Goal: Task Accomplishment & Management: Manage account settings

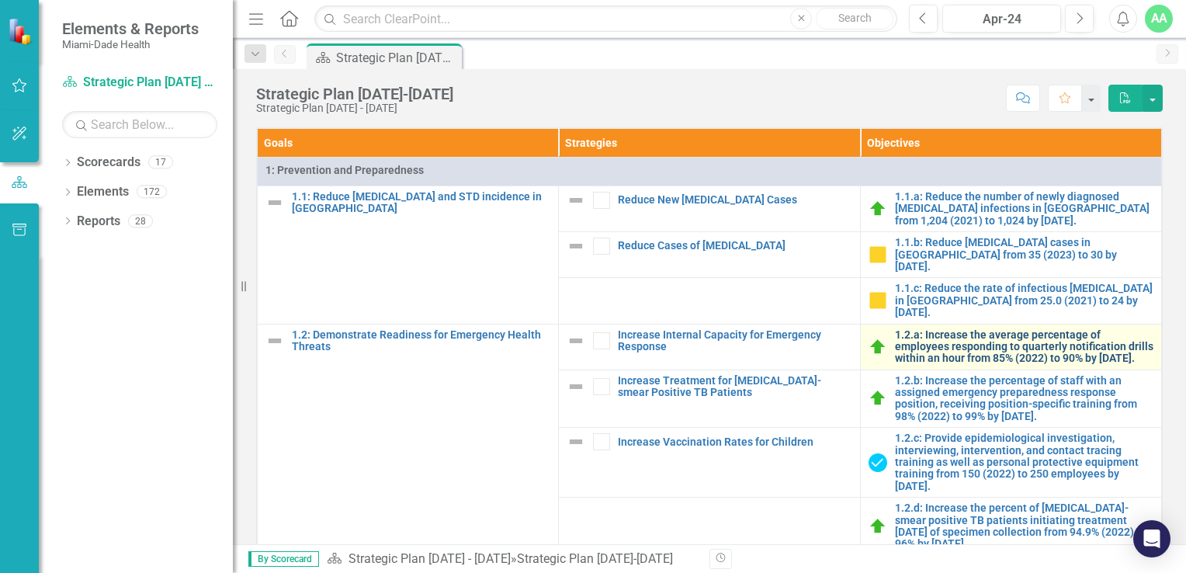
click at [922, 349] on link "1.2.a: Increase the average percentage of employees responding to quarterly not…" at bounding box center [1024, 347] width 258 height 36
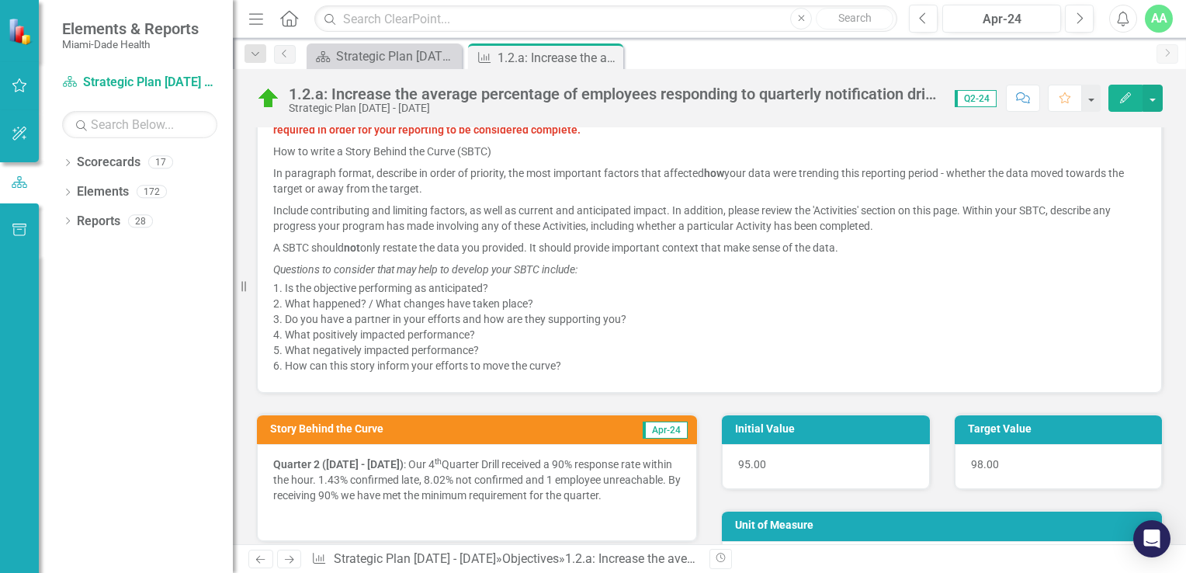
scroll to position [698, 0]
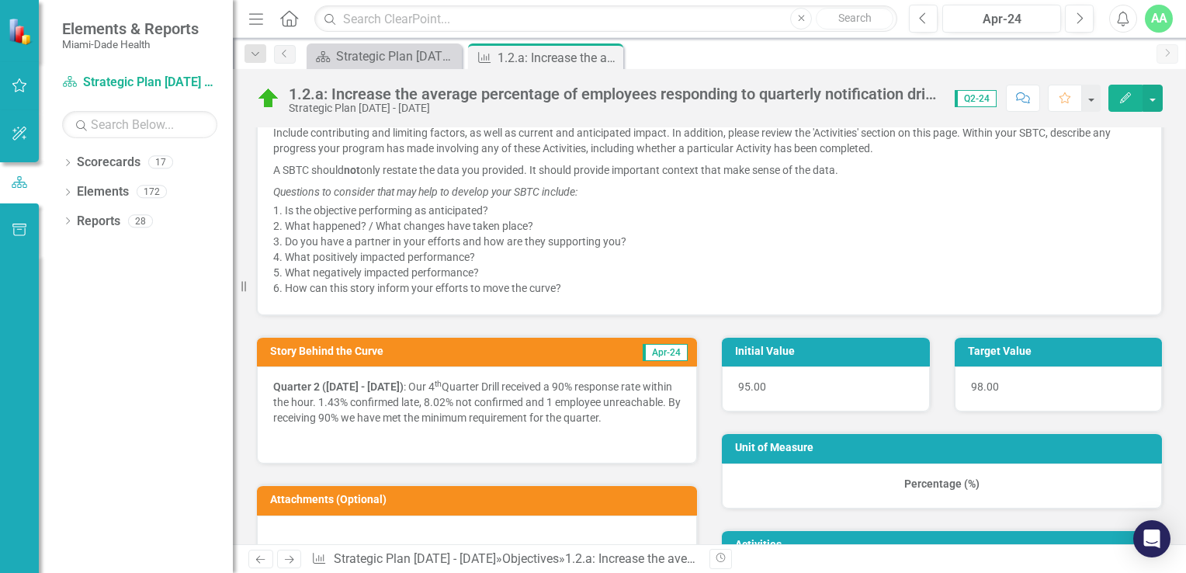
click at [287, 386] on strong "Quarter 2 ([DATE] - [DATE])" at bounding box center [338, 386] width 130 height 12
drag, startPoint x: 277, startPoint y: 383, endPoint x: 462, endPoint y: 405, distance: 186.0
click at [462, 405] on p "Quarter 2 ([DATE] - [DATE]) : Our 4 th Quarter Drill received a 90% response ra…" at bounding box center [476, 404] width 407 height 50
drag, startPoint x: 275, startPoint y: 382, endPoint x: 592, endPoint y: 424, distance: 319.5
click at [596, 428] on p "Quarter 2 ([DATE] - [DATE]) : Our 4 th Quarter Drill received a 90% response ra…" at bounding box center [476, 404] width 407 height 50
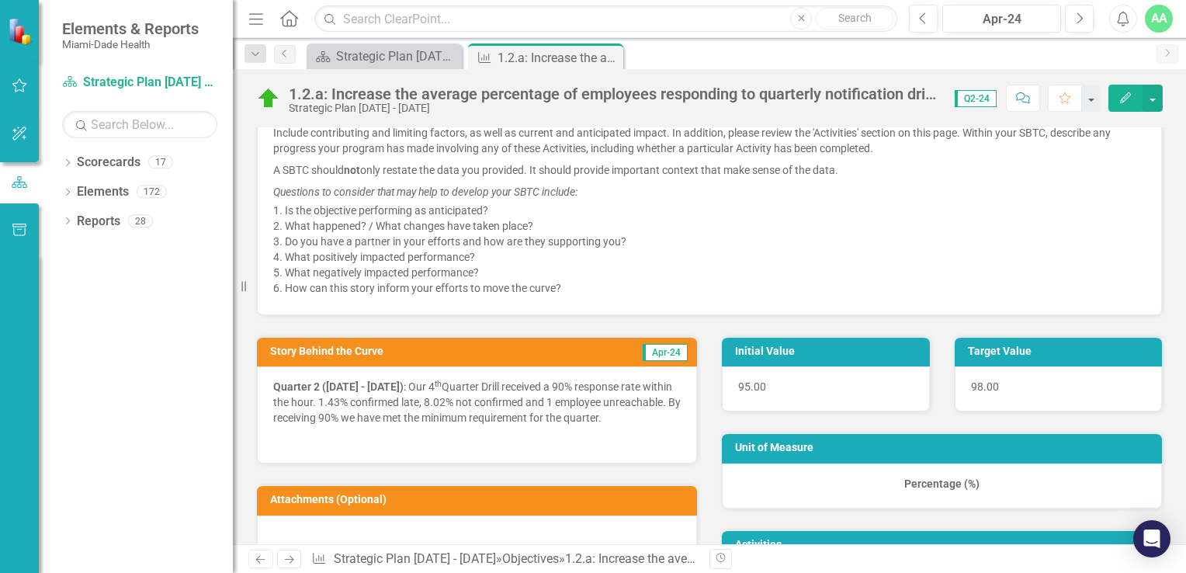
drag, startPoint x: 308, startPoint y: 429, endPoint x: 268, endPoint y: 377, distance: 65.8
click at [268, 377] on div "Quarter 2 ([DATE] - [DATE]) : Our 4 th Quarter Drill received a 90% response ra…" at bounding box center [477, 414] width 440 height 97
click at [481, 395] on p "Quarter 2 ([DATE] - [DATE]) : Our 4 th Quarter Drill received a 90% response ra…" at bounding box center [476, 404] width 407 height 50
click at [480, 395] on p "Quarter 2 ([DATE] - [DATE]) : Our 4 th Quarter Drill received a 90% response ra…" at bounding box center [476, 404] width 407 height 50
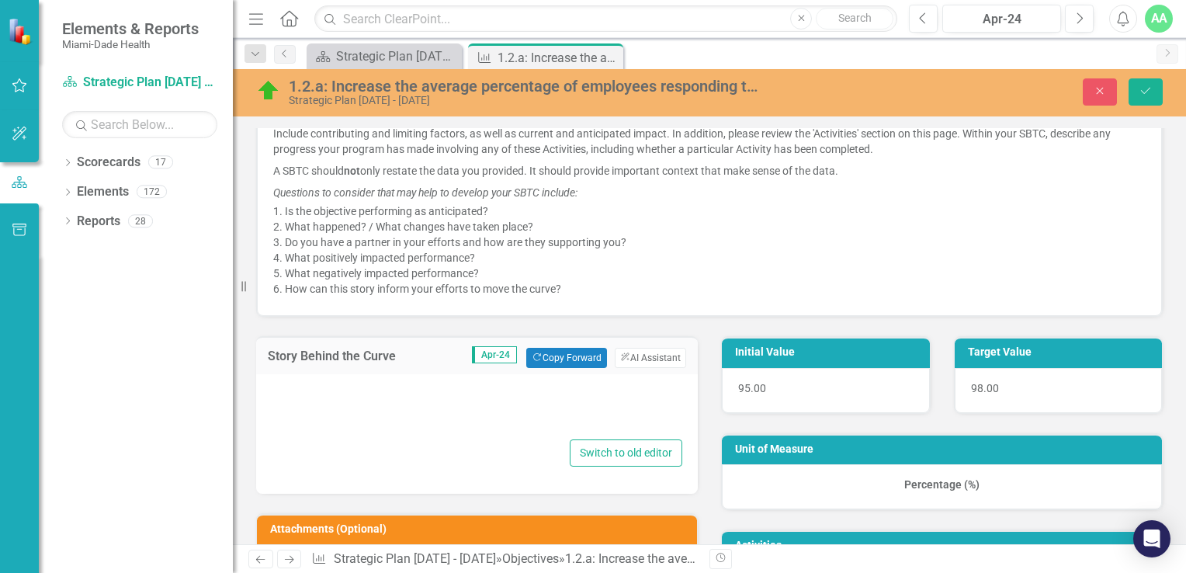
type textarea "<p><strong>Quarter 2 ([DATE] - [DATE])</strong>: Our 4<sup>th</sup> Quarter Dri…"
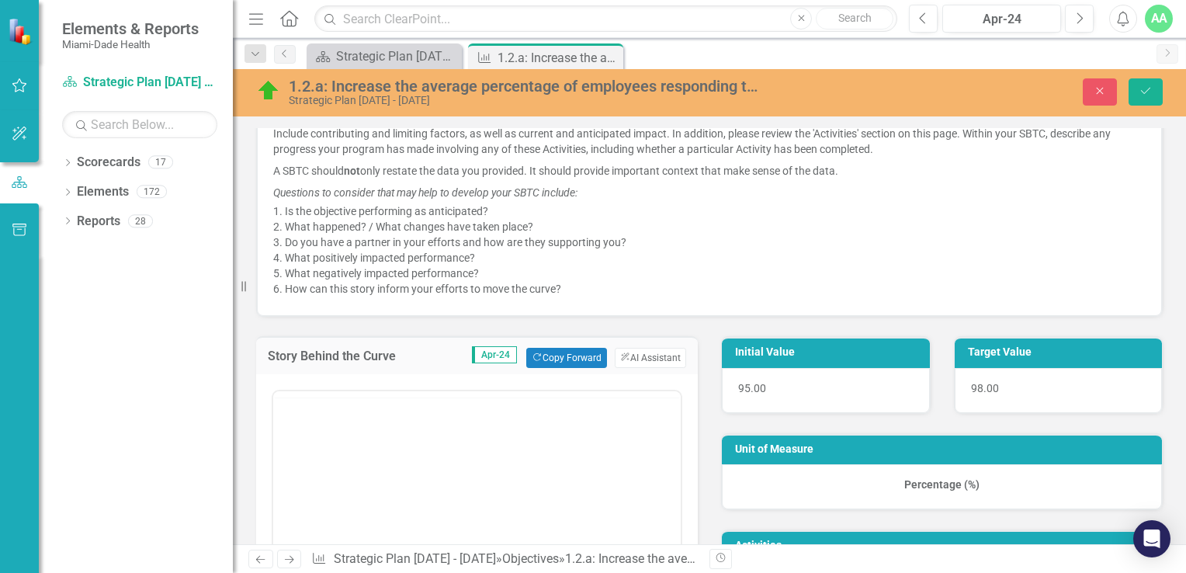
scroll to position [0, 0]
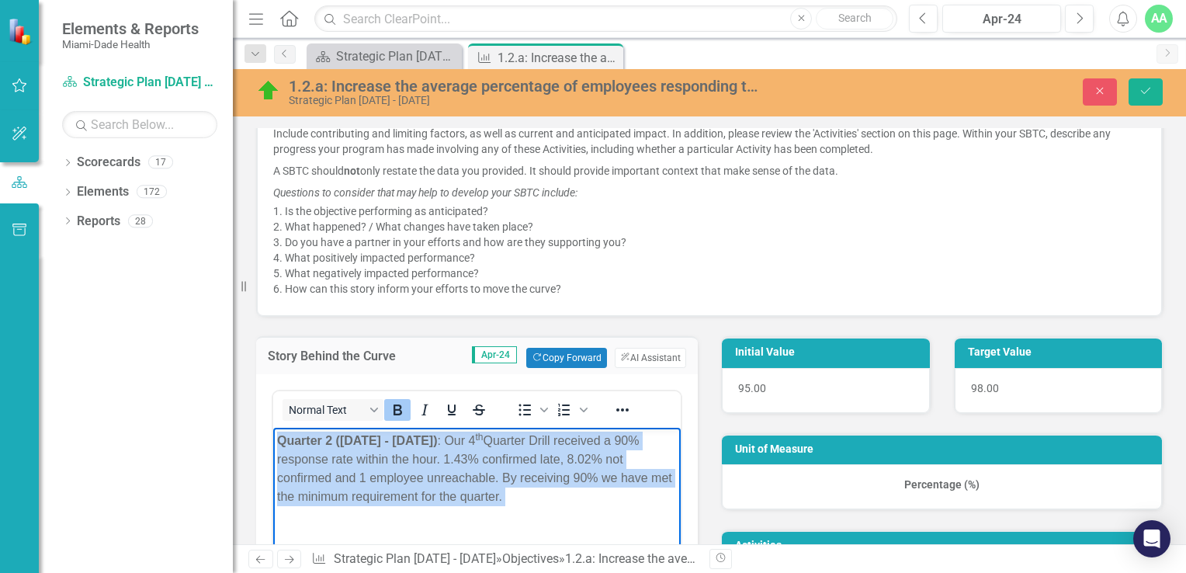
drag, startPoint x: 278, startPoint y: 440, endPoint x: 533, endPoint y: 506, distance: 263.7
click at [540, 508] on body "Quarter 2 ([DATE] - [DATE]) : Our 4 th Quarter Drill received a 90% response ra…" at bounding box center [476, 544] width 407 height 233
copy p "Quarter 2 ([DATE] - [DATE]) : Our 4 th Quarter Drill received a 90% response ra…"
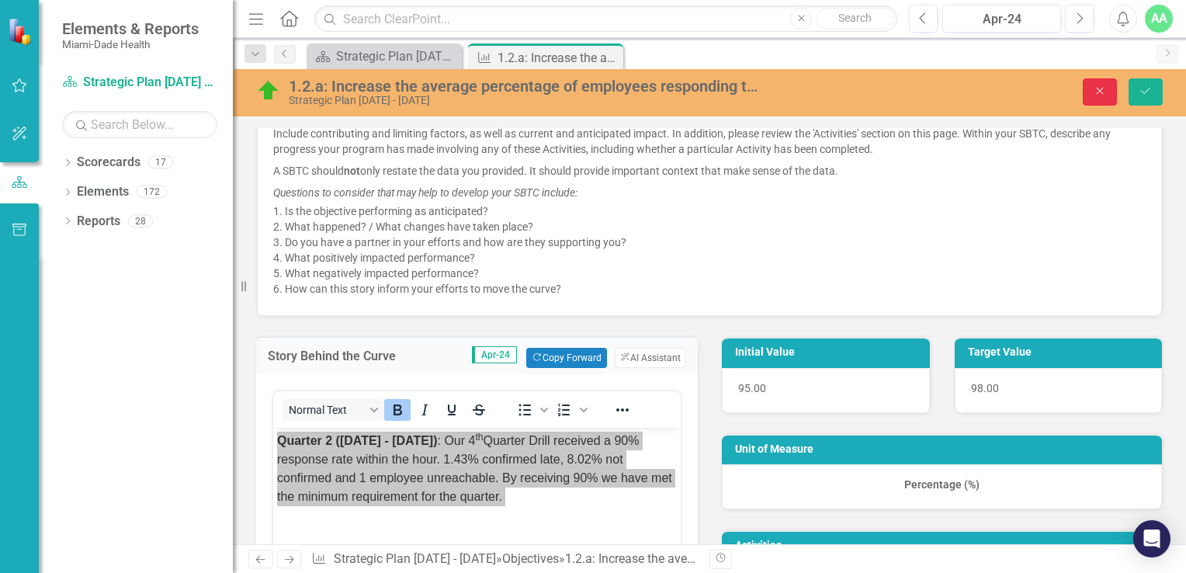
click at [1106, 93] on icon "Close" at bounding box center [1100, 90] width 14 height 11
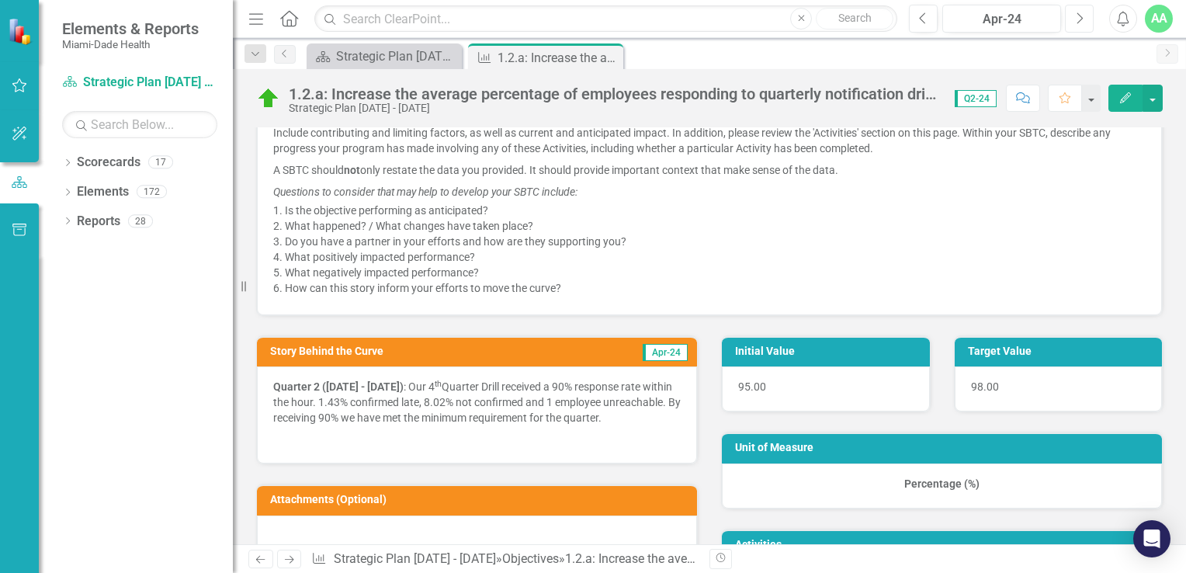
click at [1080, 23] on icon "Next" at bounding box center [1079, 19] width 9 height 14
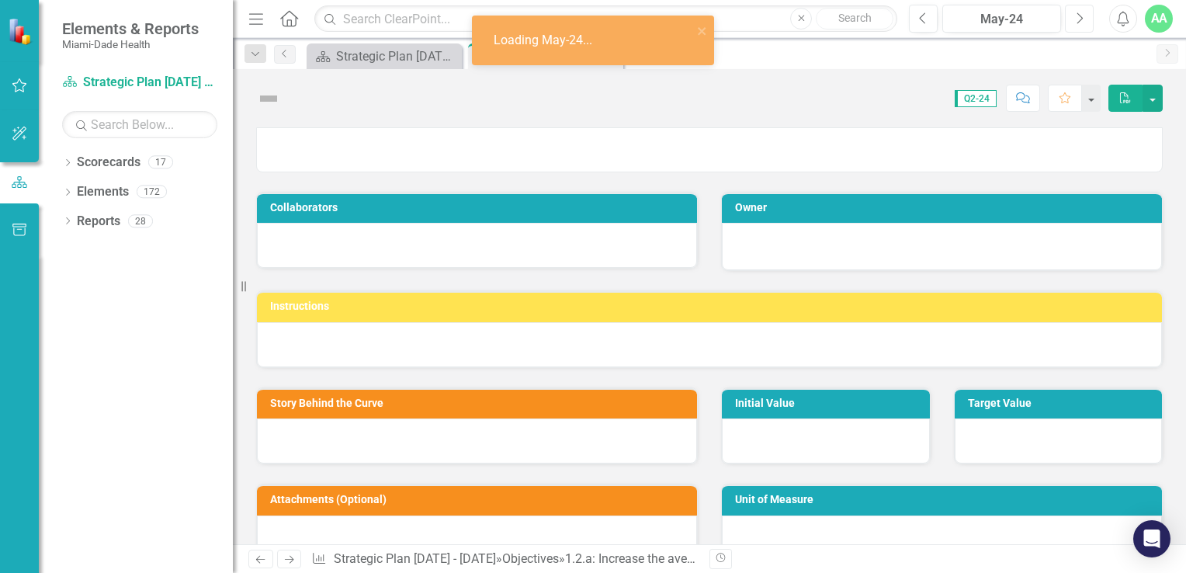
click at [1080, 23] on icon "Next" at bounding box center [1079, 19] width 9 height 14
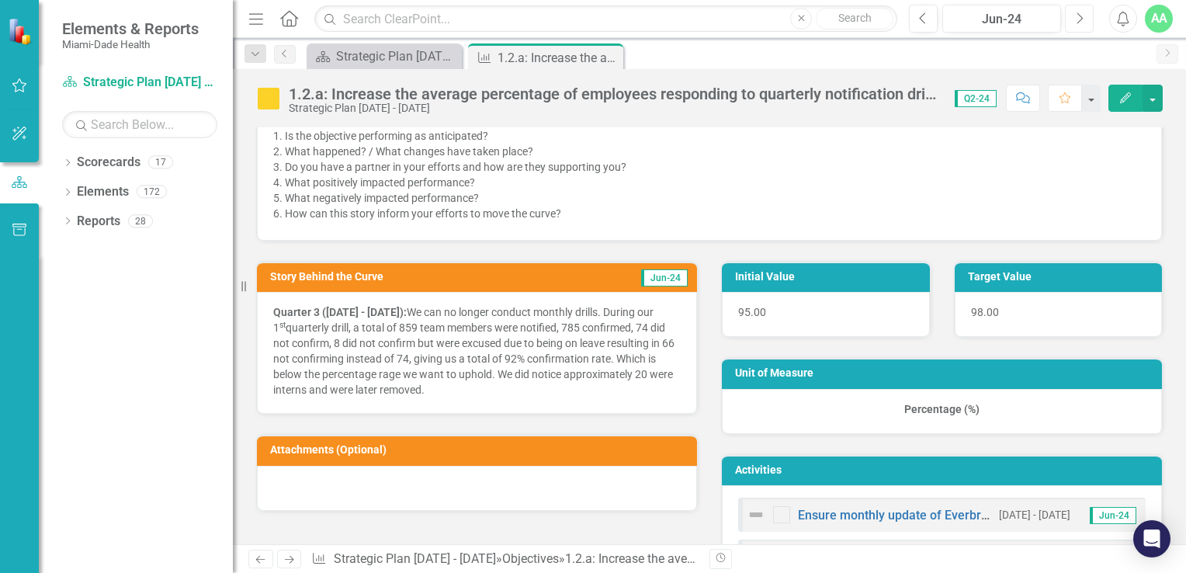
scroll to position [854, 0]
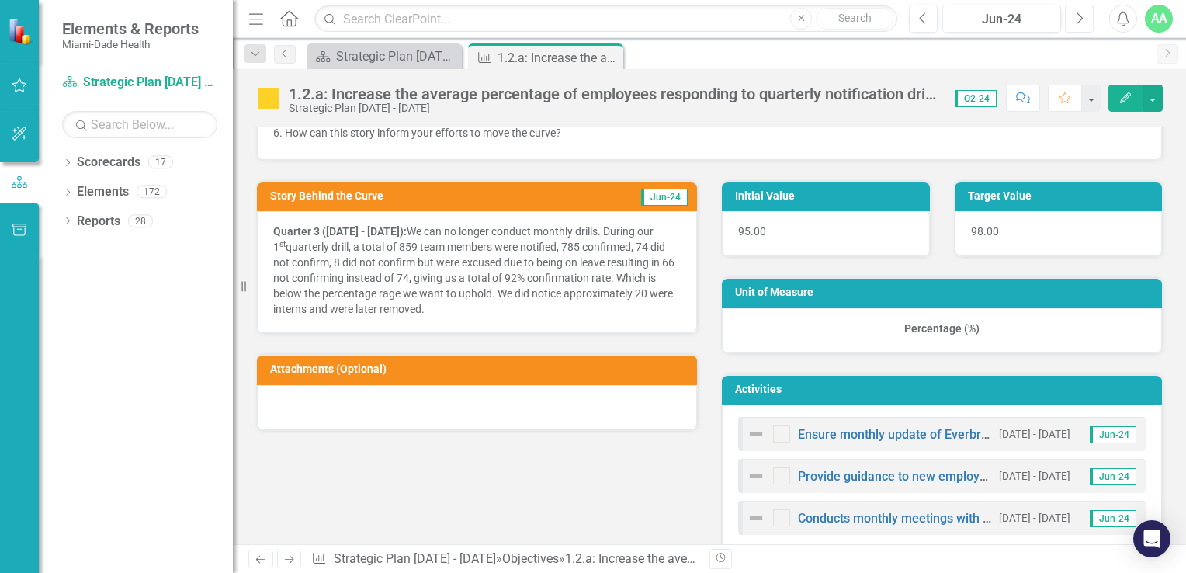
click at [1083, 17] on button "Next" at bounding box center [1079, 19] width 29 height 28
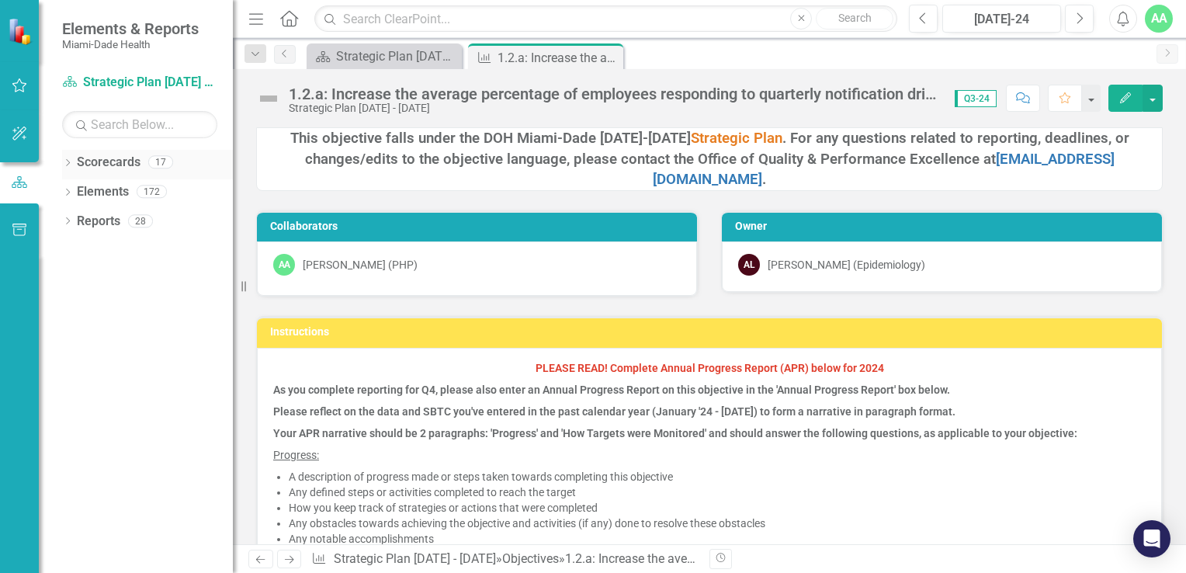
click at [69, 163] on icon "Dropdown" at bounding box center [67, 164] width 11 height 9
click at [69, 163] on icon "Dropdown" at bounding box center [65, 161] width 9 height 11
click at [69, 163] on icon "Dropdown" at bounding box center [67, 164] width 11 height 9
click at [74, 191] on icon "Dropdown" at bounding box center [76, 190] width 12 height 9
click at [93, 220] on icon "Dropdown" at bounding box center [91, 220] width 12 height 9
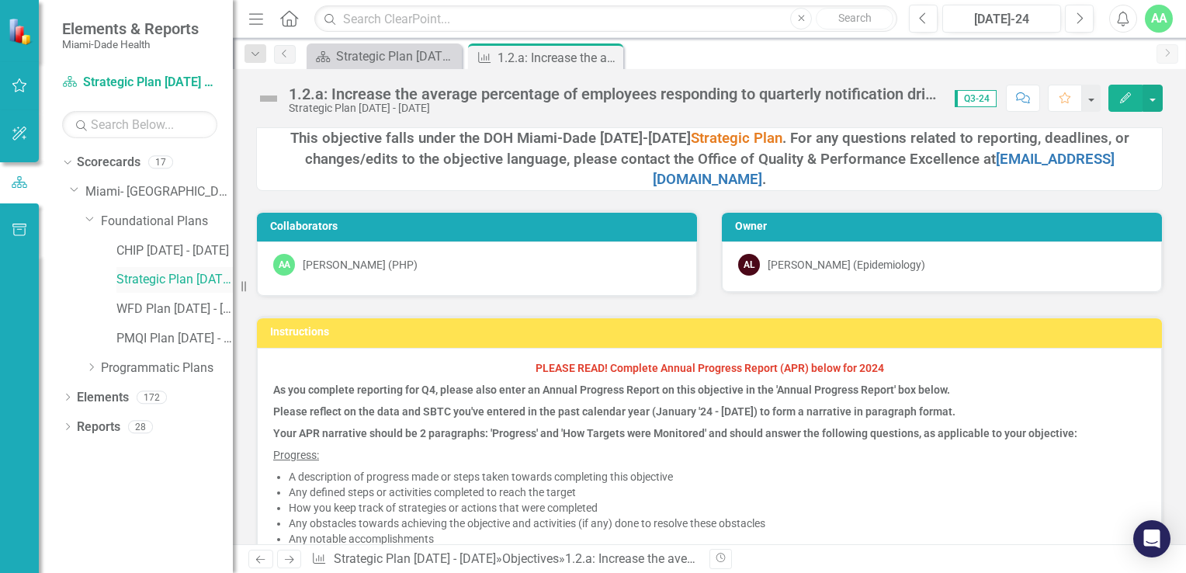
click at [165, 278] on link "Strategic Plan [DATE] - [DATE]" at bounding box center [174, 280] width 116 height 18
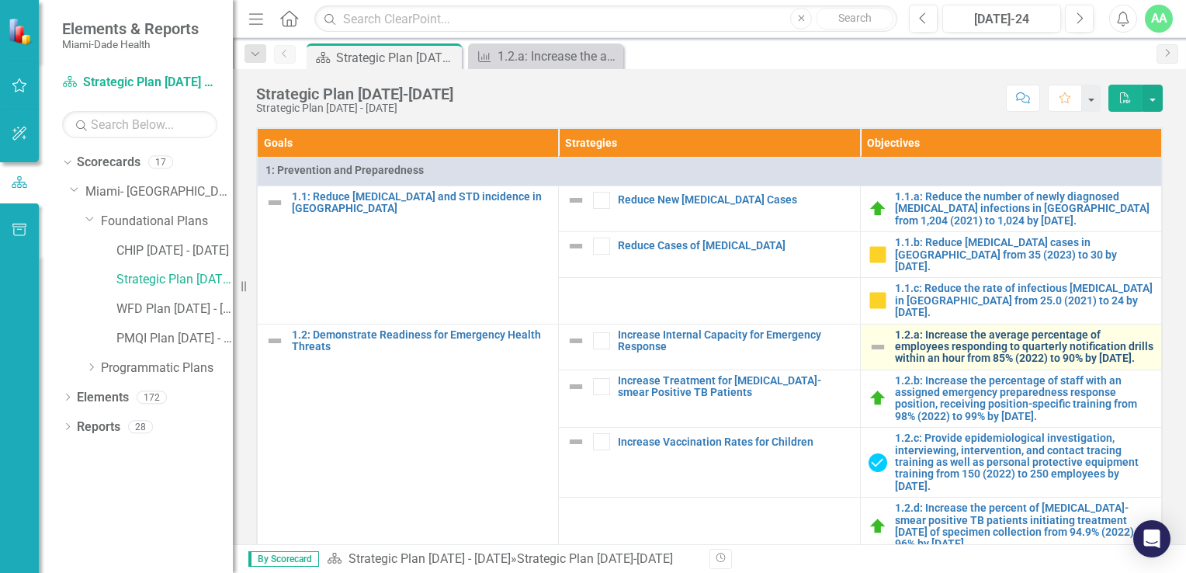
click at [975, 345] on link "1.2.a: Increase the average percentage of employees responding to quarterly not…" at bounding box center [1024, 347] width 258 height 36
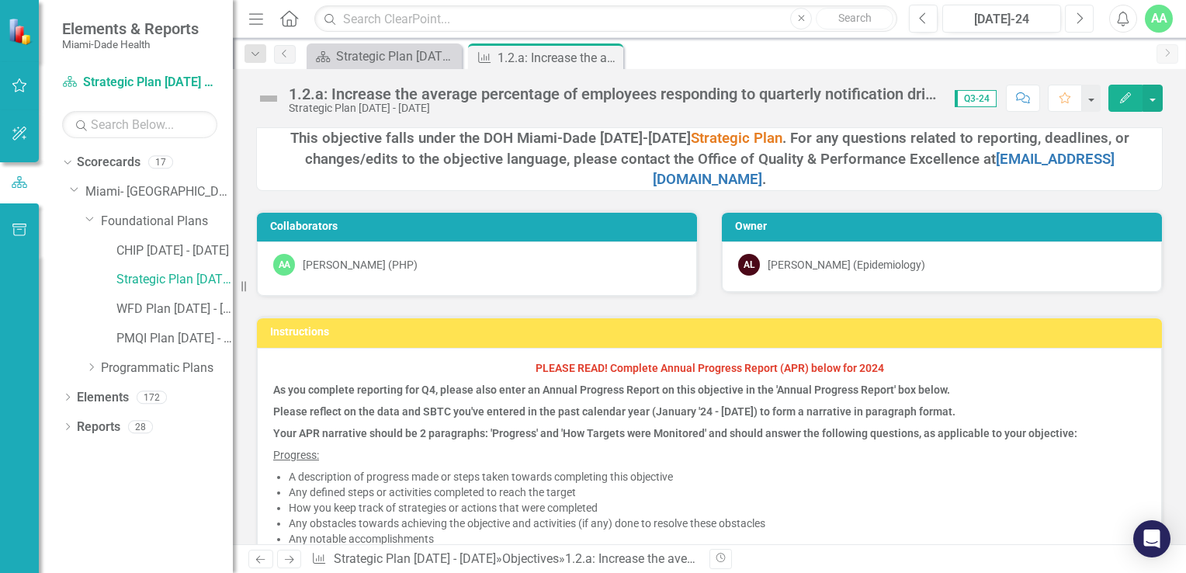
click at [1082, 20] on icon "Next" at bounding box center [1079, 19] width 9 height 14
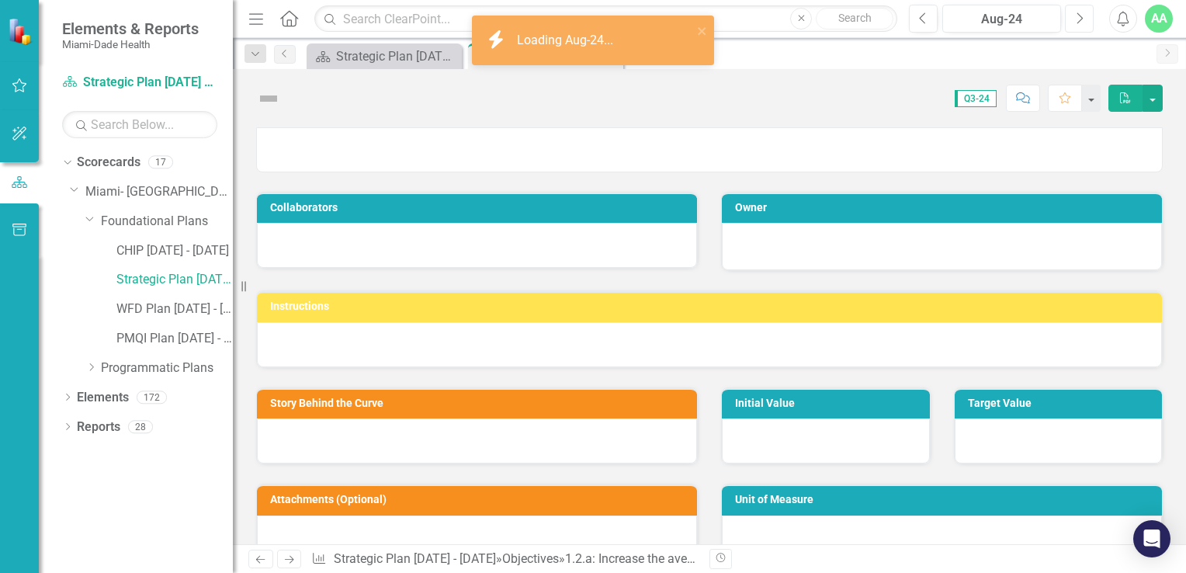
click at [1082, 20] on icon "Next" at bounding box center [1079, 19] width 9 height 14
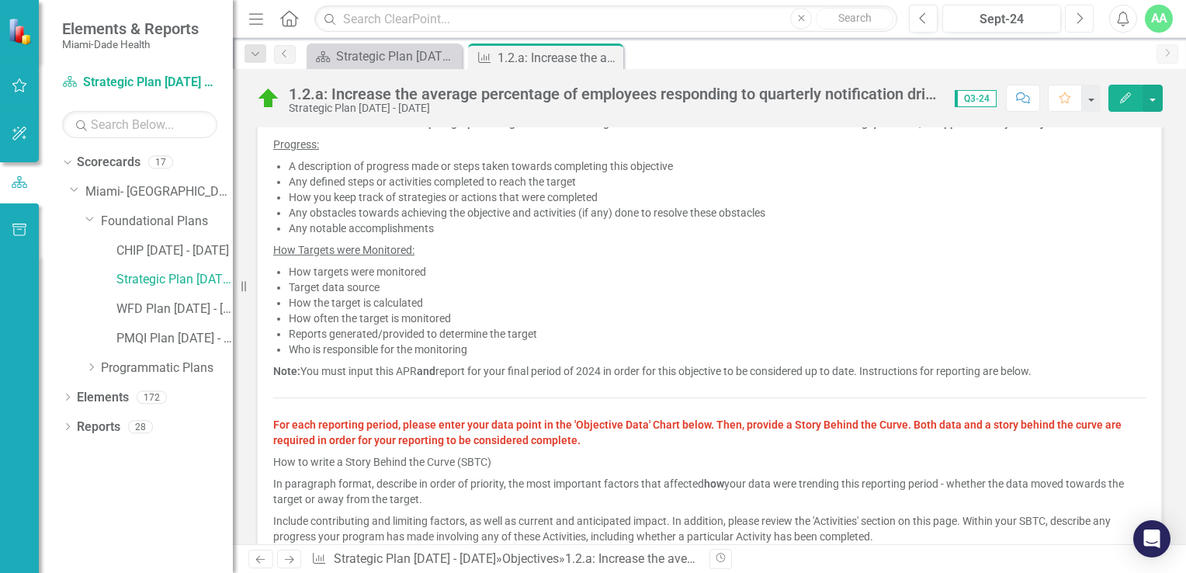
scroll to position [155, 0]
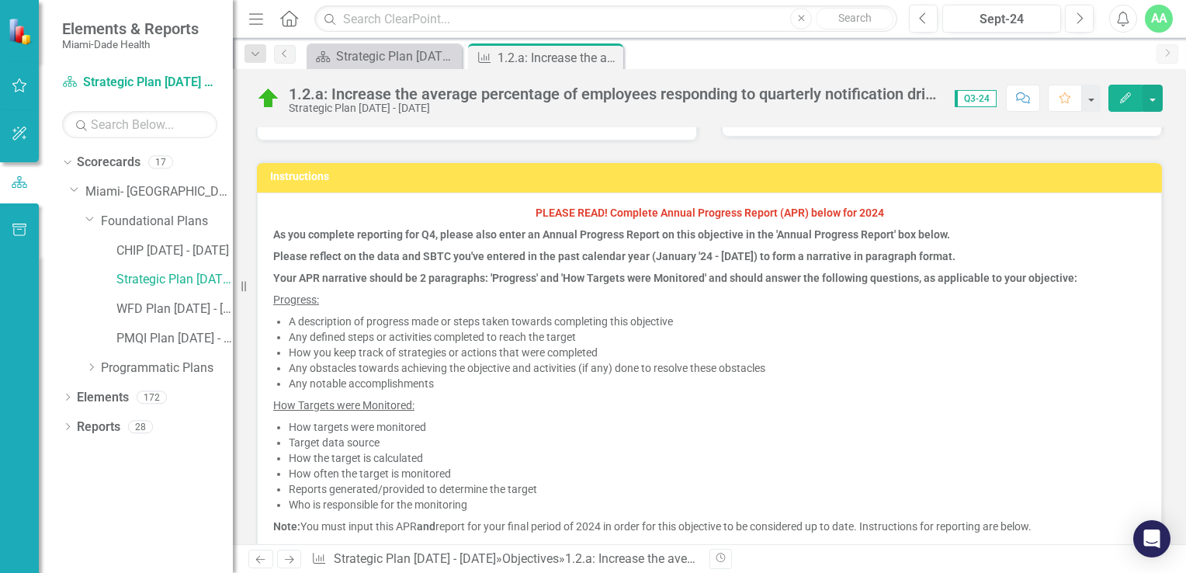
click at [1126, 95] on icon "button" at bounding box center [1125, 97] width 11 height 11
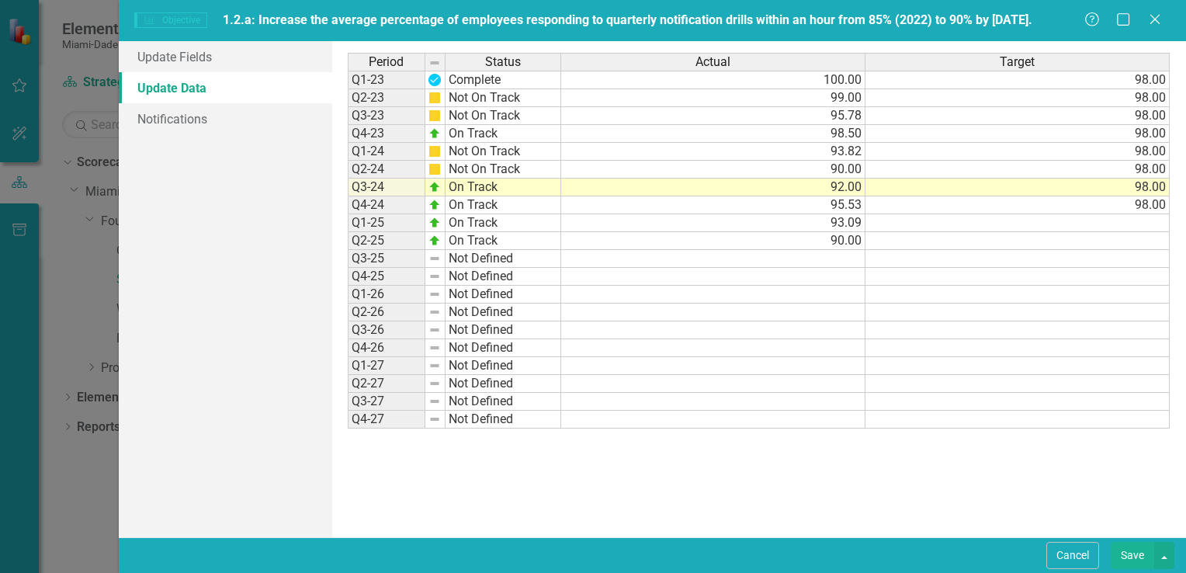
scroll to position [0, 0]
click at [1160, 22] on icon "Close" at bounding box center [1154, 19] width 19 height 15
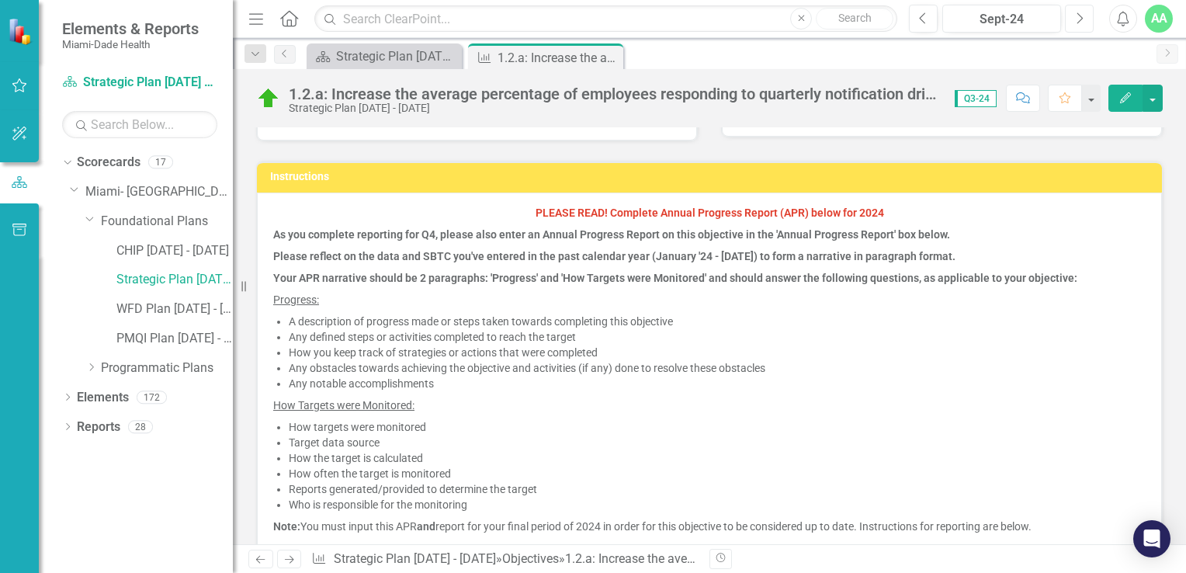
click at [1081, 17] on icon "button" at bounding box center [1080, 17] width 6 height 11
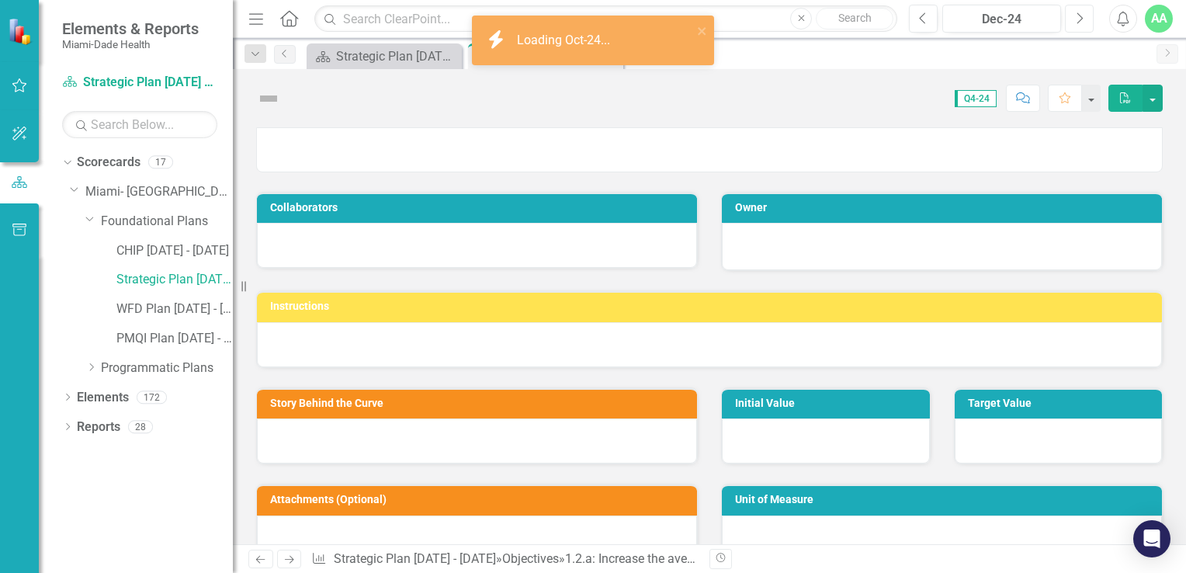
click at [1081, 17] on icon "button" at bounding box center [1080, 17] width 6 height 11
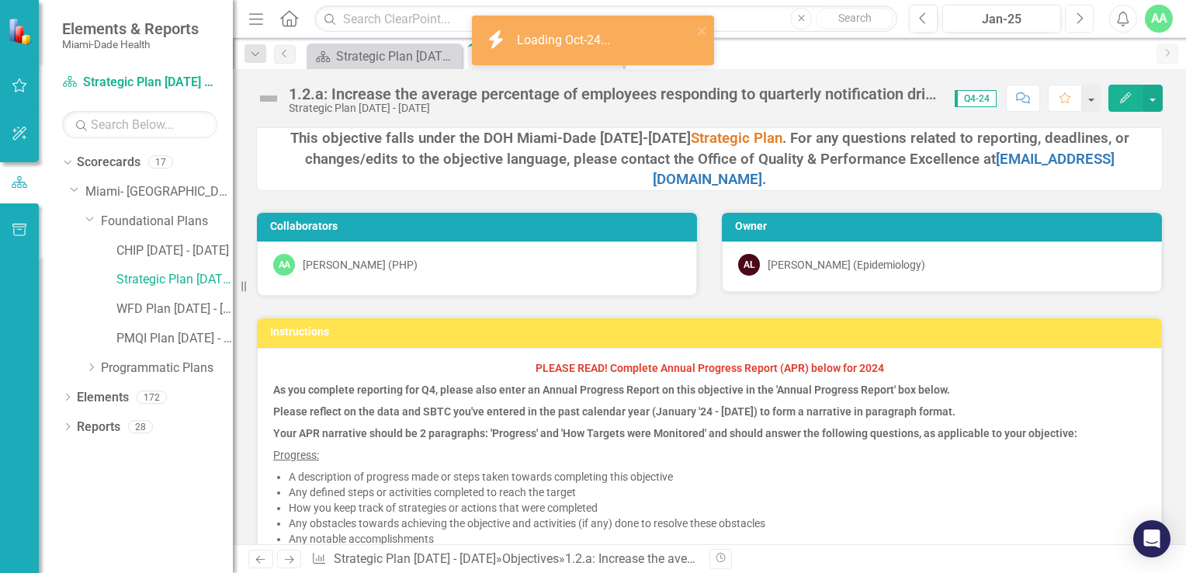
click at [1081, 17] on icon "button" at bounding box center [1080, 17] width 6 height 11
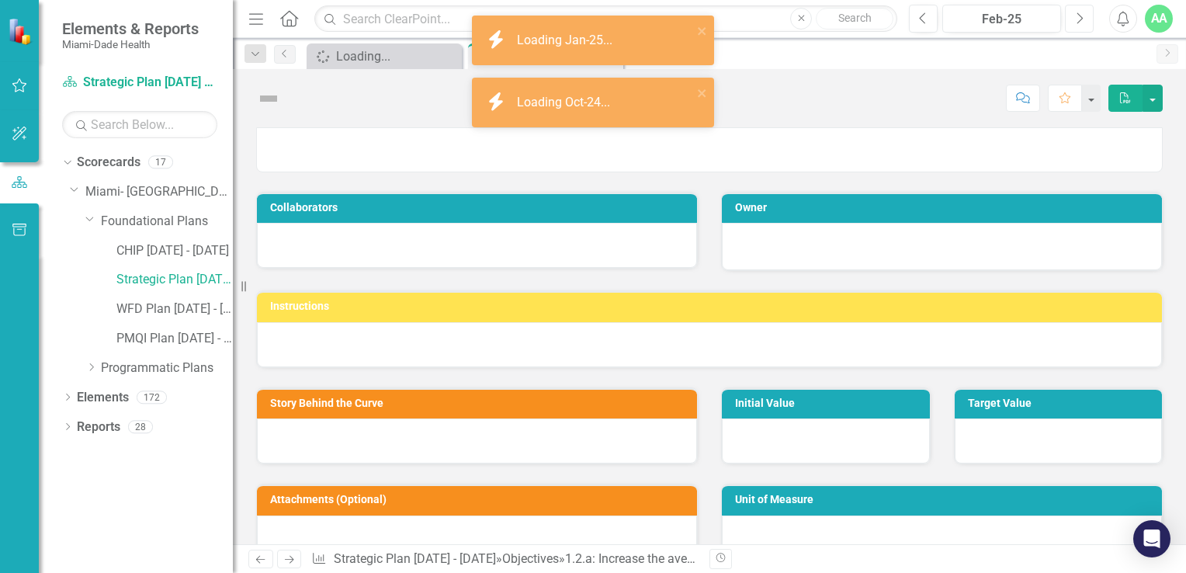
click at [1081, 17] on icon "button" at bounding box center [1080, 17] width 6 height 11
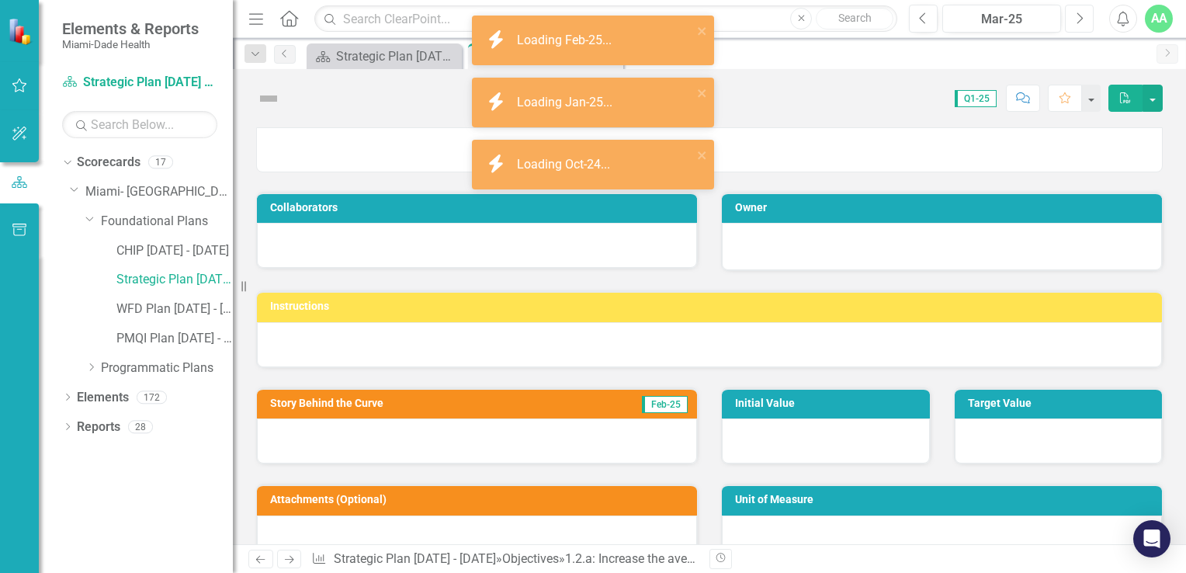
click at [1081, 17] on icon "button" at bounding box center [1080, 17] width 6 height 11
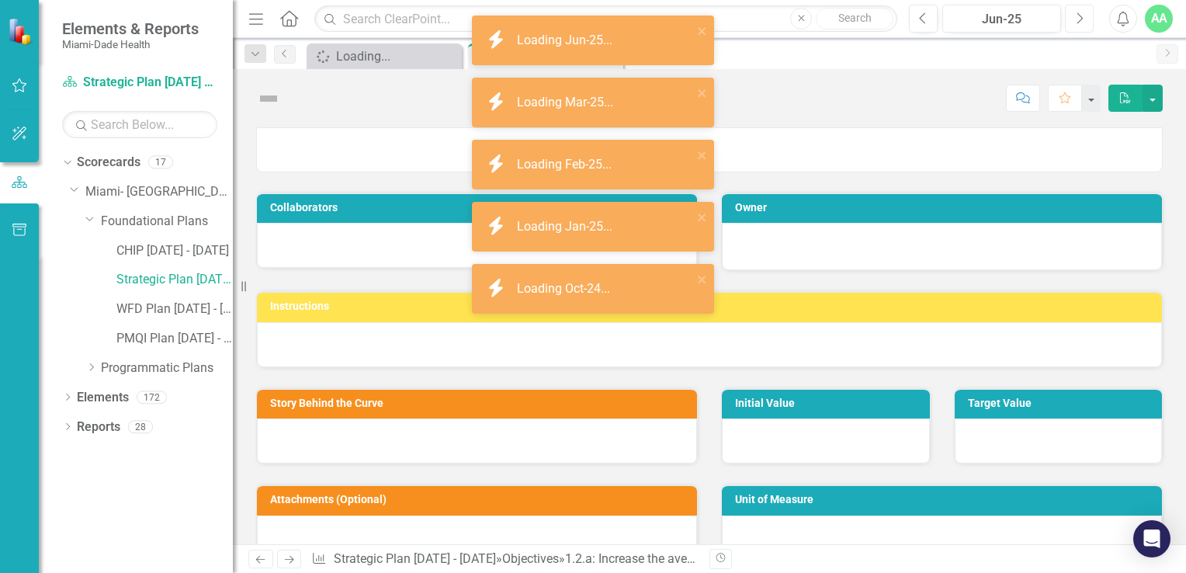
click at [1081, 17] on icon "button" at bounding box center [1080, 17] width 6 height 11
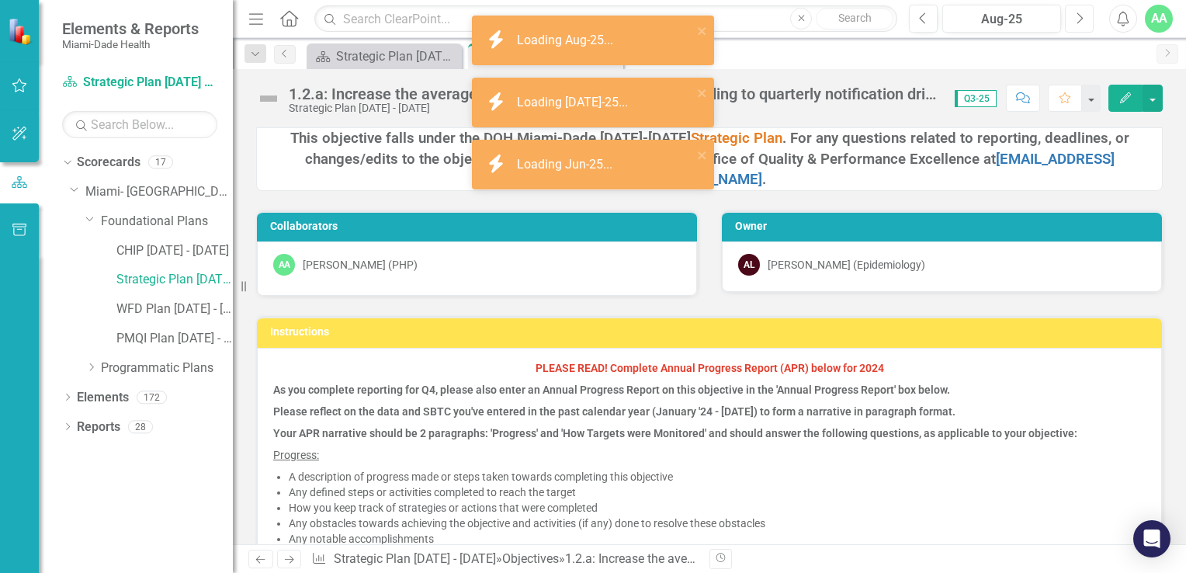
click at [1084, 13] on button "Next" at bounding box center [1079, 19] width 29 height 28
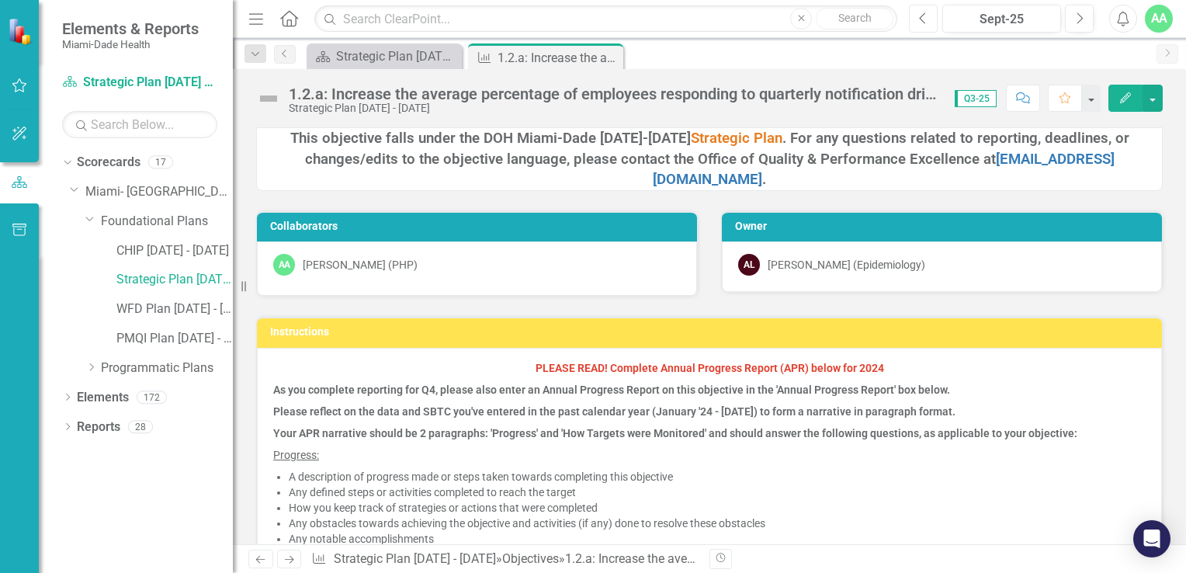
click at [919, 16] on icon "Previous" at bounding box center [923, 19] width 9 height 14
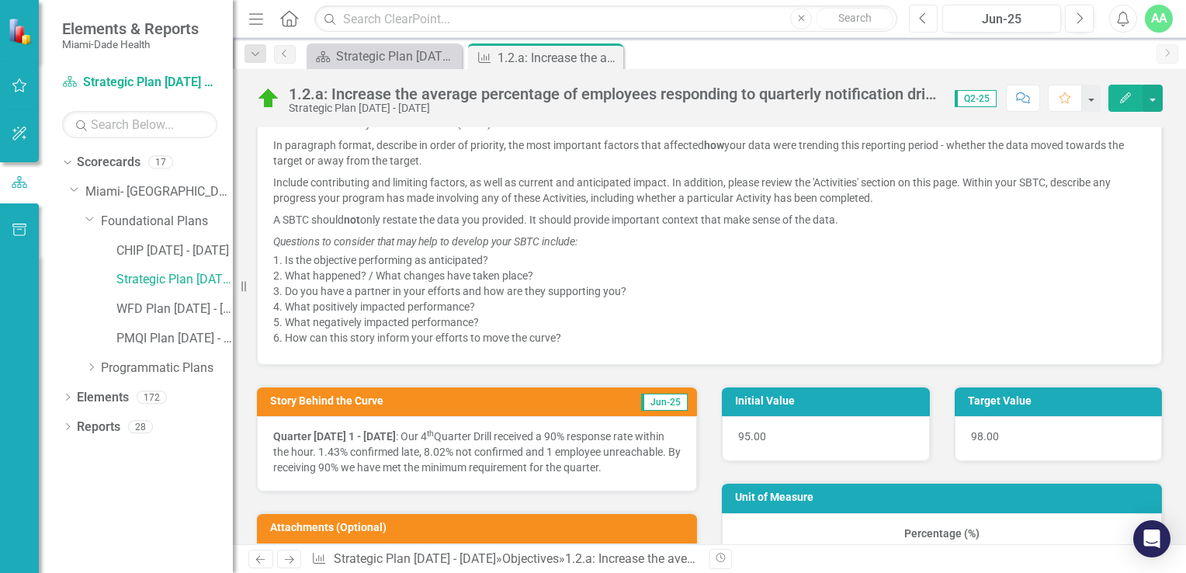
scroll to position [776, 0]
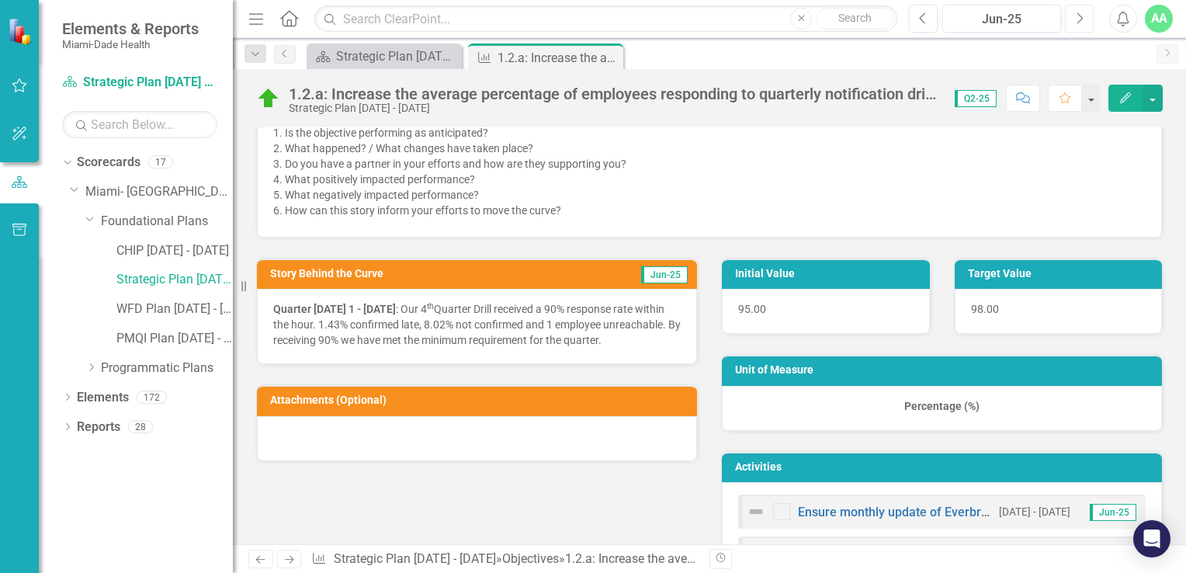
click at [1079, 20] on icon "Next" at bounding box center [1079, 19] width 9 height 14
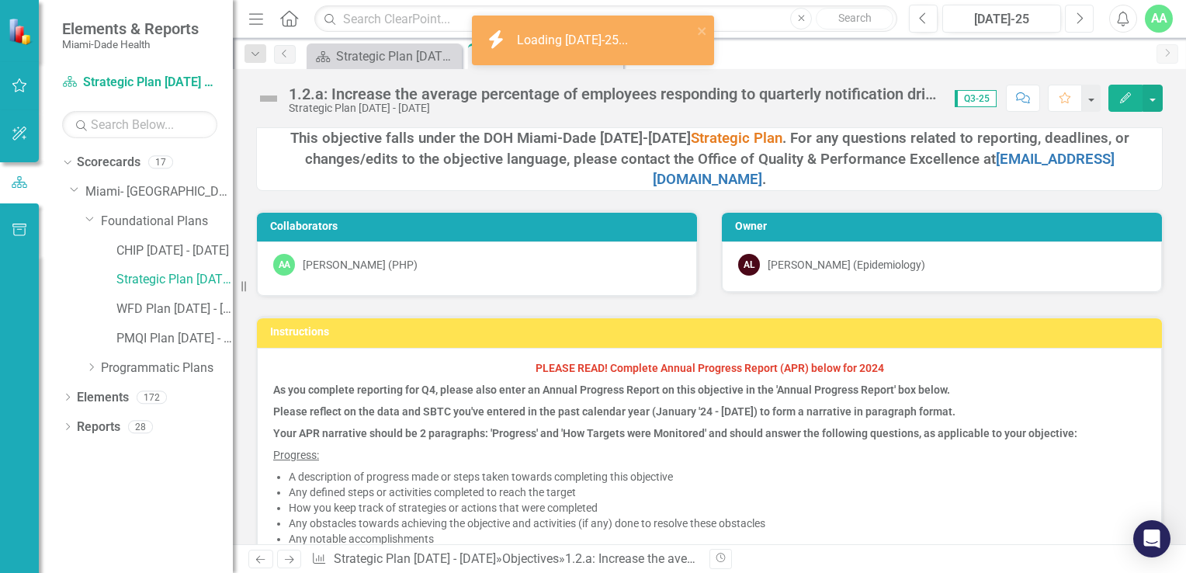
click at [1079, 20] on icon "Next" at bounding box center [1079, 19] width 9 height 14
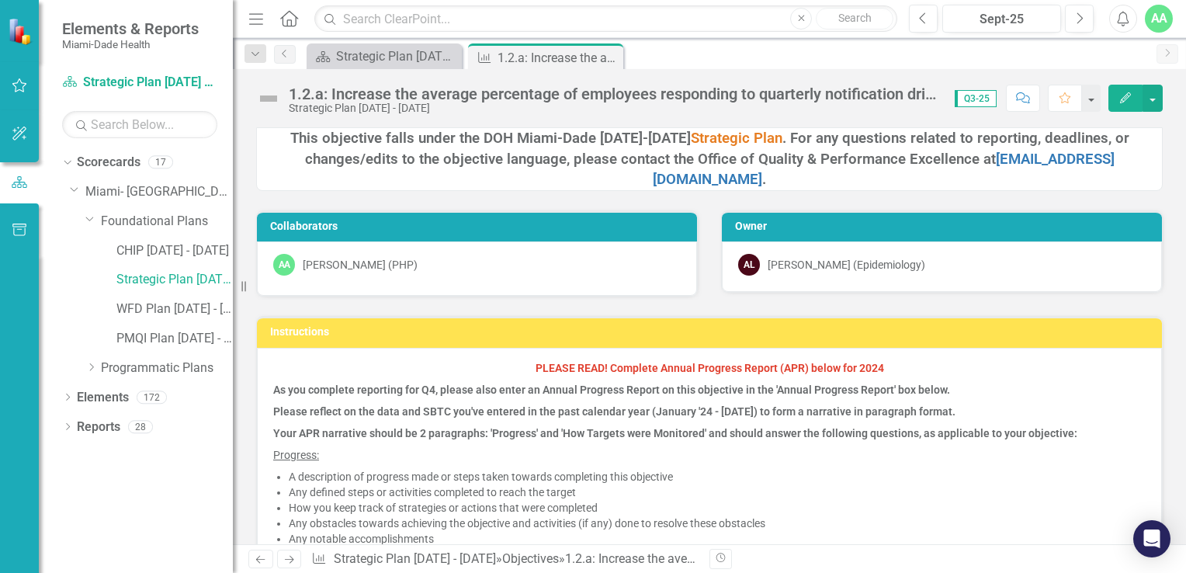
click at [1124, 98] on icon "button" at bounding box center [1125, 97] width 11 height 11
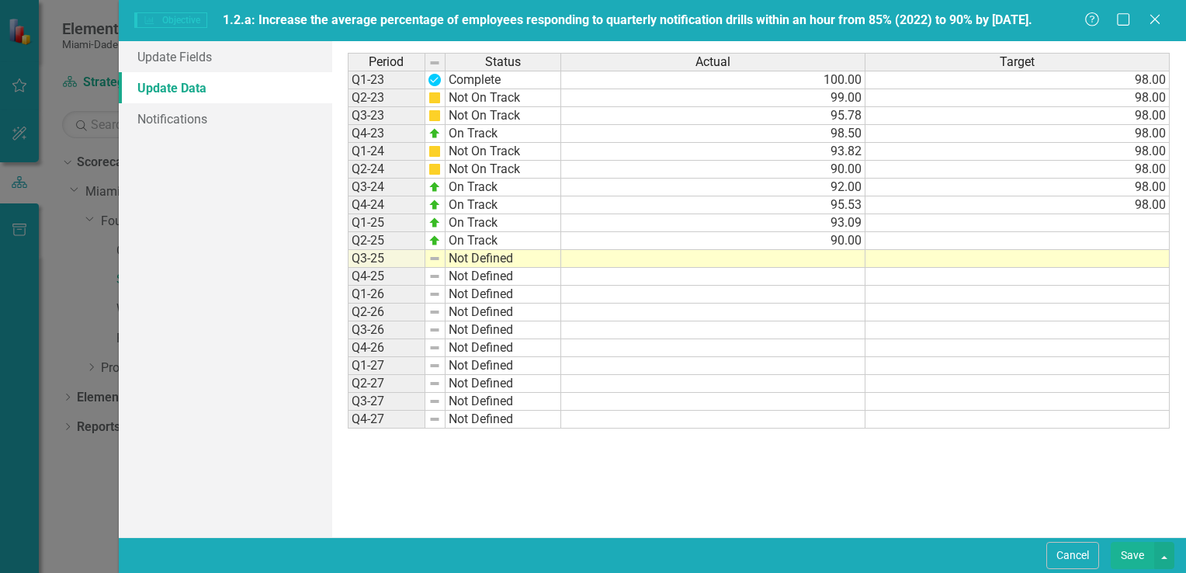
click at [478, 263] on td "Not Defined" at bounding box center [503, 259] width 116 height 18
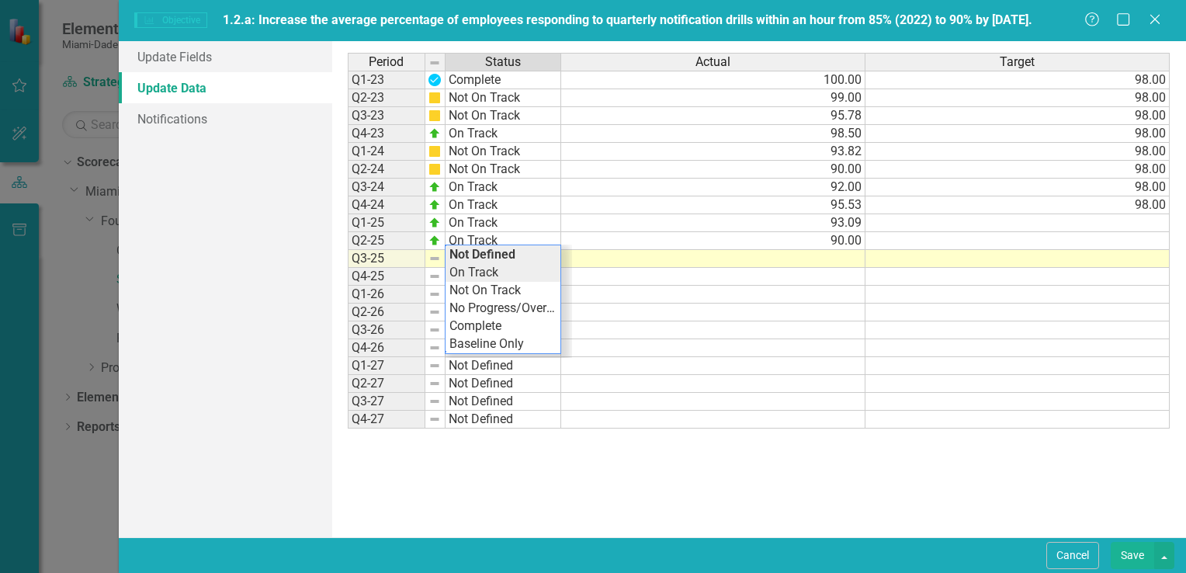
type textarea "On Track"
click at [497, 270] on div "Period Status Actual Target Q1-23 Complete 100.00 98.00 Q2-23 Not On Track 99.0…" at bounding box center [759, 289] width 823 height 473
click at [348, 248] on div "Period Status Actual Target Q1-23 Complete 100.00 98.00 Q2-23 Not On Track 99.0…" at bounding box center [348, 241] width 0 height 376
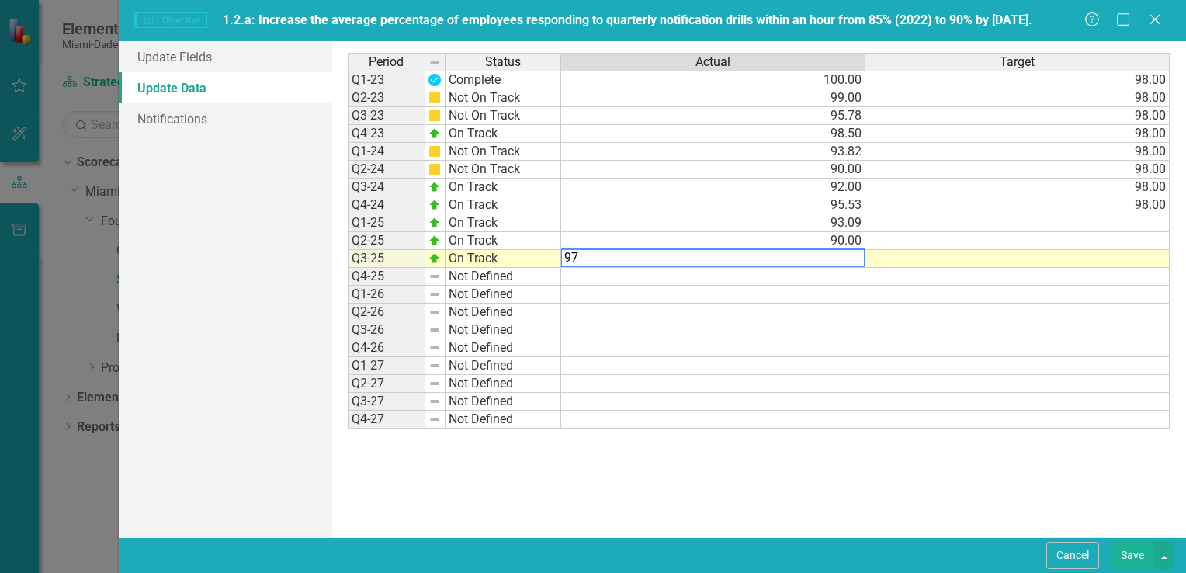
type textarea "97"
click at [1014, 387] on td at bounding box center [1017, 384] width 304 height 18
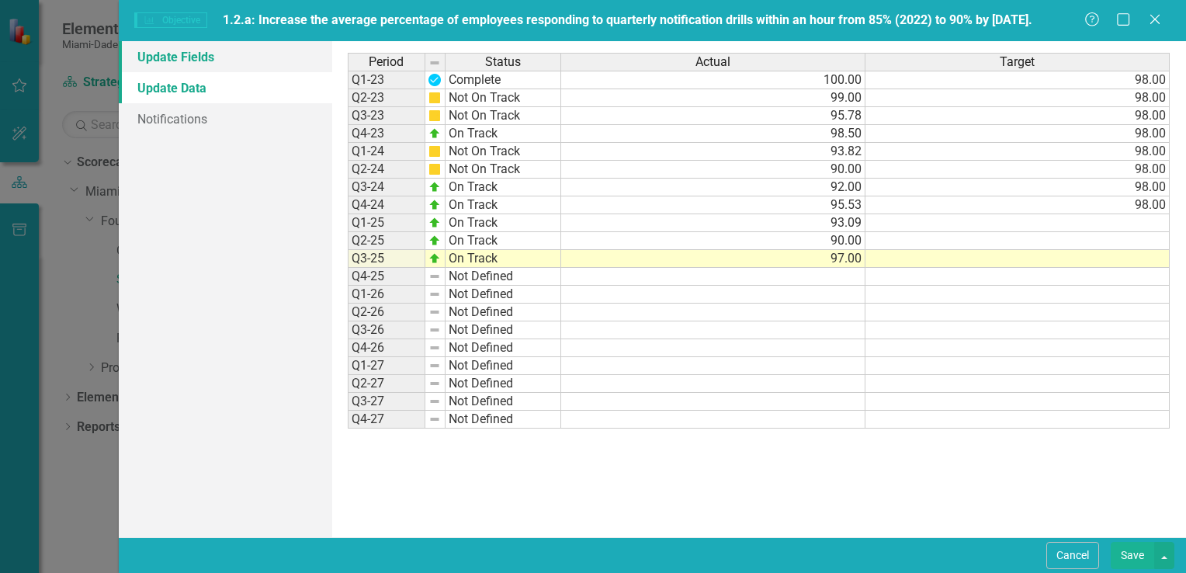
click at [194, 58] on link "Update Fields" at bounding box center [225, 56] width 213 height 31
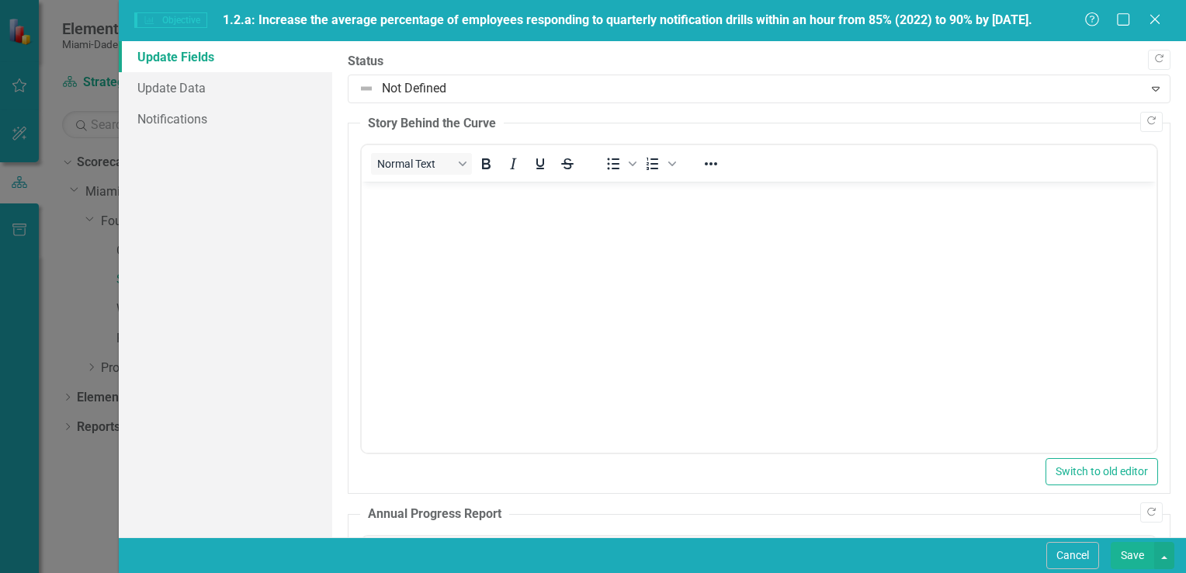
click at [397, 187] on p "Rich Text Area. Press ALT-0 for help." at bounding box center [758, 194] width 787 height 19
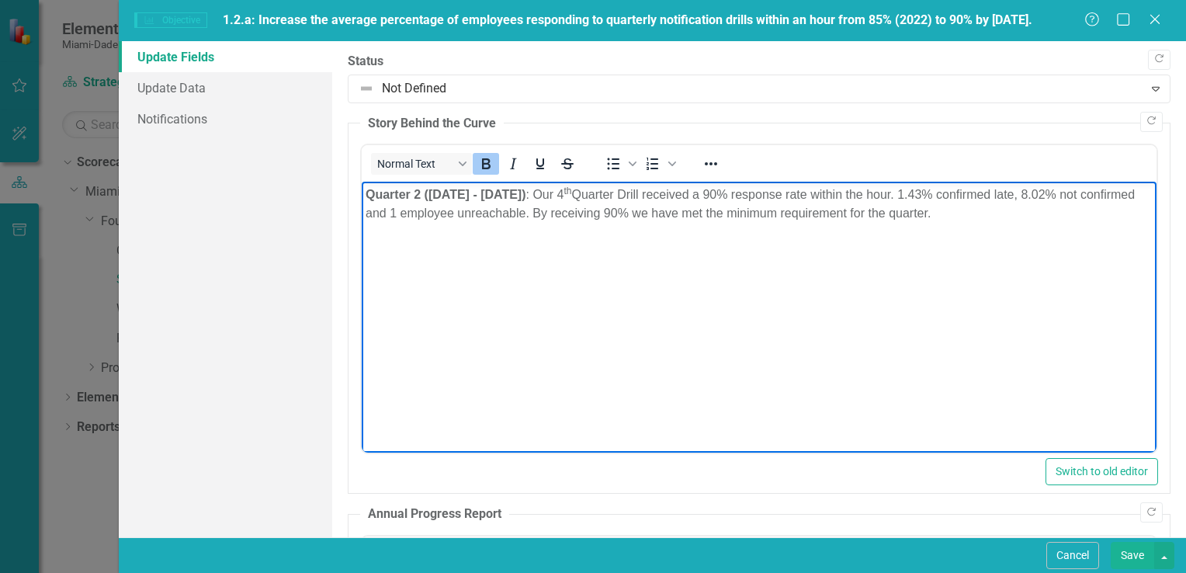
drag, startPoint x: 411, startPoint y: 192, endPoint x: 424, endPoint y: 186, distance: 15.3
click at [411, 192] on strong "Quarter 2 ([DATE] - [DATE])" at bounding box center [445, 194] width 161 height 13
click at [455, 195] on strong "Quarter 3 ([DATE] - [DATE])" at bounding box center [445, 194] width 161 height 13
click at [165, 81] on link "Update Data" at bounding box center [225, 87] width 213 height 31
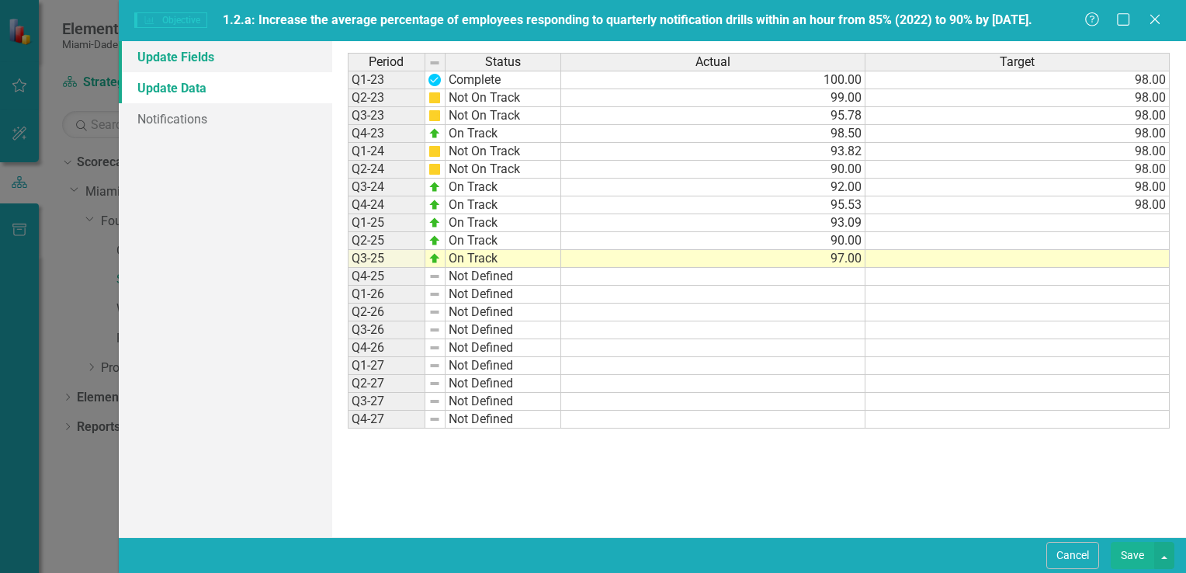
click at [158, 57] on link "Update Fields" at bounding box center [225, 56] width 213 height 31
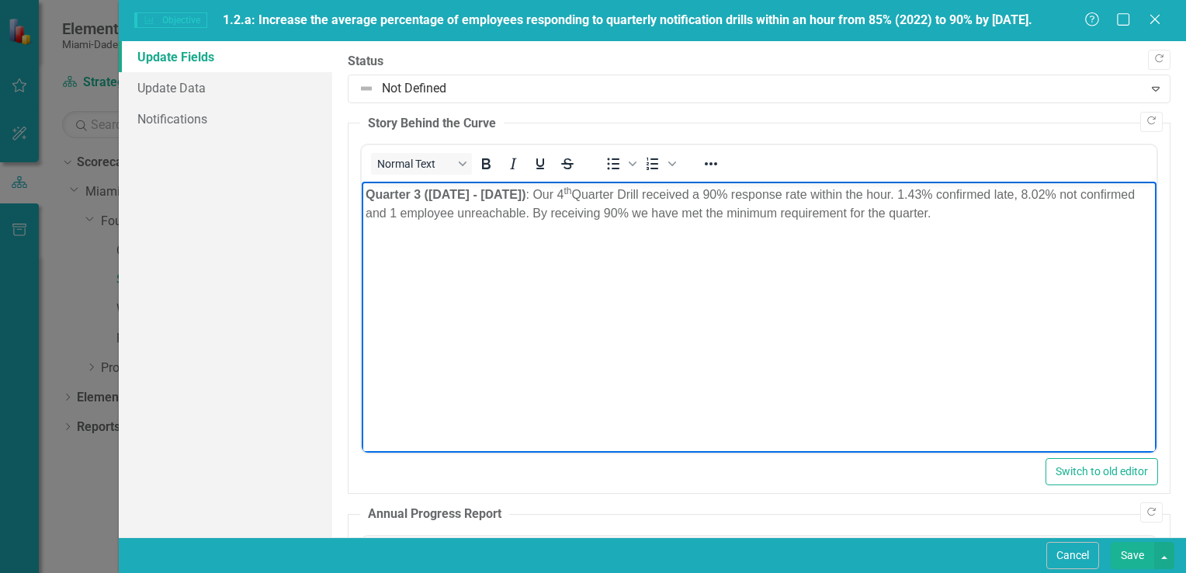
click at [593, 195] on p "Quarter 3 ([DATE] - [DATE]) : Our 4 th Quarter Drill received a 90% response ra…" at bounding box center [758, 203] width 787 height 37
drag, startPoint x: 568, startPoint y: 194, endPoint x: 1003, endPoint y: 216, distance: 435.1
click at [1004, 216] on p "Quarter 3 ([DATE] - [DATE]) : Our 3 th Quarter Drill received a 90% response ra…" at bounding box center [758, 203] width 787 height 37
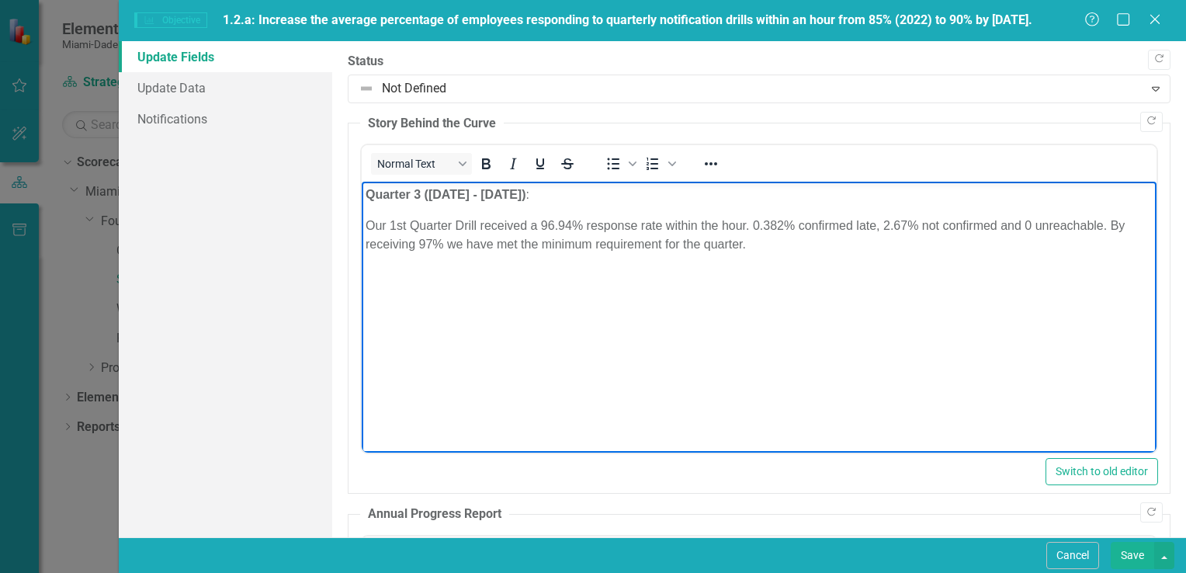
drag, startPoint x: 368, startPoint y: 226, endPoint x: 379, endPoint y: 223, distance: 11.3
click at [369, 224] on p "Our 1st Quarter Drill received a 96.94% response rate within the hour. 0.382% c…" at bounding box center [758, 235] width 787 height 37
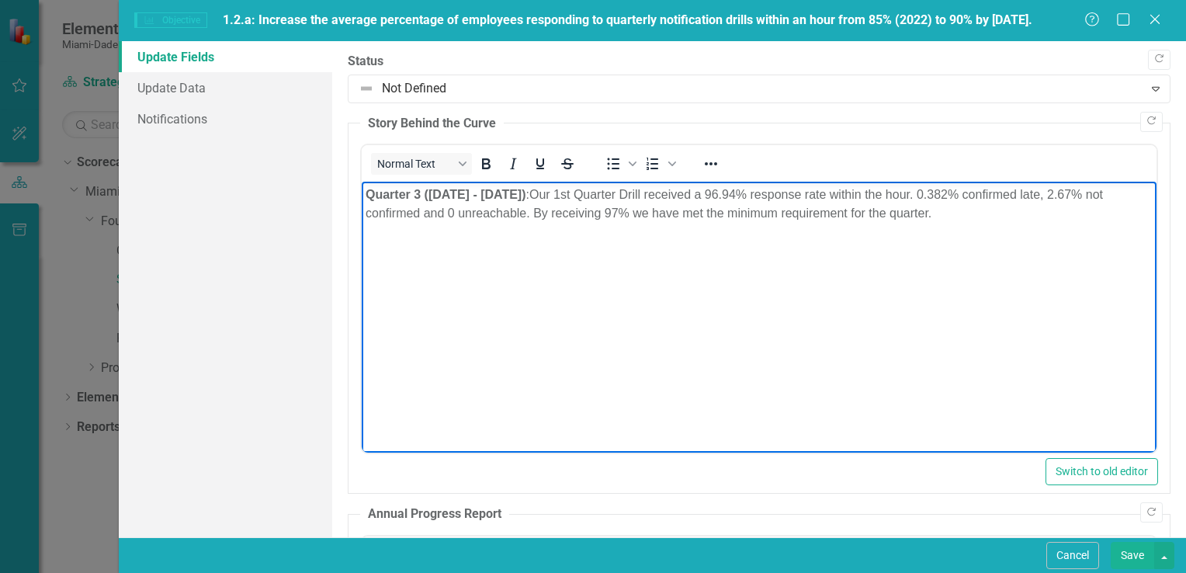
click at [591, 196] on p "Quarter 3 ([DATE] - [DATE]) : Our 1st Quarter Drill received a 96.94% response …" at bounding box center [758, 203] width 787 height 37
click at [610, 193] on p "Quarter 3 ([DATE] - [DATE]) : Our 1st Quarter Drill received a 96.94% response …" at bounding box center [758, 203] width 787 height 37
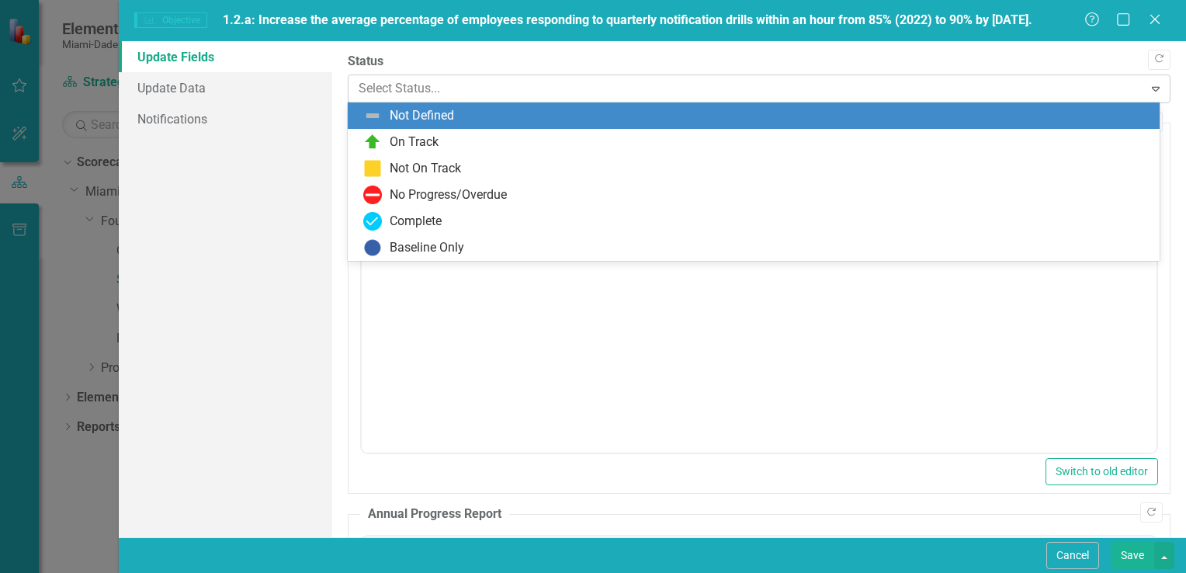
click at [406, 91] on div at bounding box center [746, 88] width 775 height 21
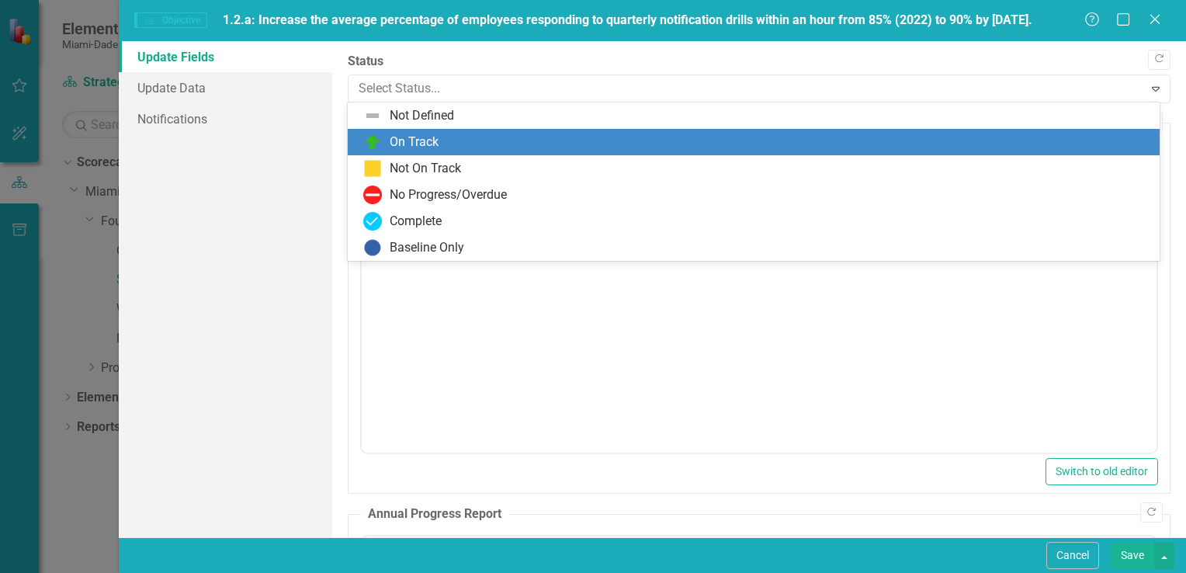
click at [423, 139] on div "On Track" at bounding box center [414, 142] width 49 height 18
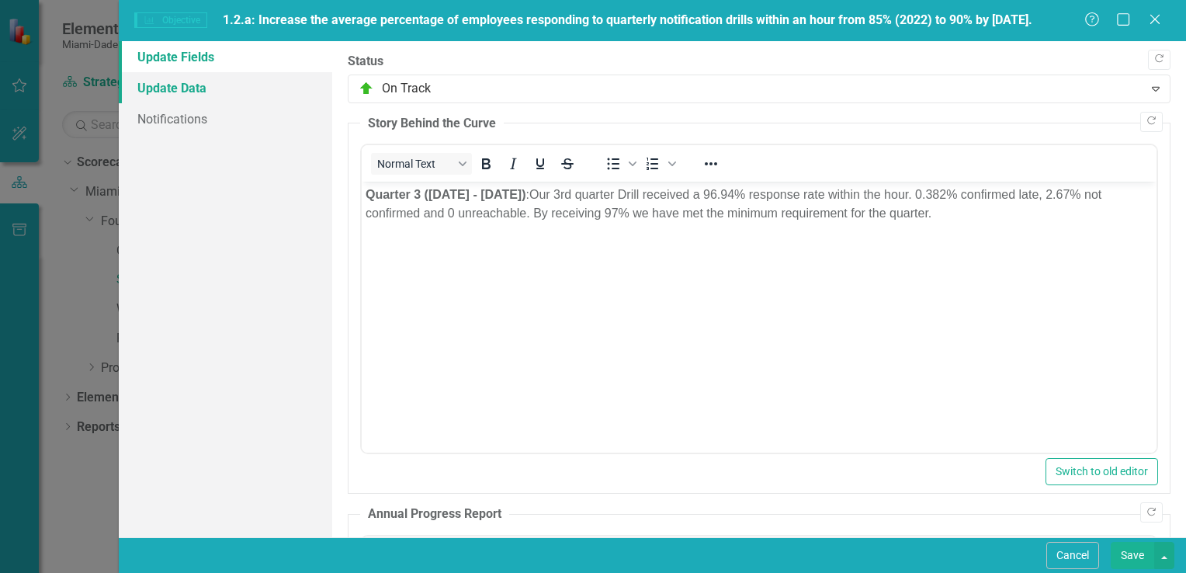
click at [185, 89] on link "Update Data" at bounding box center [225, 87] width 213 height 31
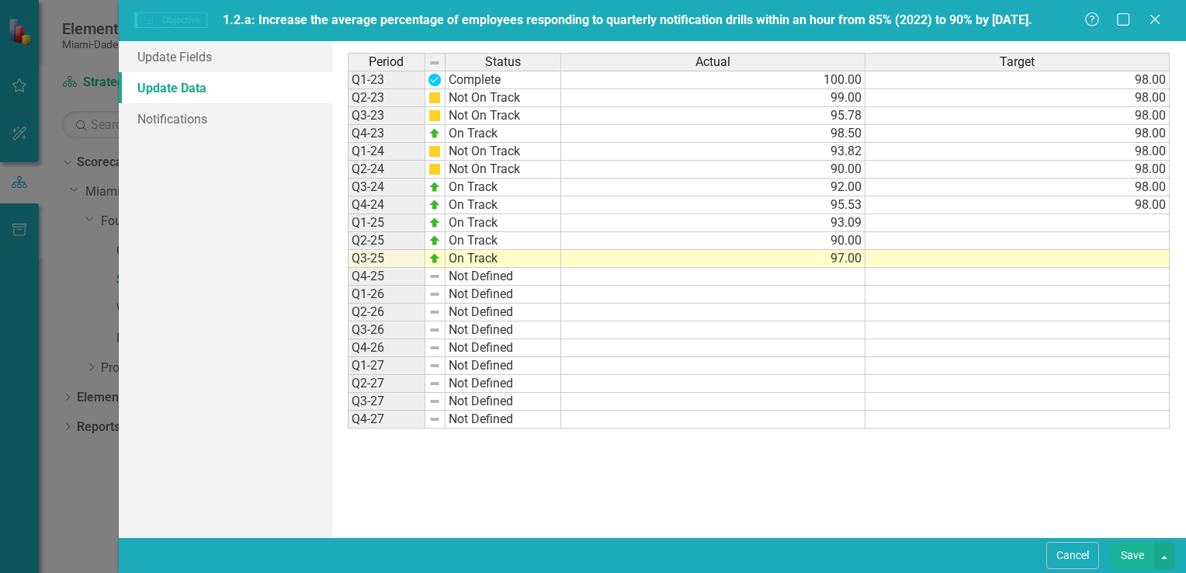
click at [1135, 554] on button "Save" at bounding box center [1131, 555] width 43 height 27
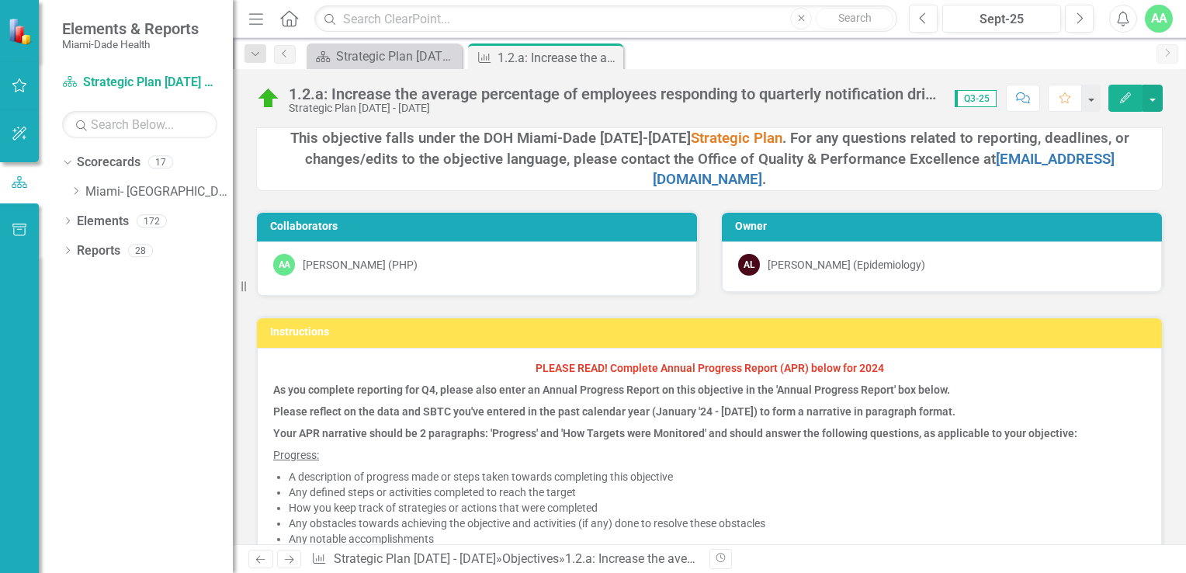
click at [1120, 96] on icon "Edit" at bounding box center [1125, 97] width 14 height 11
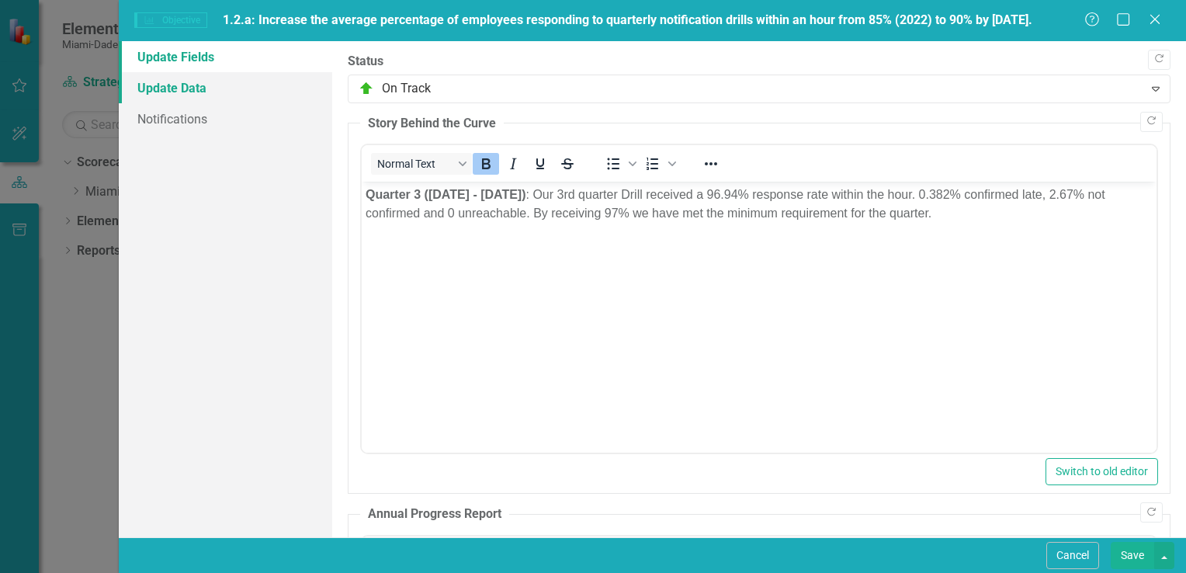
click at [157, 84] on link "Update Data" at bounding box center [225, 87] width 213 height 31
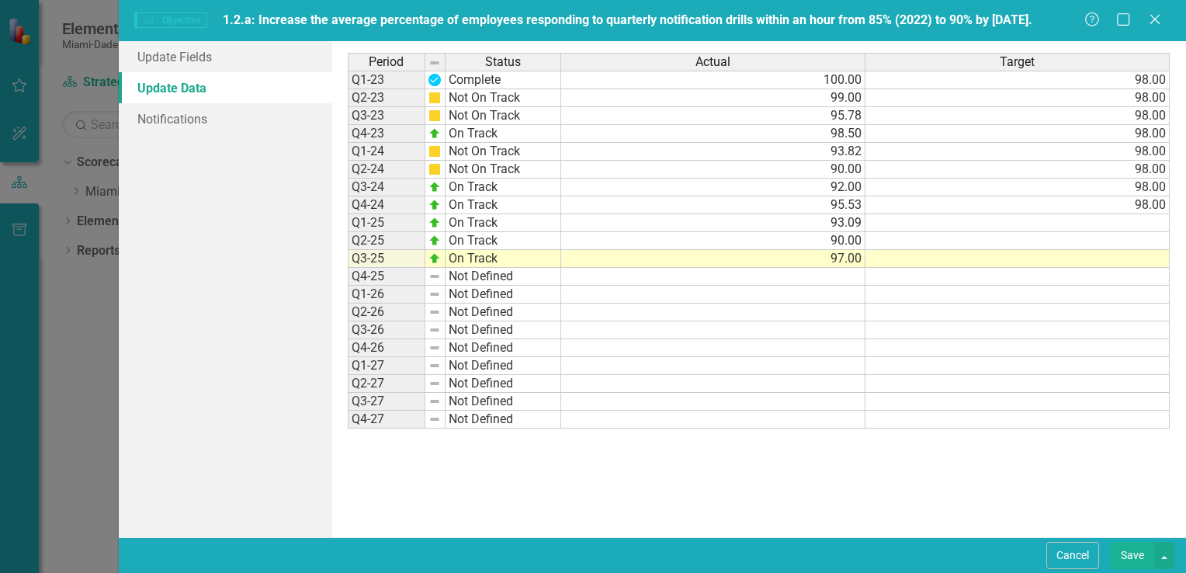
drag, startPoint x: 1132, startPoint y: 554, endPoint x: 1117, endPoint y: 554, distance: 14.7
click at [1132, 553] on button "Save" at bounding box center [1131, 555] width 43 height 27
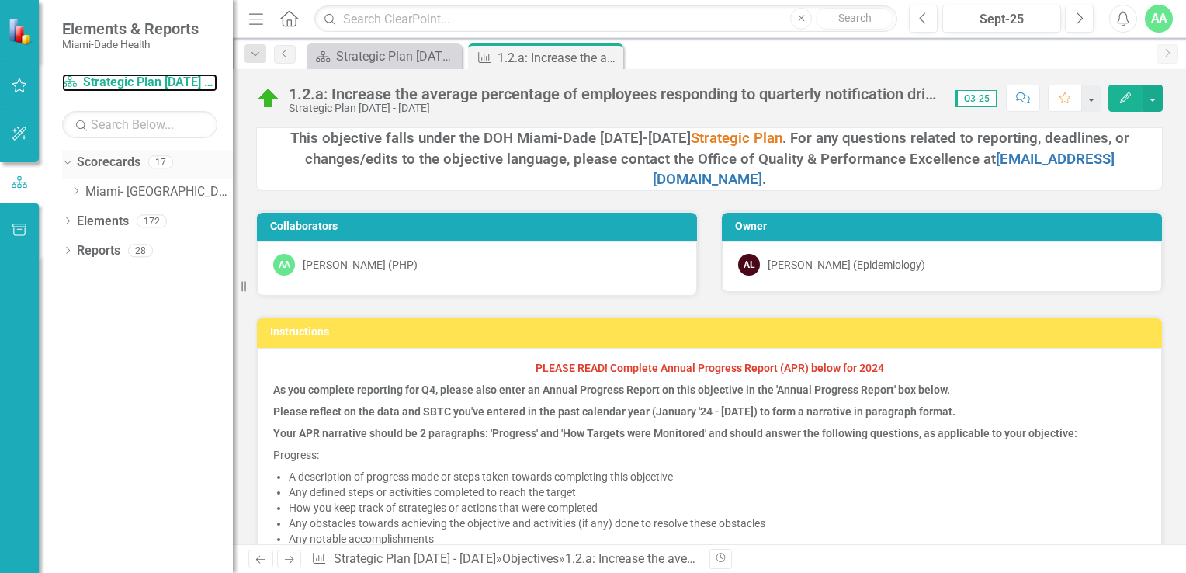
drag, startPoint x: 138, startPoint y: 81, endPoint x: 171, endPoint y: 166, distance: 91.4
click at [138, 81] on link "Scorecard Strategic Plan [DATE] - [DATE]" at bounding box center [139, 83] width 155 height 18
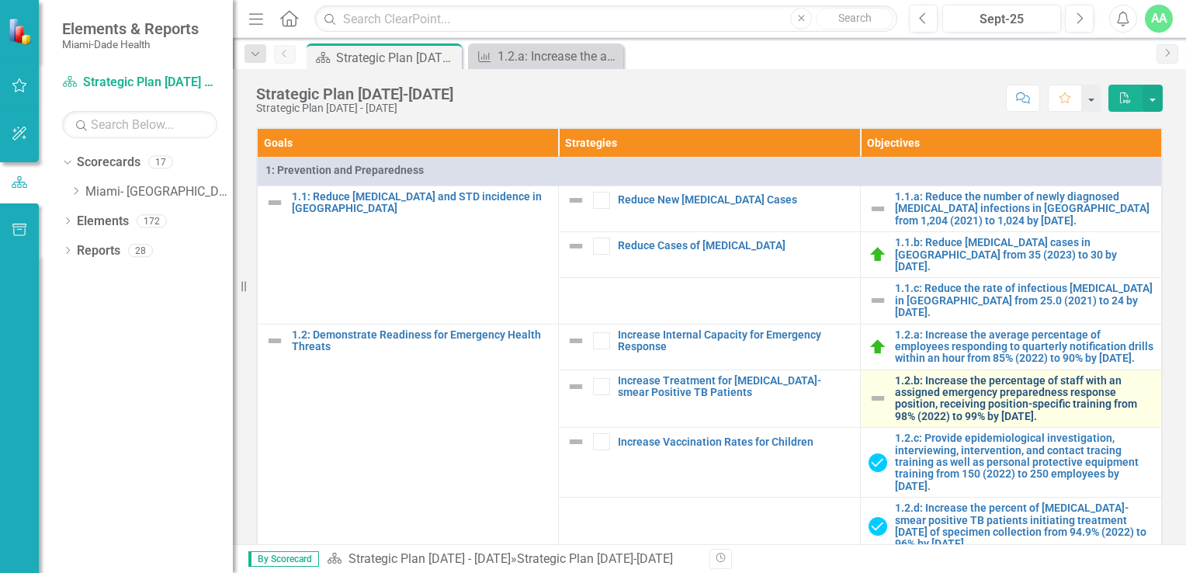
click at [938, 407] on link "1.2.b: Increase the percentage of staff with an assigned emergency preparedness…" at bounding box center [1024, 399] width 258 height 48
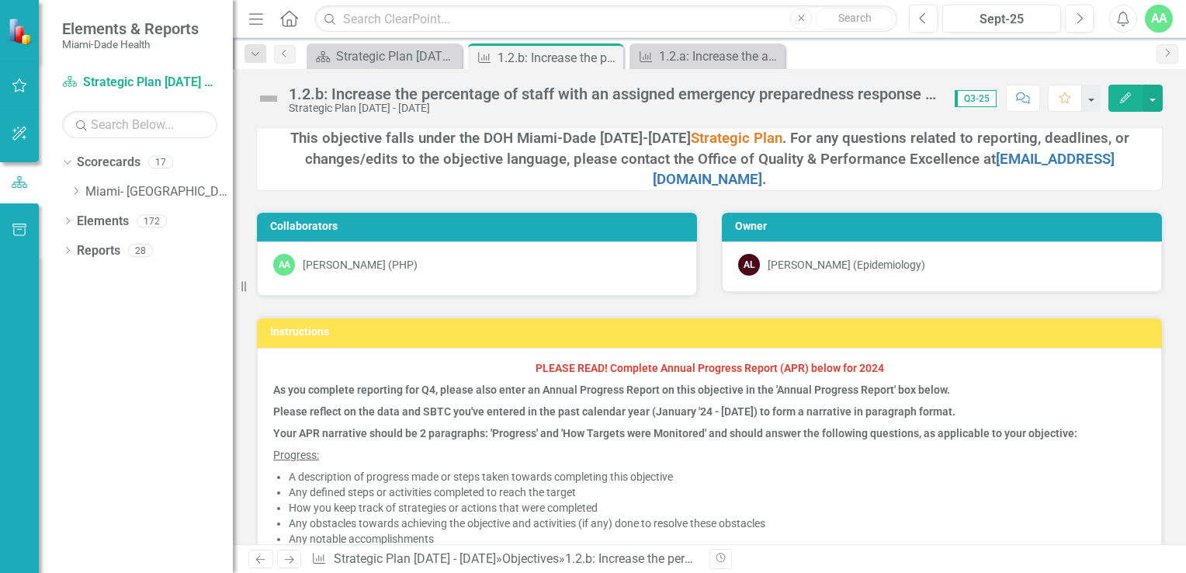
click at [1127, 95] on icon "Edit" at bounding box center [1125, 97] width 14 height 11
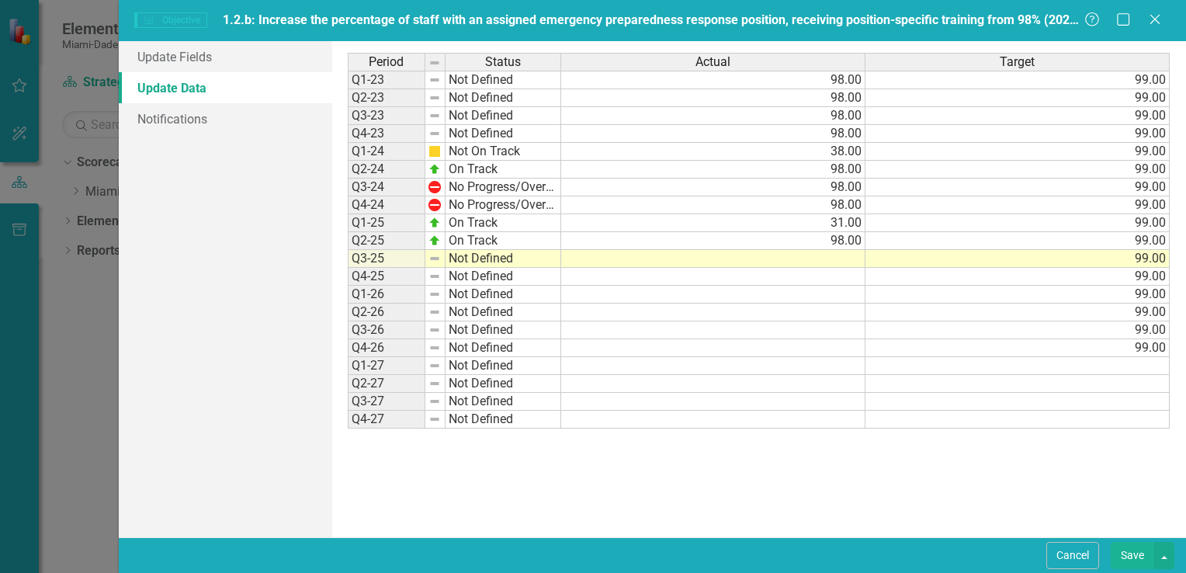
click at [348, 247] on div "Period Status Actual Target Q1-23 Not Defined 98.00 99.00 Q2-23 Not Defined 98.…" at bounding box center [348, 241] width 0 height 376
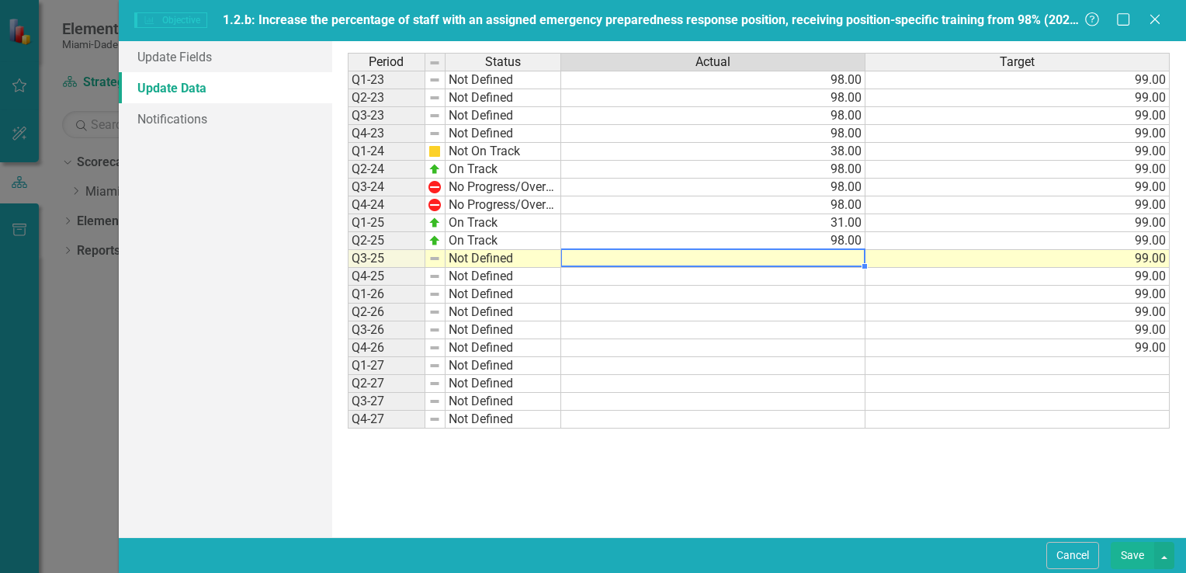
click at [850, 262] on td at bounding box center [713, 259] width 304 height 18
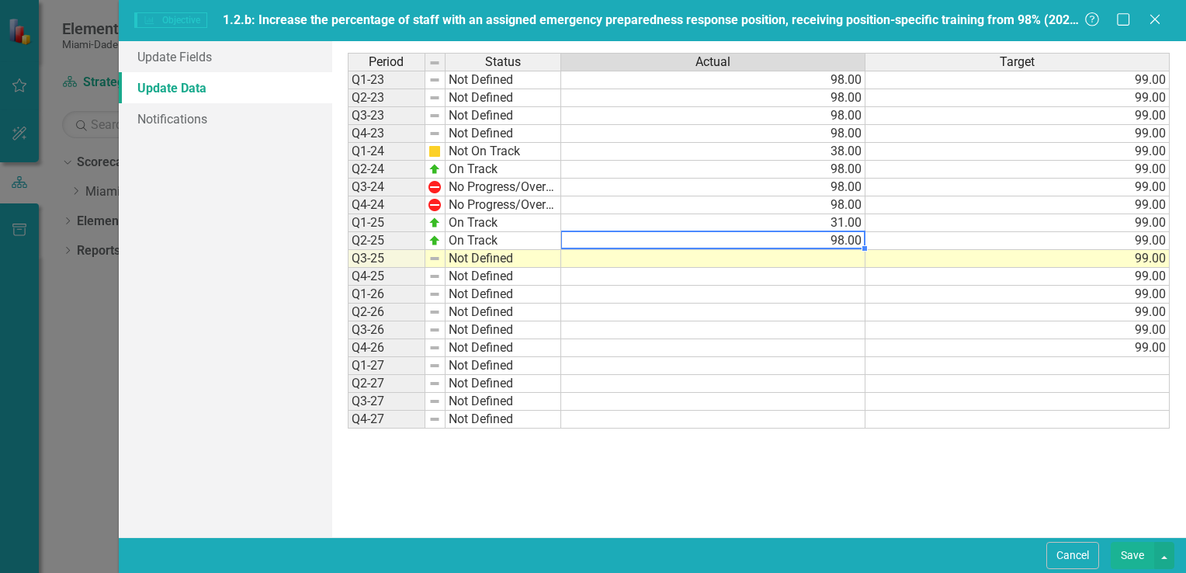
click at [348, 236] on div "Period Status Actual Target Q1-23 Not Defined 98.00 99.00 Q2-23 Not Defined 98.…" at bounding box center [348, 241] width 0 height 376
type textarea "99"
click at [821, 316] on td at bounding box center [713, 312] width 304 height 18
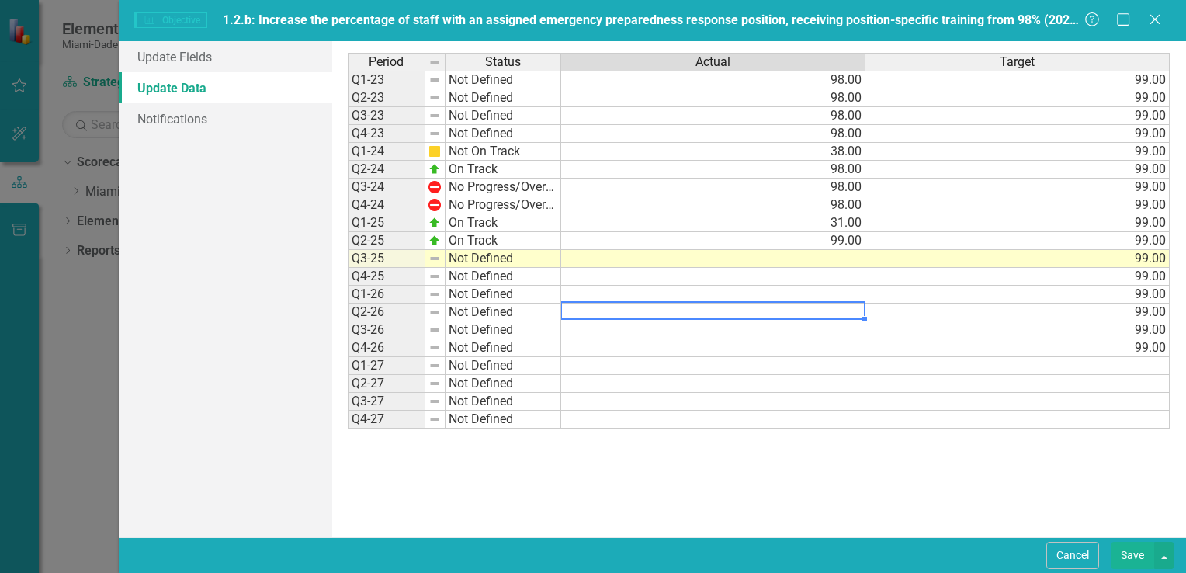
click at [852, 247] on td "99.00" at bounding box center [713, 241] width 304 height 18
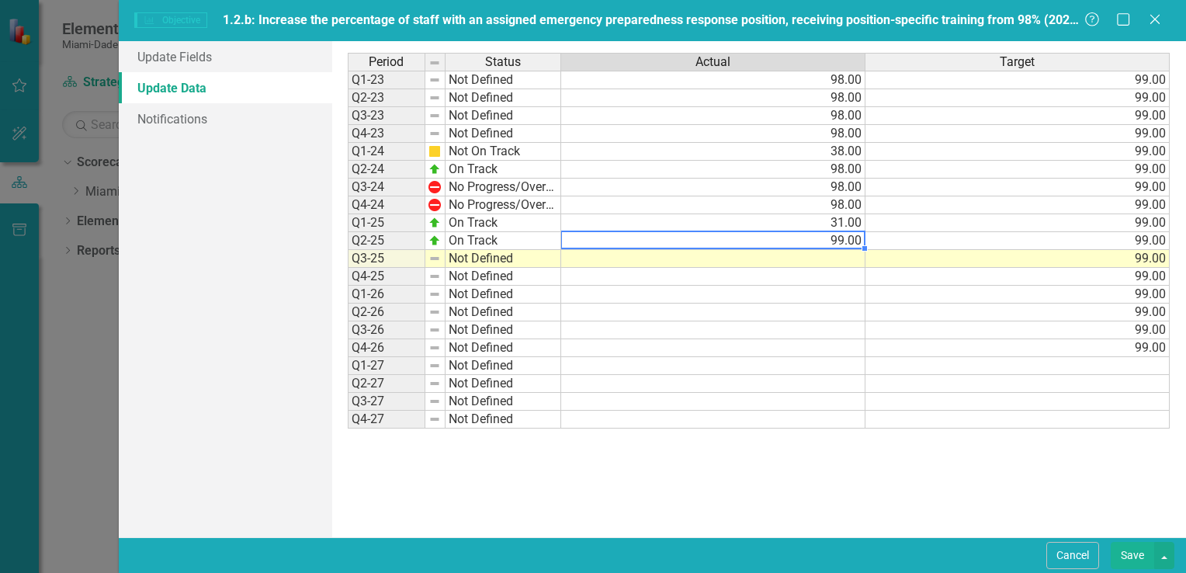
click at [848, 258] on td at bounding box center [713, 259] width 304 height 18
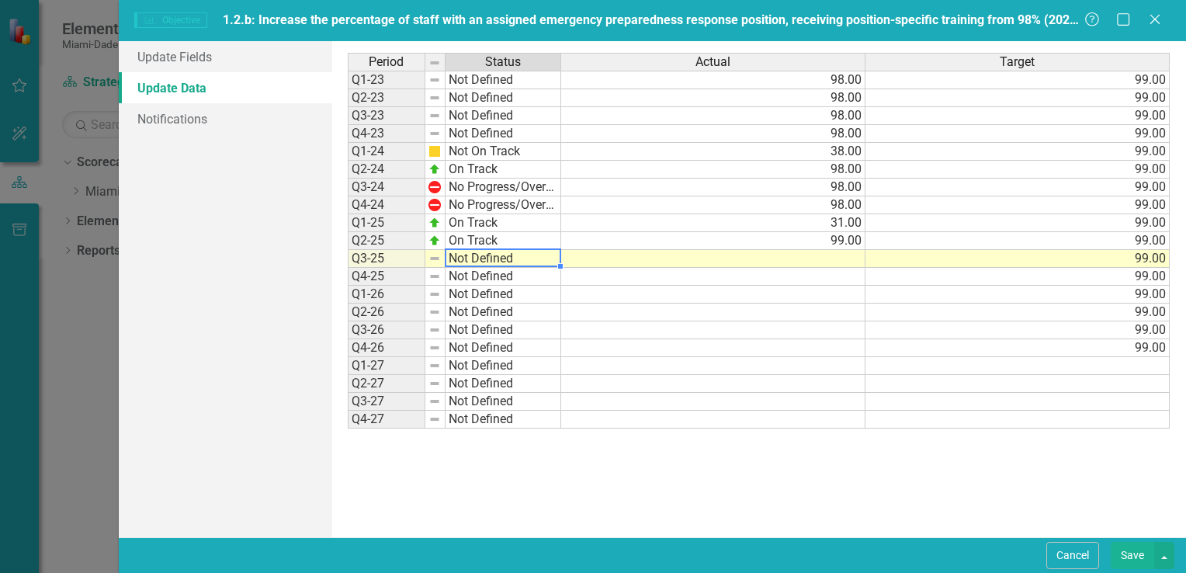
click at [483, 253] on td "Not Defined" at bounding box center [503, 259] width 116 height 18
click at [492, 252] on td "Not Defined" at bounding box center [503, 259] width 116 height 18
type textarea "On Track"
click at [487, 275] on div "Period Status Actual Target Q1-23 Not Defined 98.00 99.00 Q2-23 Not Defined 98.…" at bounding box center [759, 289] width 823 height 473
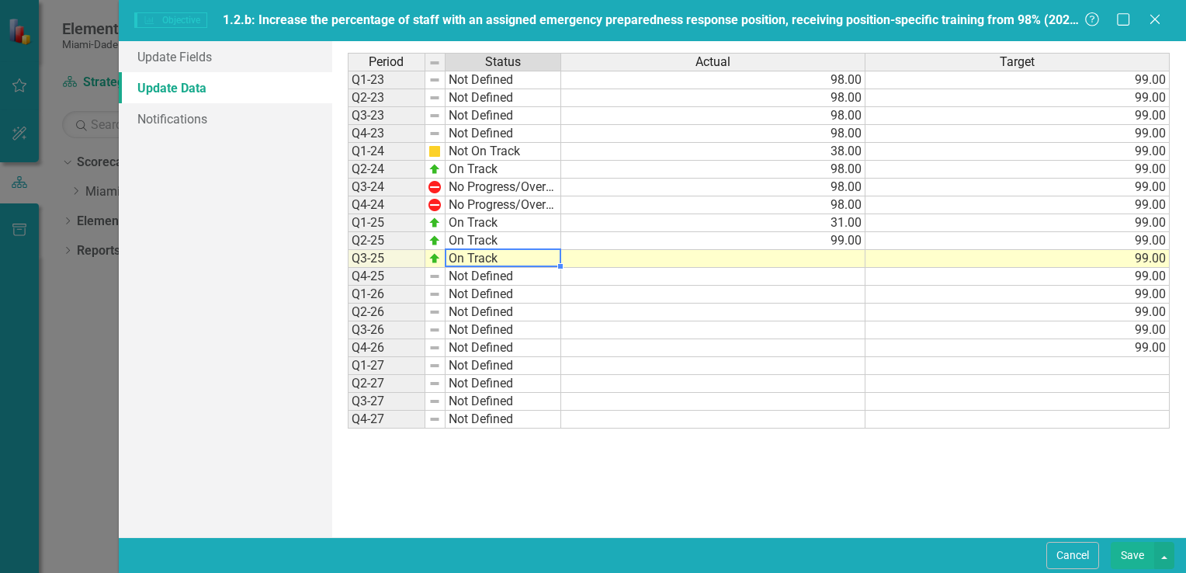
click at [857, 251] on td at bounding box center [713, 259] width 304 height 18
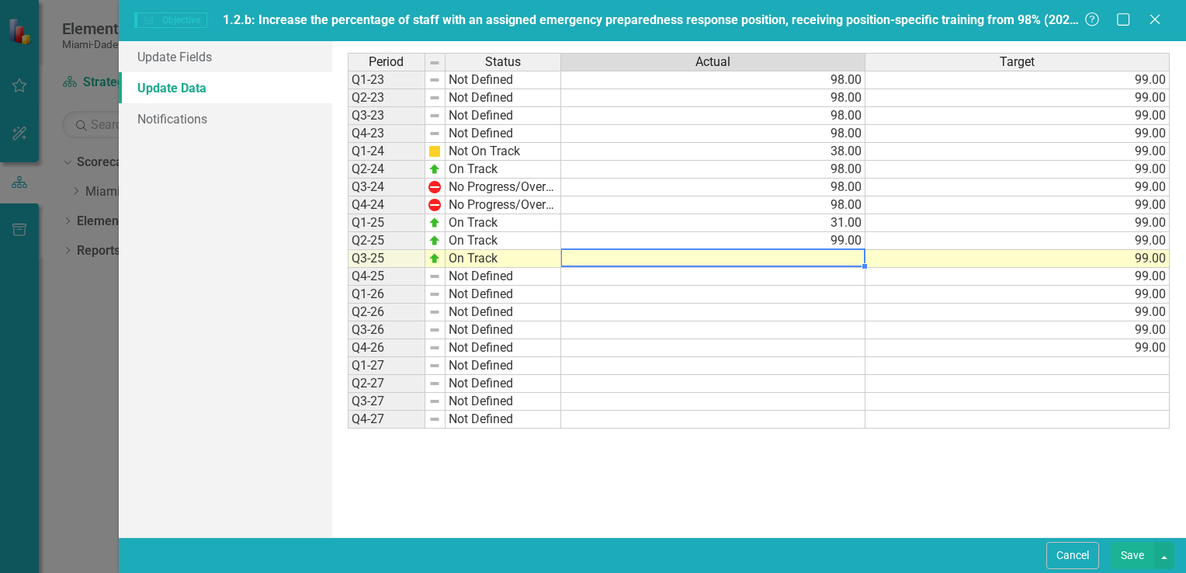
drag, startPoint x: 788, startPoint y: 347, endPoint x: 802, endPoint y: 320, distance: 29.5
click at [789, 346] on td at bounding box center [713, 348] width 304 height 18
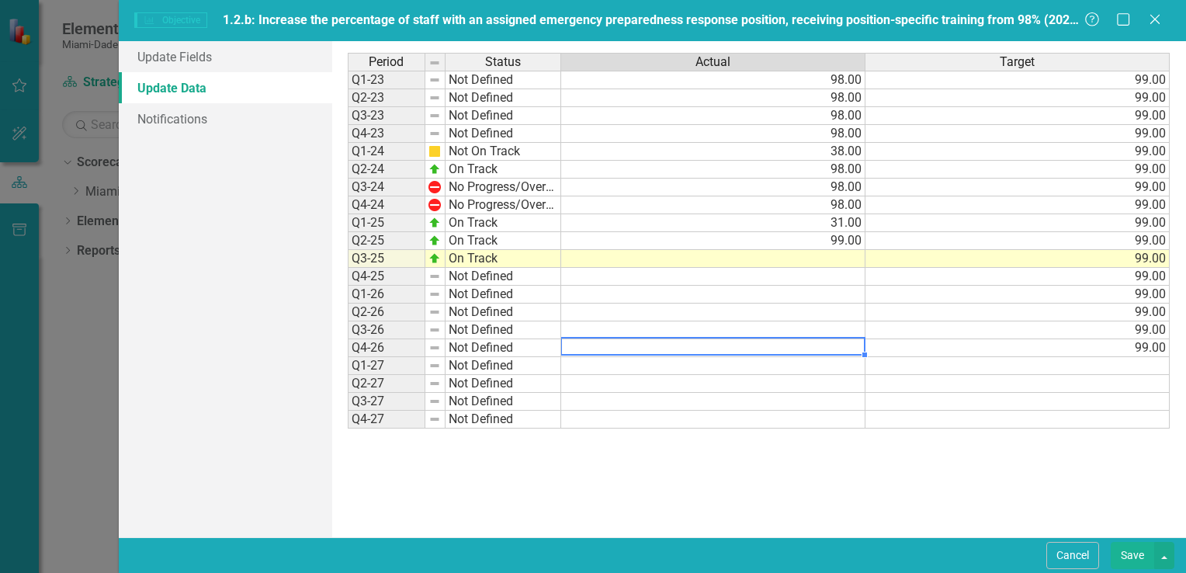
click at [348, 249] on div "Period Status Actual Target Q1-23 Not Defined 98.00 99.00 Q2-23 Not Defined 98.…" at bounding box center [348, 241] width 0 height 376
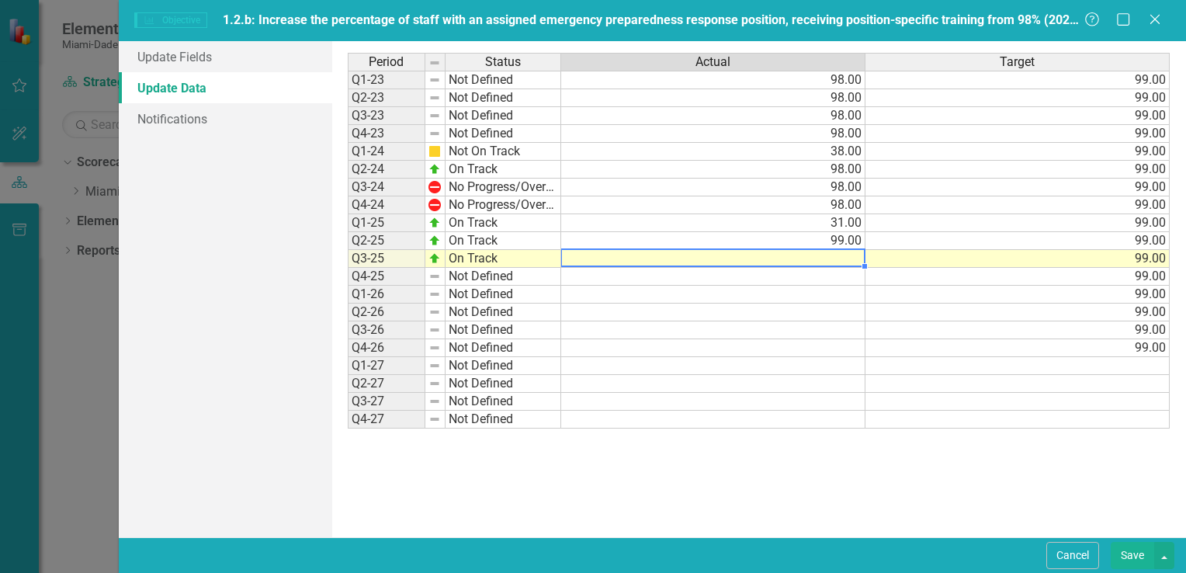
click at [837, 249] on div at bounding box center [712, 249] width 304 height 2
type textarea "98"
click at [712, 382] on td at bounding box center [713, 384] width 304 height 18
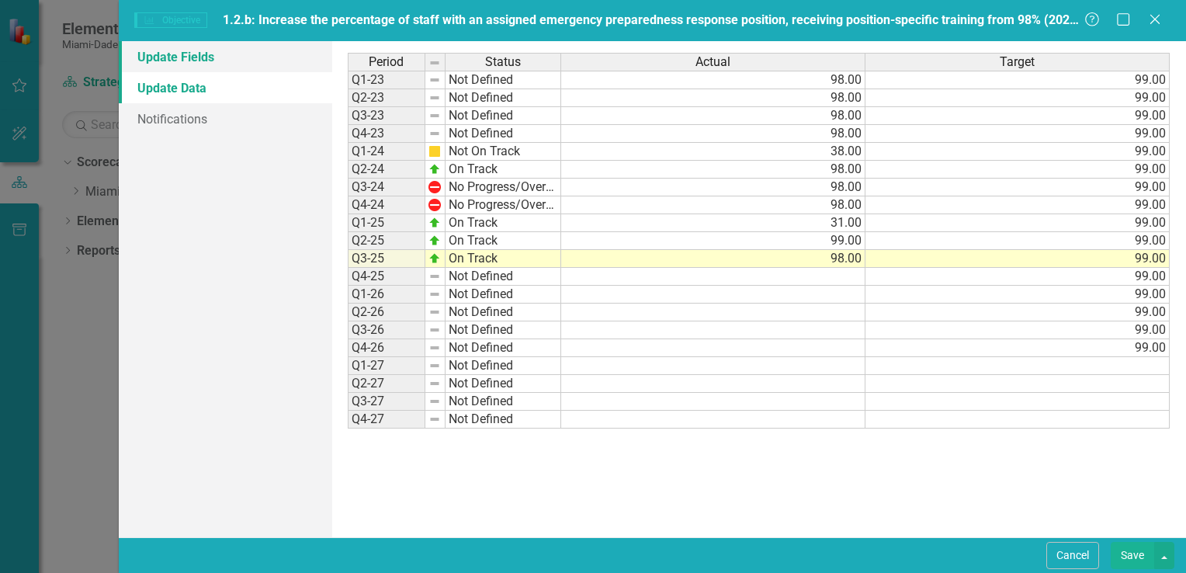
click at [154, 57] on link "Update Fields" at bounding box center [225, 56] width 213 height 31
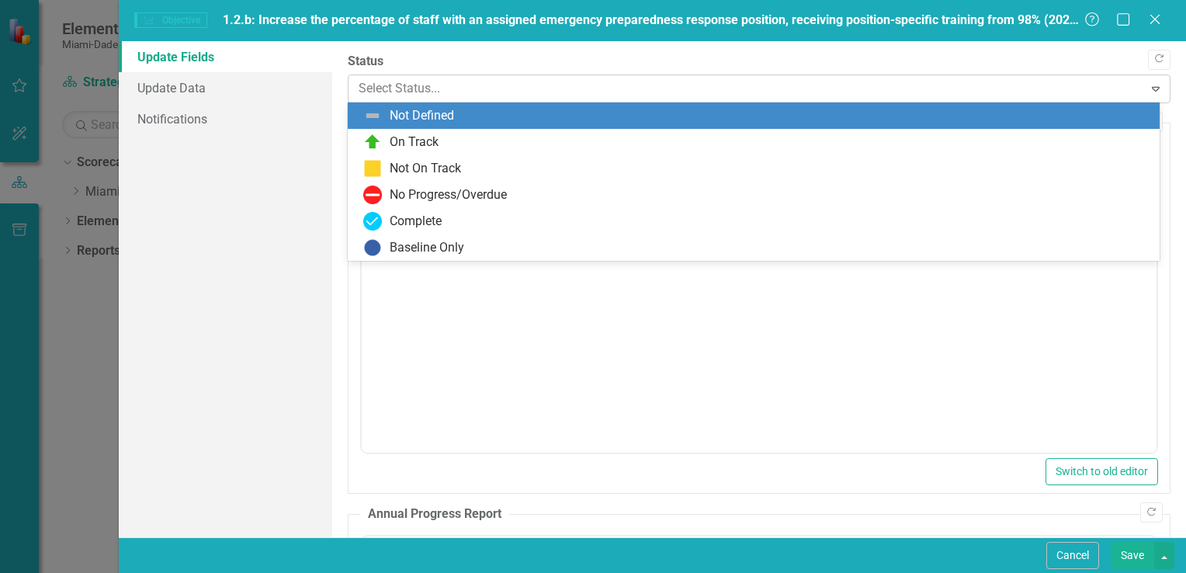
click at [445, 97] on div at bounding box center [746, 88] width 775 height 21
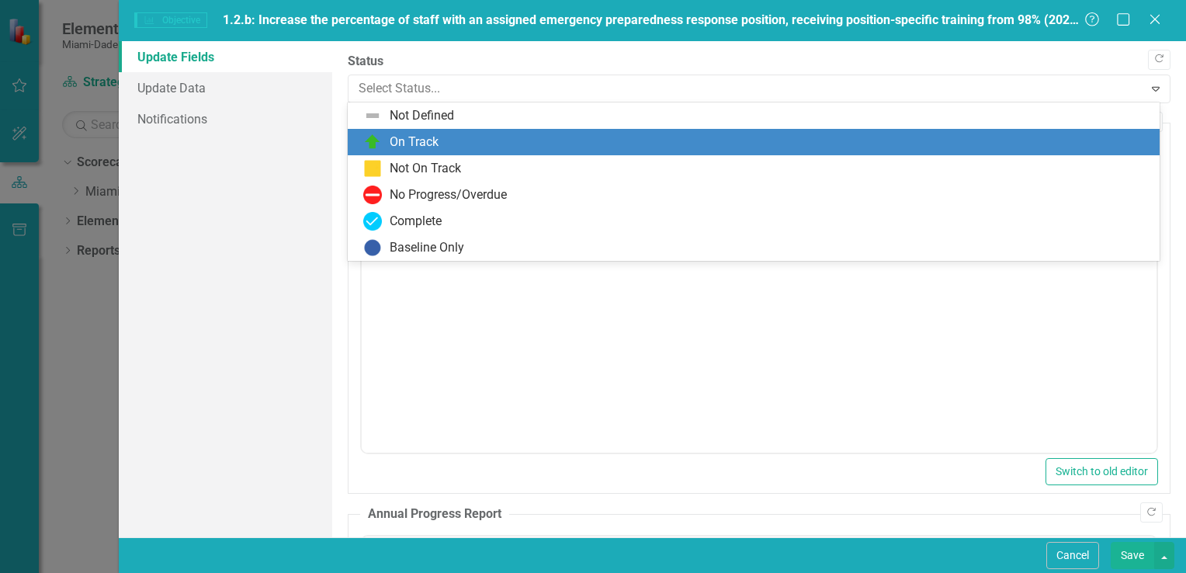
click at [442, 151] on div "On Track" at bounding box center [754, 142] width 812 height 26
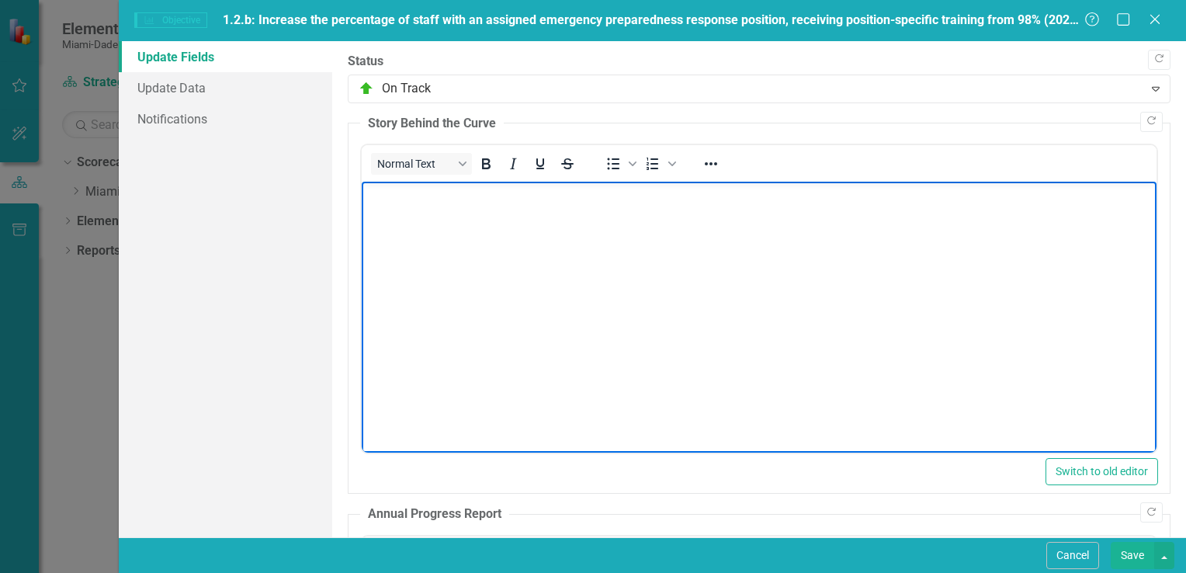
click at [456, 236] on body "Rich Text Area. Press ALT-0 for help." at bounding box center [758, 298] width 795 height 233
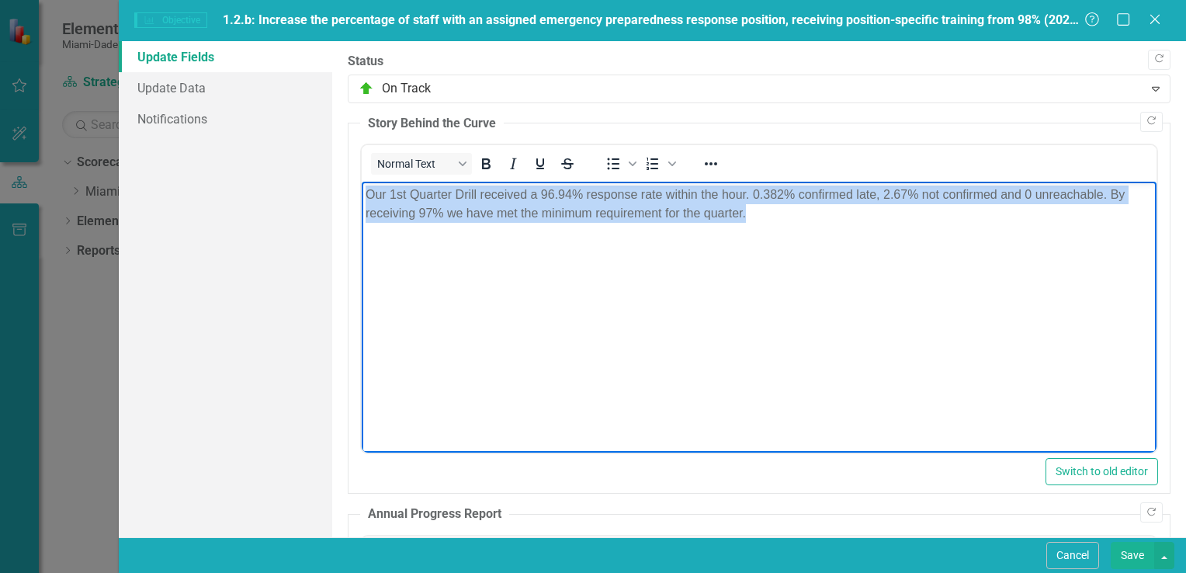
drag, startPoint x: 368, startPoint y: 192, endPoint x: 752, endPoint y: 214, distance: 384.7
click at [752, 214] on p "Our 1st Quarter Drill received a 96.94% response rate within the hour. 0.382% c…" at bounding box center [758, 203] width 787 height 37
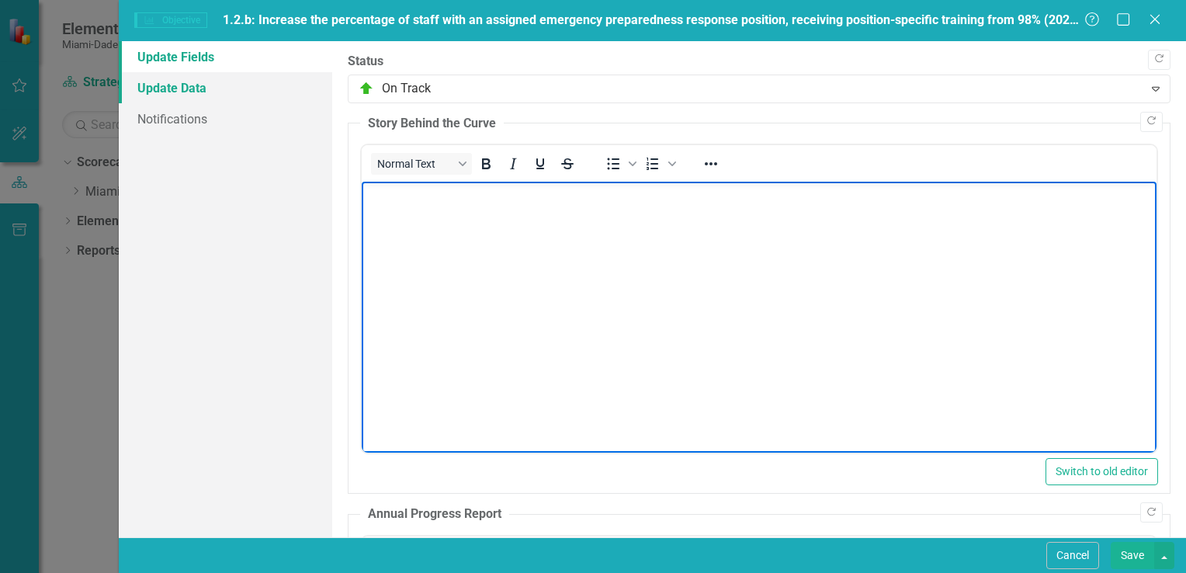
click at [184, 85] on link "Update Data" at bounding box center [225, 87] width 213 height 31
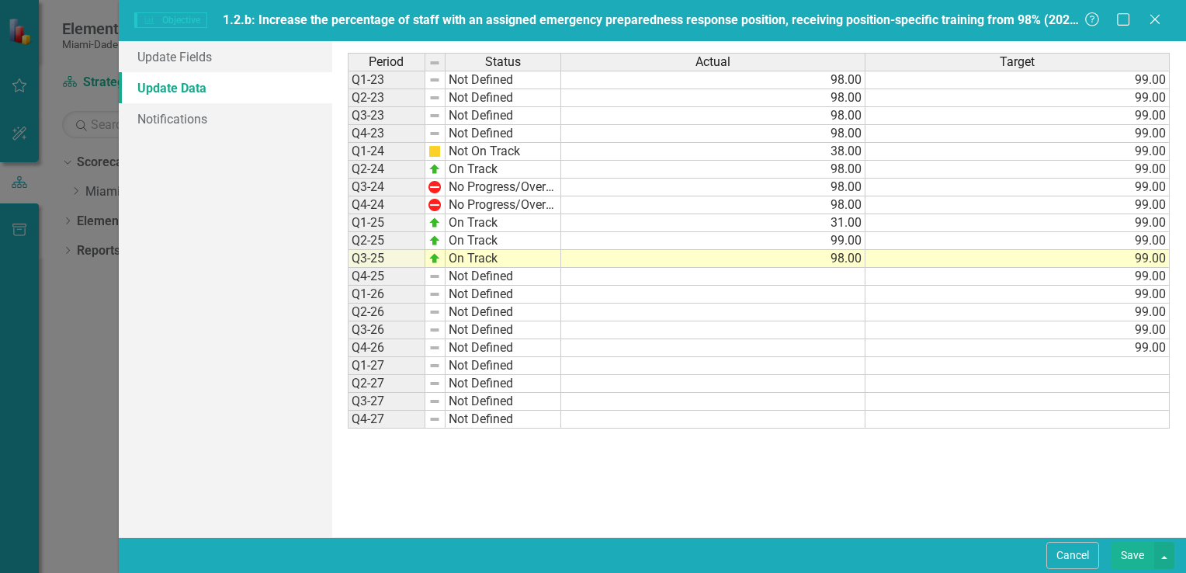
click at [1131, 551] on button "Save" at bounding box center [1131, 555] width 43 height 27
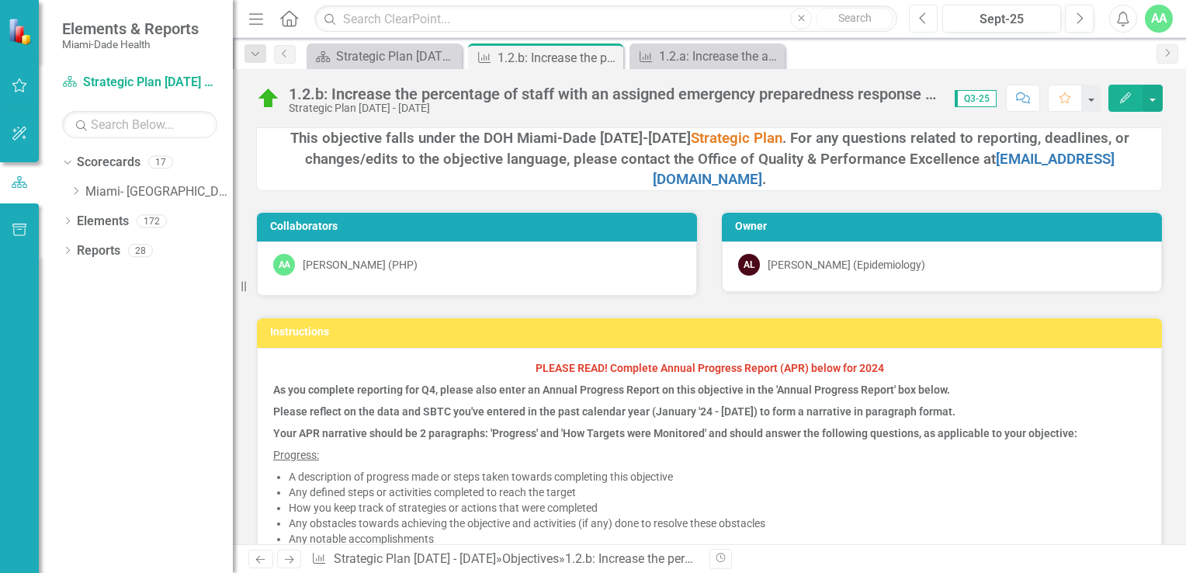
click at [925, 20] on icon "Previous" at bounding box center [923, 19] width 9 height 14
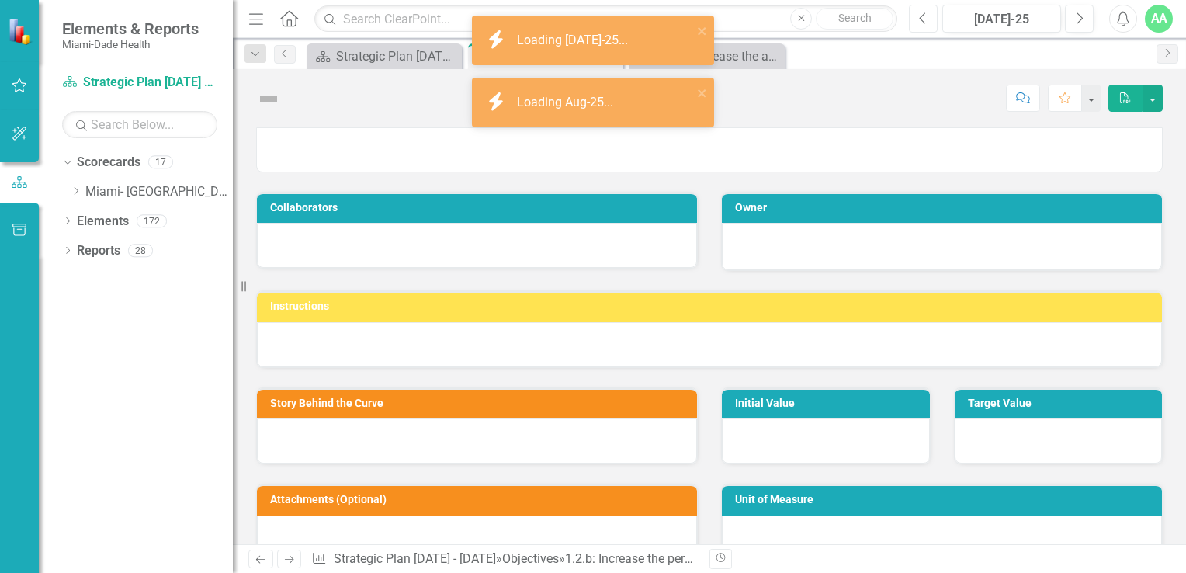
click at [925, 20] on icon "Previous" at bounding box center [923, 19] width 9 height 14
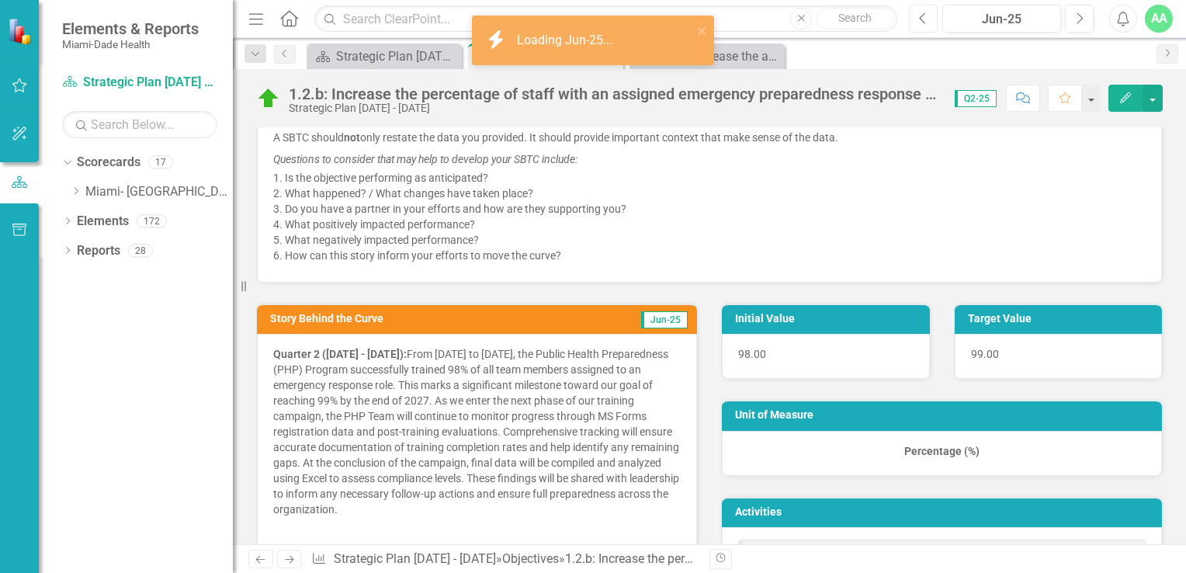
scroll to position [854, 0]
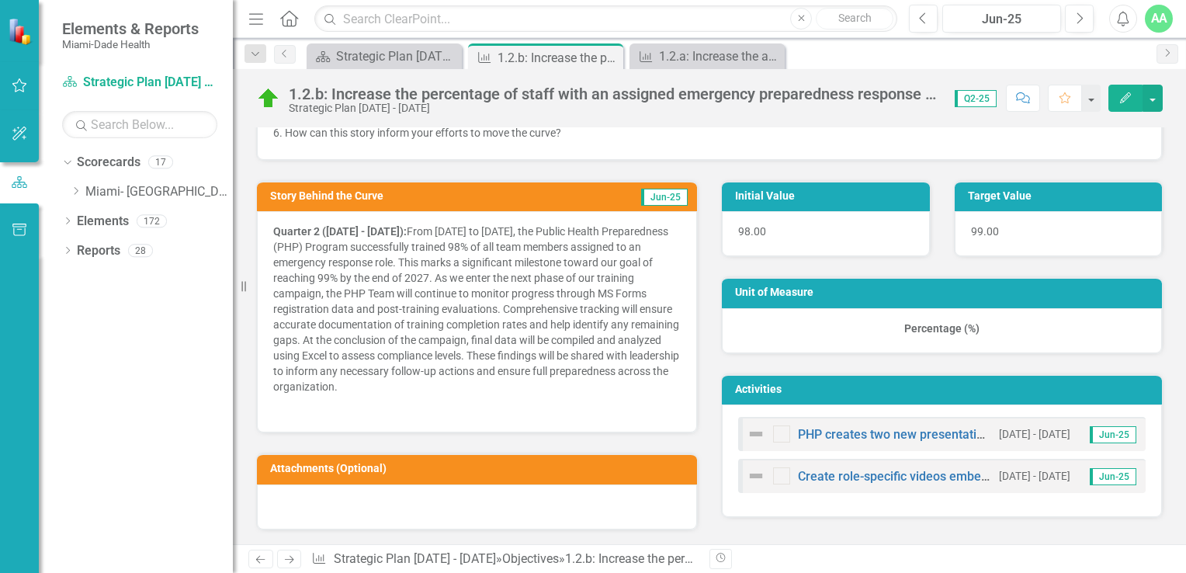
drag, startPoint x: 272, startPoint y: 230, endPoint x: 387, endPoint y: 228, distance: 115.6
click at [387, 227] on div "Quarter 2 ([DATE] - [DATE]): From [DATE] to [DATE], the Public Health Preparedn…" at bounding box center [477, 321] width 440 height 221
drag, startPoint x: 270, startPoint y: 217, endPoint x: 385, endPoint y: 231, distance: 115.8
click at [385, 231] on div "Quarter 2 ([DATE] - [DATE]): From [DATE] to [DATE], the Public Health Preparedn…" at bounding box center [477, 321] width 440 height 221
drag, startPoint x: 273, startPoint y: 226, endPoint x: 398, endPoint y: 235, distance: 125.3
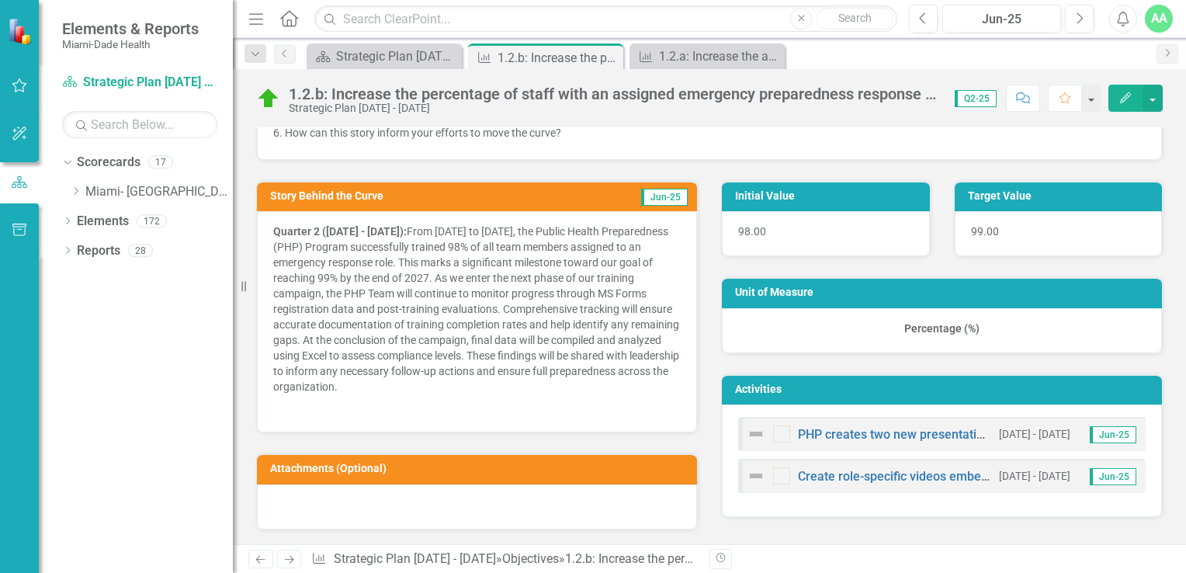
click at [399, 240] on p "Quarter 2 ([DATE] - [DATE]): From [DATE] to [DATE], the Public Health Preparedn…" at bounding box center [476, 310] width 407 height 174
click at [398, 228] on strong "Quarter 2 ([DATE] - [DATE]):" at bounding box center [339, 231] width 133 height 12
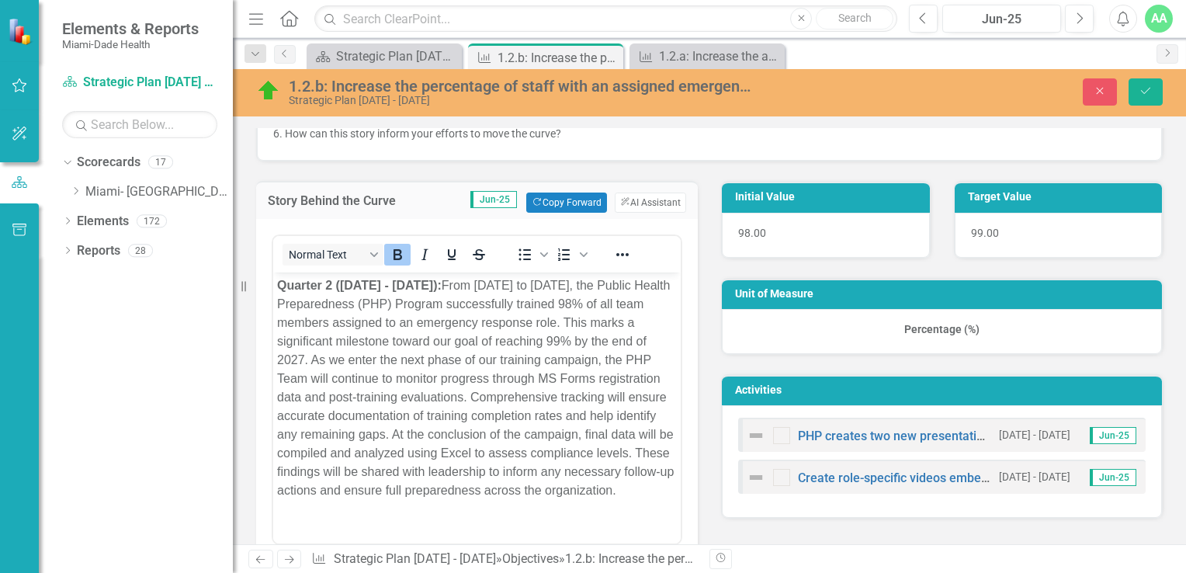
scroll to position [0, 0]
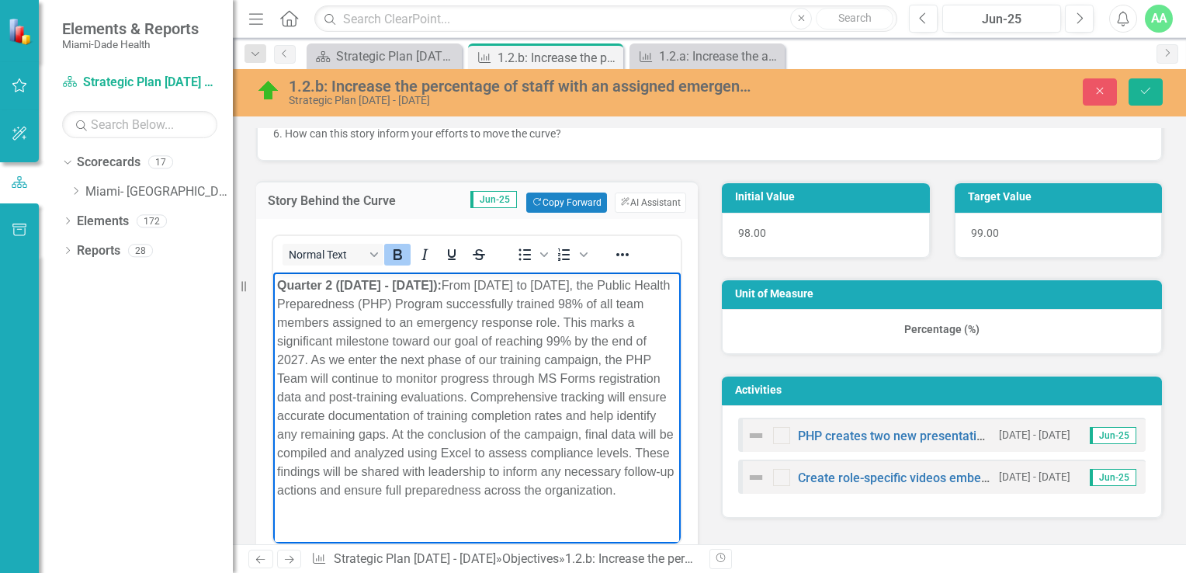
drag, startPoint x: 442, startPoint y: 286, endPoint x: 546, endPoint y: 551, distance: 284.8
click at [273, 282] on body "Quarter 2 ([DATE] - [DATE]): From [DATE] to [DATE], the Public Health Preparedn…" at bounding box center [476, 409] width 407 height 275
copy strong "Quarter 2 ([DATE] - [DATE]):"
click at [1100, 86] on icon "Close" at bounding box center [1100, 90] width 14 height 11
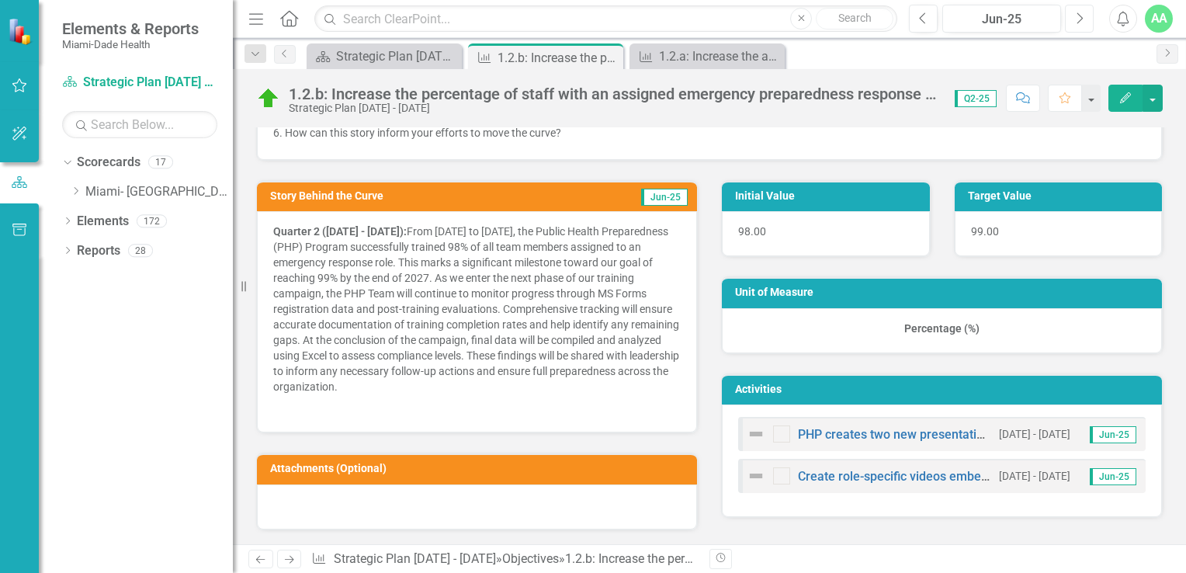
click at [1082, 19] on icon "button" at bounding box center [1080, 17] width 6 height 11
click at [1082, 19] on icon "Next" at bounding box center [1079, 19] width 9 height 14
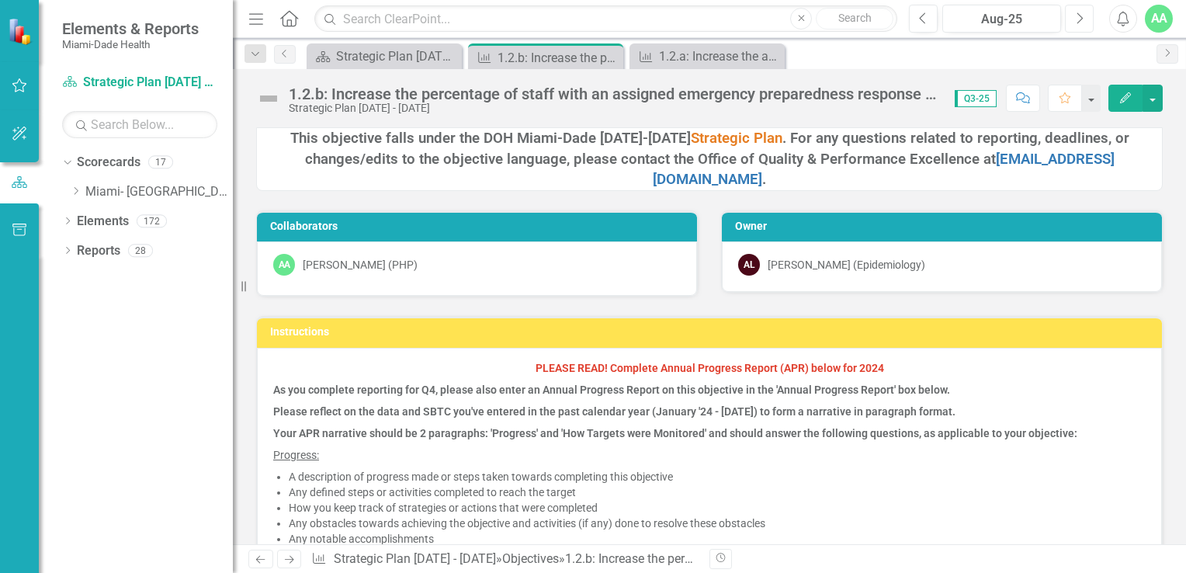
click at [1082, 19] on icon "Next" at bounding box center [1079, 19] width 9 height 14
click at [1125, 99] on icon "Edit" at bounding box center [1125, 97] width 14 height 11
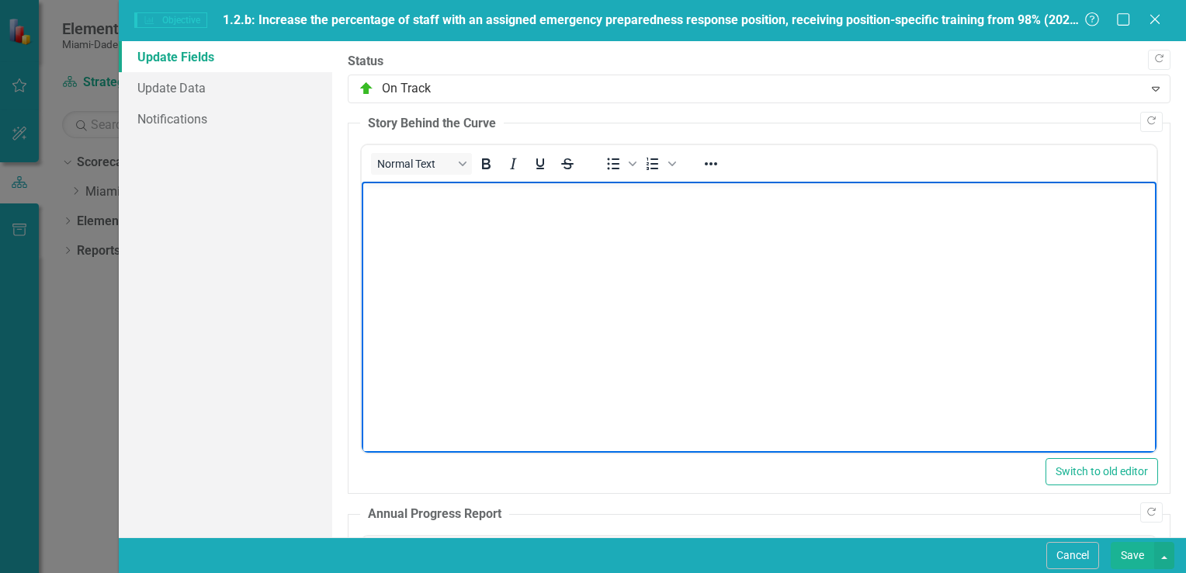
paste body "Rich Text Area. Press ALT-0 for help."
click at [411, 196] on strong "Quarter 2 ([DATE] - [DATE]):" at bounding box center [447, 194] width 165 height 13
click at [456, 196] on strong "Quarter 3 ([DATE] - [DATE]):" at bounding box center [447, 194] width 165 height 13
click at [572, 196] on p "Quarter 3 ([DATE] - [DATE]):" at bounding box center [758, 194] width 787 height 19
click at [579, 196] on p "Quarter 3 ([DATE] - [DATE]):" at bounding box center [758, 194] width 787 height 19
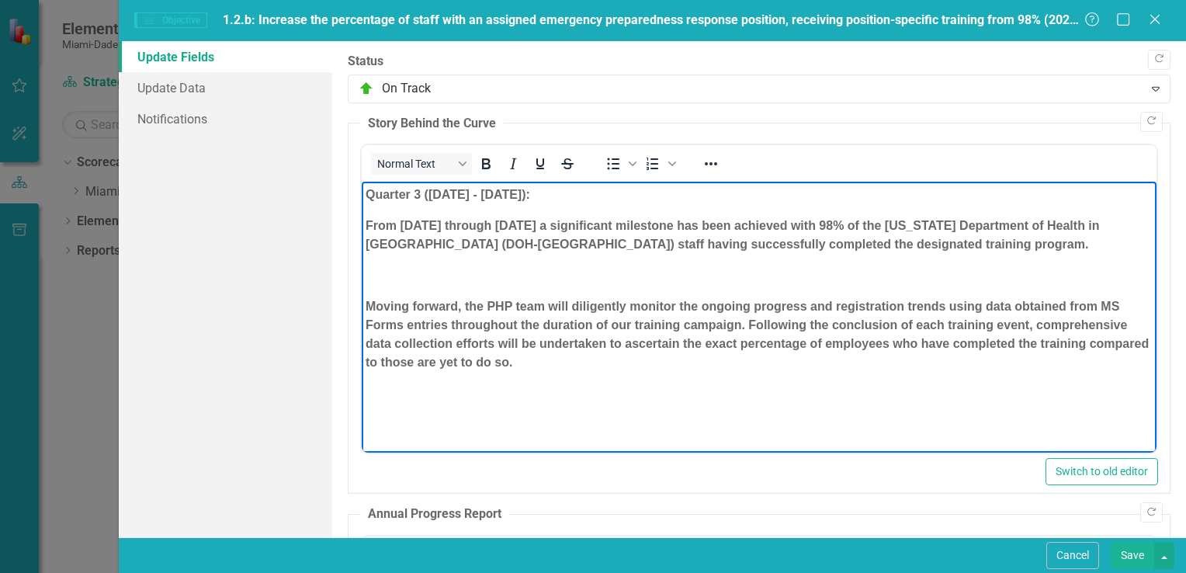
click at [403, 290] on body "Quarter 3 ([DATE] - [DATE]): From [DATE] through [DATE] a significant milestone…" at bounding box center [758, 300] width 795 height 237
click at [398, 291] on body "Quarter 3 ([DATE] - [DATE]): From [DATE] through [DATE] a significant milestone…" at bounding box center [758, 300] width 795 height 237
click at [382, 282] on p "Rich Text Area. Press ALT-0 for help." at bounding box center [758, 275] width 787 height 19
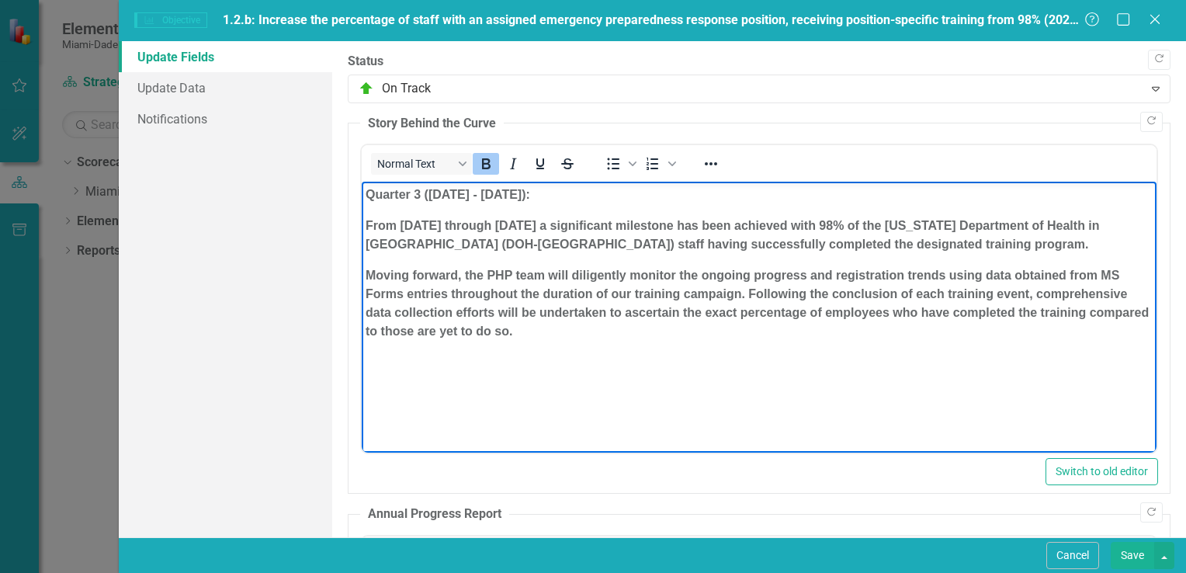
click at [366, 222] on strong "From [DATE] through [DATE] a significant milestone has been achieved with 98% o…" at bounding box center [732, 235] width 734 height 32
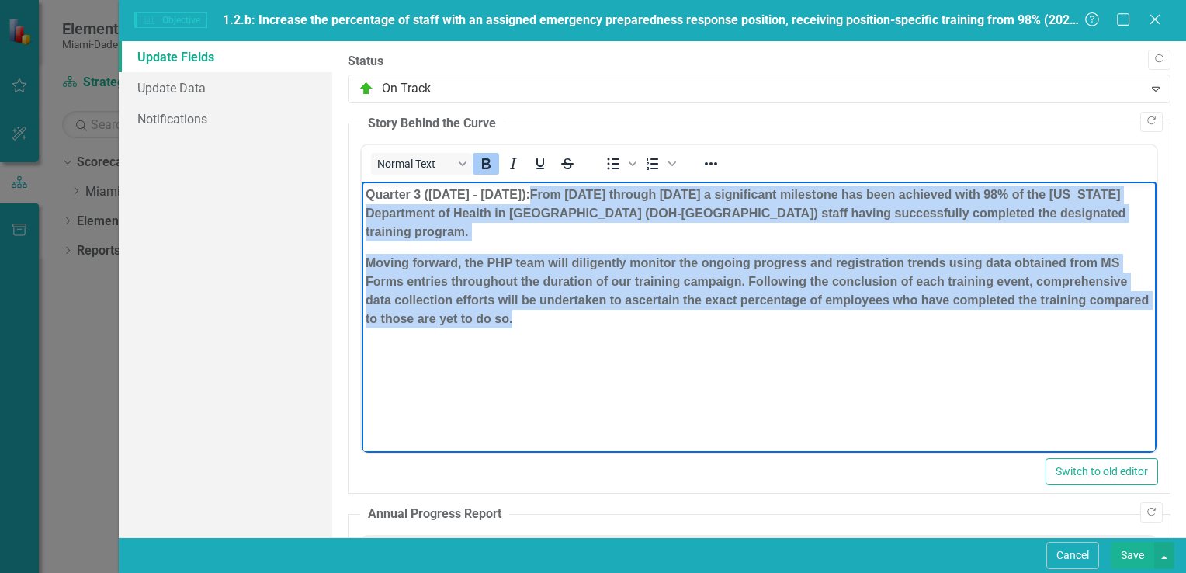
drag, startPoint x: 568, startPoint y: 196, endPoint x: 677, endPoint y: 322, distance: 166.7
click at [677, 322] on body "Quarter 3 ([DATE] - [DATE]): From [DATE] through [DATE] a significant milestone…" at bounding box center [758, 298] width 795 height 233
click at [482, 160] on icon "Bold" at bounding box center [486, 163] width 9 height 11
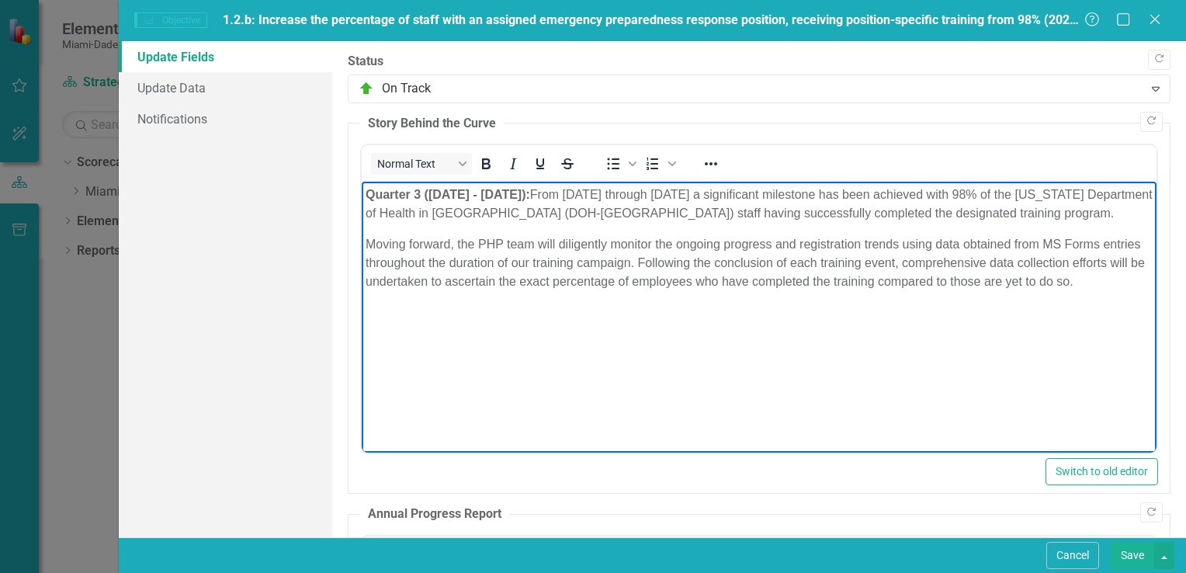
click at [573, 345] on body "Quarter 3 ([DATE] - [DATE]): From [DATE] through [DATE] a significant milestone…" at bounding box center [758, 298] width 795 height 233
click at [483, 242] on p "Moving forward, the PHP team will diligently monitor the ongoing progress and r…" at bounding box center [758, 263] width 787 height 56
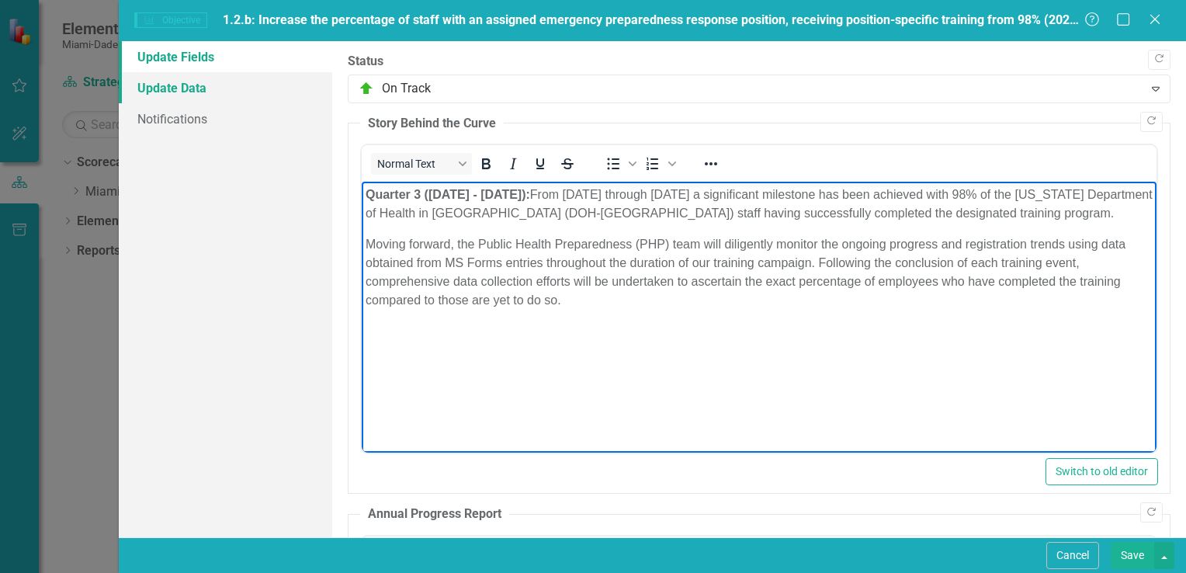
click at [171, 85] on link "Update Data" at bounding box center [225, 87] width 213 height 31
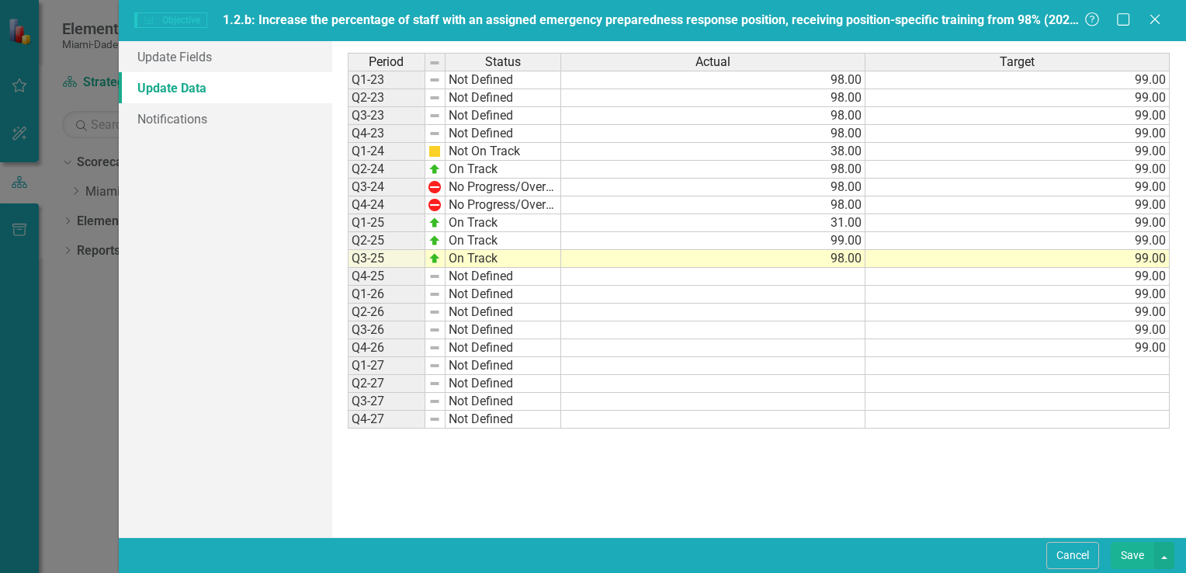
click at [839, 241] on td "99.00" at bounding box center [713, 241] width 304 height 18
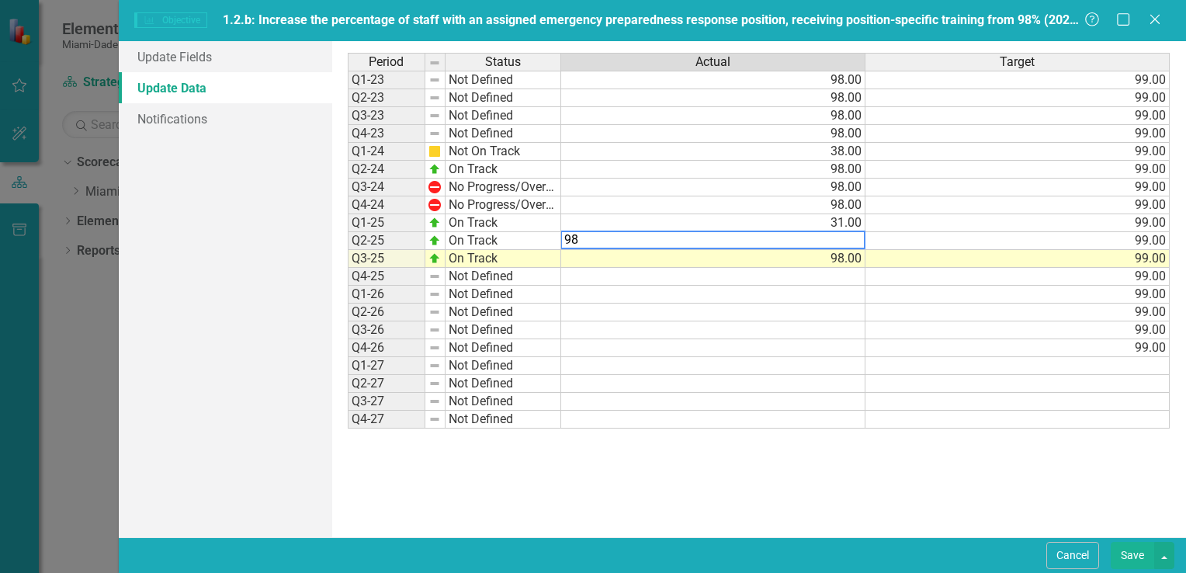
type textarea "98"
click at [743, 341] on td at bounding box center [713, 348] width 304 height 18
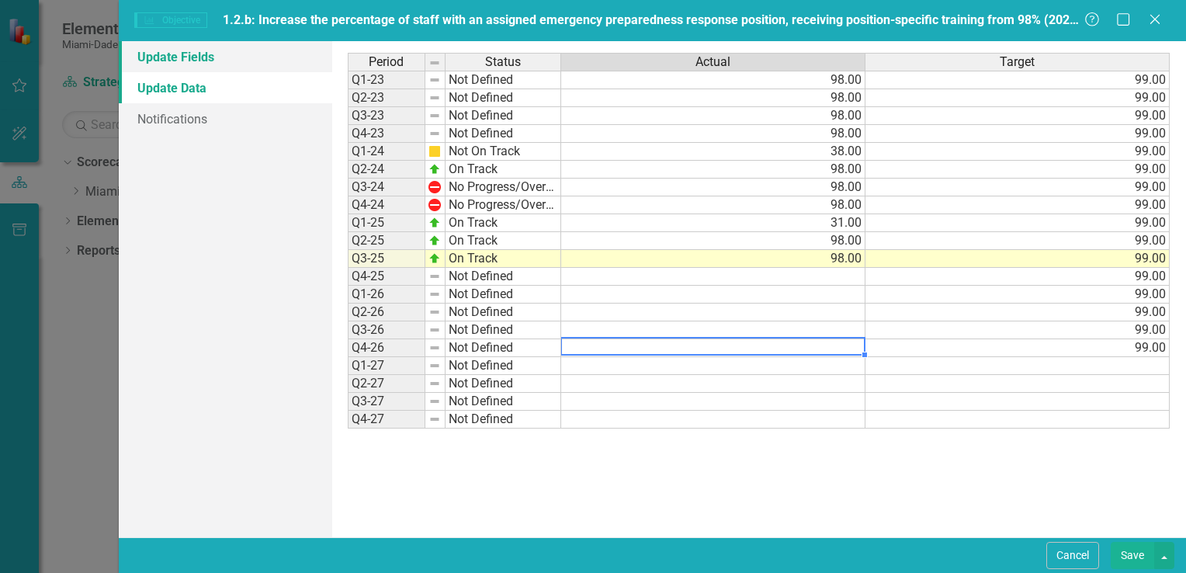
click at [200, 58] on link "Update Fields" at bounding box center [225, 56] width 213 height 31
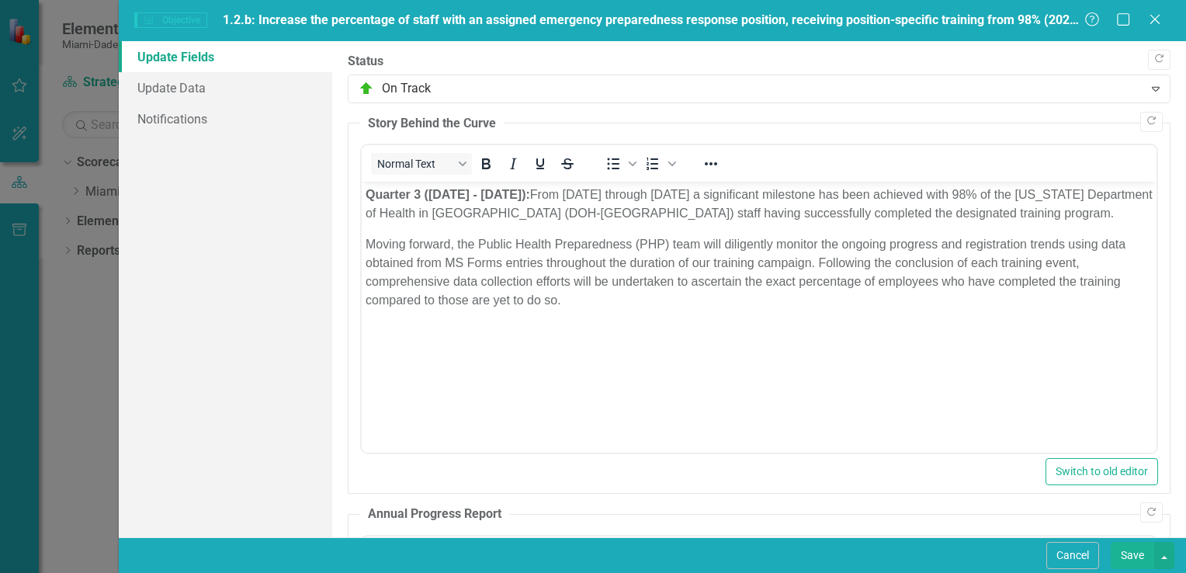
click at [1138, 555] on button "Save" at bounding box center [1131, 555] width 43 height 27
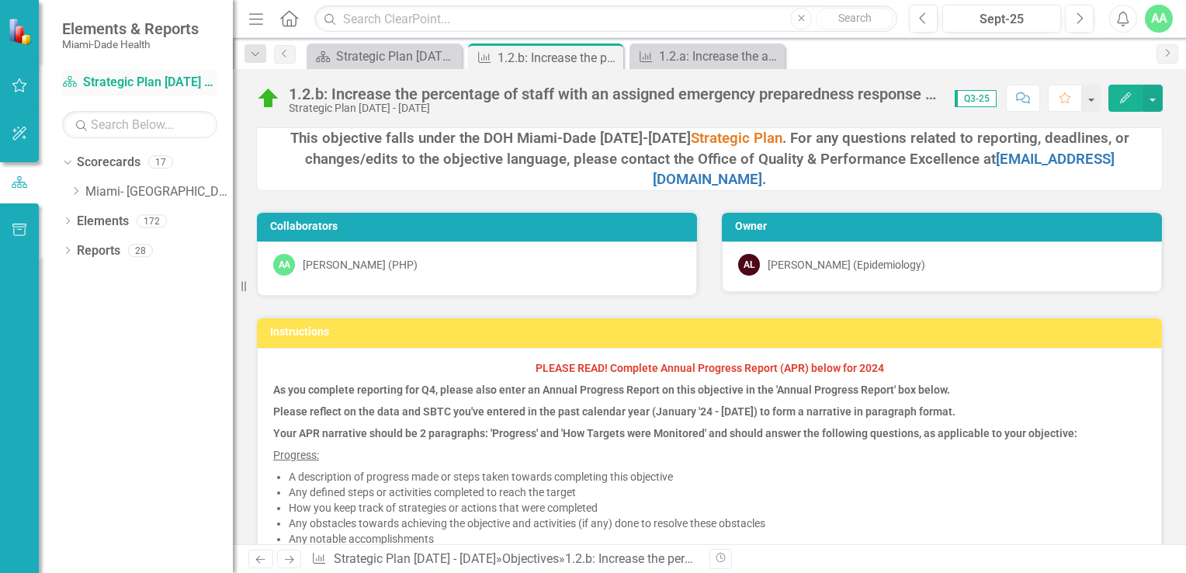
click at [134, 86] on link "Scorecard Strategic Plan [DATE] - [DATE]" at bounding box center [139, 83] width 155 height 18
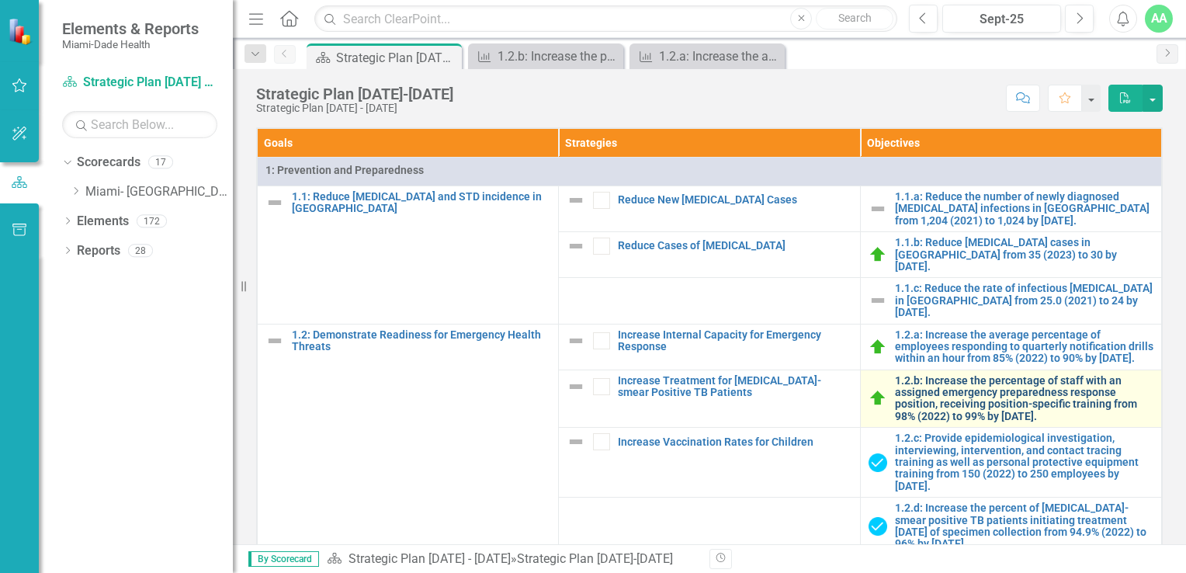
click at [923, 408] on link "1.2.b: Increase the percentage of staff with an assigned emergency preparedness…" at bounding box center [1024, 399] width 258 height 48
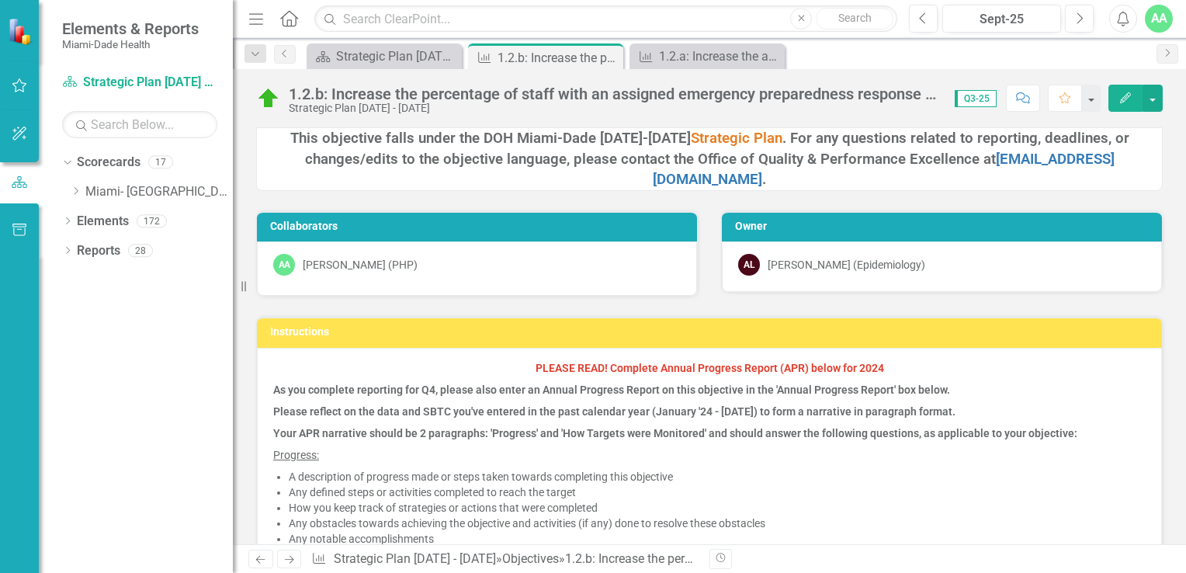
click at [1130, 97] on icon "Edit" at bounding box center [1125, 97] width 14 height 11
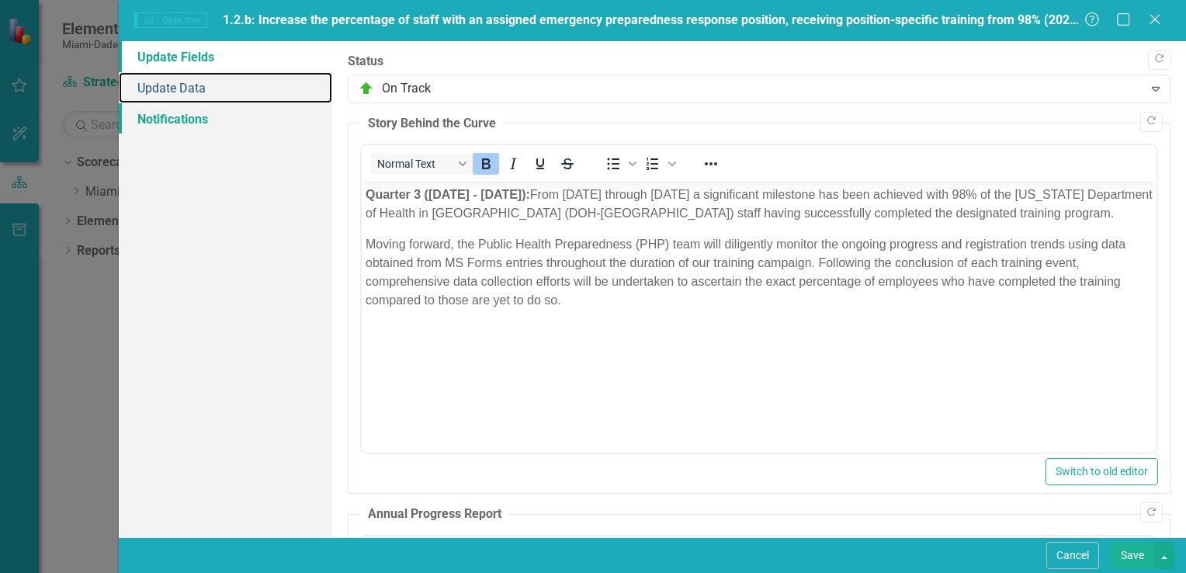
drag, startPoint x: 171, startPoint y: 88, endPoint x: 205, endPoint y: 104, distance: 37.5
click at [172, 88] on link "Update Data" at bounding box center [225, 87] width 213 height 31
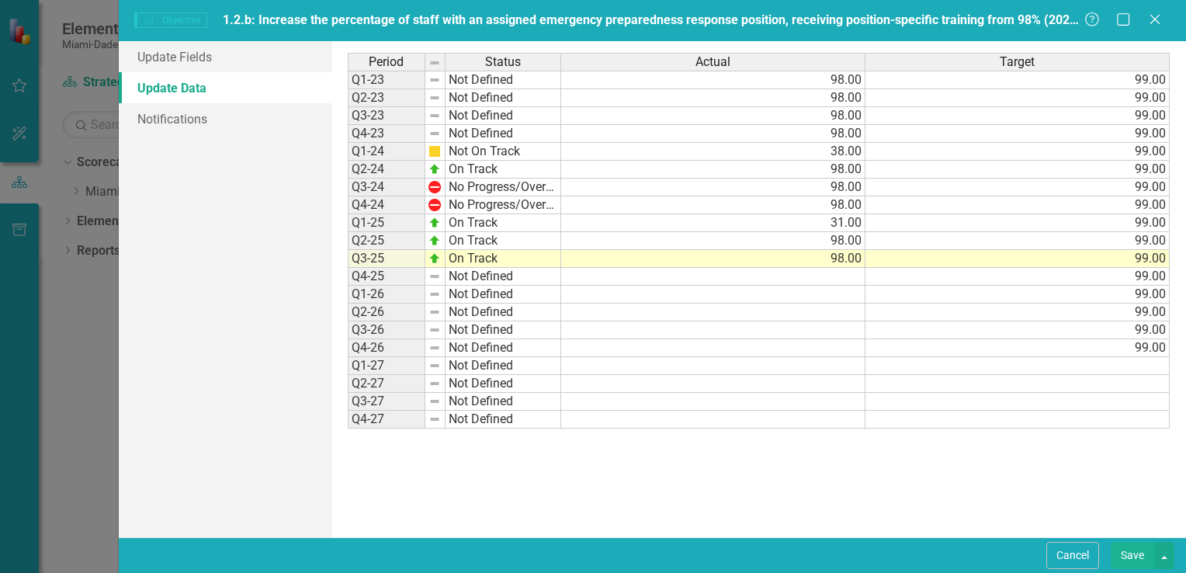
click at [1138, 549] on button "Save" at bounding box center [1131, 555] width 43 height 27
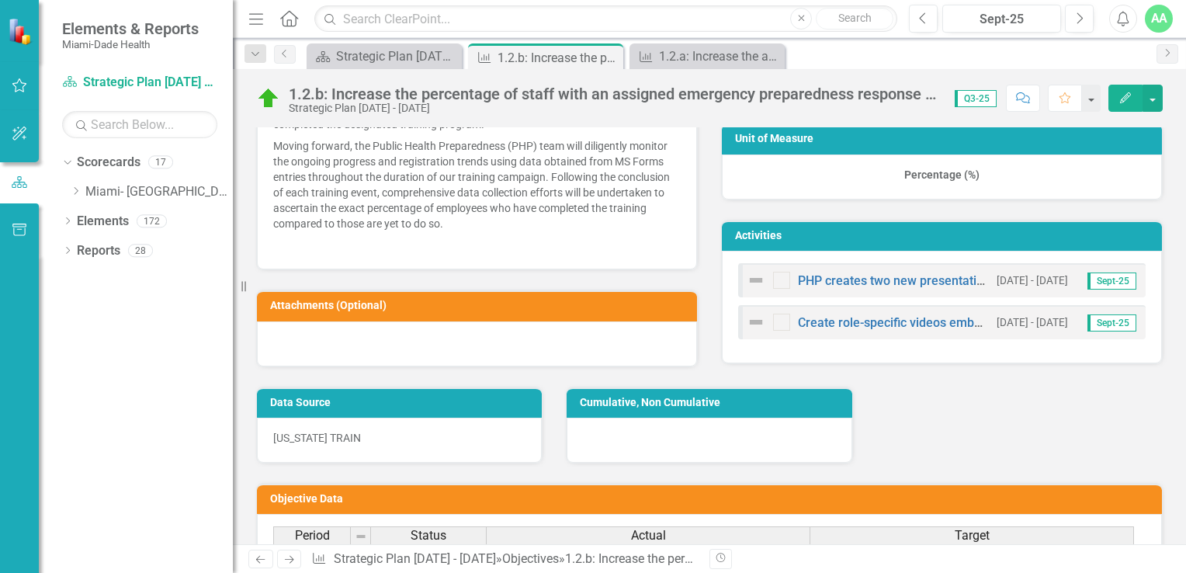
scroll to position [1009, 0]
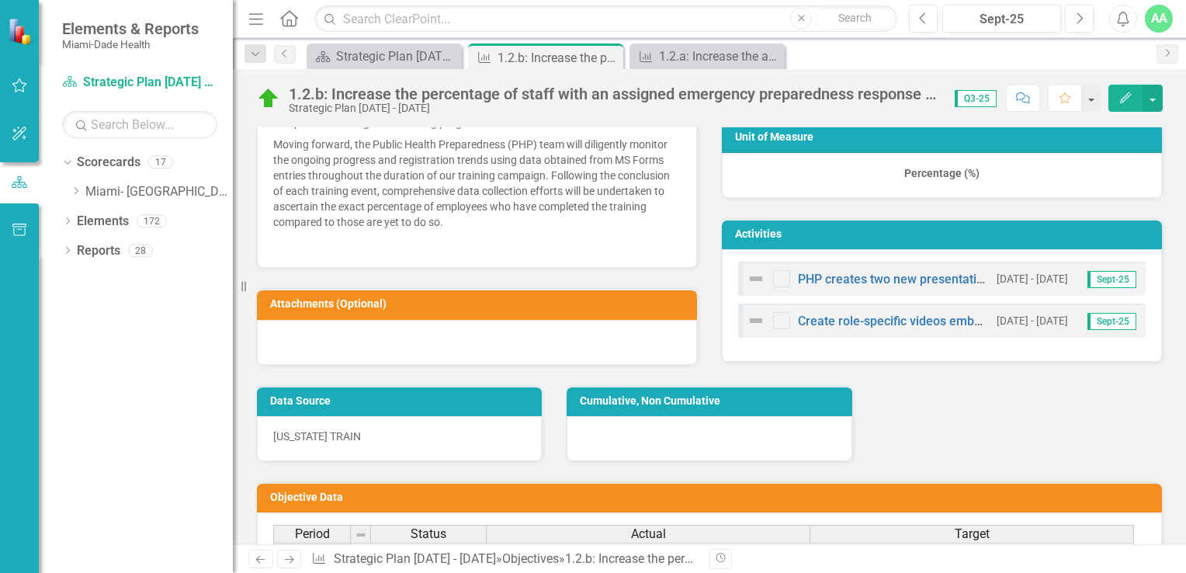
click at [1128, 95] on icon "button" at bounding box center [1125, 97] width 11 height 11
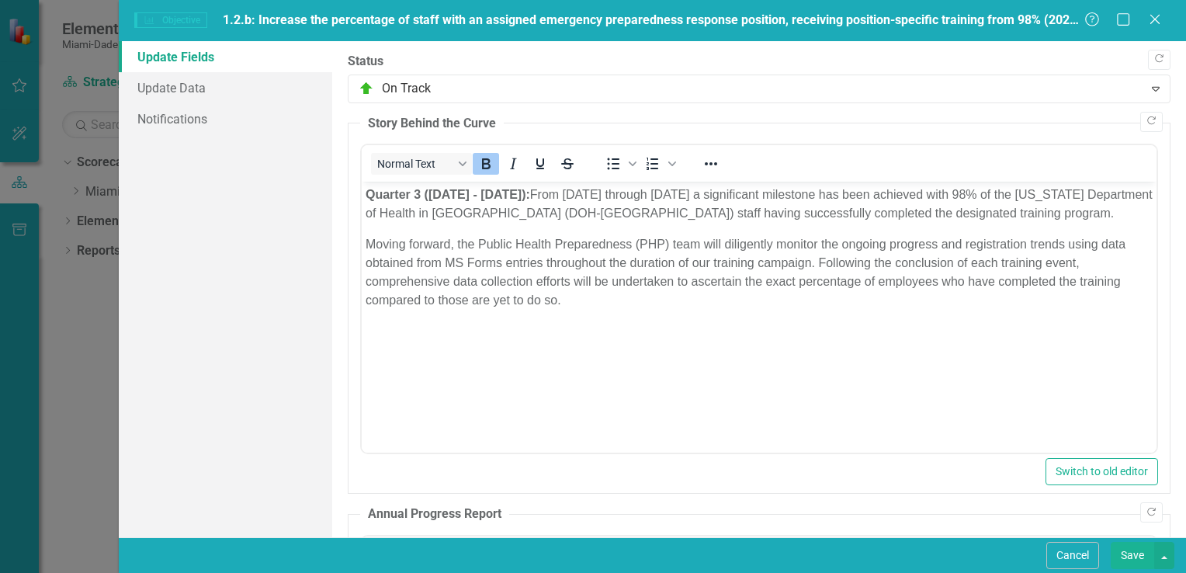
scroll to position [0, 0]
click at [1160, 14] on icon at bounding box center [1154, 19] width 12 height 12
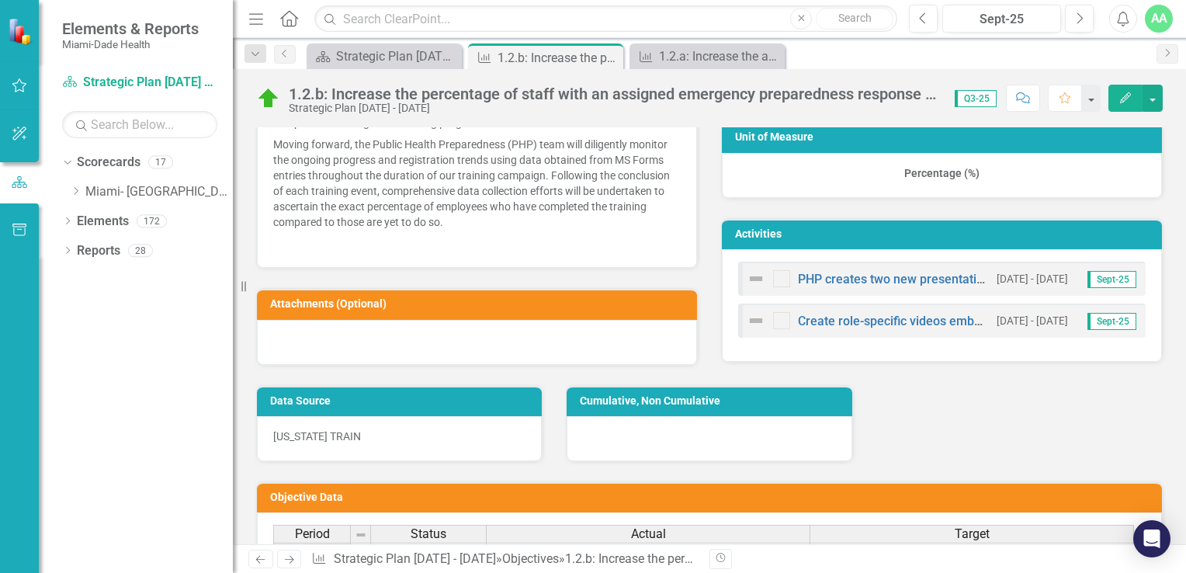
click at [1124, 97] on icon "button" at bounding box center [1125, 97] width 11 height 11
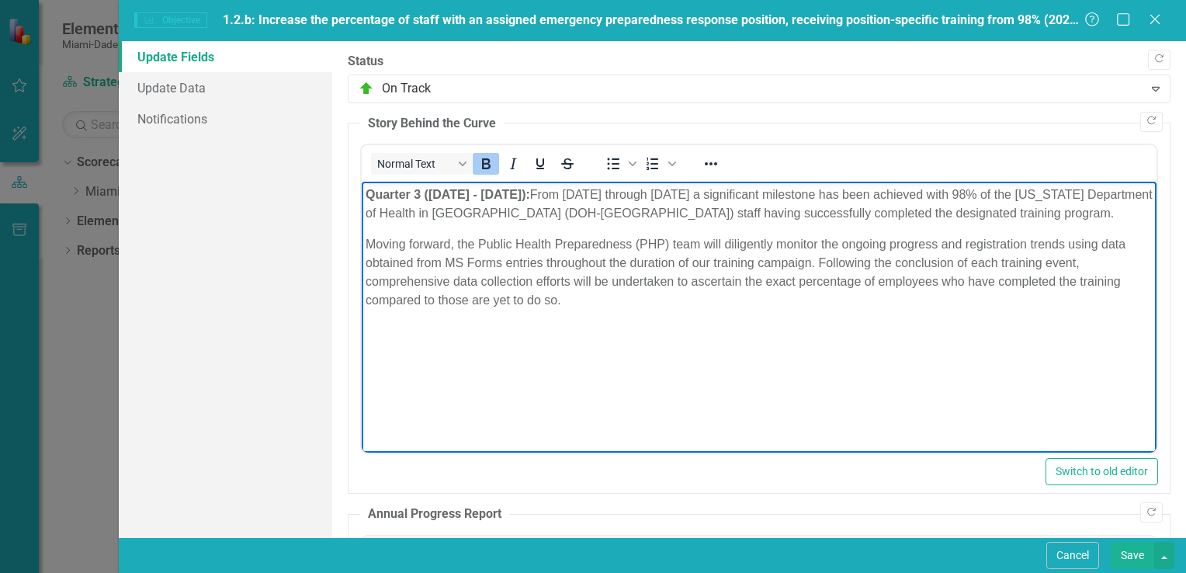
drag, startPoint x: 566, startPoint y: 195, endPoint x: 365, endPoint y: 203, distance: 201.9
click at [365, 203] on p "Quarter 3 ([DATE] - [DATE]): From [DATE] through [DATE] a significant milestone…" at bounding box center [758, 203] width 787 height 37
copy strong "Quarter 3 ([DATE] - [DATE]):"
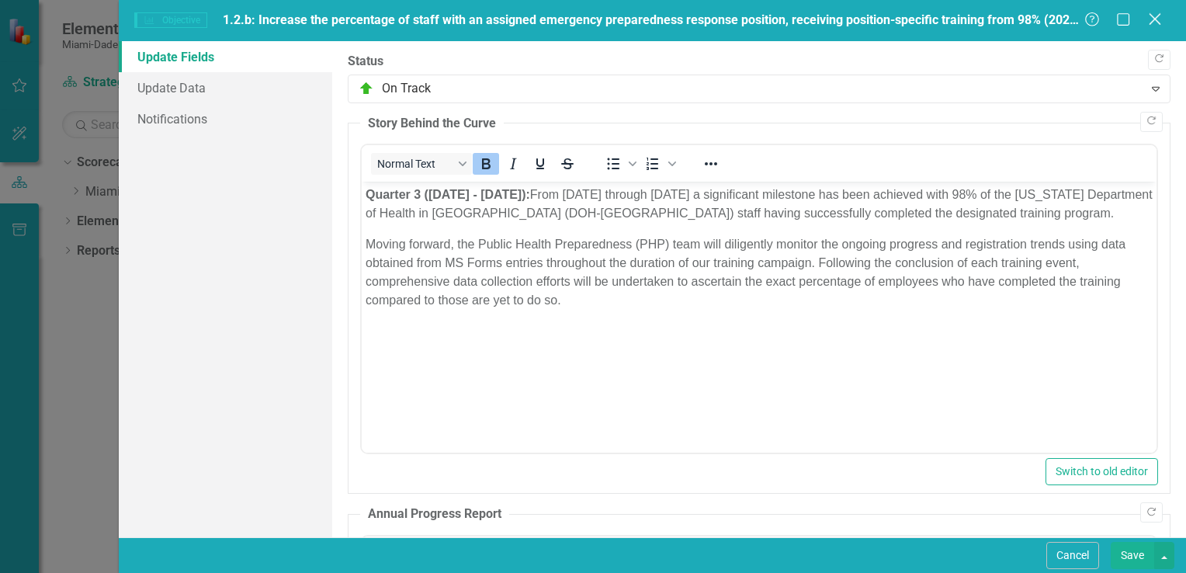
click at [1155, 18] on icon "Close" at bounding box center [1154, 19] width 19 height 15
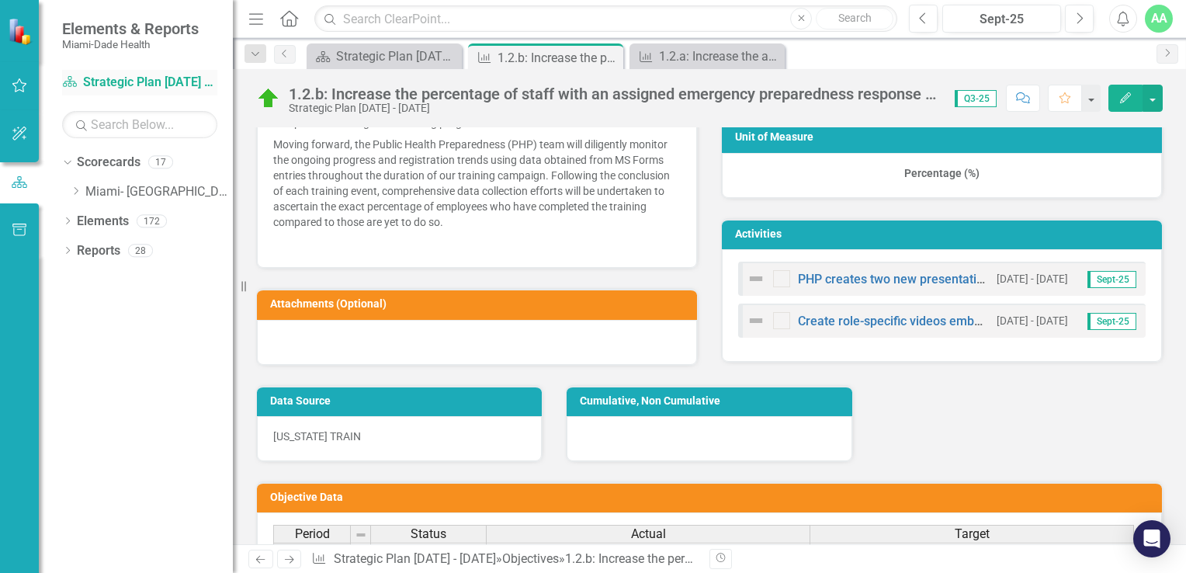
click at [118, 88] on link "Scorecard Strategic Plan [DATE] - [DATE]" at bounding box center [139, 83] width 155 height 18
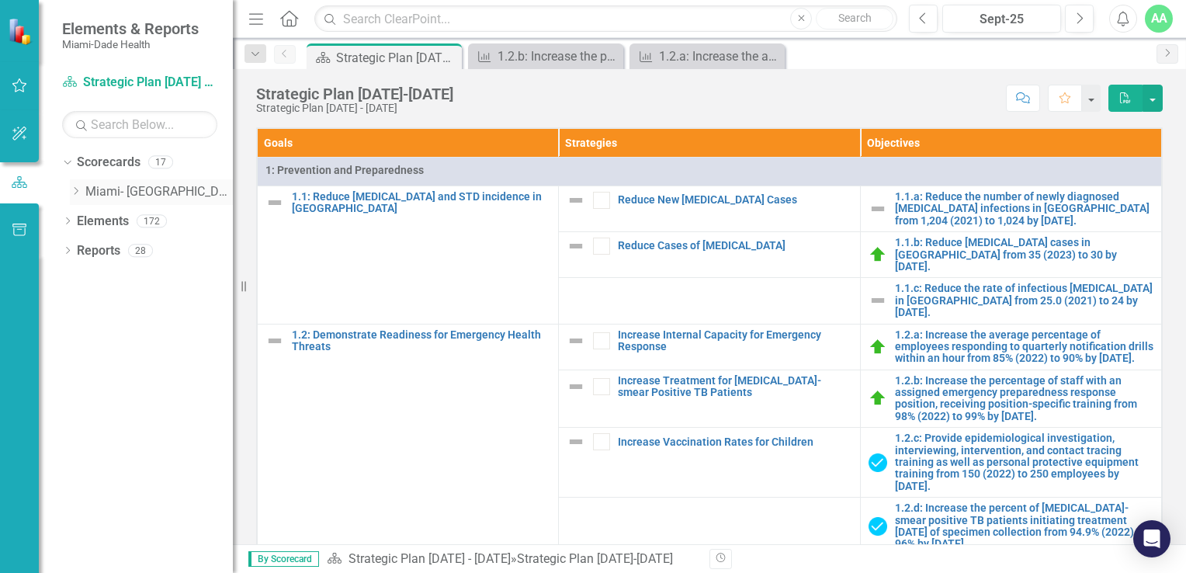
click at [78, 192] on icon "Dropdown" at bounding box center [76, 190] width 12 height 9
click at [90, 248] on icon "Dropdown" at bounding box center [91, 249] width 12 height 9
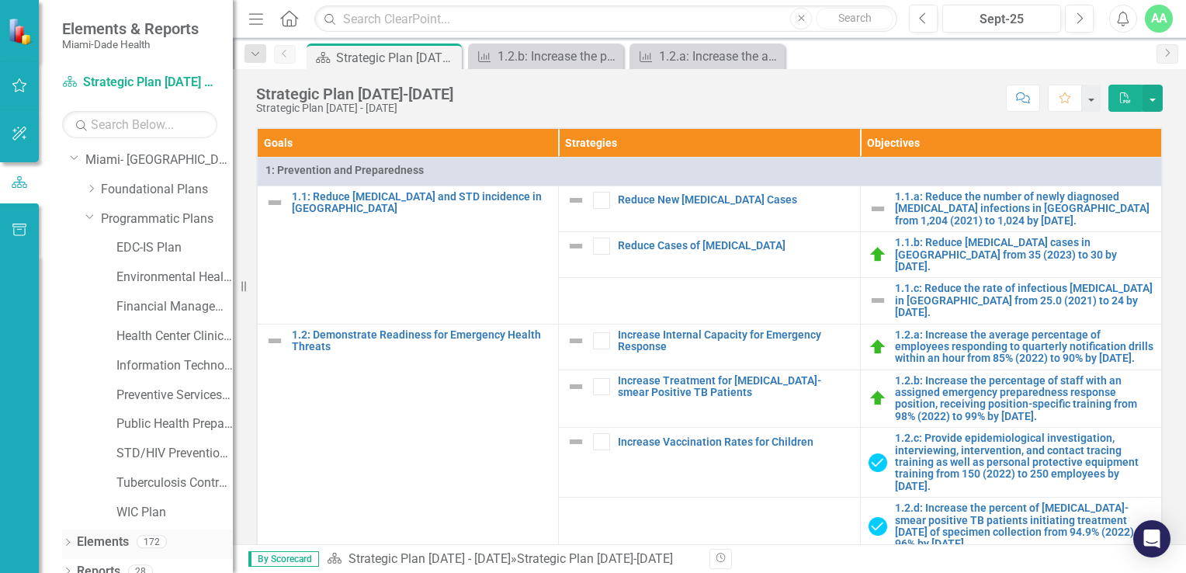
scroll to position [47, 0]
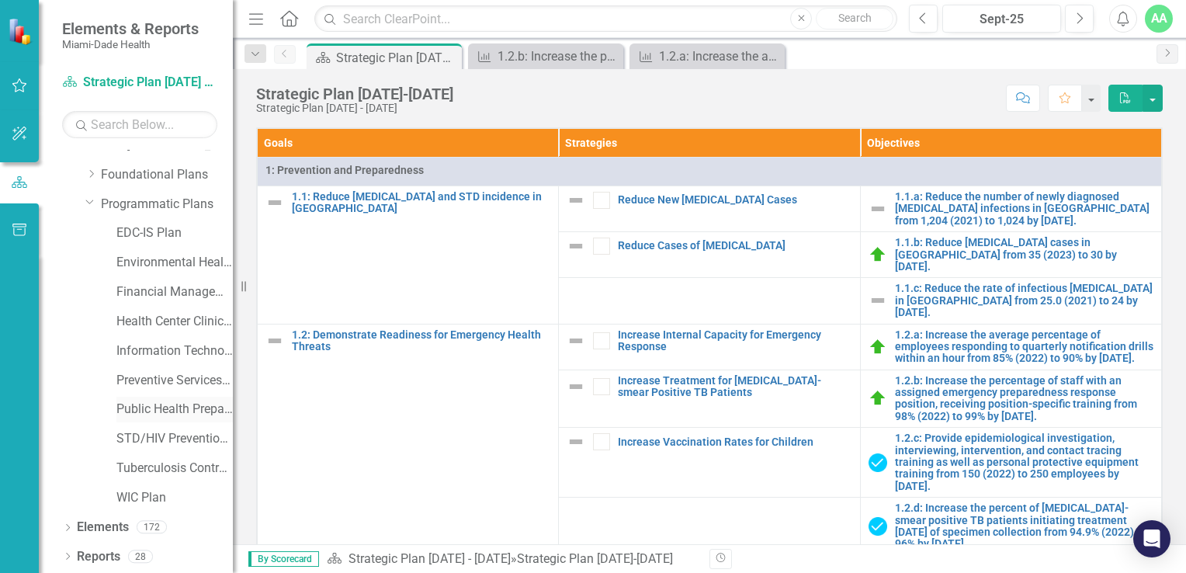
click at [160, 405] on link "Public Health Preparedness Plan" at bounding box center [174, 409] width 116 height 18
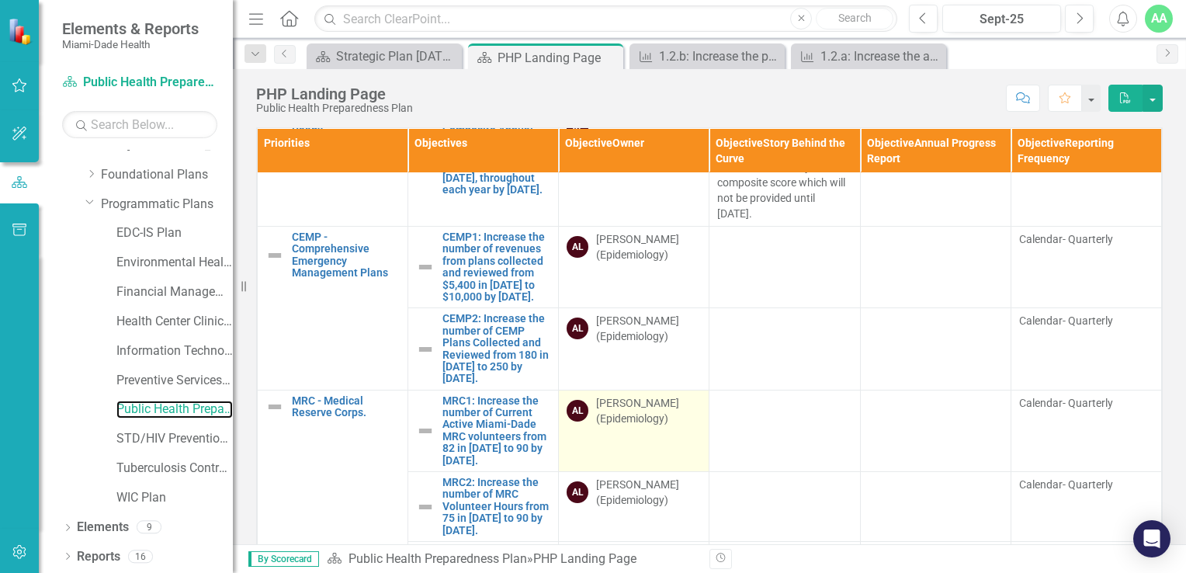
scroll to position [169, 0]
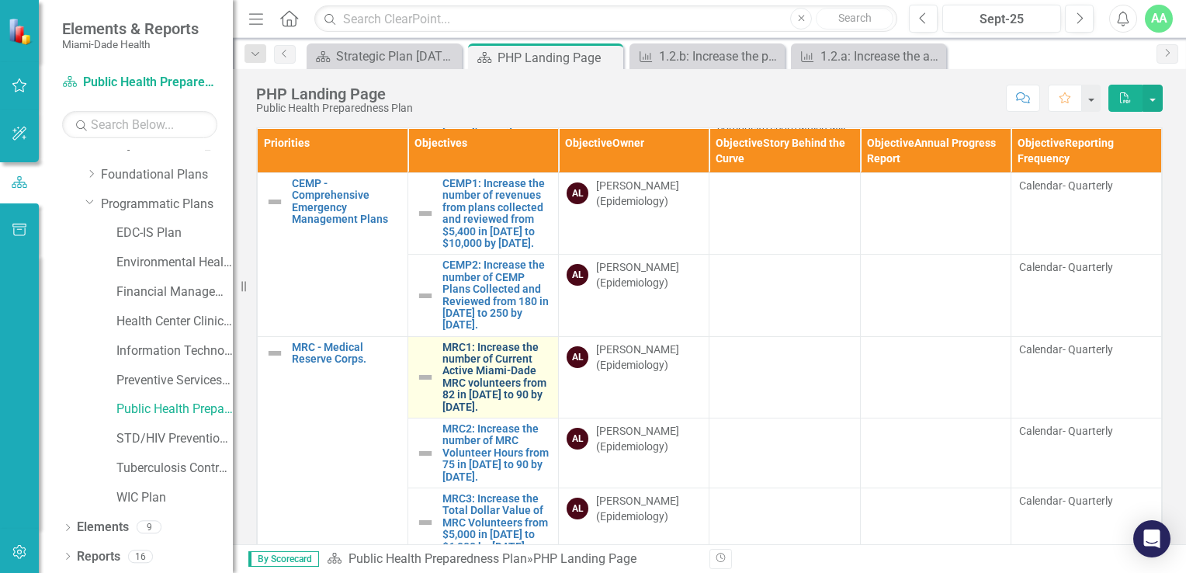
click at [506, 348] on link "MRC1: Increase the number of Current Active Miami-Dade MRC volunteers from 82 i…" at bounding box center [496, 376] width 108 height 71
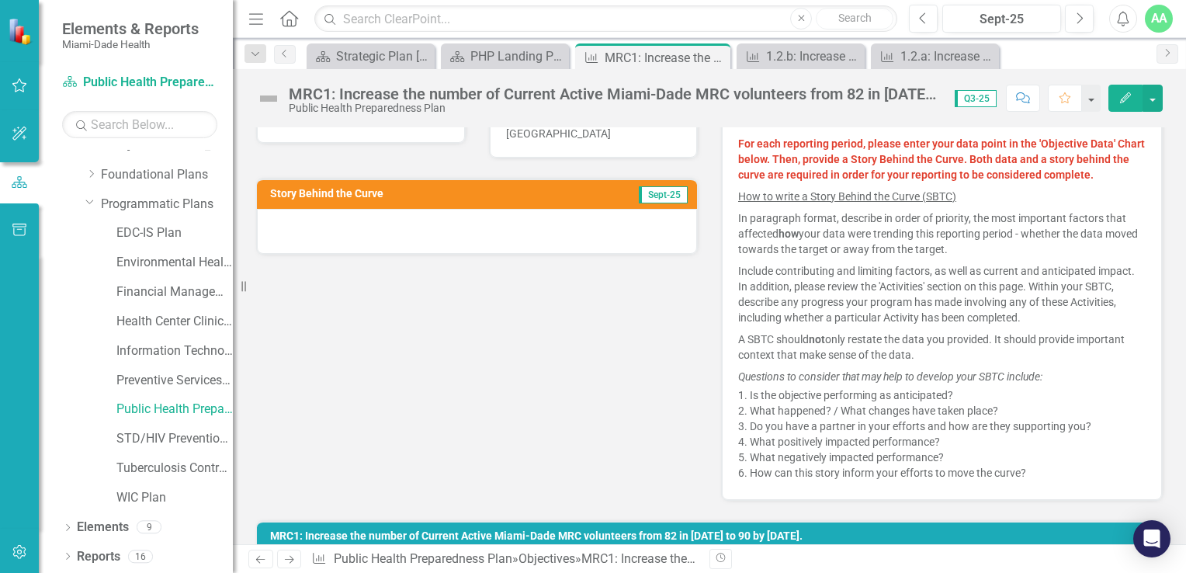
scroll to position [388, 0]
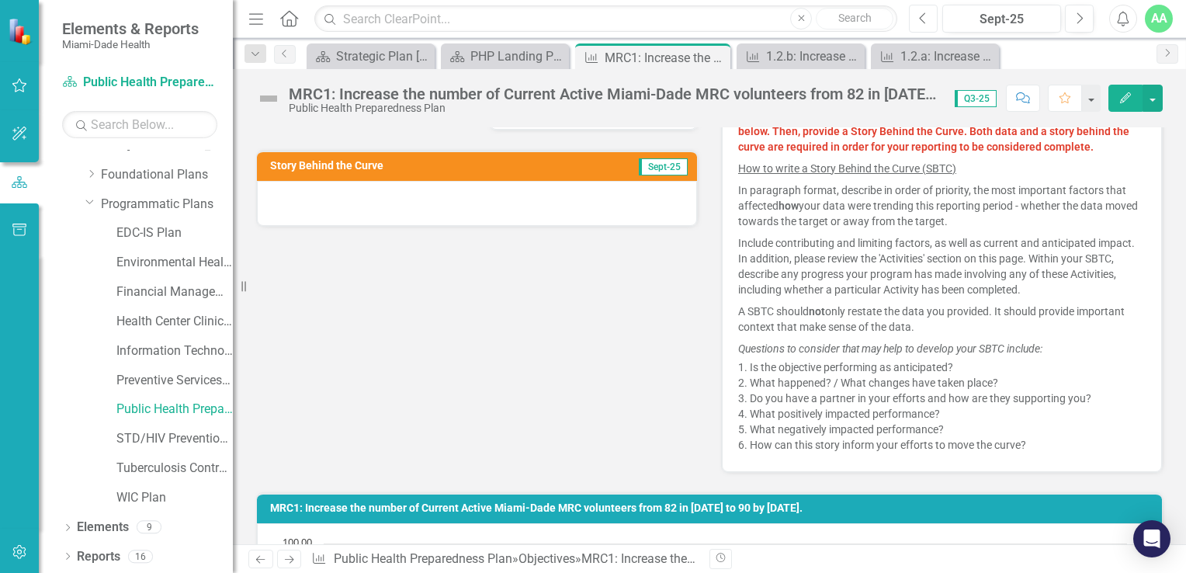
click at [927, 21] on icon "Previous" at bounding box center [923, 19] width 9 height 14
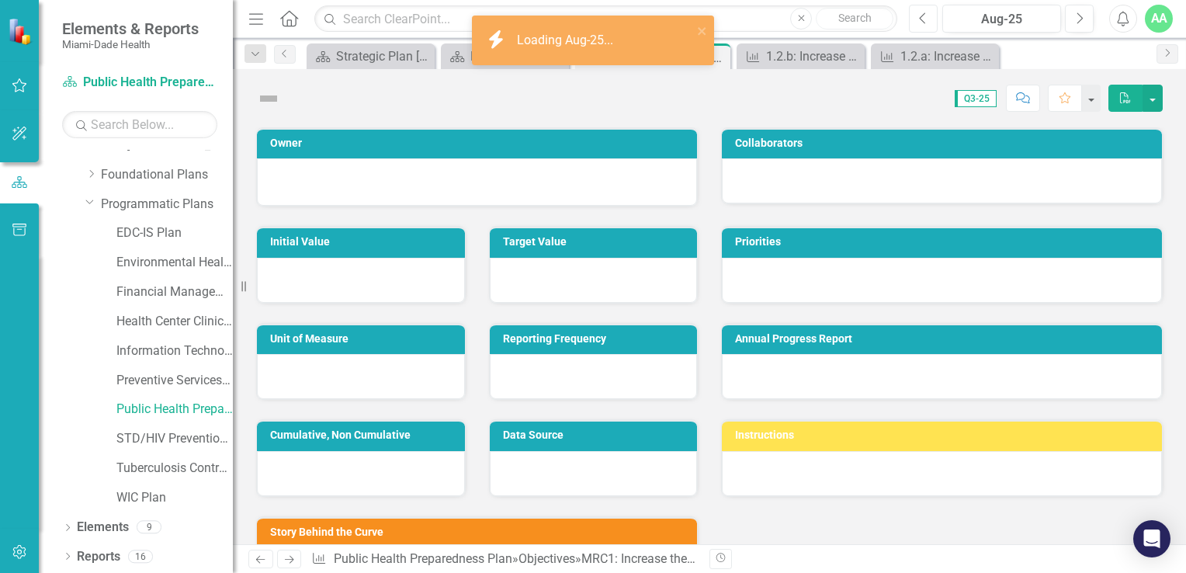
click at [927, 21] on icon "Previous" at bounding box center [923, 19] width 9 height 14
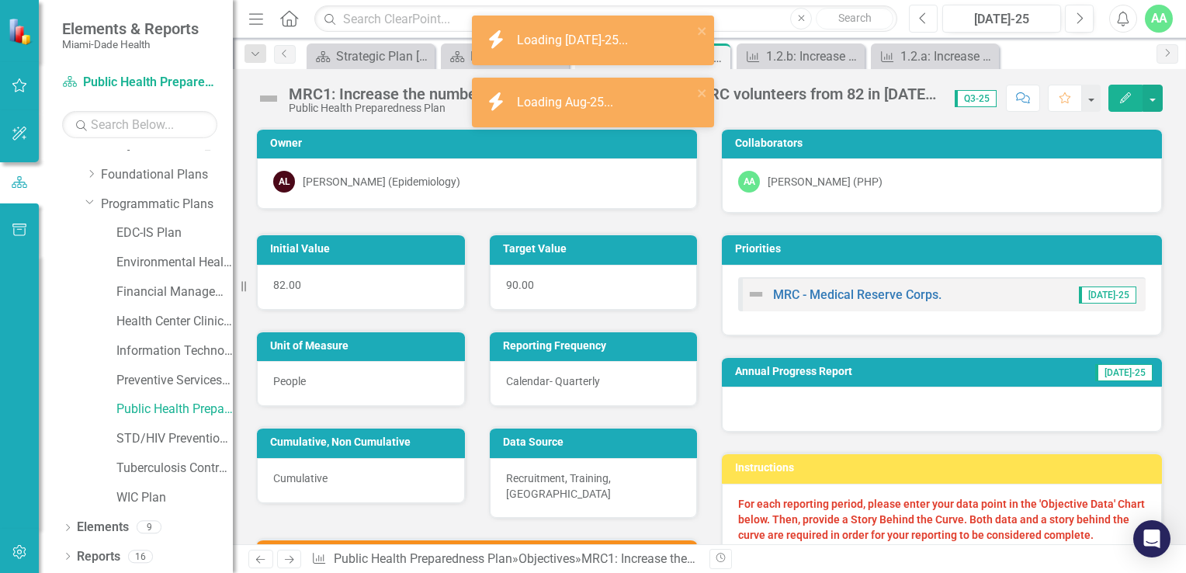
click at [927, 21] on icon "Previous" at bounding box center [923, 19] width 9 height 14
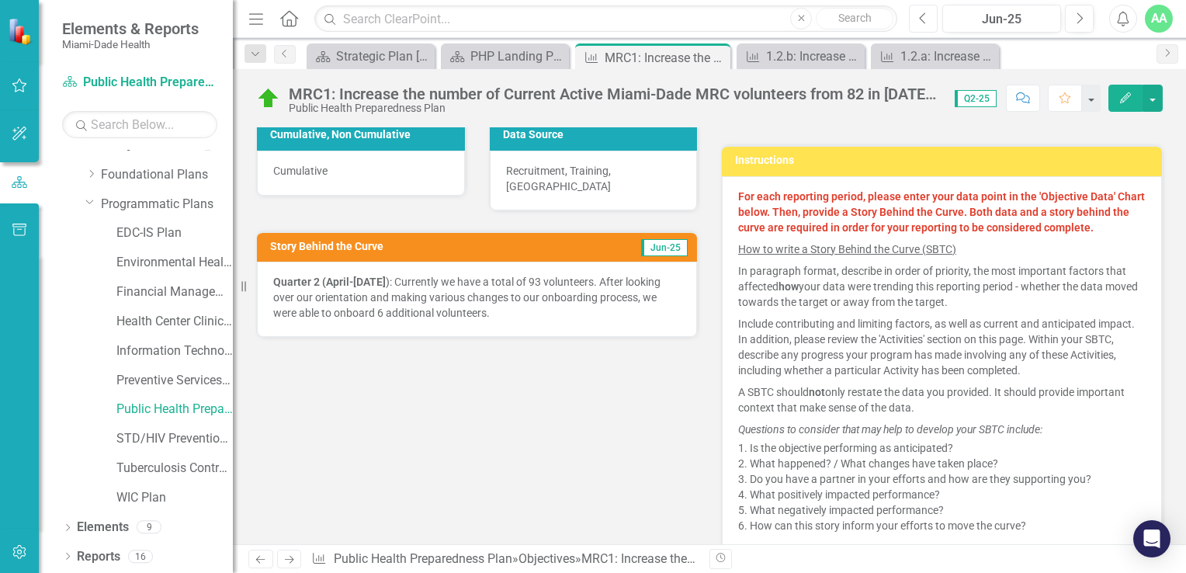
scroll to position [310, 0]
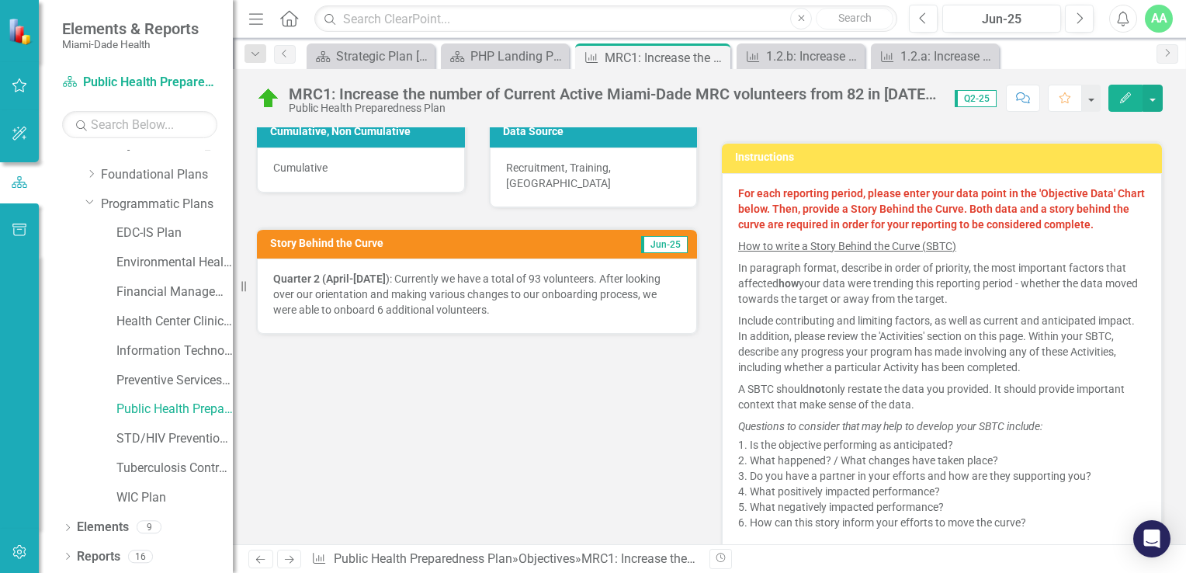
click at [393, 279] on p "Quarter 2 (April-June 30 ): Currently we have a total of 93 volunteers. After l…" at bounding box center [476, 294] width 407 height 47
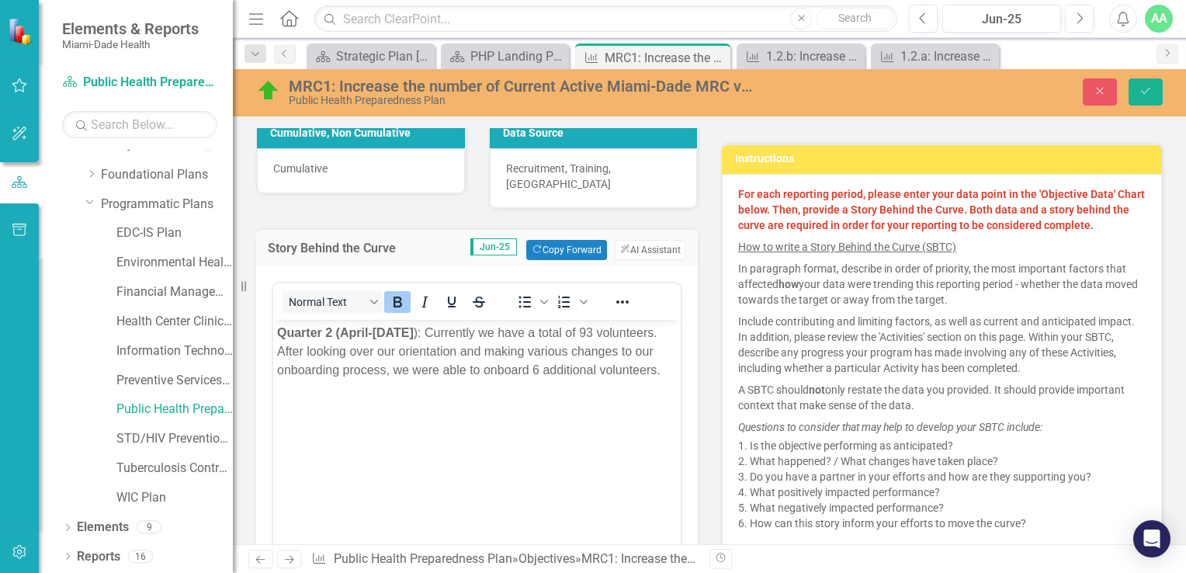
scroll to position [0, 0]
click at [1085, 18] on button "Next" at bounding box center [1079, 19] width 29 height 28
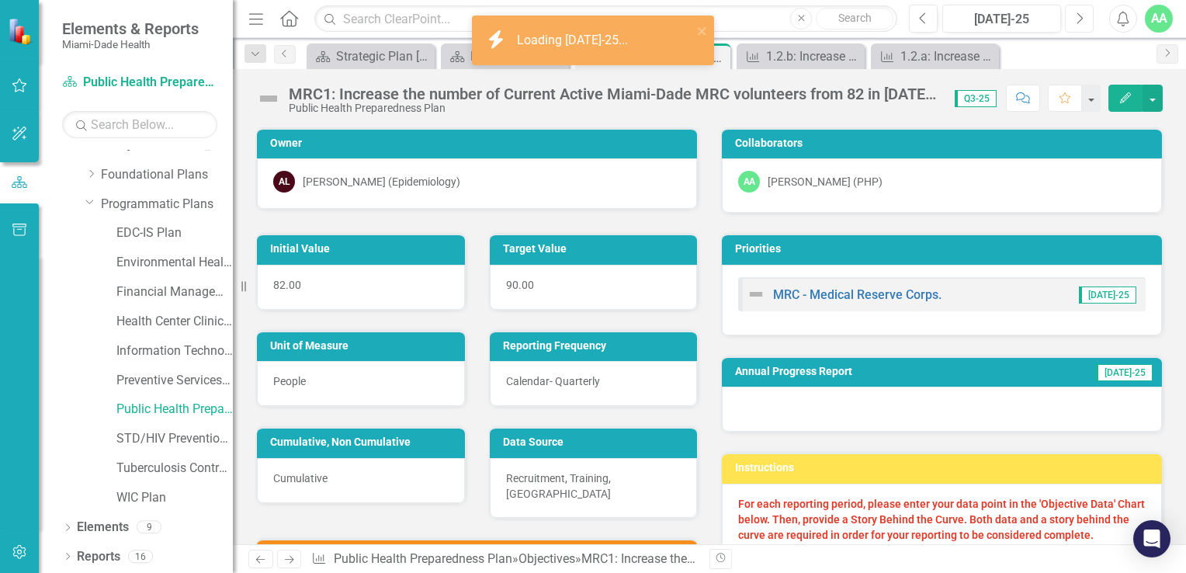
click at [1083, 18] on icon "button" at bounding box center [1080, 17] width 6 height 11
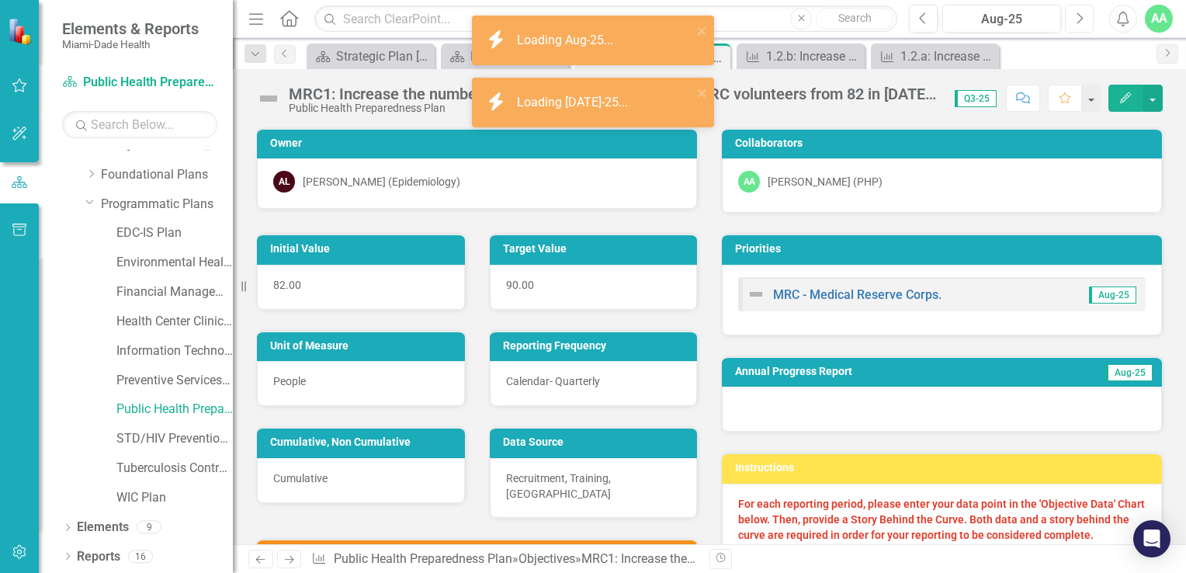
click at [1083, 18] on icon "button" at bounding box center [1080, 17] width 6 height 11
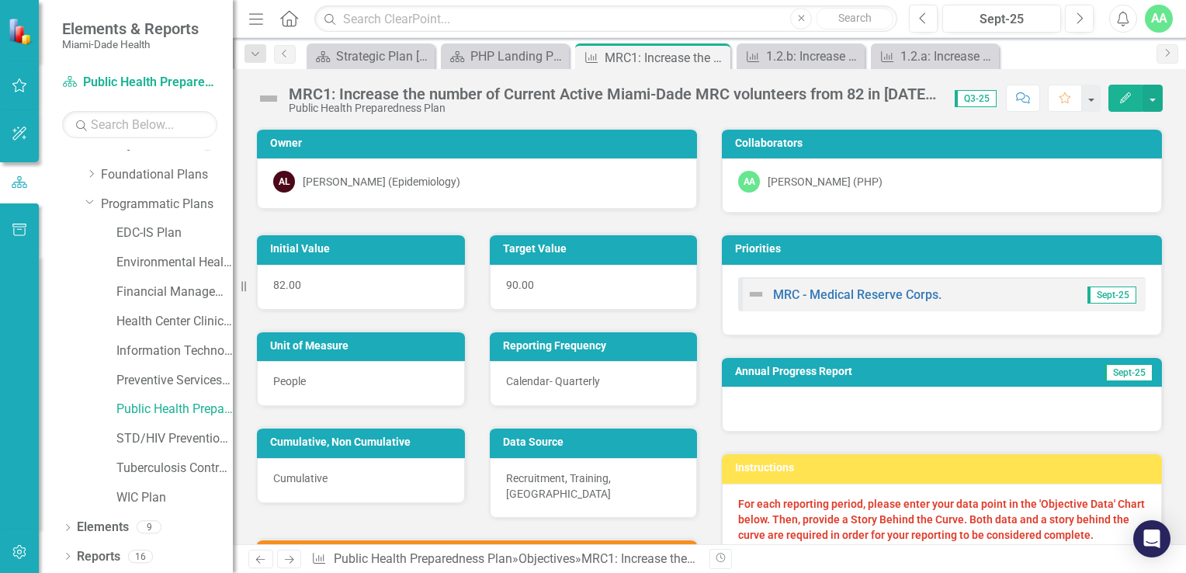
click at [1121, 95] on icon "Edit" at bounding box center [1125, 97] width 14 height 11
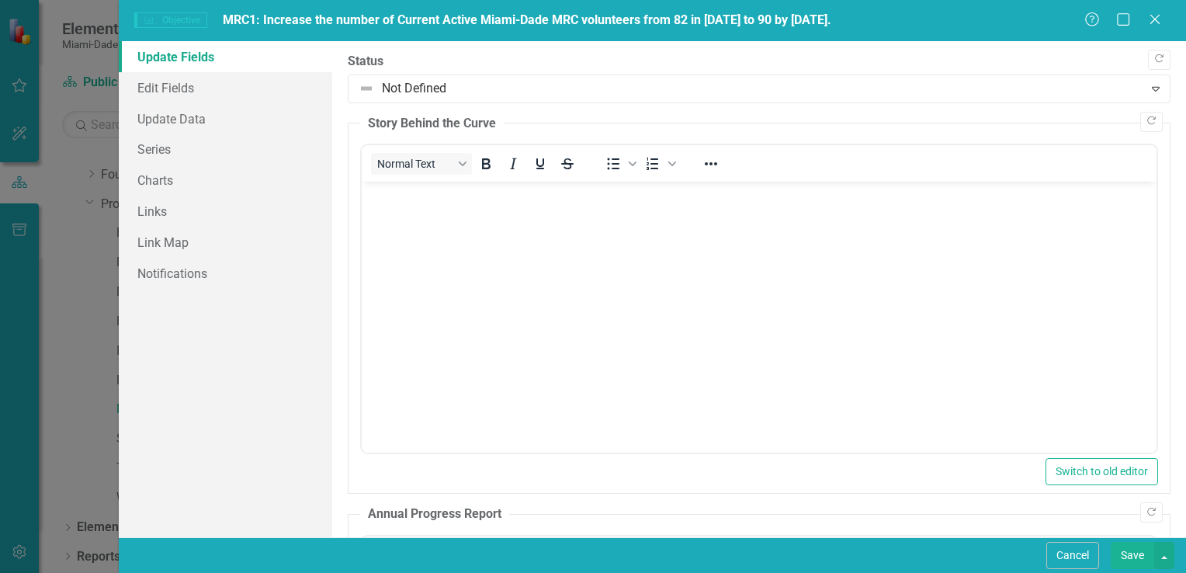
click at [382, 198] on p "Rich Text Area. Press ALT-0 for help." at bounding box center [758, 194] width 787 height 19
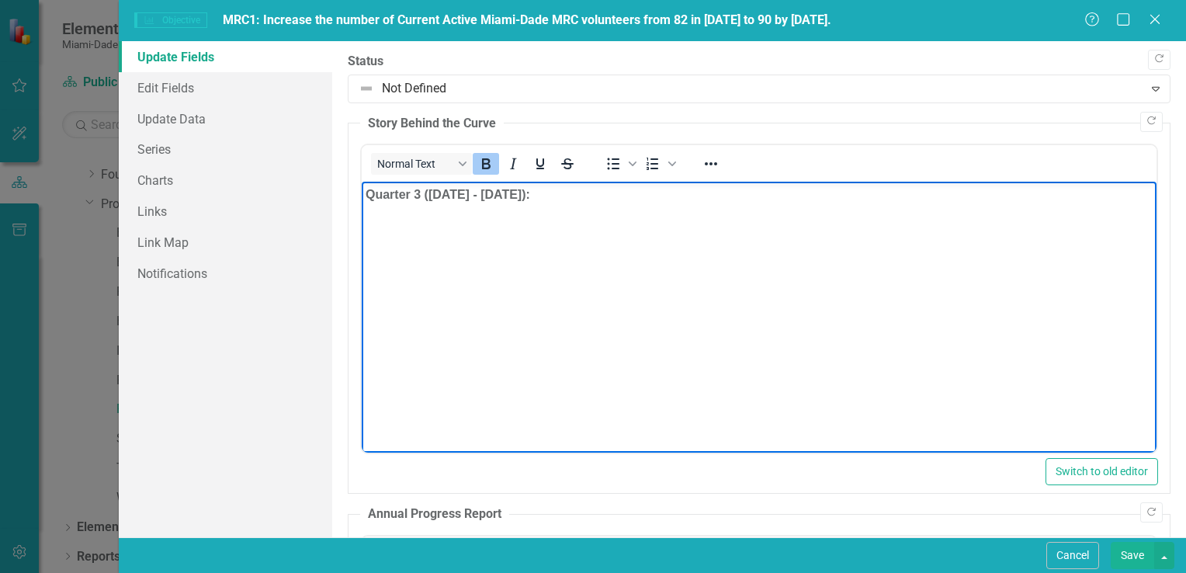
click at [594, 192] on p "Quarter 3 ([DATE] - [DATE]):" at bounding box center [758, 194] width 787 height 19
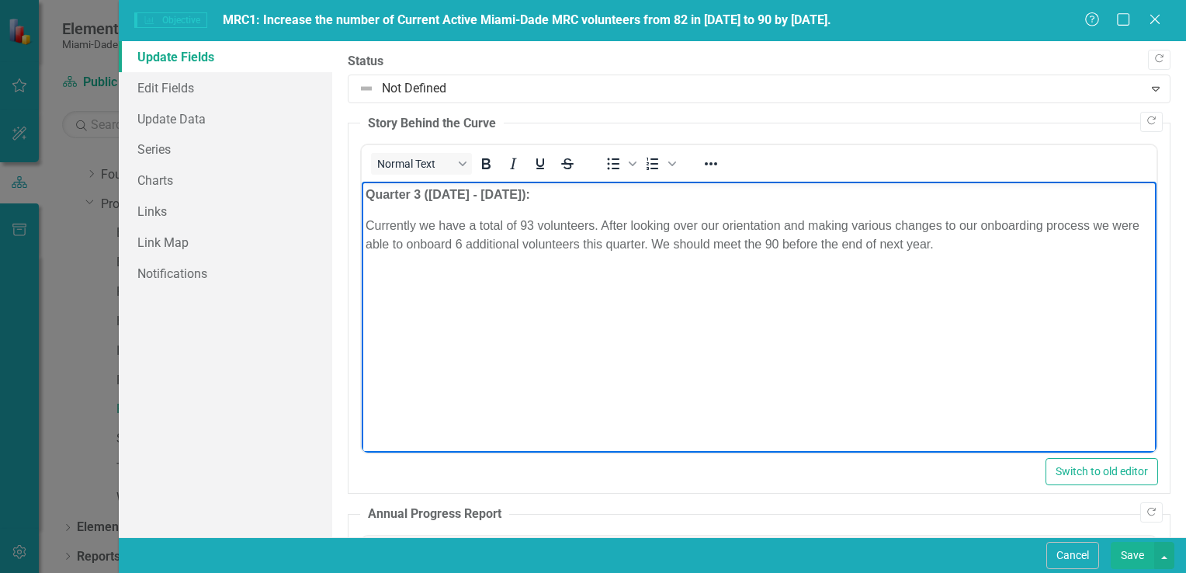
click at [362, 223] on body "Quarter 3 (July 1 - September 30): Currently we have a total of 93 volunteers. …" at bounding box center [758, 298] width 795 height 233
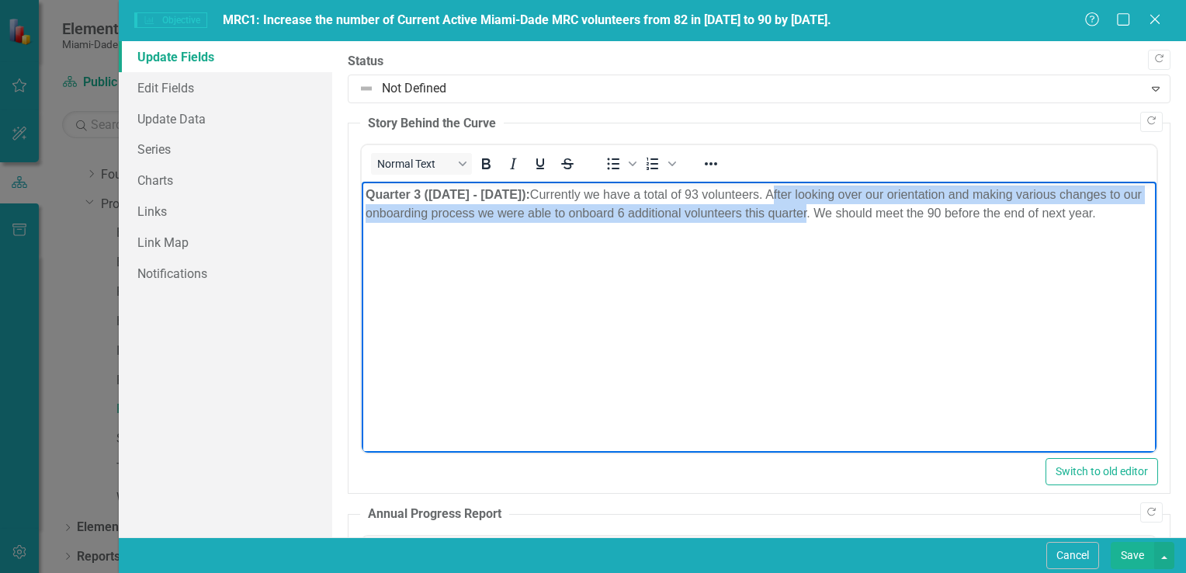
drag, startPoint x: 811, startPoint y: 192, endPoint x: 892, endPoint y: 217, distance: 85.0
click at [892, 217] on p "Quarter 3 (July 1 - September 30): Currently we have a total of 93 volunteers. …" at bounding box center [758, 203] width 787 height 37
click at [837, 198] on p "Quarter 3 (July 1 - September 30): Currently we have a total of 93 volunteers. …" at bounding box center [758, 203] width 787 height 37
drag, startPoint x: 800, startPoint y: 192, endPoint x: 897, endPoint y: 212, distance: 98.9
click at [897, 212] on p "Quarter 3 (July 1 - September 30): Currently we have a total of 93 volunteers. …" at bounding box center [758, 203] width 787 height 37
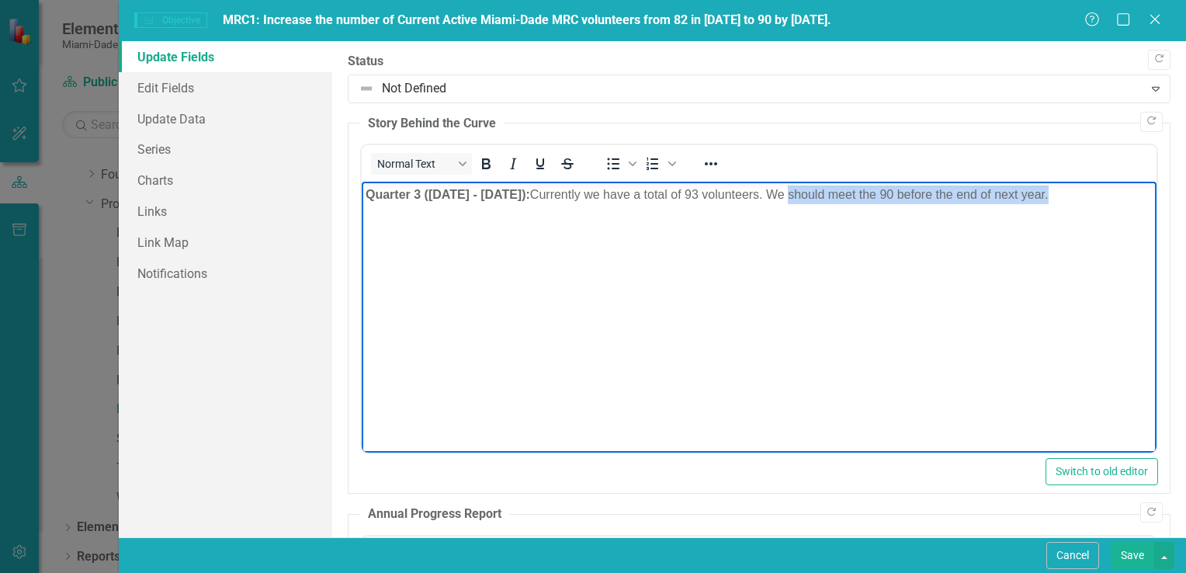
drag, startPoint x: 827, startPoint y: 196, endPoint x: 1086, endPoint y: 201, distance: 259.2
click at [1086, 201] on p "Quarter 3 (July 1 - September 30): Currently we have a total of 93 volunteers. …" at bounding box center [758, 194] width 787 height 19
drag, startPoint x: 736, startPoint y: 192, endPoint x: 1131, endPoint y: 357, distance: 427.2
click at [736, 192] on p "Quarter 3 (July 1 - September 30): Currently we have a total of 93 volunteers. …" at bounding box center [758, 194] width 787 height 19
click at [911, 192] on p "Quarter 3 (July 1 - September 30): Currently we have a total of 93 active volun…" at bounding box center [758, 194] width 787 height 19
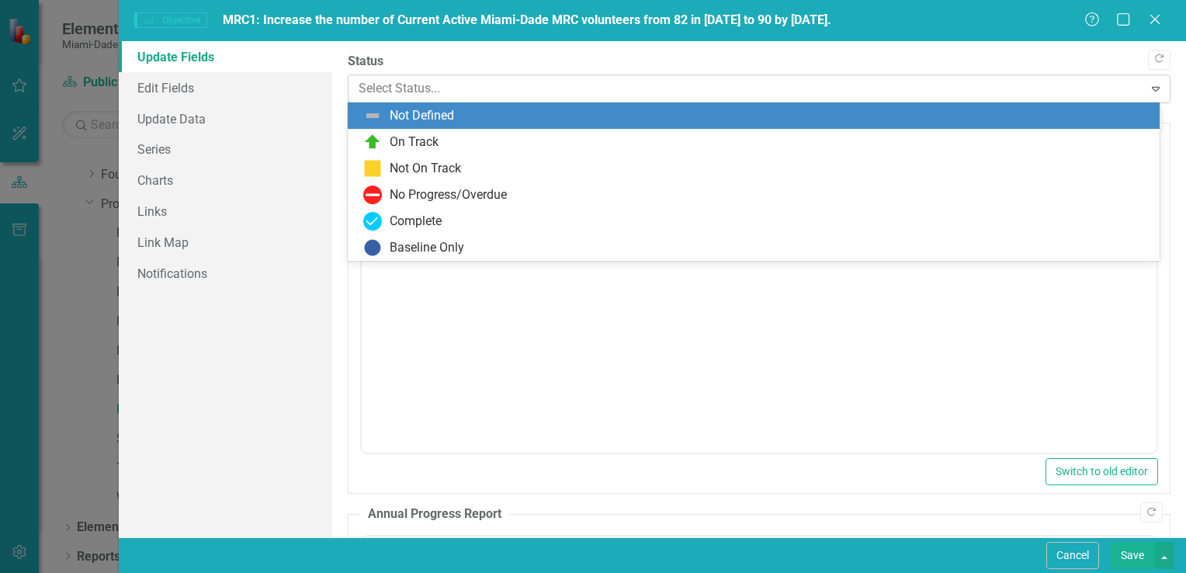
click at [412, 86] on div at bounding box center [746, 88] width 775 height 21
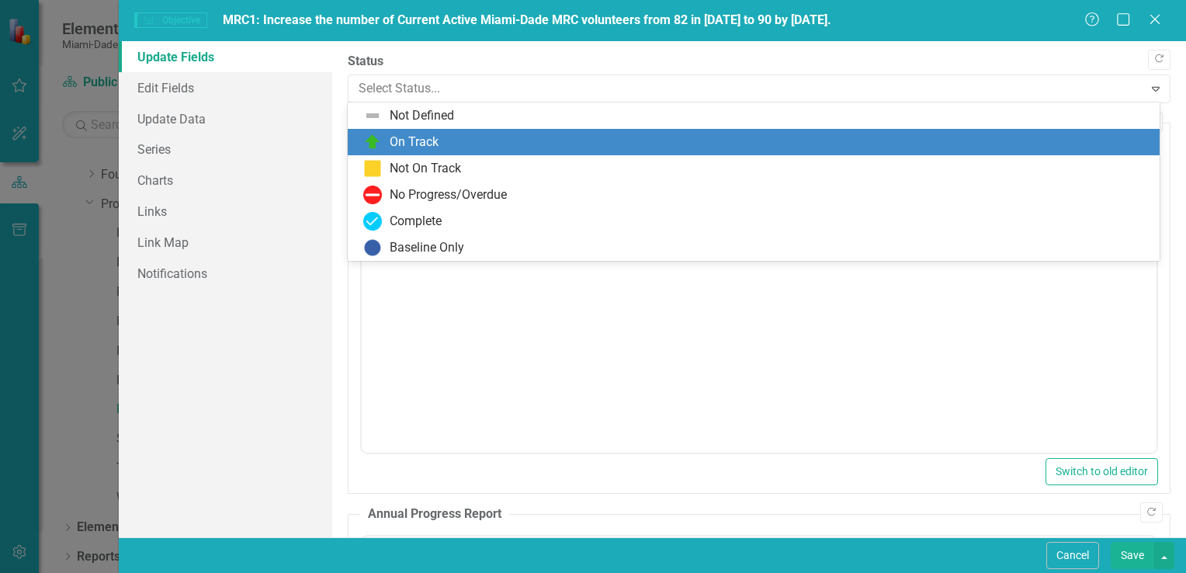
click at [453, 138] on div "On Track" at bounding box center [756, 142] width 787 height 19
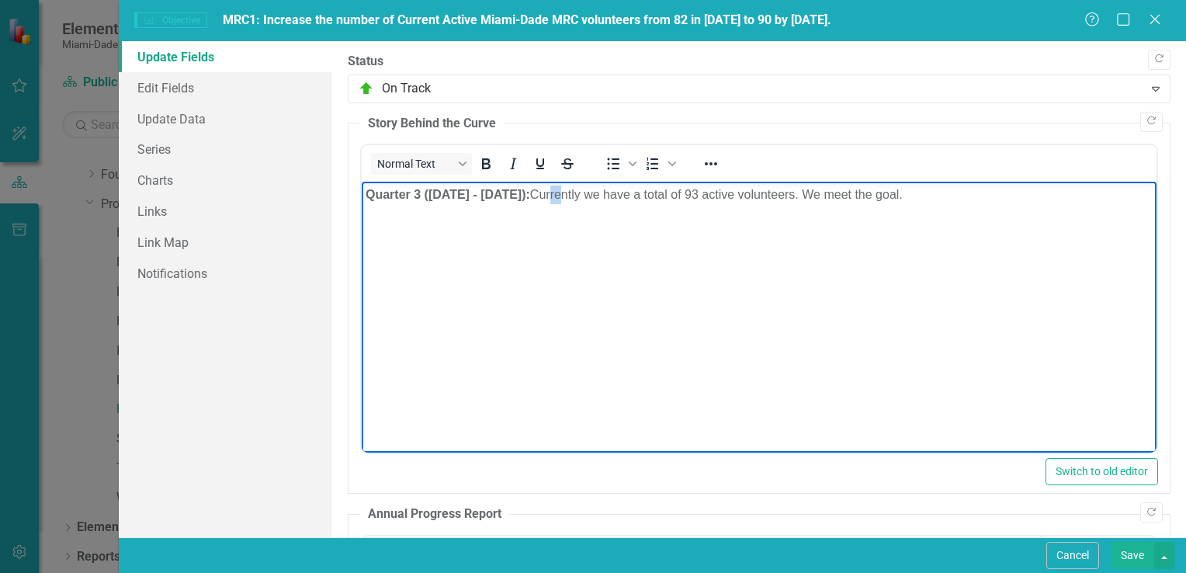
drag, startPoint x: 590, startPoint y: 203, endPoint x: 598, endPoint y: 203, distance: 8.5
click at [598, 203] on p "Quarter 3 (July 1 - September 30): Currently we have a total of 93 active volun…" at bounding box center [758, 194] width 787 height 19
click at [584, 232] on body "Quarter 3 (July 1 - September 30): Currently we have a total of 93 active volun…" at bounding box center [758, 298] width 795 height 233
drag, startPoint x: 839, startPoint y: 192, endPoint x: 865, endPoint y: 184, distance: 27.7
click at [840, 192] on p "Quarter 3 (July 1 - September 30): Currently we have a total of 93 active volun…" at bounding box center [758, 194] width 787 height 19
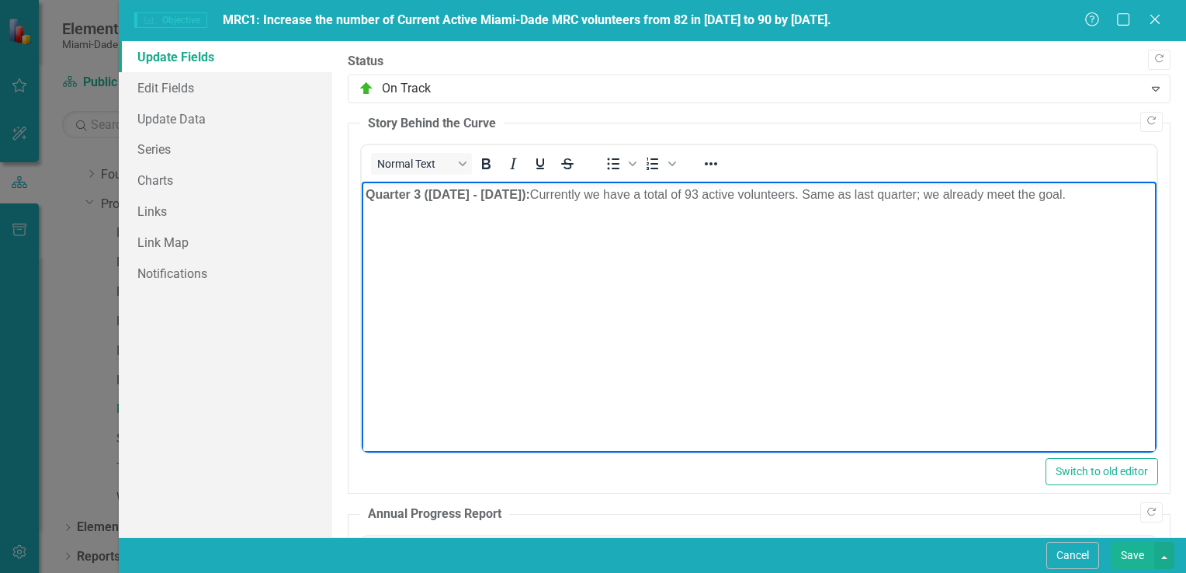
click at [1041, 194] on p "Quarter 3 (July 1 - September 30): Currently we have a total of 93 active volun…" at bounding box center [758, 194] width 787 height 19
click at [1103, 196] on p "Quarter 3 (July 1 - September 30): Currently we have a total of 93 active volun…" at bounding box center [758, 194] width 787 height 19
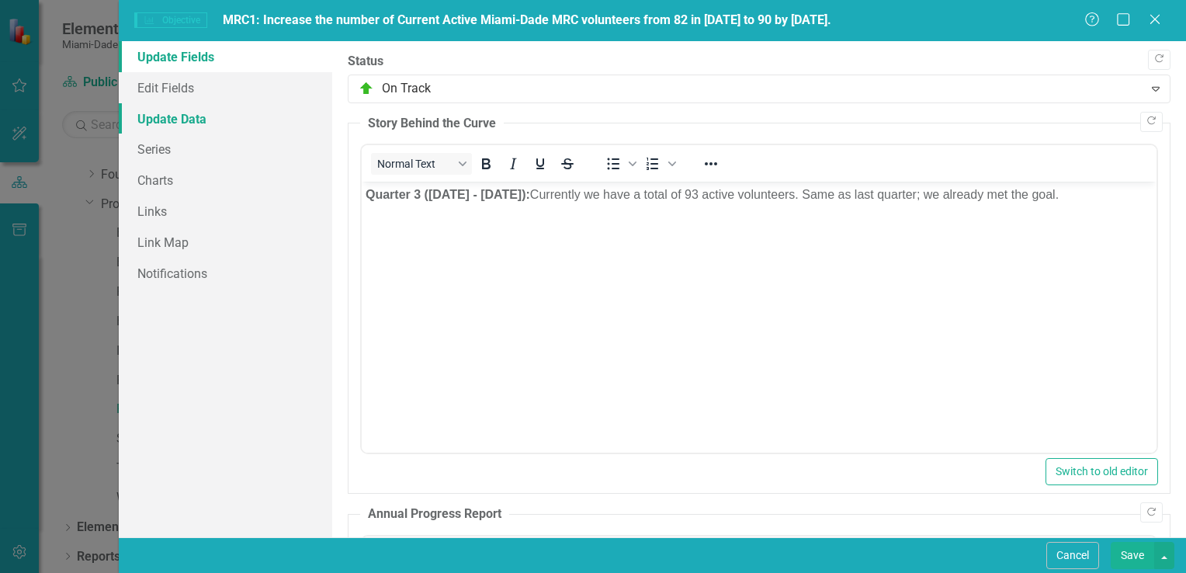
click at [168, 123] on link "Update Data" at bounding box center [225, 118] width 213 height 31
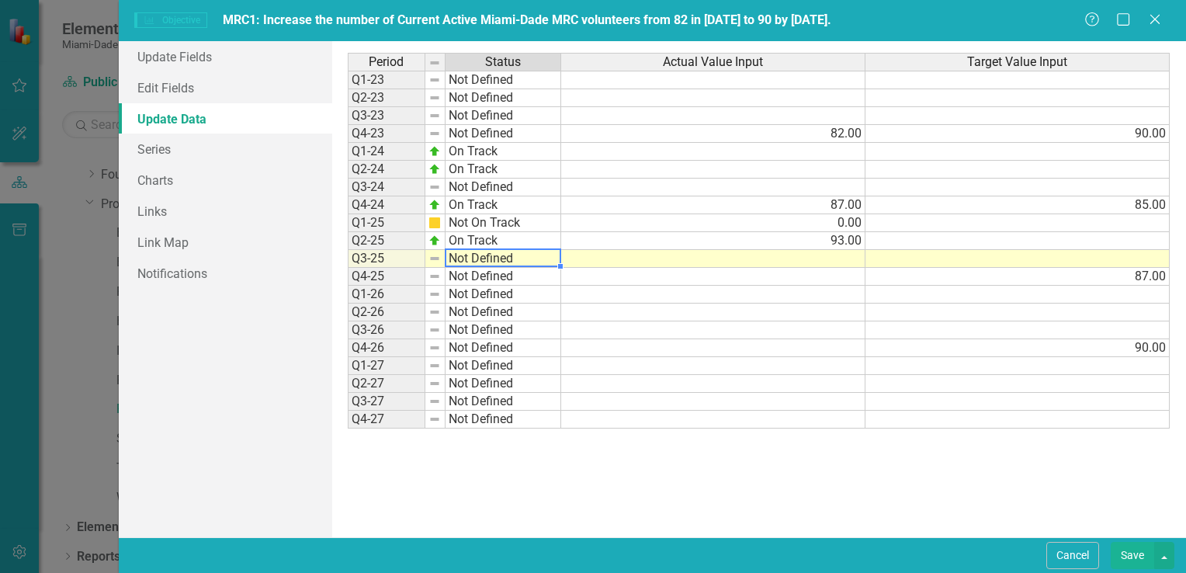
click at [469, 260] on td "Not Defined" at bounding box center [503, 259] width 116 height 18
click at [508, 274] on div "Period Status Actual Value Input Target Value Input Q1-23 Not Defined Q2-23 Not…" at bounding box center [759, 289] width 823 height 473
click at [892, 257] on td at bounding box center [1017, 259] width 304 height 18
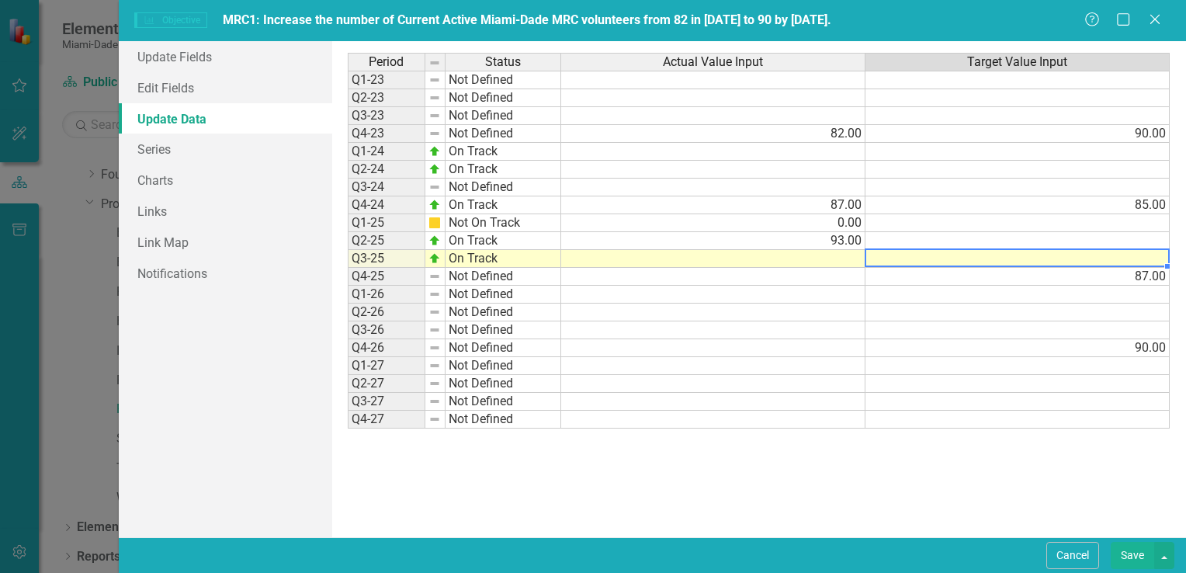
click at [838, 255] on td at bounding box center [713, 259] width 304 height 18
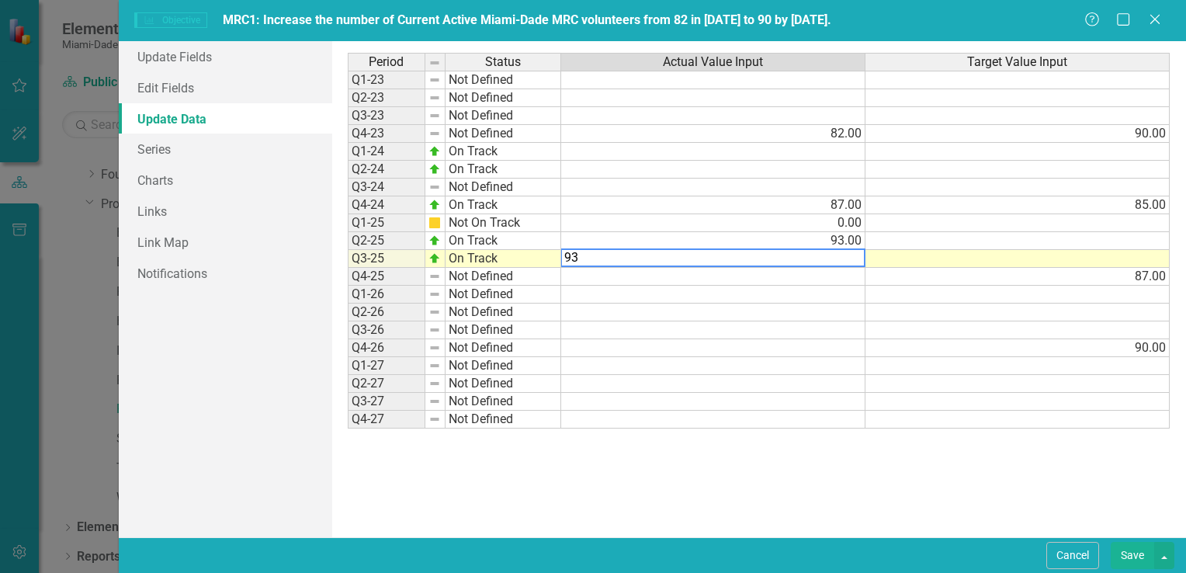
type textarea "93"
drag, startPoint x: 819, startPoint y: 421, endPoint x: 824, endPoint y: 376, distance: 46.0
click at [816, 417] on td at bounding box center [713, 420] width 304 height 18
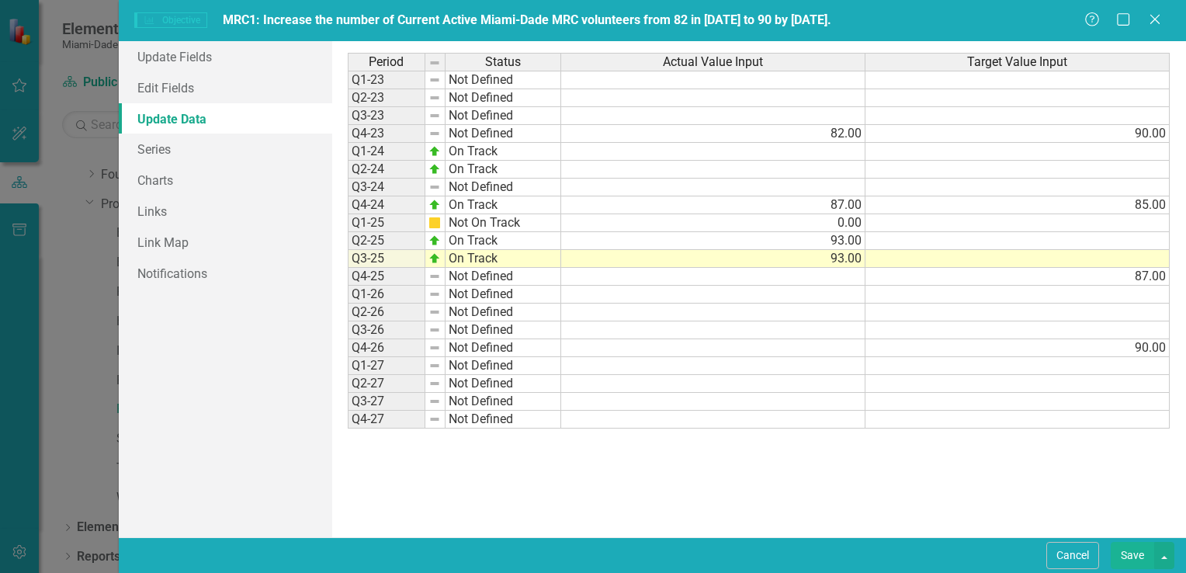
click at [1130, 555] on button "Save" at bounding box center [1131, 555] width 43 height 27
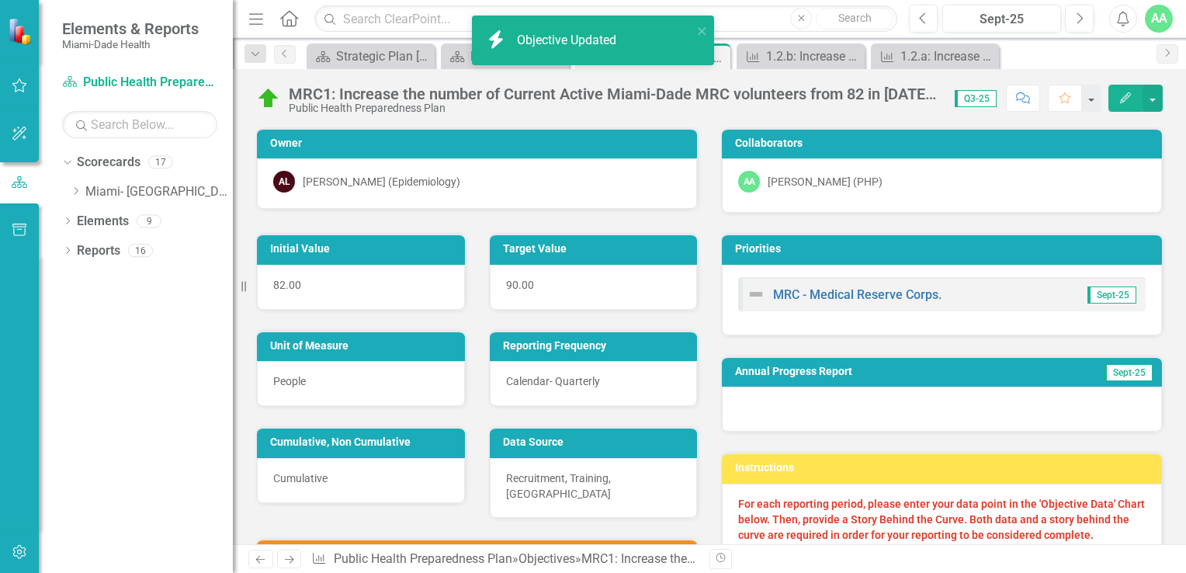
click at [1124, 96] on icon "button" at bounding box center [1125, 97] width 11 height 11
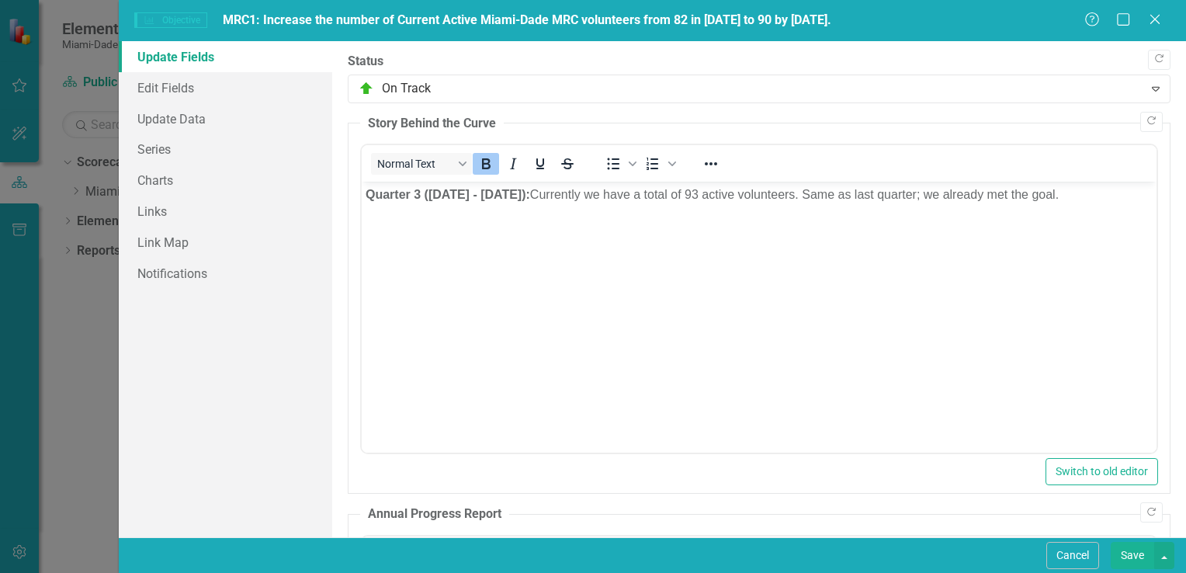
click at [1132, 552] on button "Save" at bounding box center [1131, 555] width 43 height 27
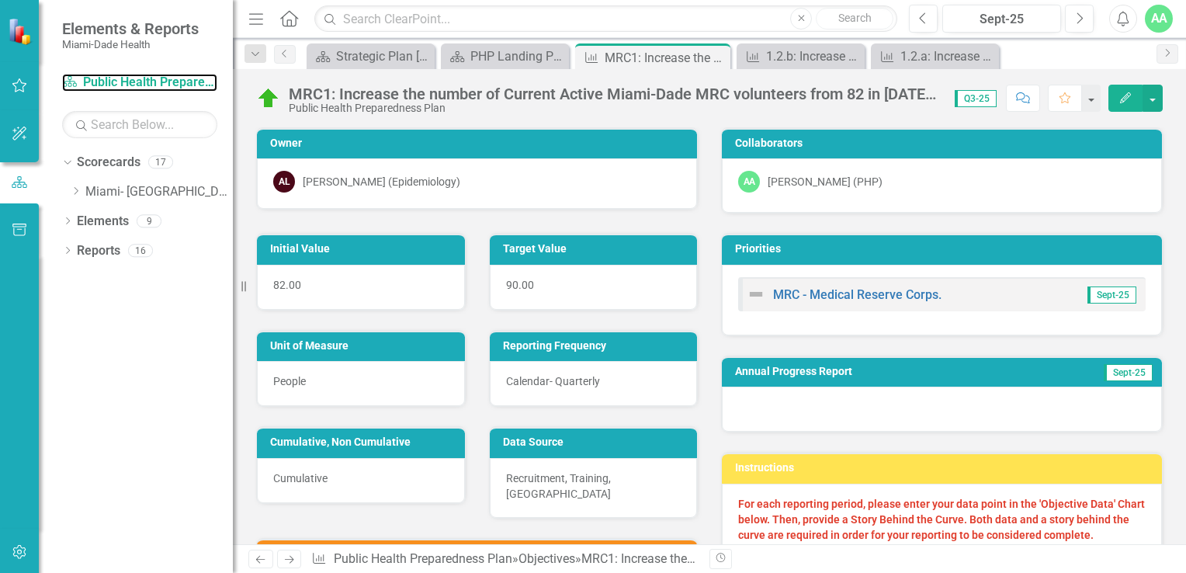
drag, startPoint x: 101, startPoint y: 82, endPoint x: 100, endPoint y: 273, distance: 190.9
click at [101, 82] on link "Scorecard Public Health Preparedness Plan" at bounding box center [139, 83] width 155 height 18
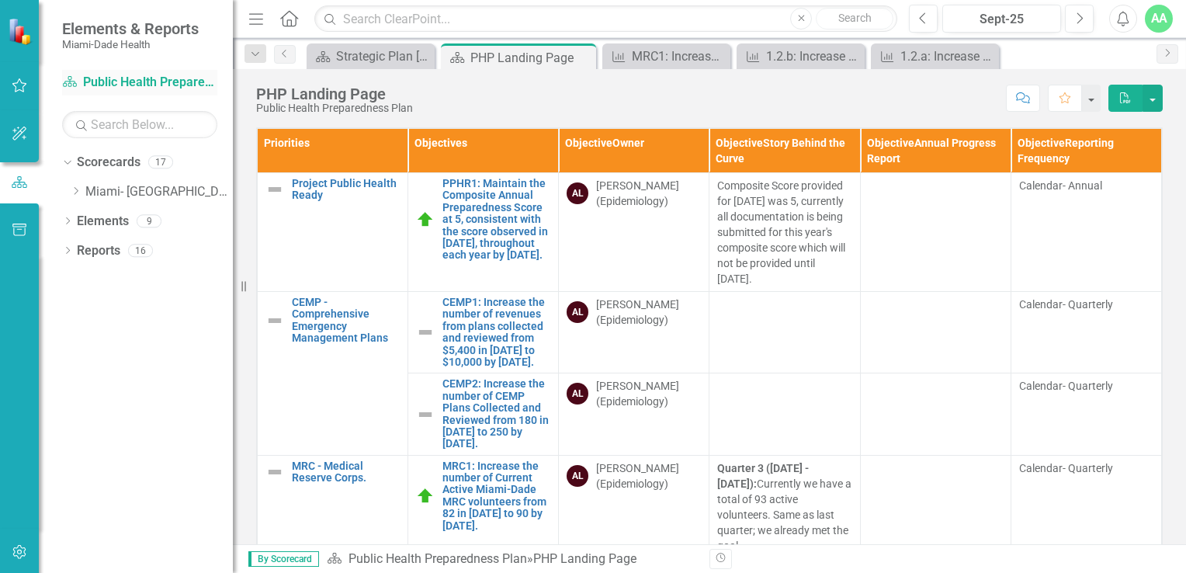
click at [125, 76] on link "Scorecard Public Health Preparedness Plan" at bounding box center [139, 83] width 155 height 18
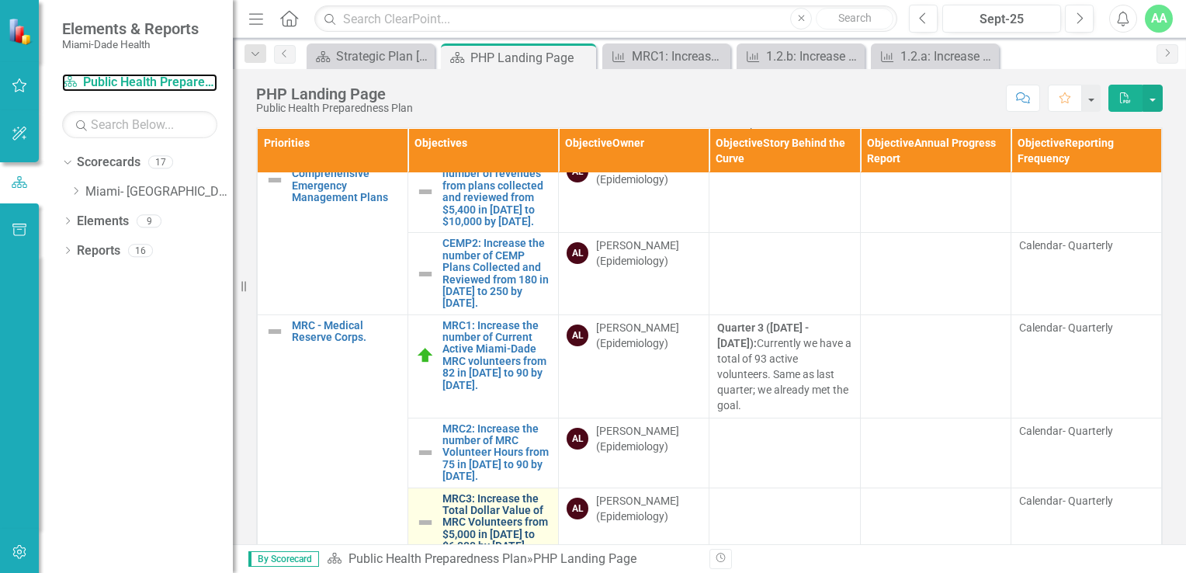
scroll to position [155, 0]
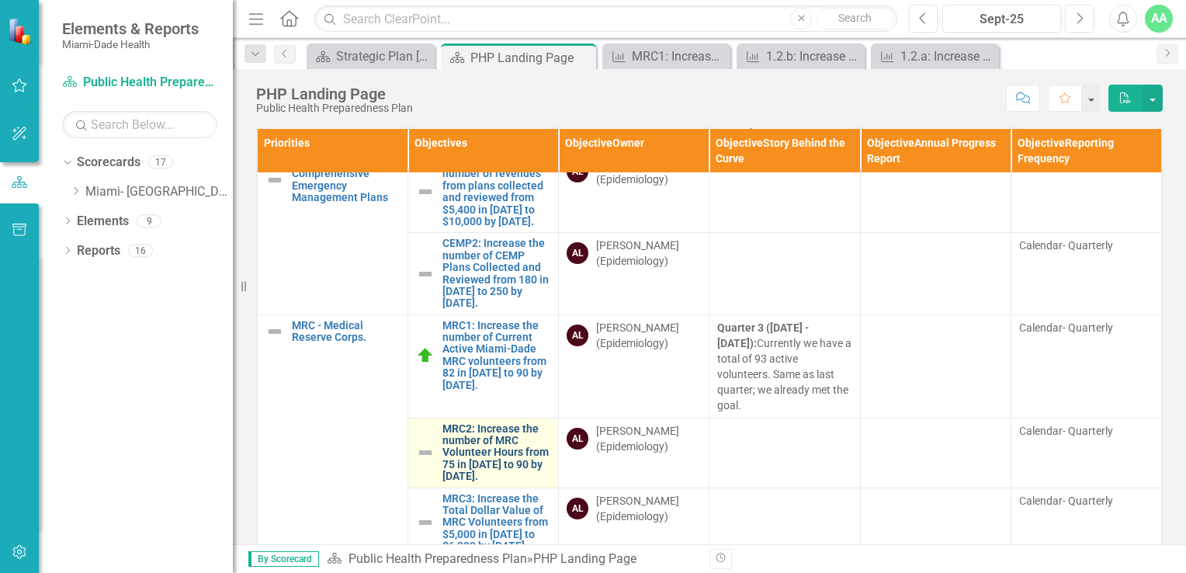
click at [457, 449] on link "MRC2: Increase the number of MRC Volunteer Hours from 75 in 2023 to 90 by Decem…" at bounding box center [496, 453] width 108 height 60
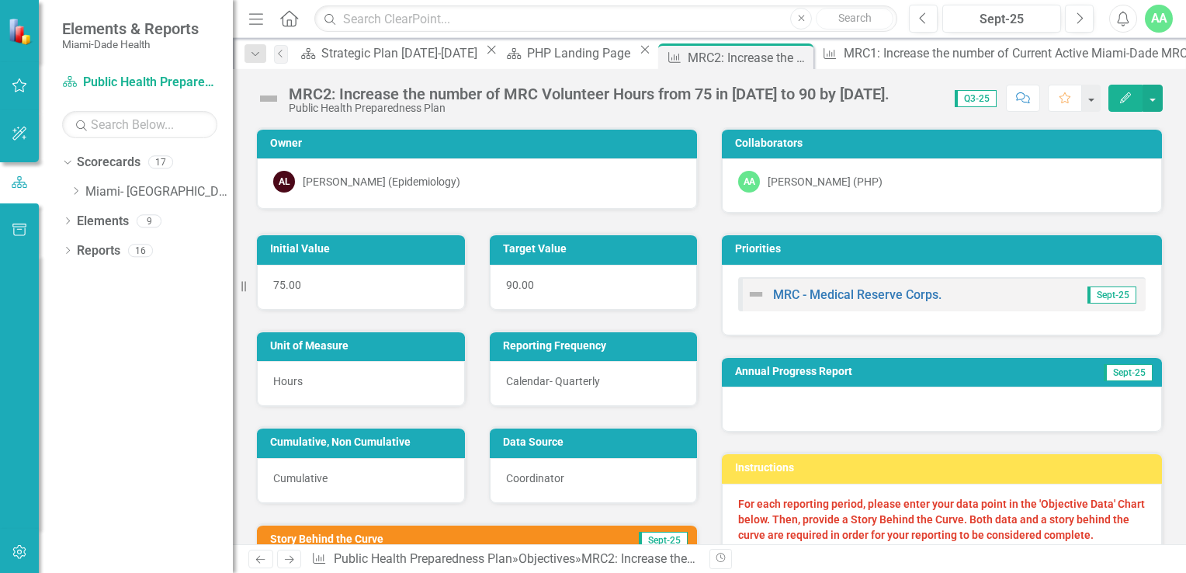
click at [1122, 102] on icon "button" at bounding box center [1125, 97] width 11 height 11
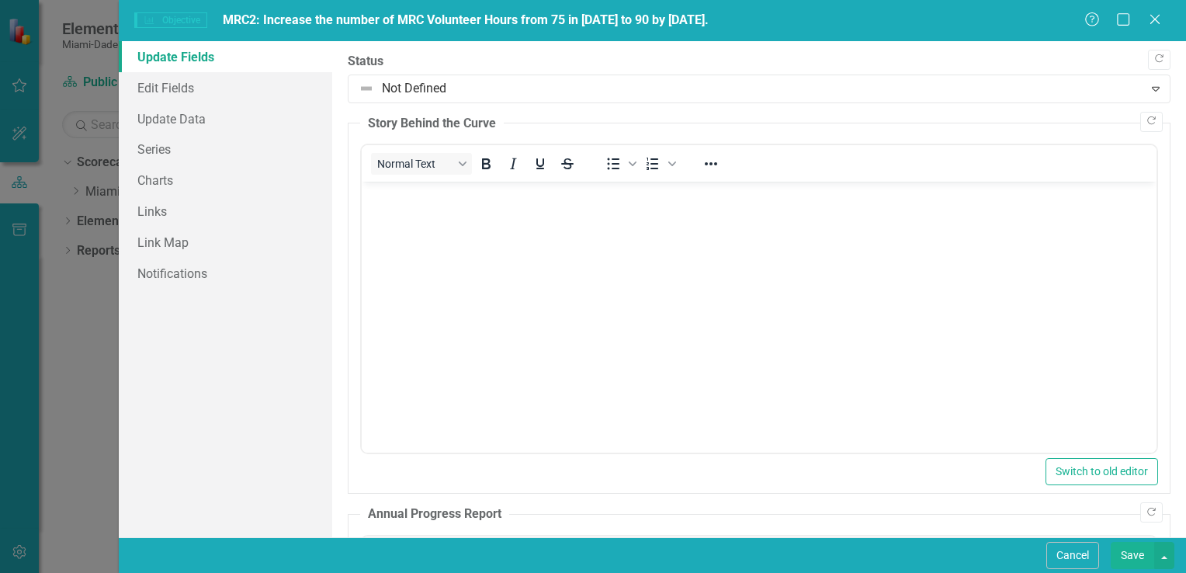
click at [390, 198] on p "Rich Text Area. Press ALT-0 for help." at bounding box center [758, 194] width 787 height 19
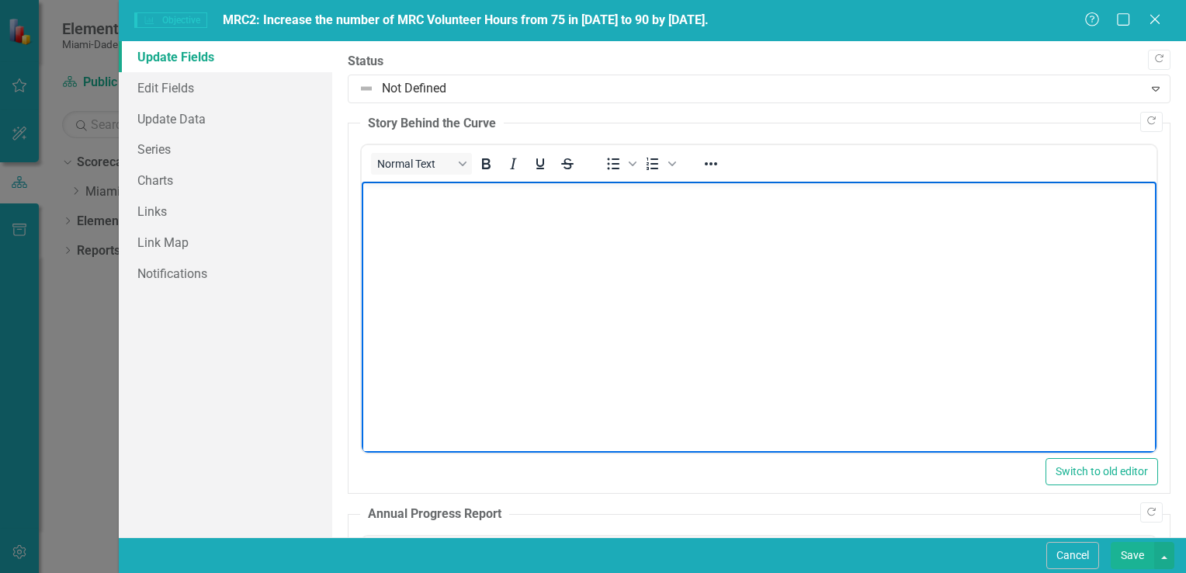
click at [379, 191] on p "Rich Text Area. Press ALT-0 for help." at bounding box center [758, 194] width 787 height 19
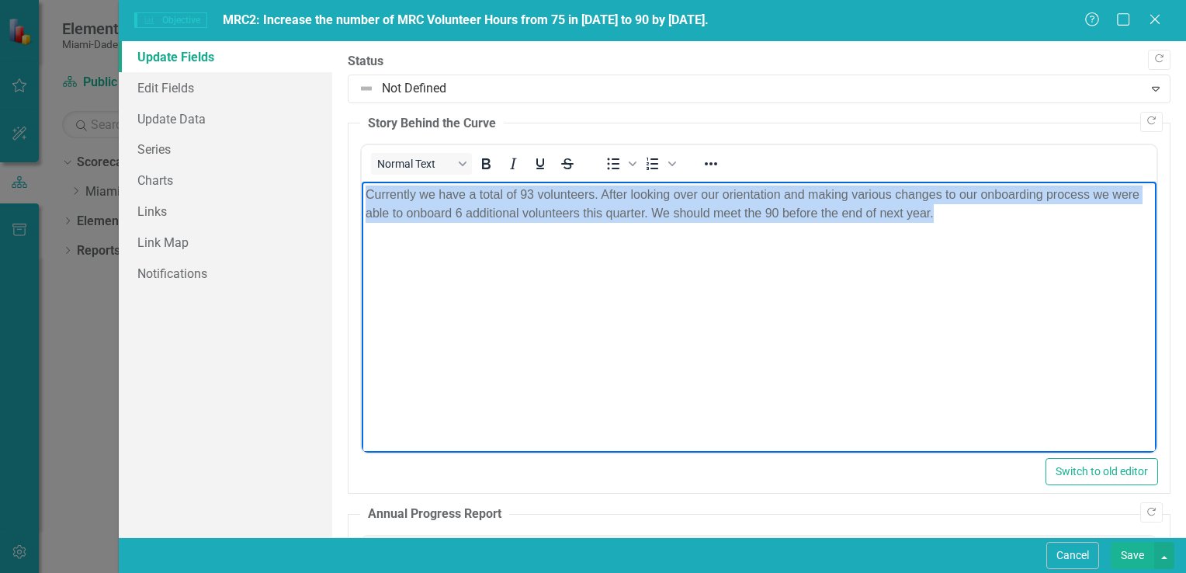
drag, startPoint x: 365, startPoint y: 185, endPoint x: 951, endPoint y: 223, distance: 587.9
click at [951, 223] on body "Currently we have a total of 93 volunteers. After looking over our orientation …" at bounding box center [758, 298] width 795 height 233
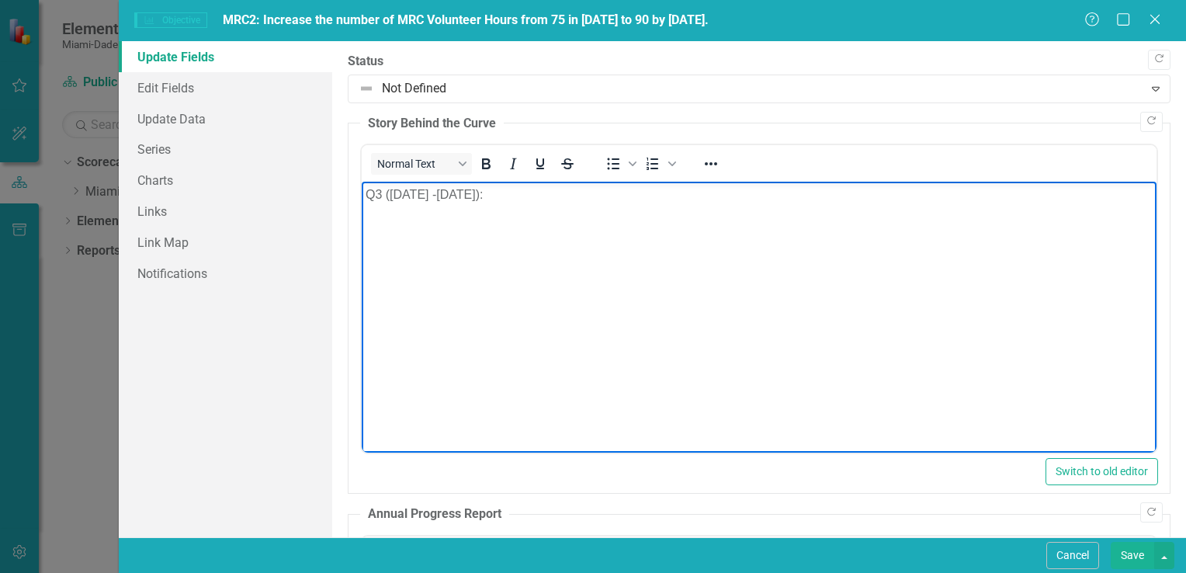
click at [531, 197] on p "Q3 (July 1 -September 30):" at bounding box center [758, 194] width 787 height 19
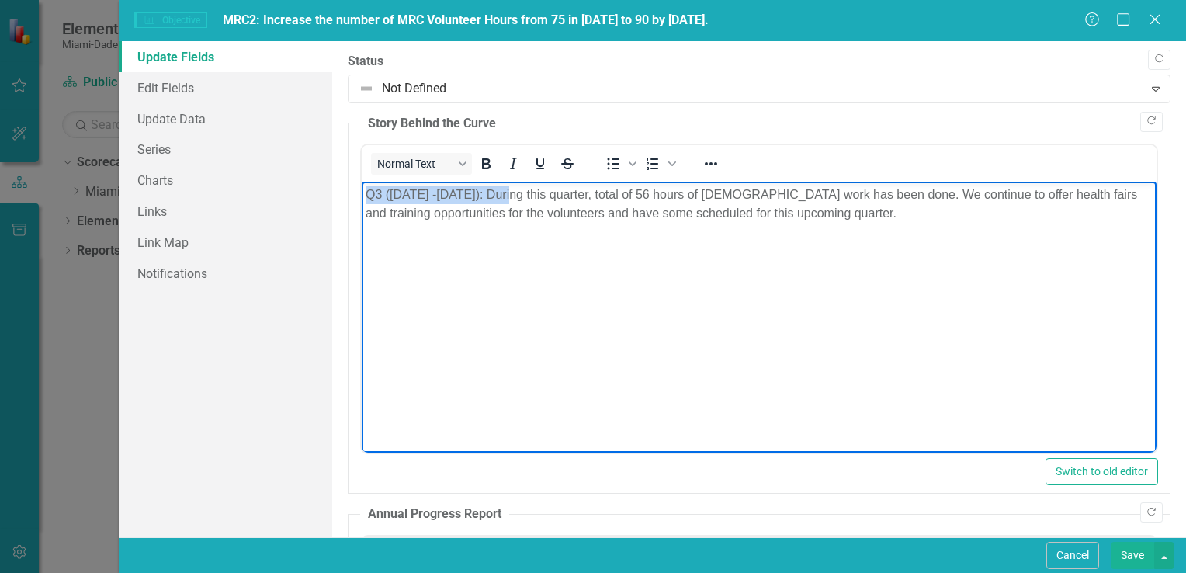
drag, startPoint x: 511, startPoint y: 190, endPoint x: 359, endPoint y: 192, distance: 152.1
click at [361, 192] on html "Q3 (July 1 -September 30): During this quarter, total of 56 hours of volunteer …" at bounding box center [758, 298] width 795 height 233
click at [485, 161] on icon "Bold" at bounding box center [485, 163] width 19 height 19
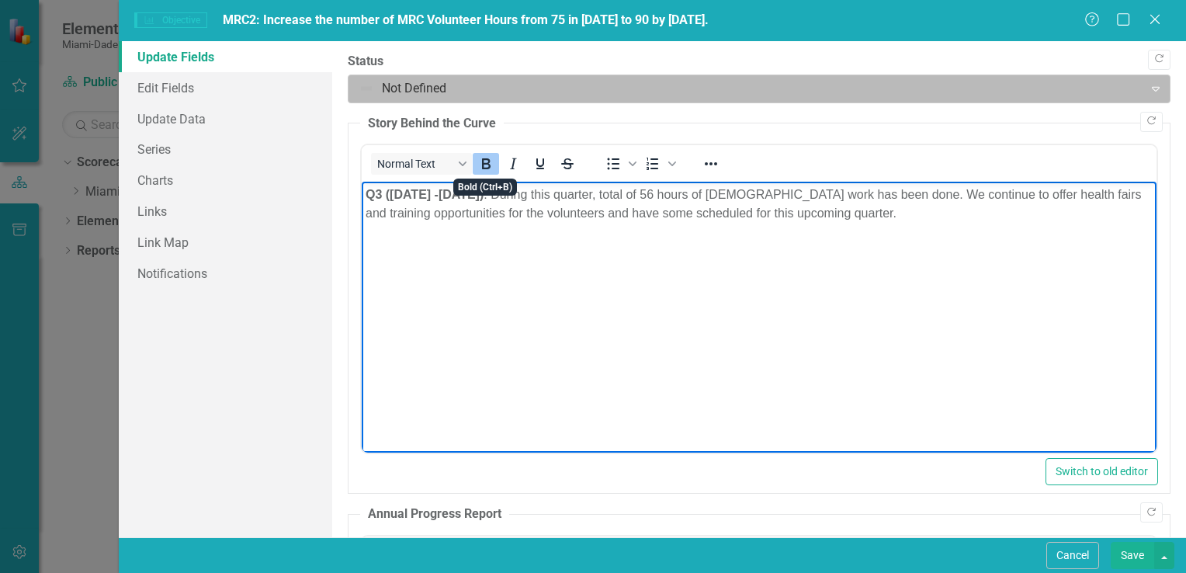
click at [458, 81] on div at bounding box center [746, 88] width 775 height 21
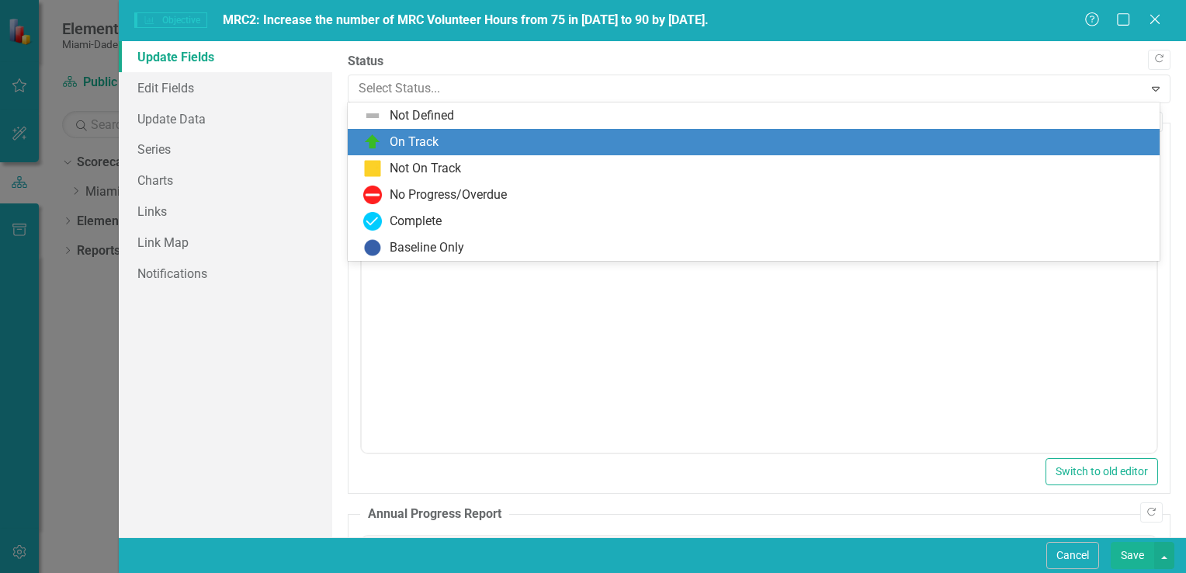
click at [459, 139] on div "On Track" at bounding box center [756, 142] width 787 height 19
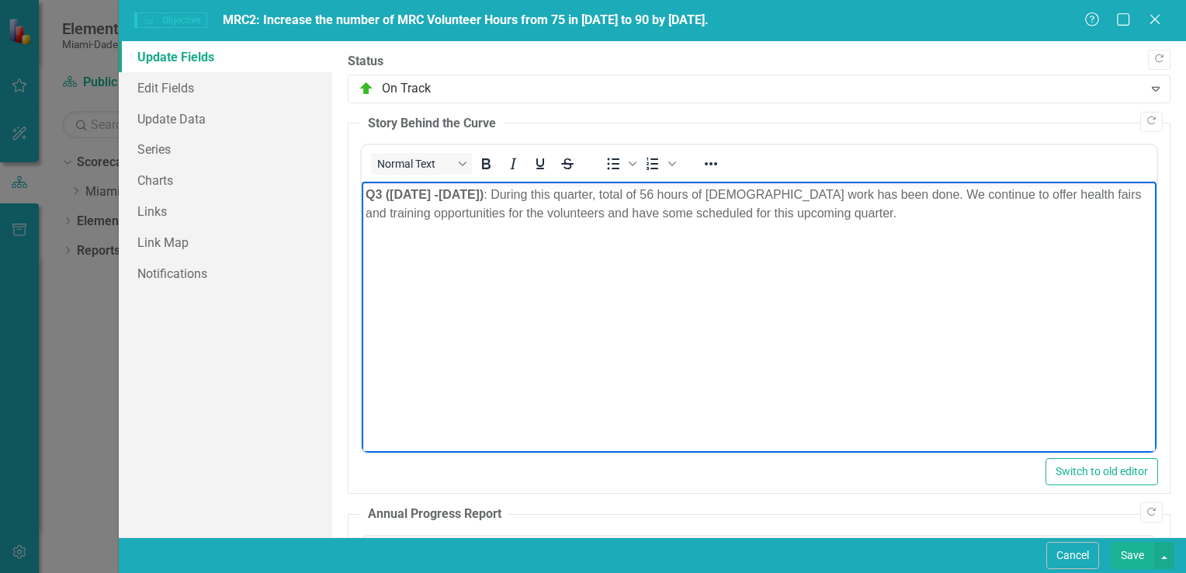
click at [456, 312] on body "Q3 (July 1 -September 30) : During this quarter, total of 56 hours of volunteer…" at bounding box center [758, 298] width 795 height 233
drag, startPoint x: 520, startPoint y: 194, endPoint x: 711, endPoint y: 369, distance: 259.2
click at [361, 189] on html "Q3 (July 1 -September 30) : During this quarter, total of 56 hours of volunteer…" at bounding box center [758, 298] width 795 height 233
copy p "Q3 (July 1 -September 30) :"
click at [169, 119] on link "Update Data" at bounding box center [225, 118] width 213 height 31
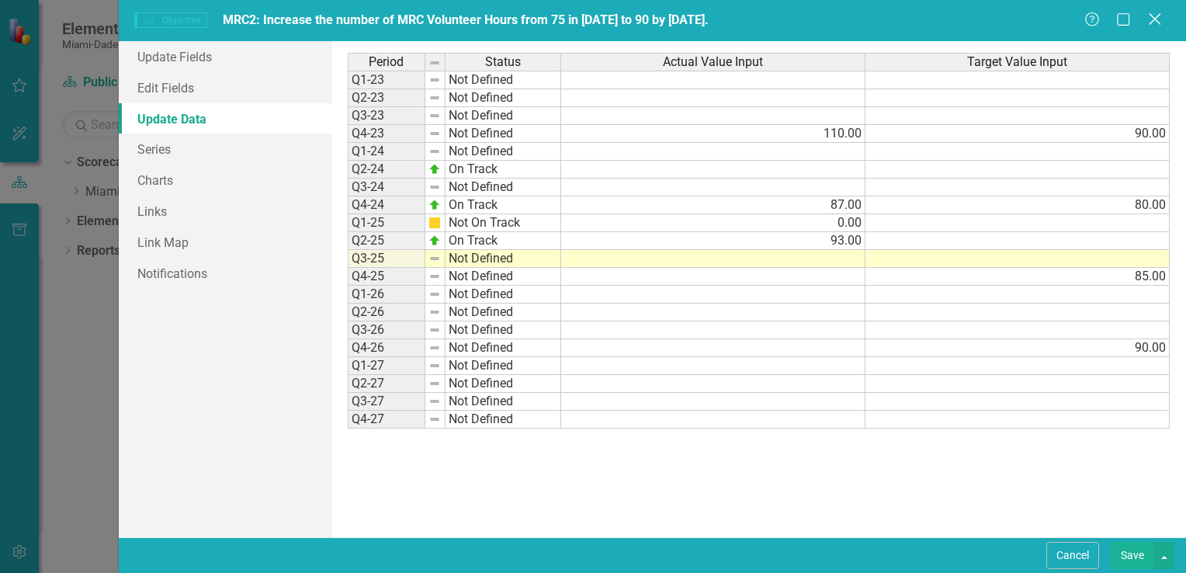
click at [1152, 24] on icon "Close" at bounding box center [1154, 19] width 19 height 15
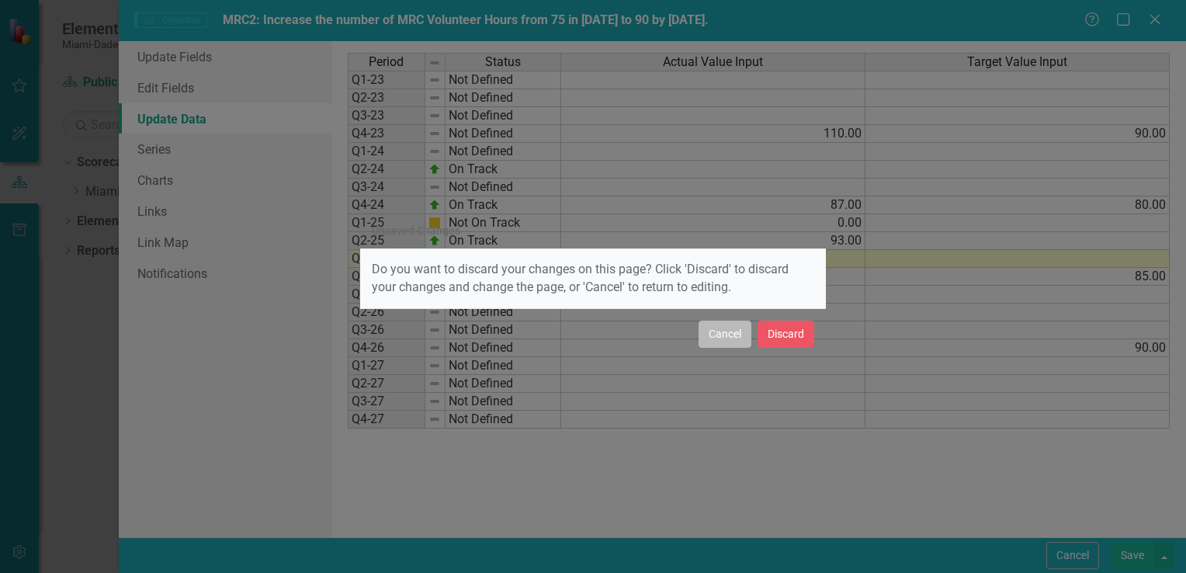
click at [719, 334] on button "Cancel" at bounding box center [724, 333] width 53 height 27
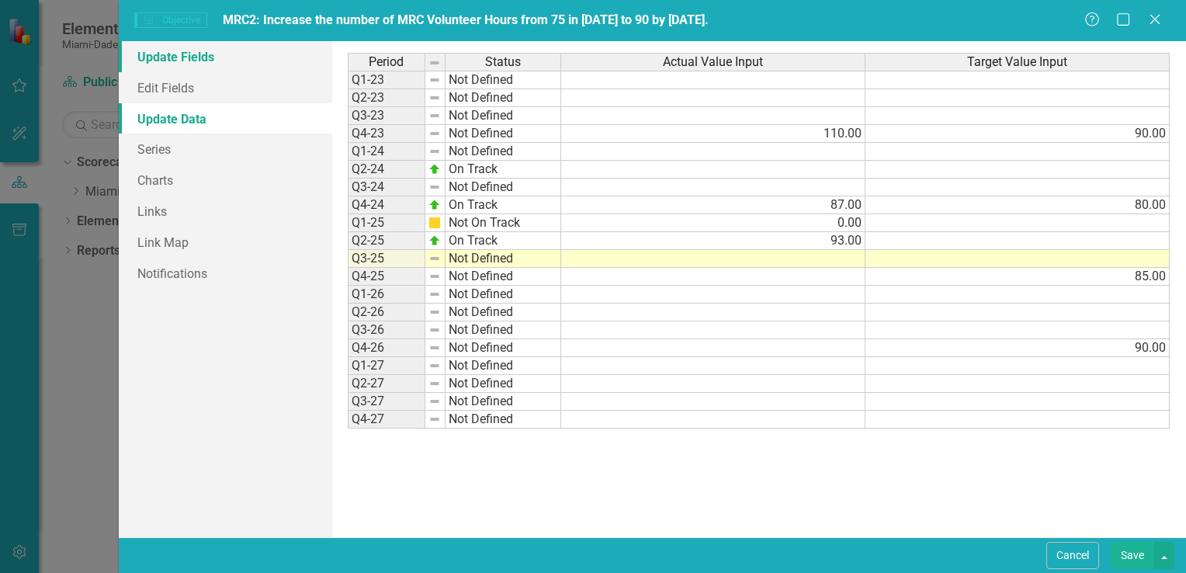
click at [170, 59] on link "Update Fields" at bounding box center [225, 56] width 213 height 31
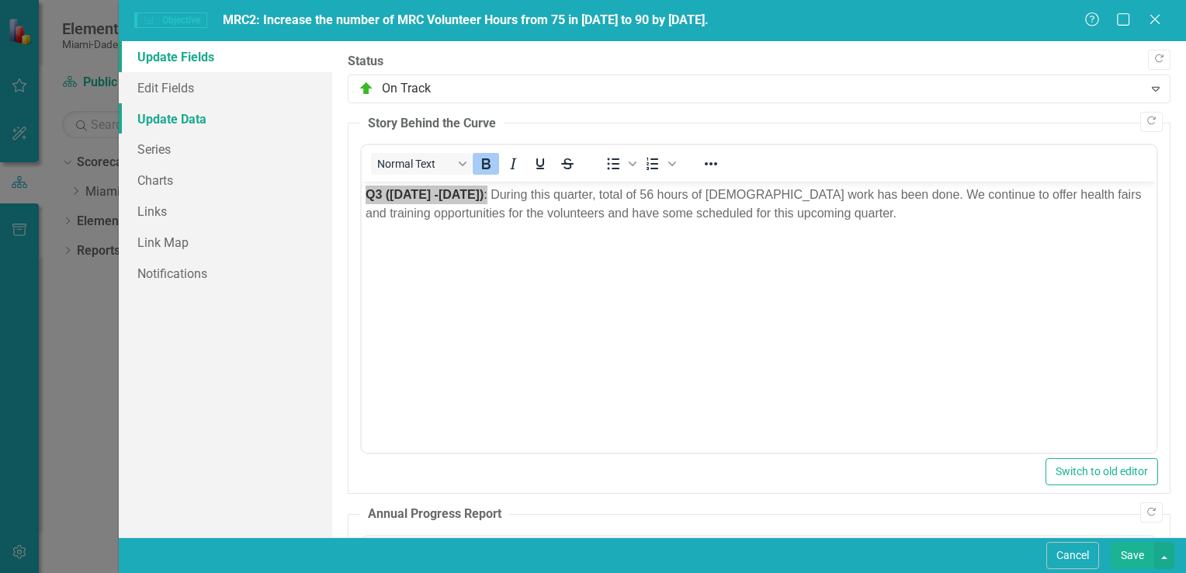
click at [182, 121] on link "Update Data" at bounding box center [225, 118] width 213 height 31
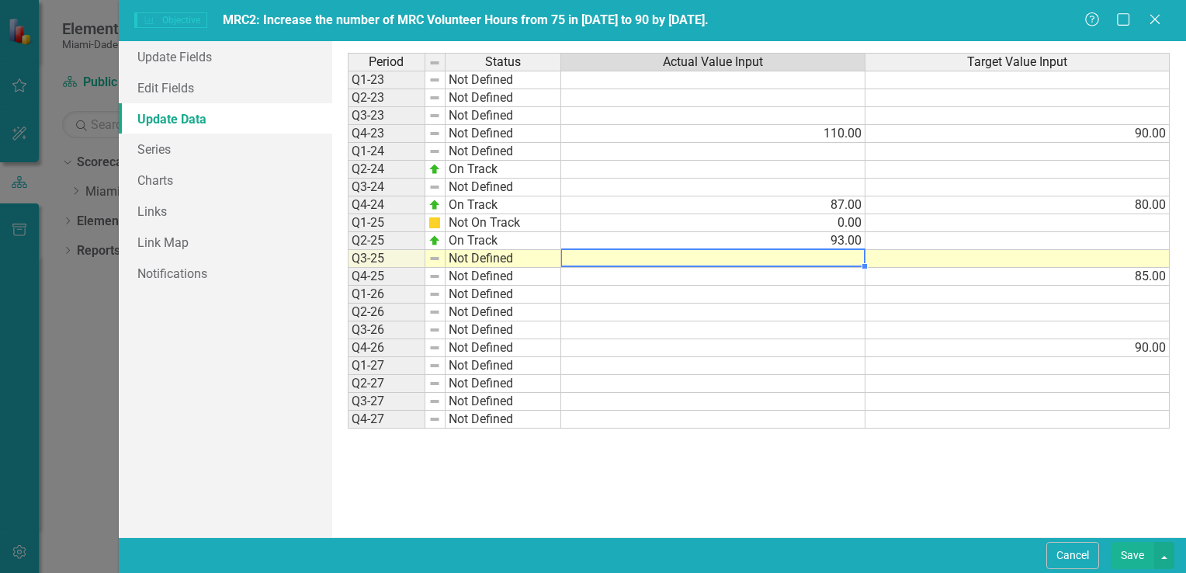
click at [855, 254] on td at bounding box center [713, 259] width 304 height 18
type textarea "56"
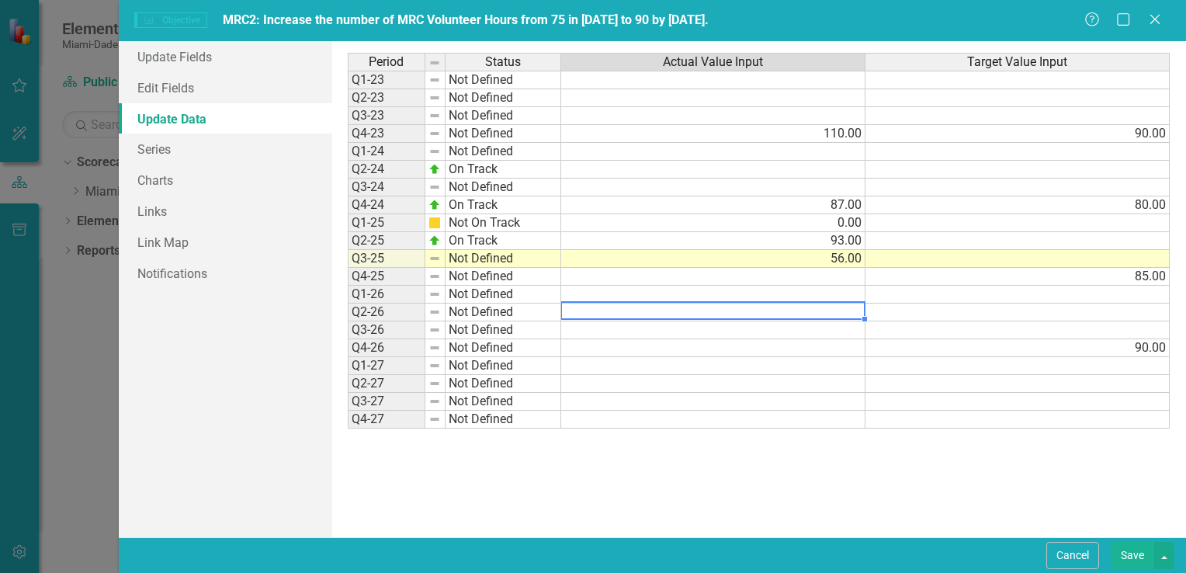
click at [782, 304] on td at bounding box center [713, 312] width 304 height 18
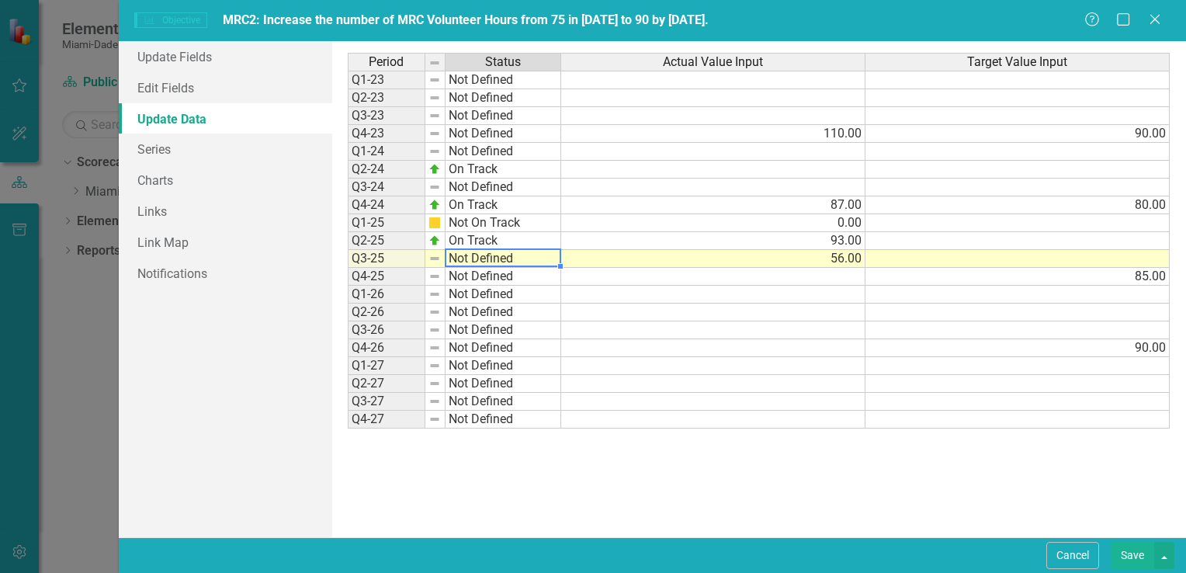
click at [482, 253] on td "Not Defined" at bounding box center [503, 259] width 116 height 18
click at [486, 271] on div "Period Status Actual Value Input Target Value Input Q1-23 Not Defined Q2-23 Not…" at bounding box center [759, 289] width 823 height 473
click at [750, 397] on td at bounding box center [713, 402] width 304 height 18
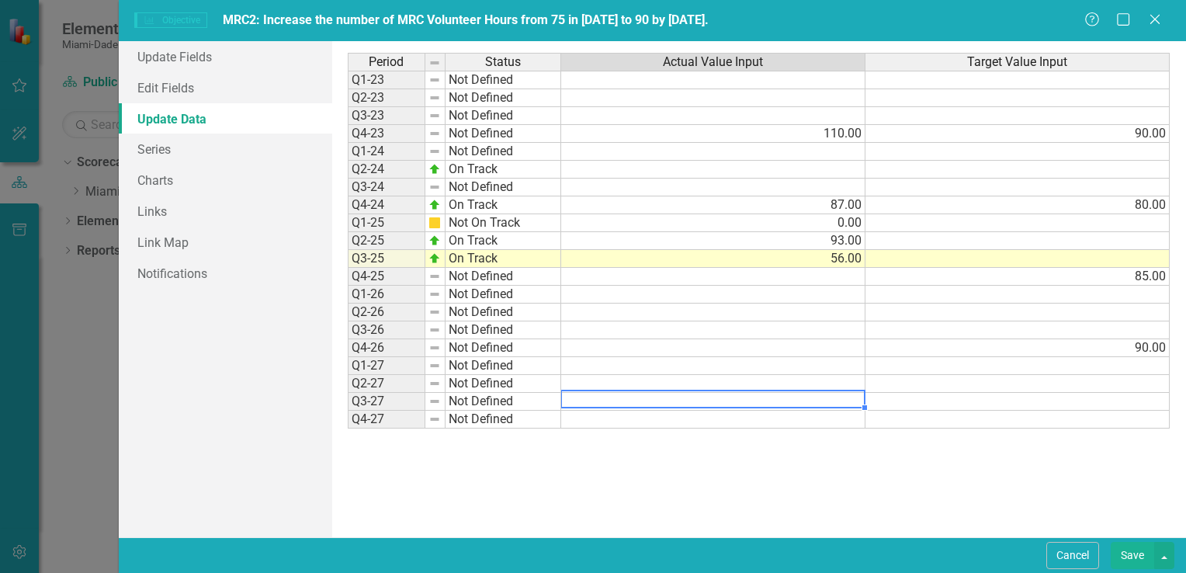
click at [522, 250] on td "On Track" at bounding box center [503, 259] width 116 height 18
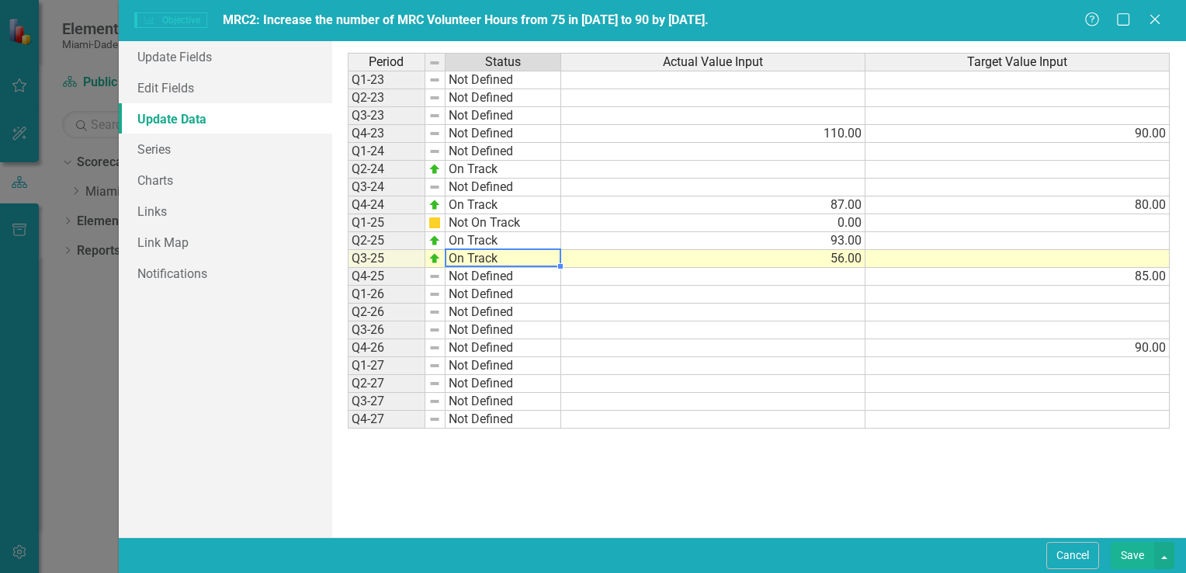
click at [519, 257] on td "On Track" at bounding box center [503, 259] width 116 height 18
click at [519, 293] on div "Period Status Actual Value Input Target Value Input Q1-23 Not Defined Q2-23 Not…" at bounding box center [759, 289] width 823 height 473
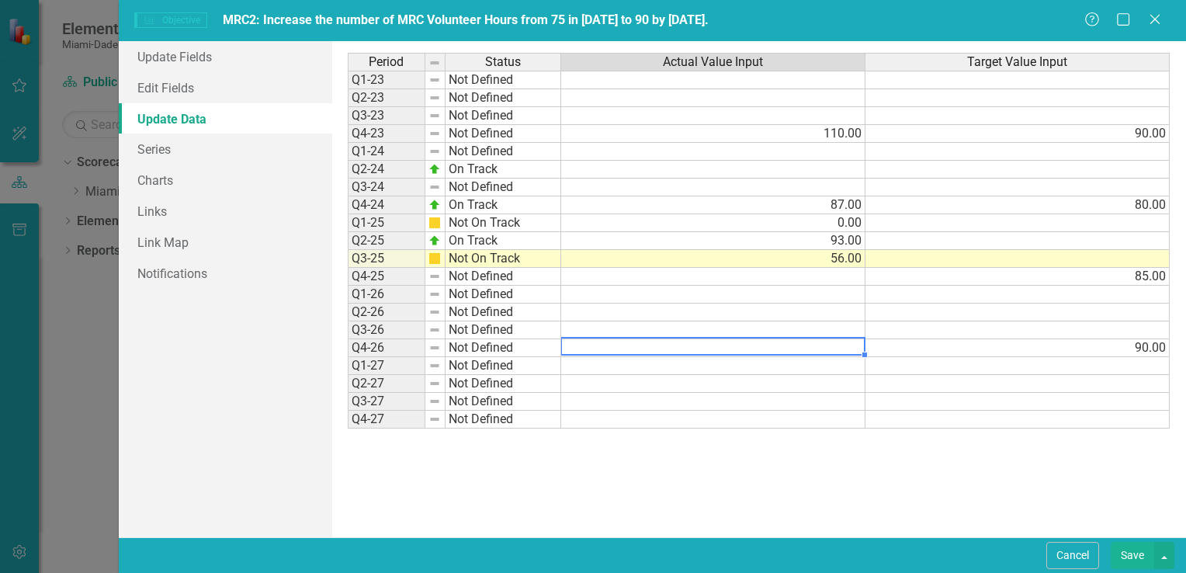
click at [656, 341] on td at bounding box center [713, 348] width 304 height 18
click at [181, 63] on link "Update Fields" at bounding box center [225, 56] width 213 height 31
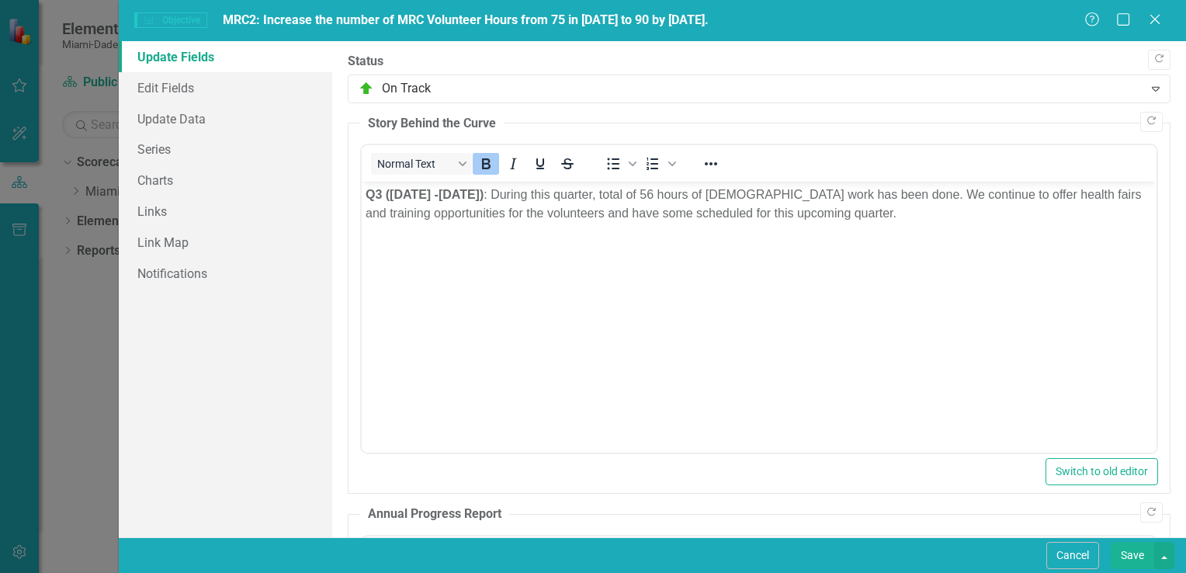
click at [394, 394] on body "Q3 (July 1 -September 30) : During this quarter, total of 56 hours of volunteer…" at bounding box center [758, 298] width 795 height 233
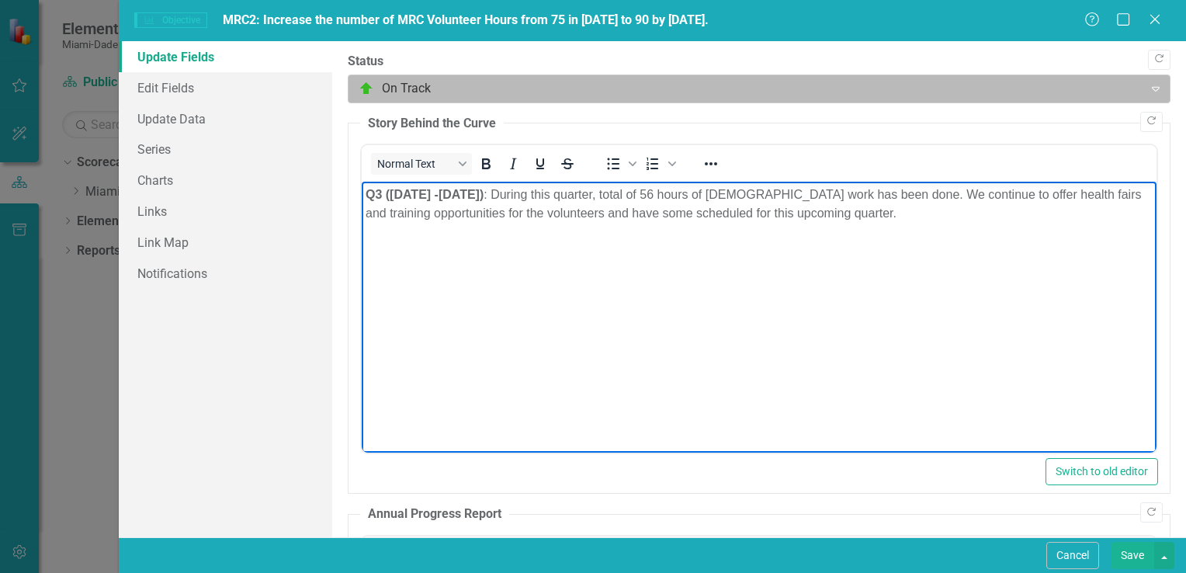
click at [407, 81] on div at bounding box center [746, 88] width 775 height 21
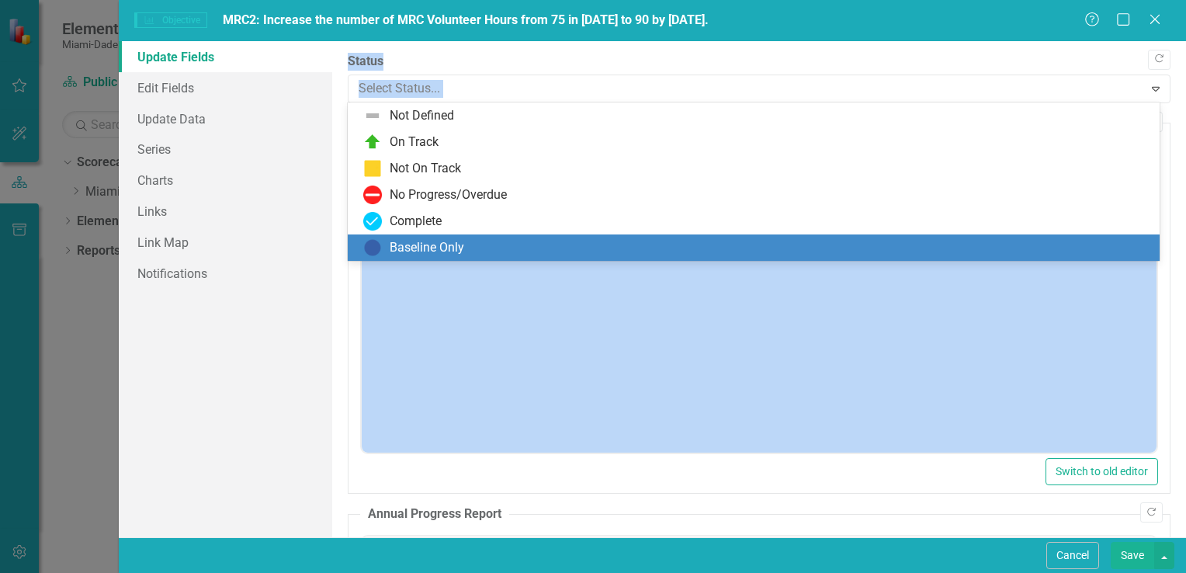
click at [334, 402] on div "Update Fields Edit Fields Update Data Series Charts Links Link Map Notification…" at bounding box center [652, 289] width 1067 height 496
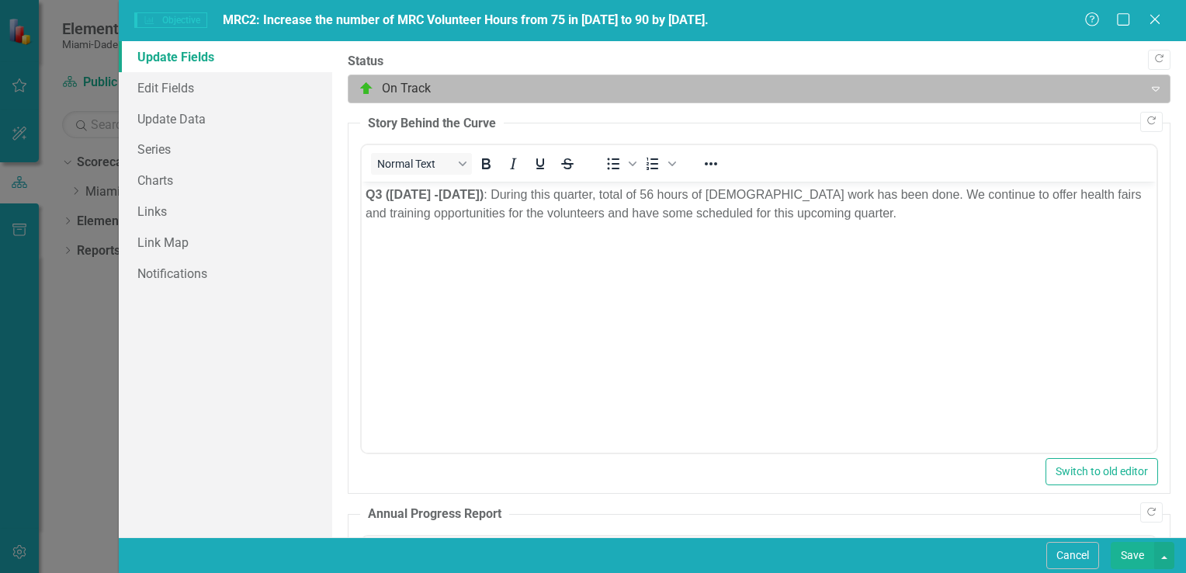
click at [417, 88] on div at bounding box center [746, 88] width 775 height 21
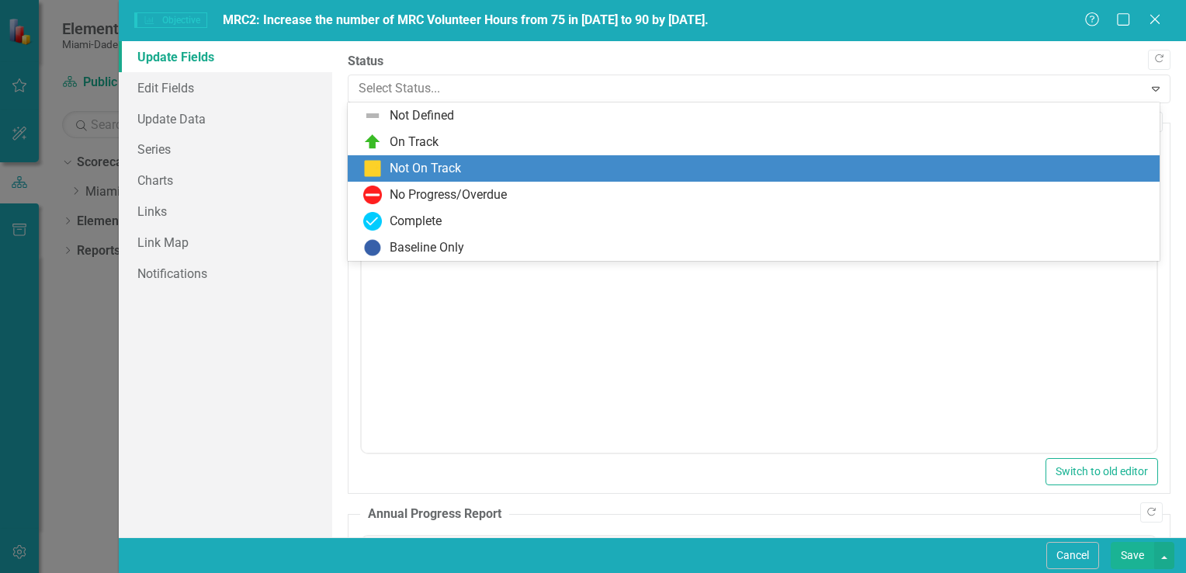
click at [441, 170] on div "Not On Track" at bounding box center [425, 169] width 71 height 18
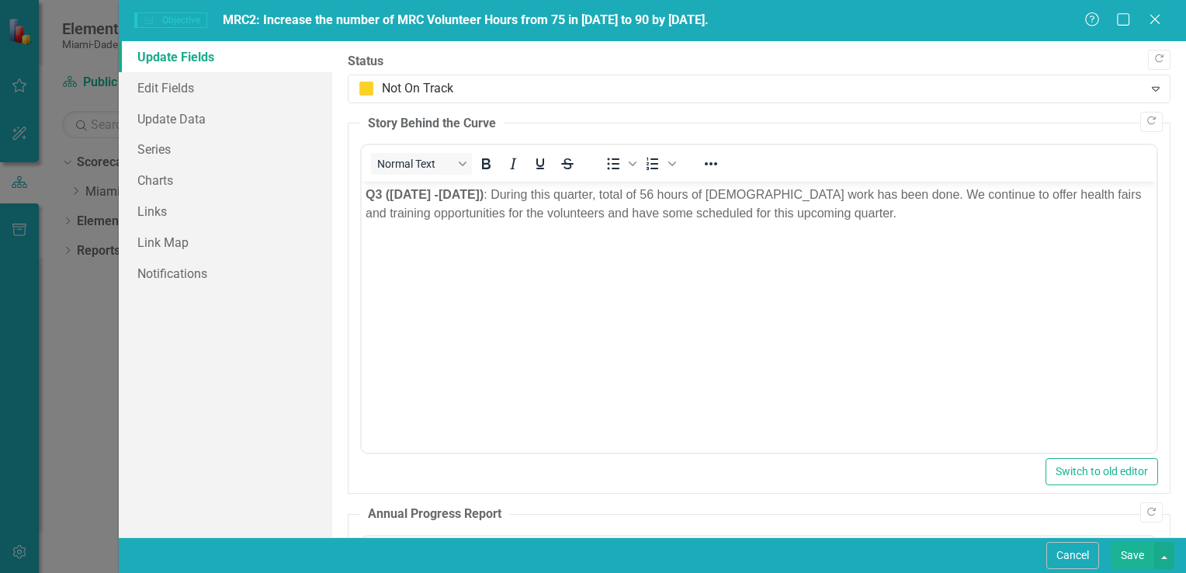
click at [1134, 548] on button "Save" at bounding box center [1131, 555] width 43 height 27
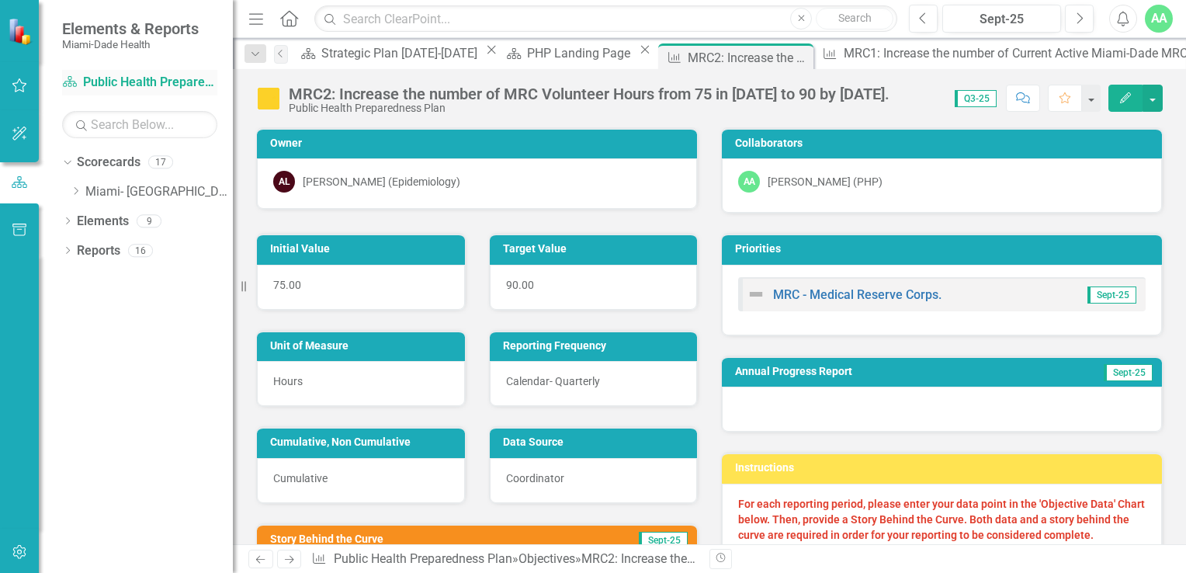
click at [96, 81] on link "Scorecard Public Health Preparedness Plan" at bounding box center [139, 83] width 155 height 18
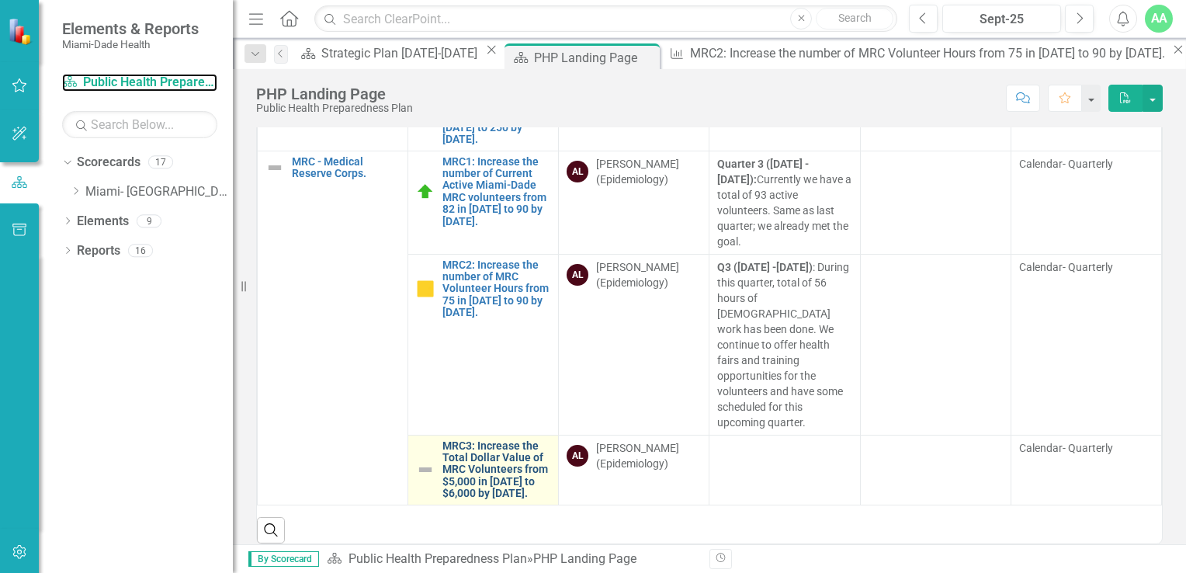
scroll to position [78, 0]
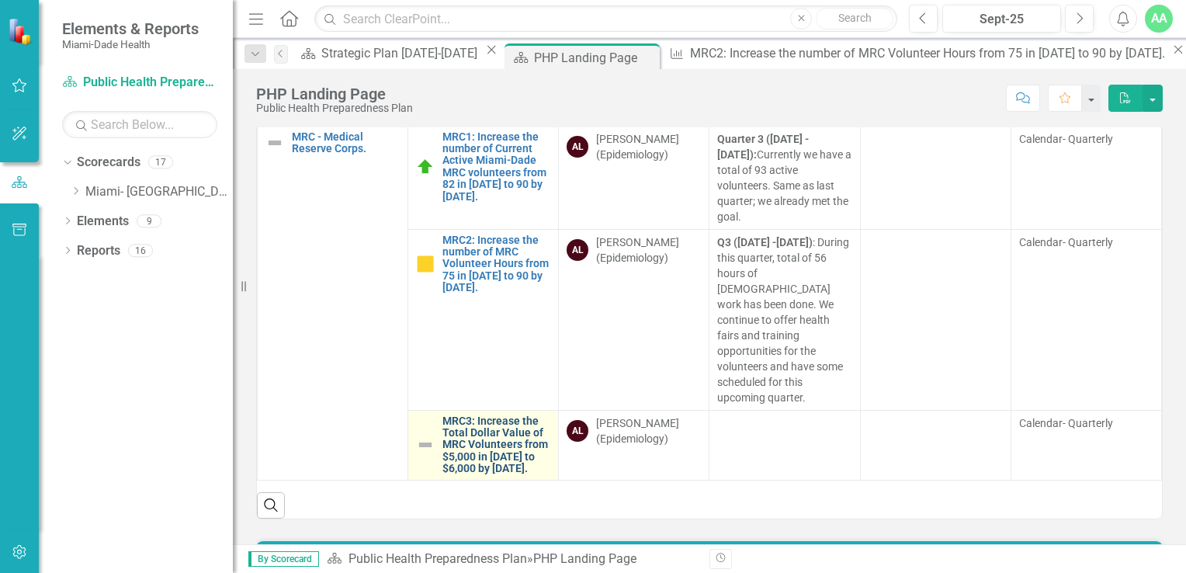
click at [457, 437] on link "MRC3: Increase the Total Dollar Value of MRC Volunteers from $5,000 in 2023 to …" at bounding box center [496, 445] width 108 height 60
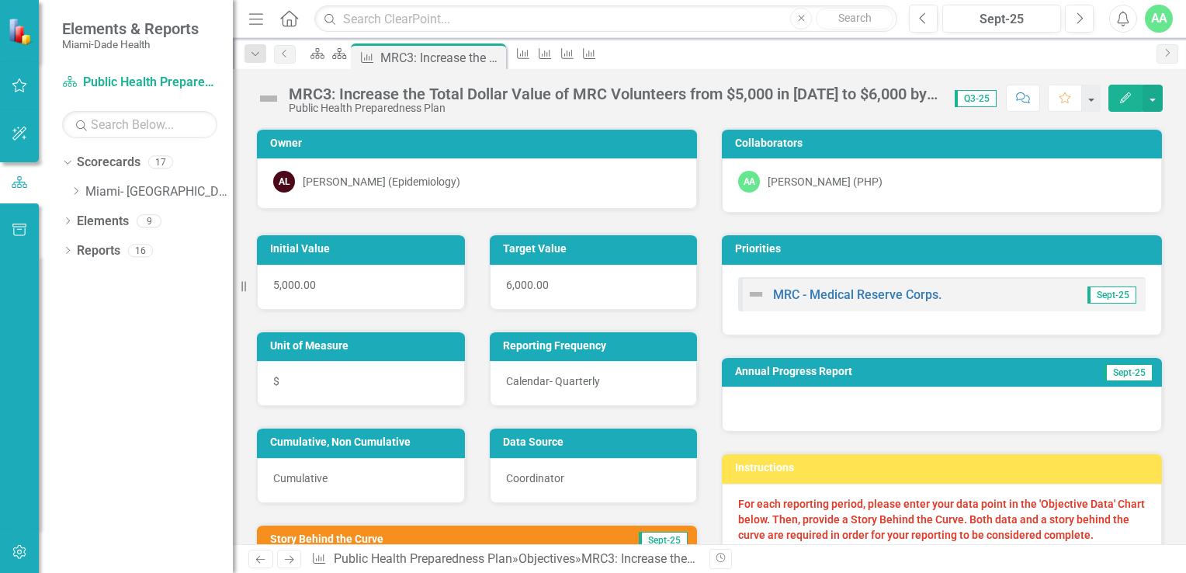
click at [1124, 96] on icon "button" at bounding box center [1125, 97] width 11 height 11
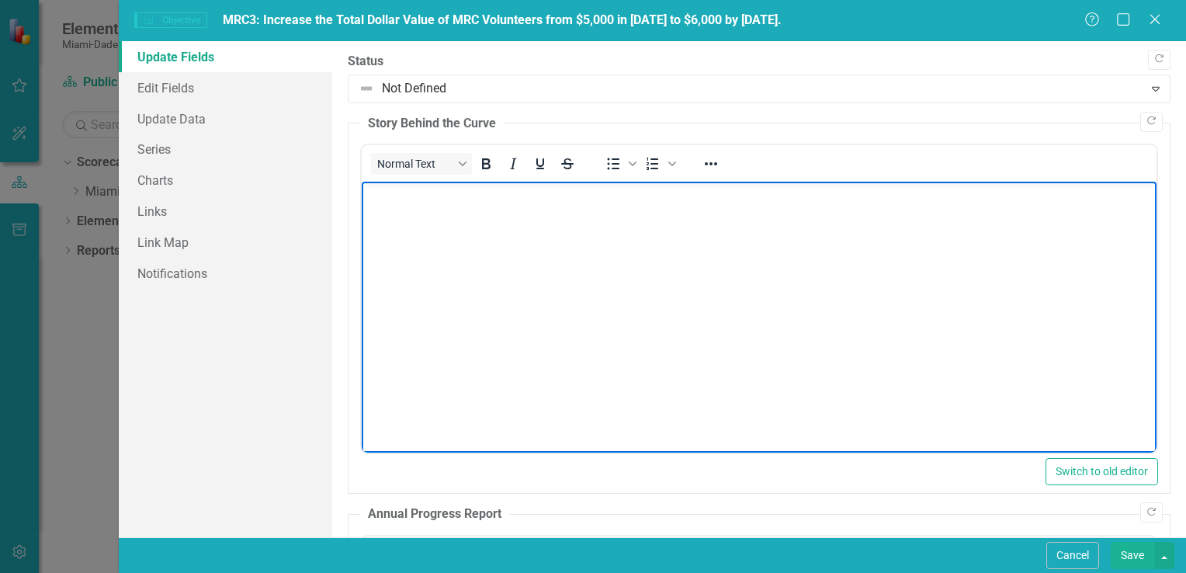
click at [419, 191] on p "Rich Text Area. Press ALT-0 for help." at bounding box center [758, 194] width 787 height 19
click at [549, 198] on p "Q3 (July 1 -September 30) :" at bounding box center [758, 194] width 787 height 19
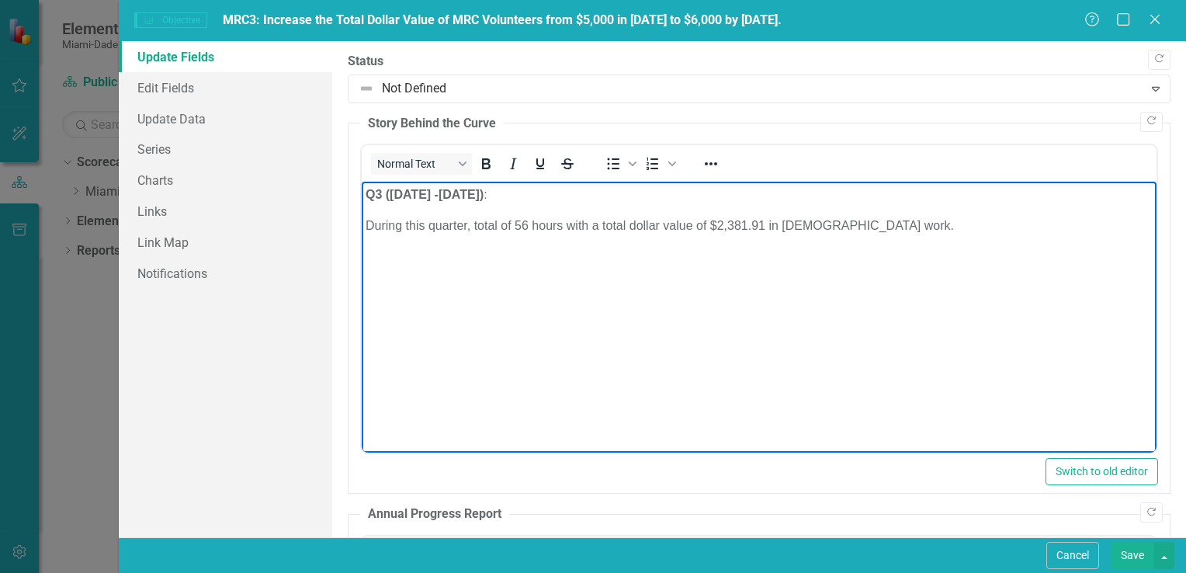
click at [364, 225] on body "Q3 (July 1 -September 30) : During this quarter, total of 56 hours with a total…" at bounding box center [758, 298] width 795 height 233
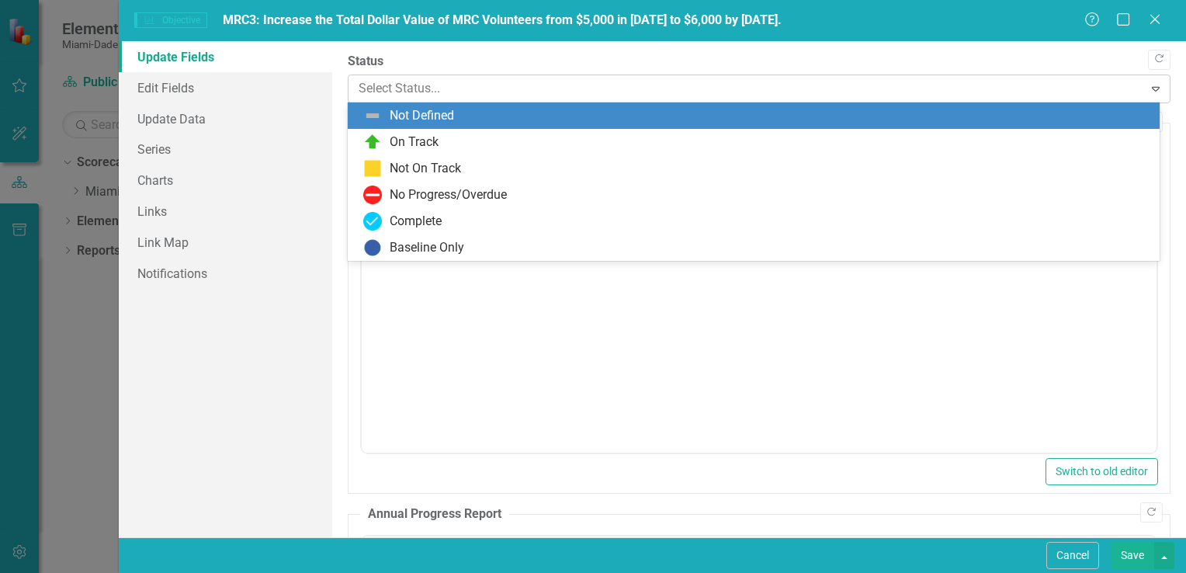
click at [411, 92] on div at bounding box center [746, 88] width 775 height 21
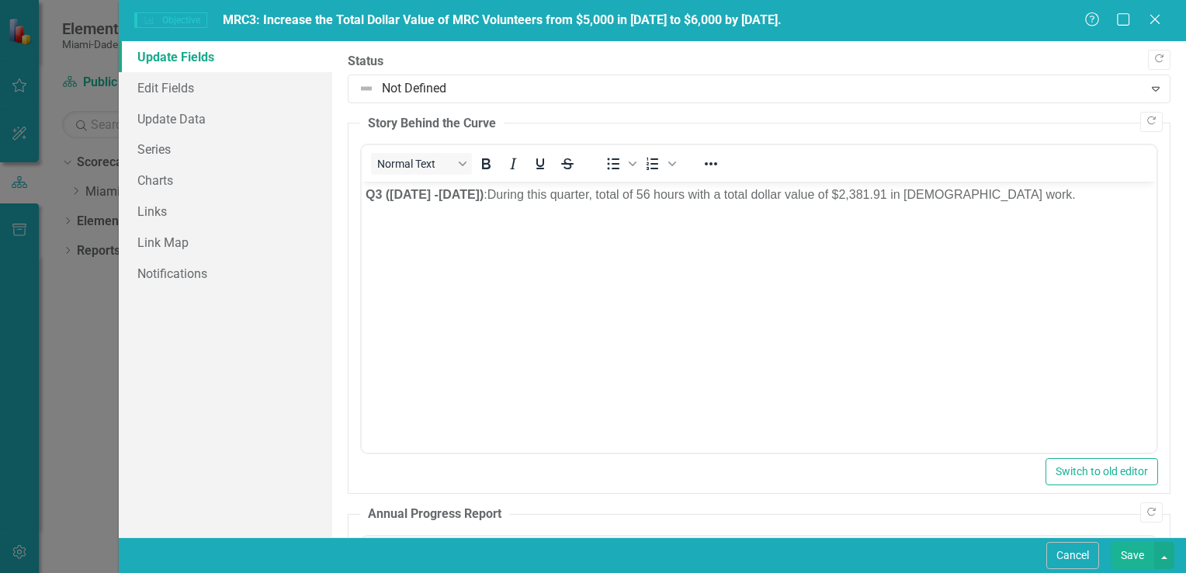
click at [305, 393] on div "Update Fields Edit Fields Update Data Series Charts Links Link Map Notifications" at bounding box center [225, 289] width 213 height 496
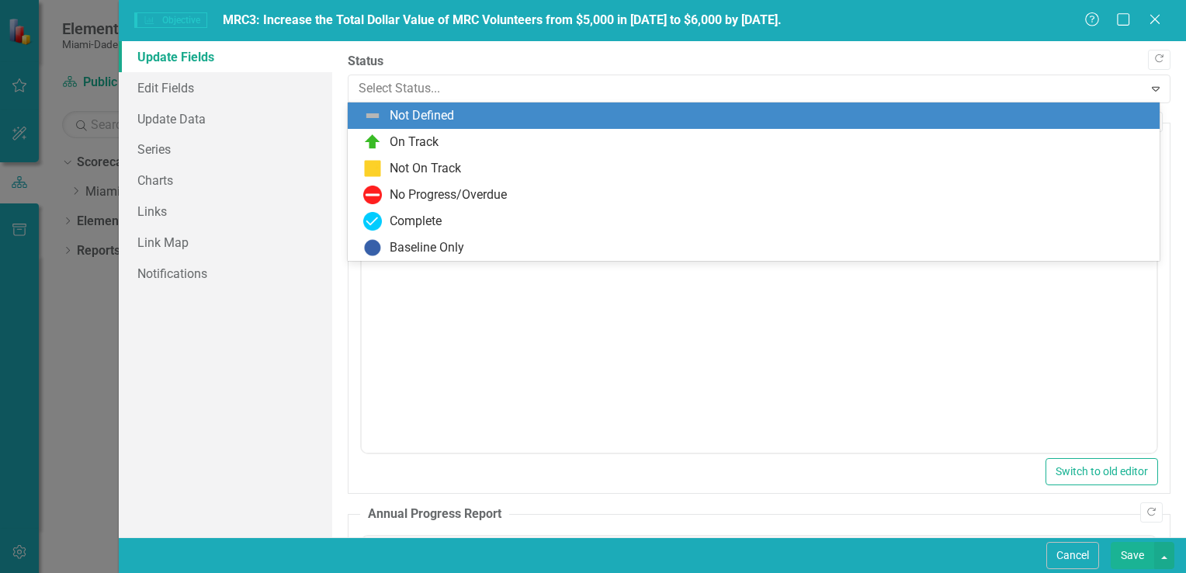
drag, startPoint x: 405, startPoint y: 86, endPoint x: 414, endPoint y: 106, distance: 21.2
click at [406, 86] on div at bounding box center [746, 88] width 775 height 21
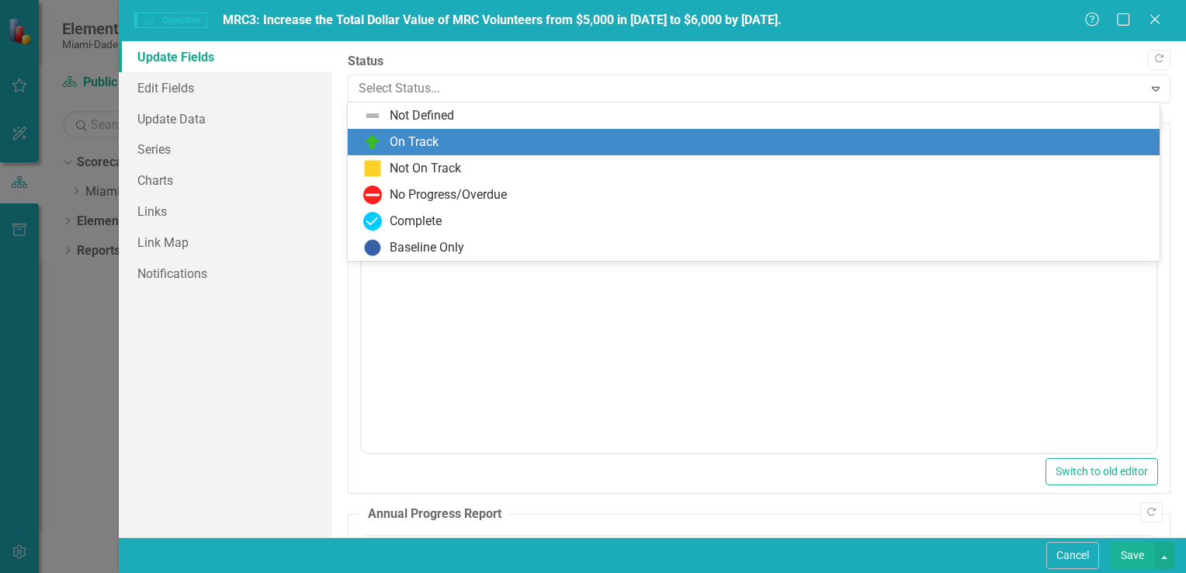
click at [422, 138] on div "On Track" at bounding box center [414, 142] width 49 height 18
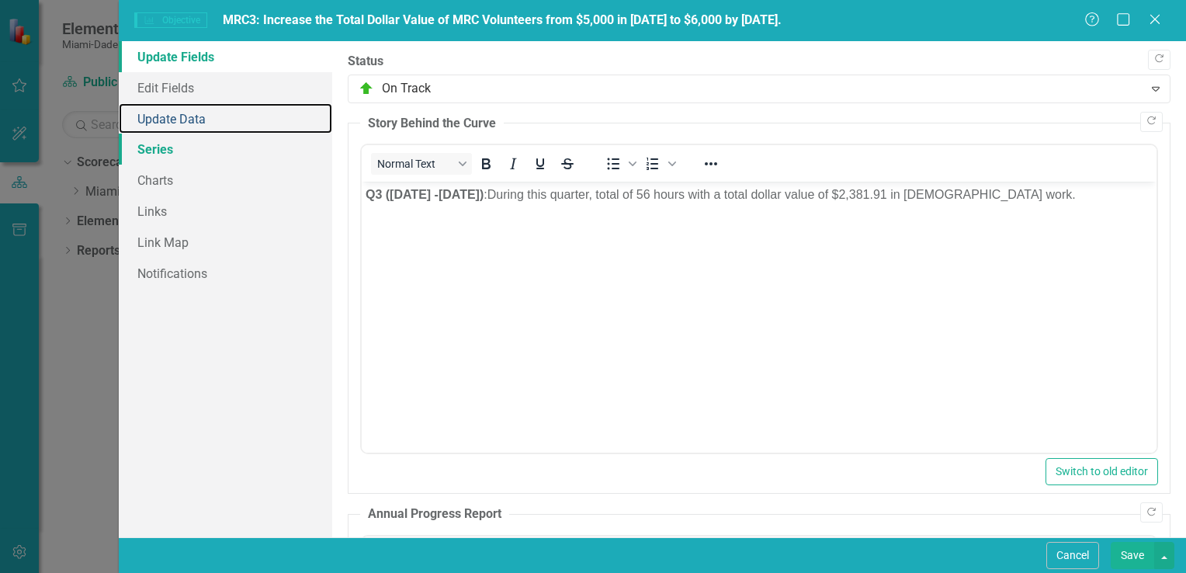
drag, startPoint x: 189, startPoint y: 124, endPoint x: 205, endPoint y: 137, distance: 21.0
click at [190, 124] on link "Update Data" at bounding box center [225, 118] width 213 height 31
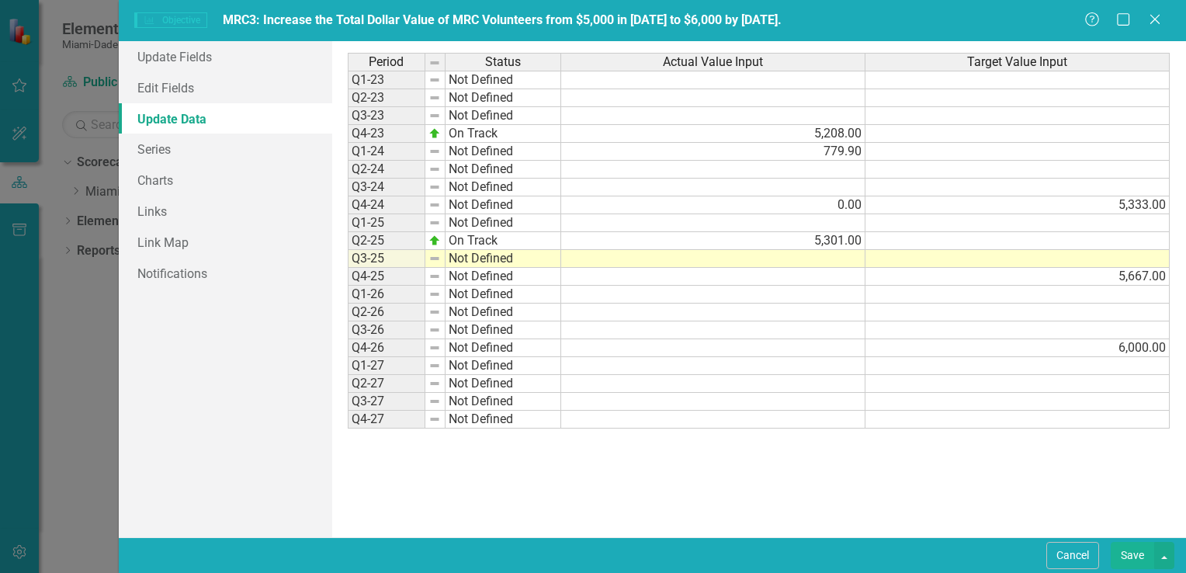
click at [826, 257] on td at bounding box center [713, 259] width 304 height 18
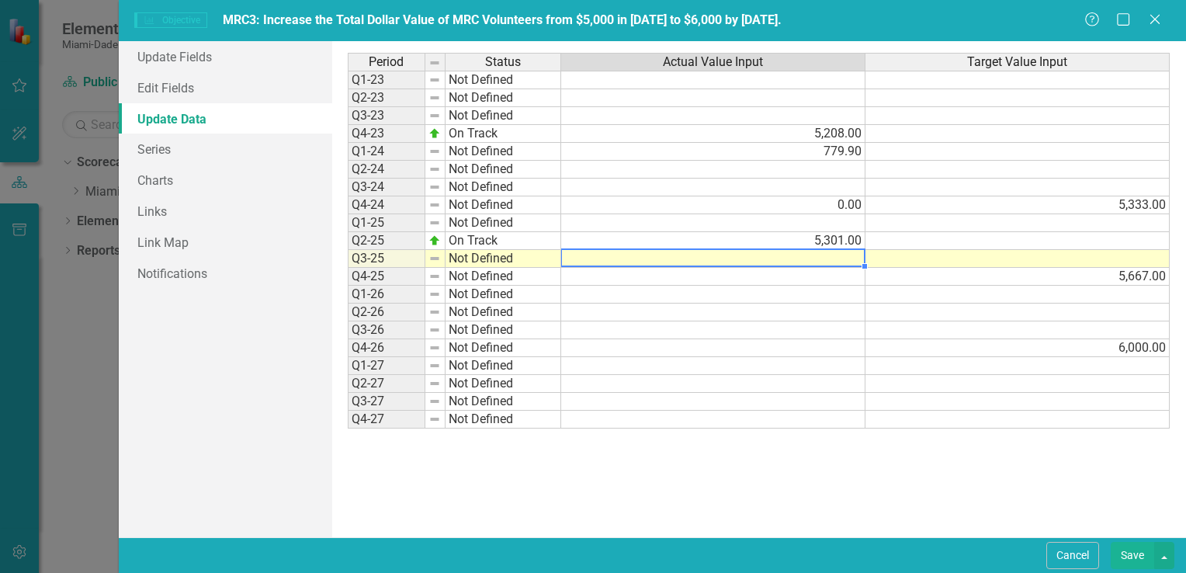
click at [826, 257] on td at bounding box center [713, 259] width 304 height 18
type textarea "2381"
click at [757, 359] on td at bounding box center [713, 366] width 304 height 18
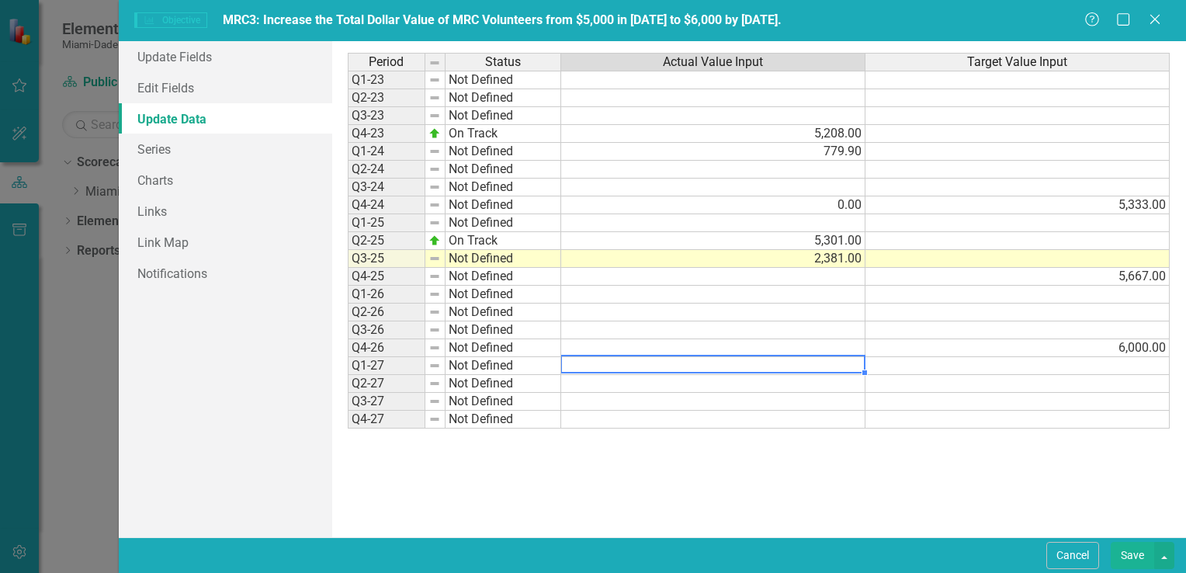
click at [459, 258] on td "Not Defined" at bounding box center [503, 259] width 116 height 18
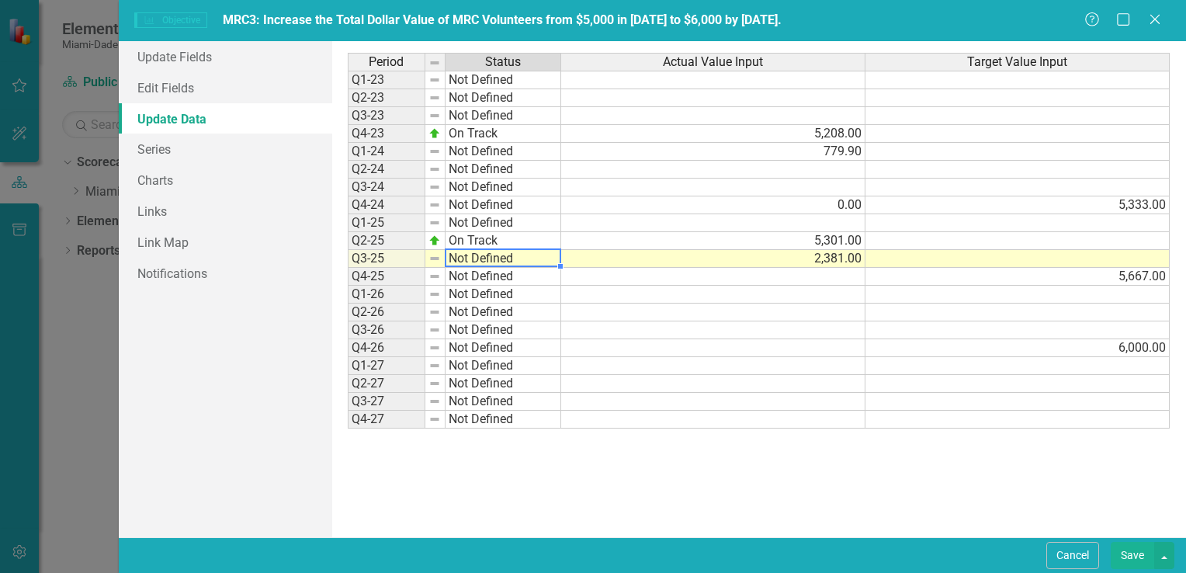
click at [459, 258] on td "Not Defined" at bounding box center [503, 259] width 116 height 18
click at [481, 290] on div "Period Status Actual Value Input Target Value Input Q1-23 Not Defined Q2-23 Not…" at bounding box center [759, 289] width 823 height 473
click at [472, 258] on td "Not On Track" at bounding box center [503, 259] width 116 height 18
click at [473, 258] on td "Not On Track" at bounding box center [503, 259] width 116 height 18
click at [487, 251] on div "Period Status Actual Value Input Target Value Input Q1-23 Not Defined Q2-23 Not…" at bounding box center [759, 289] width 823 height 473
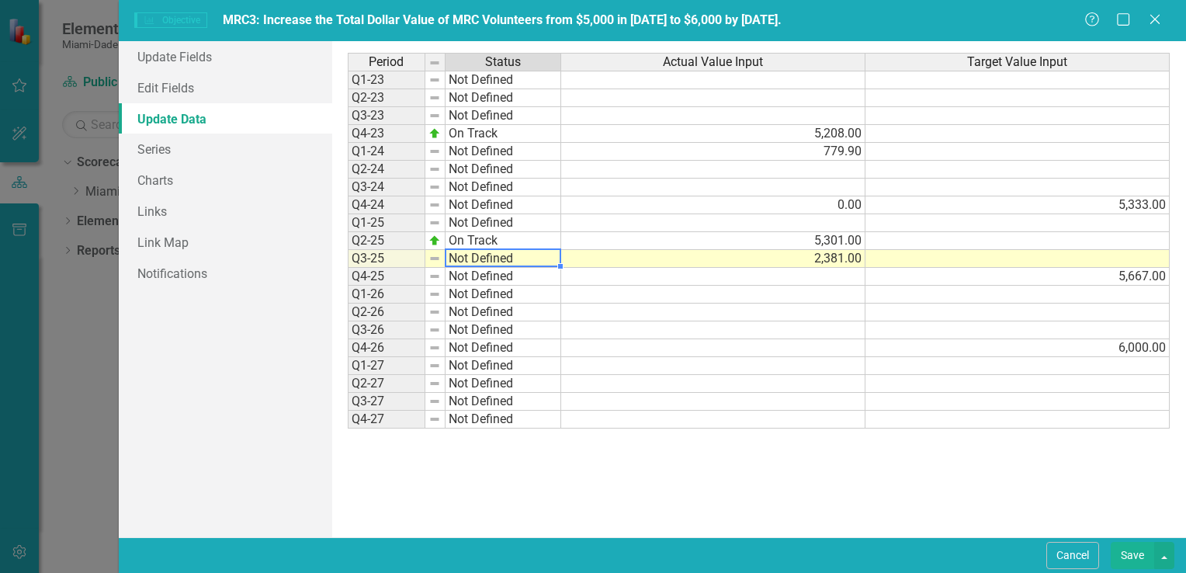
click at [597, 315] on td at bounding box center [713, 312] width 304 height 18
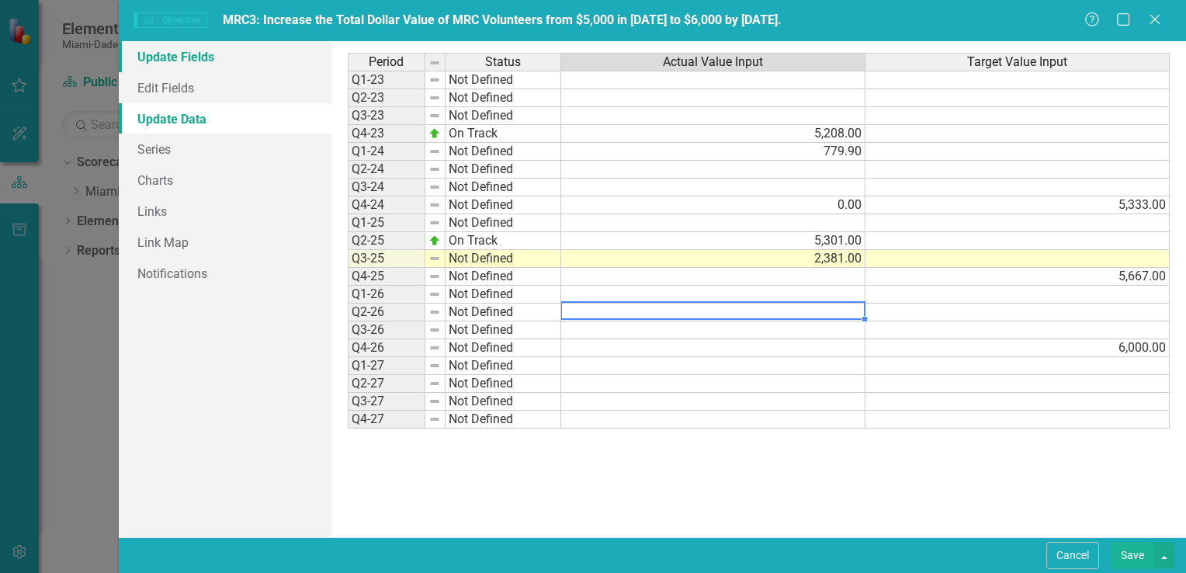
click at [175, 60] on link "Update Fields" at bounding box center [225, 56] width 213 height 31
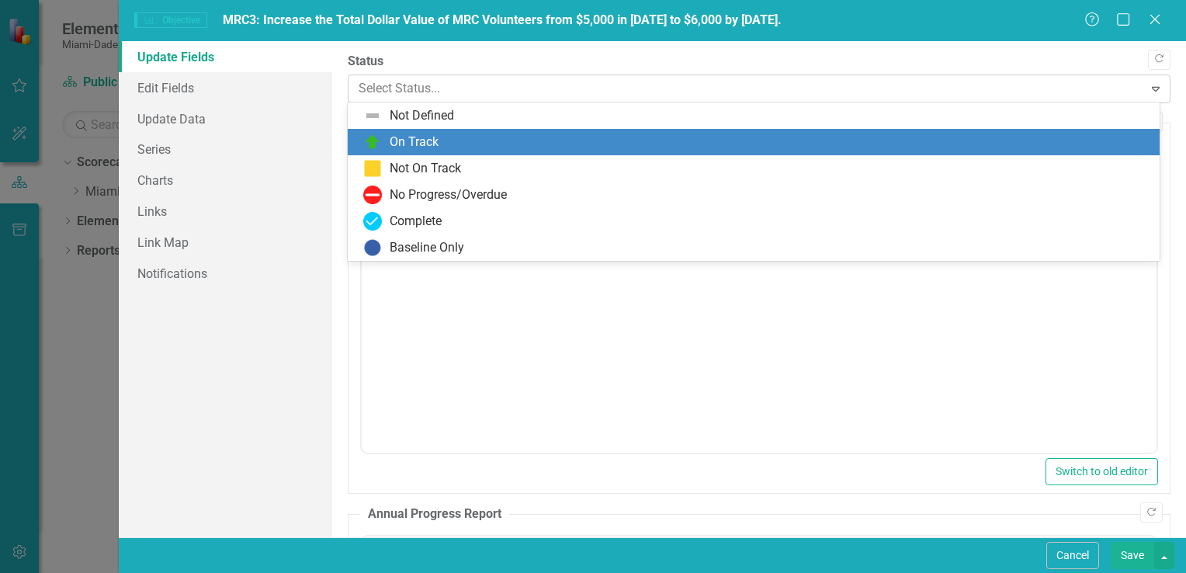
click at [425, 87] on div at bounding box center [746, 88] width 775 height 21
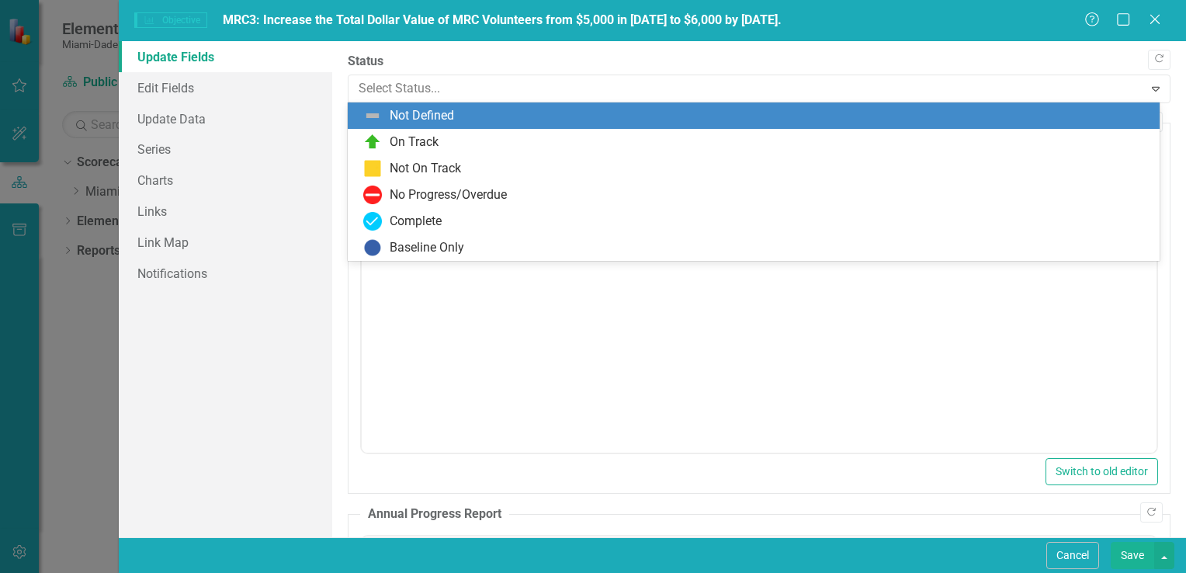
click at [453, 116] on div "Not Defined" at bounding box center [422, 116] width 64 height 18
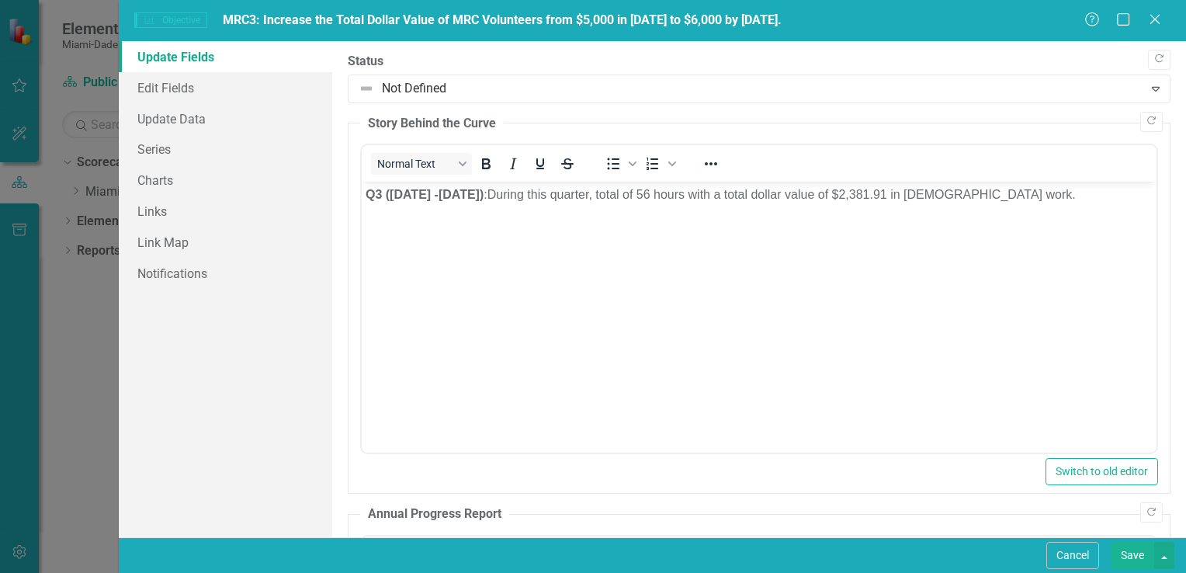
click at [1133, 554] on button "Save" at bounding box center [1131, 555] width 43 height 27
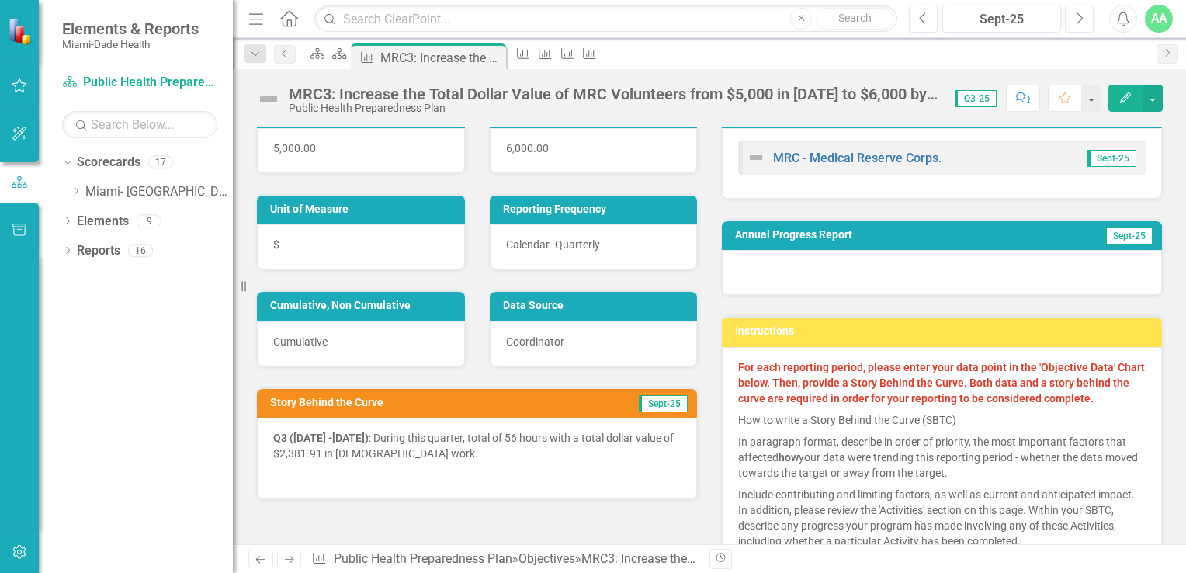
scroll to position [155, 0]
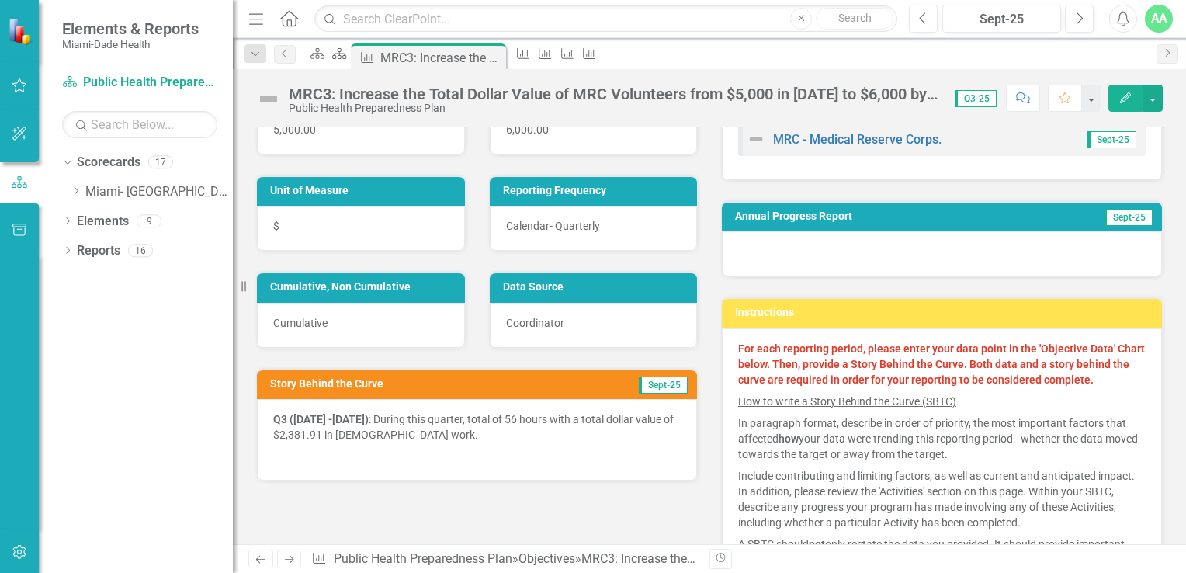
click at [1127, 92] on icon "Edit" at bounding box center [1125, 97] width 14 height 11
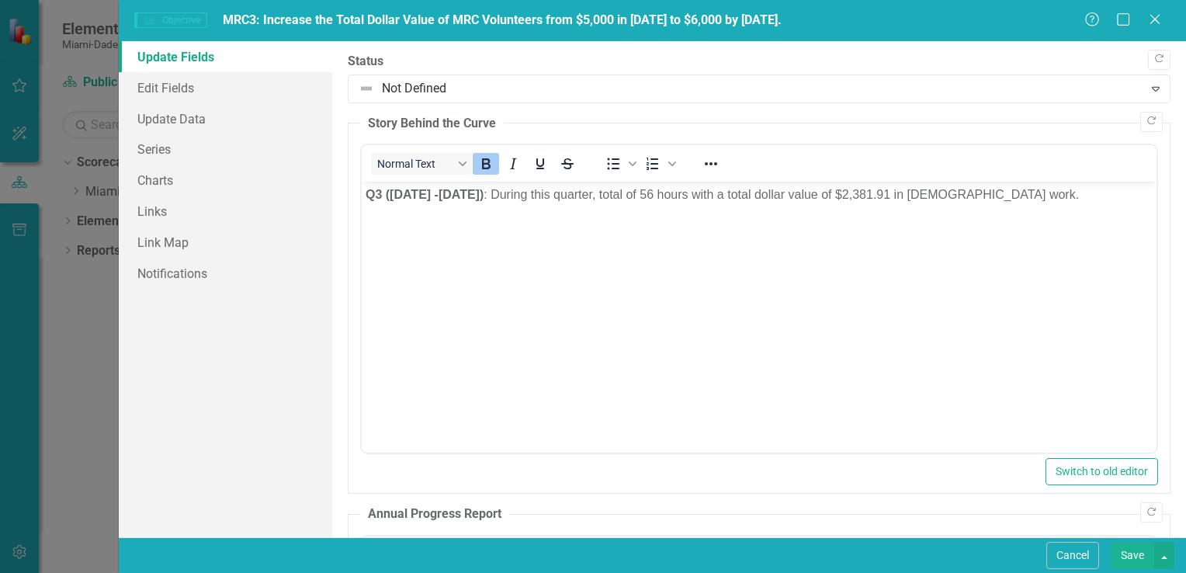
scroll to position [0, 0]
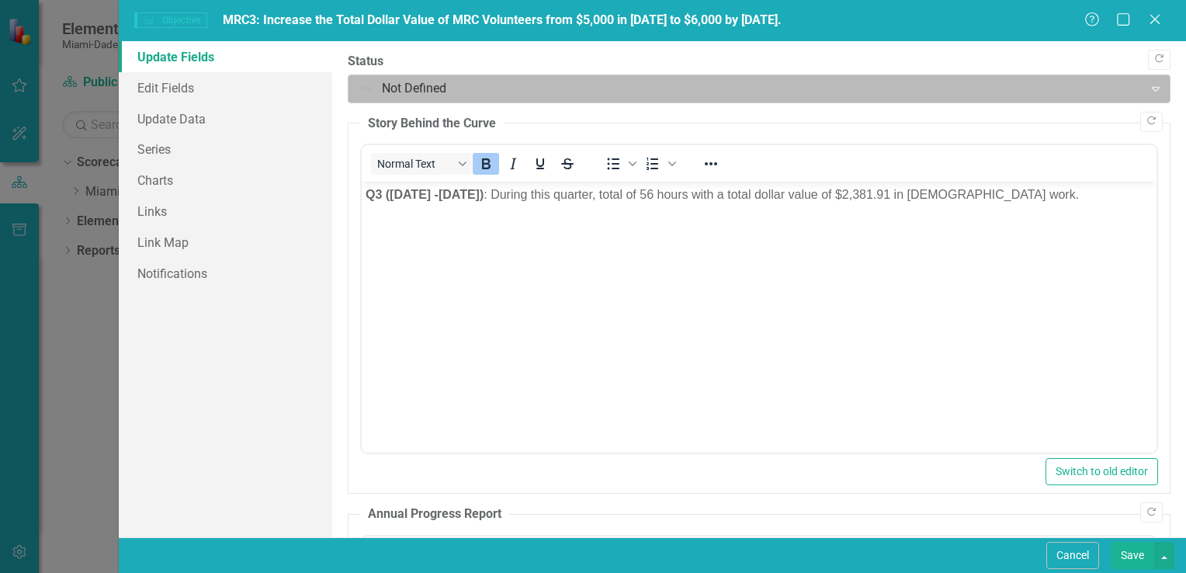
click at [428, 88] on div at bounding box center [746, 88] width 775 height 21
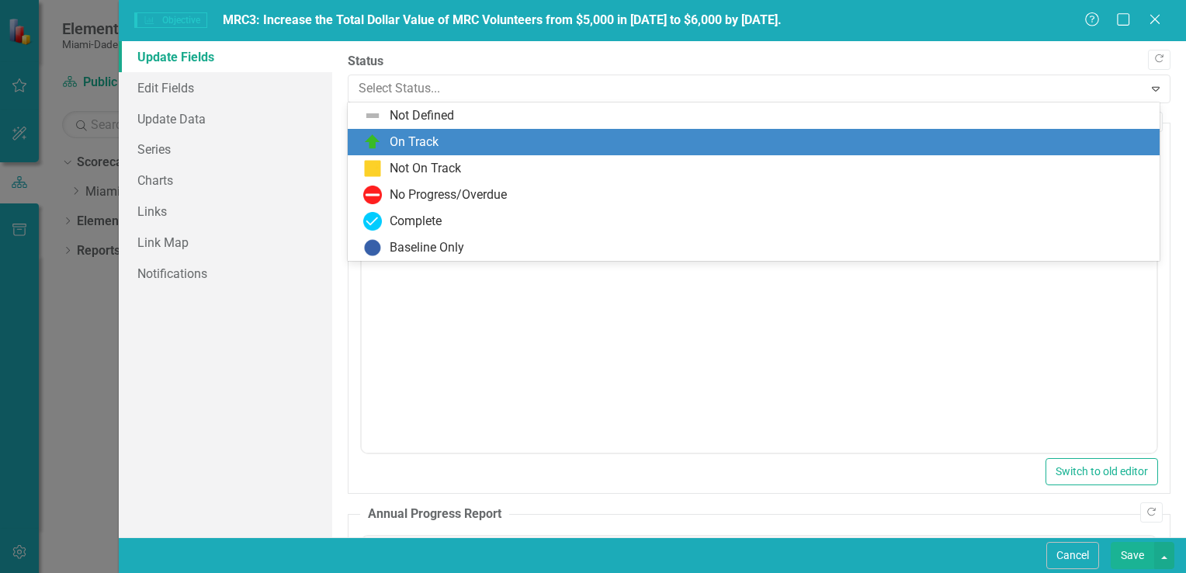
click at [410, 141] on div "On Track" at bounding box center [414, 142] width 49 height 18
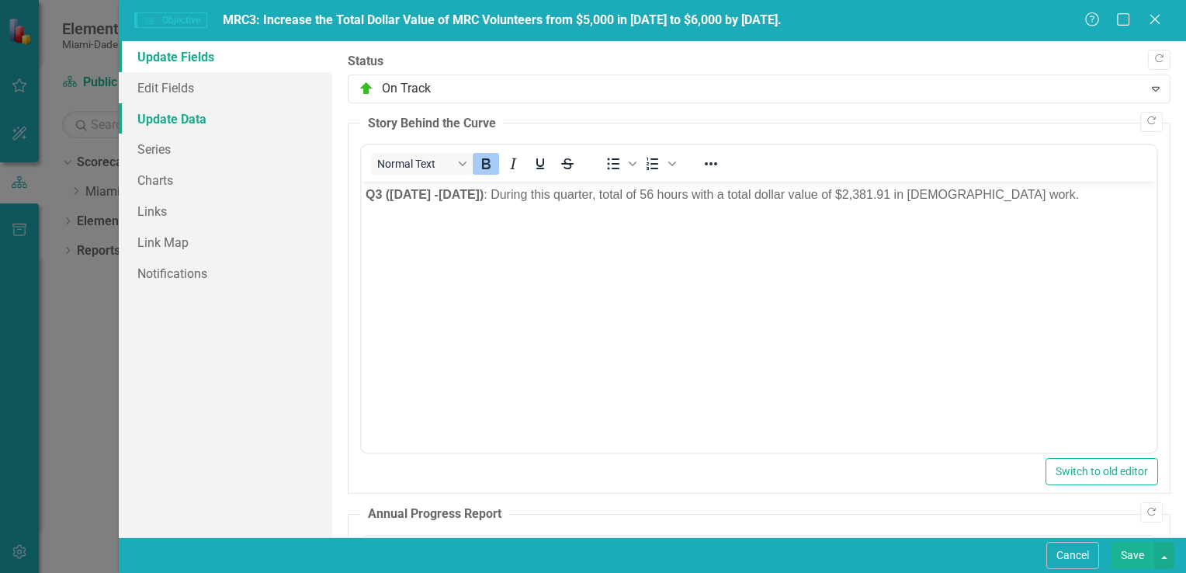
click at [169, 123] on link "Update Data" at bounding box center [225, 118] width 213 height 31
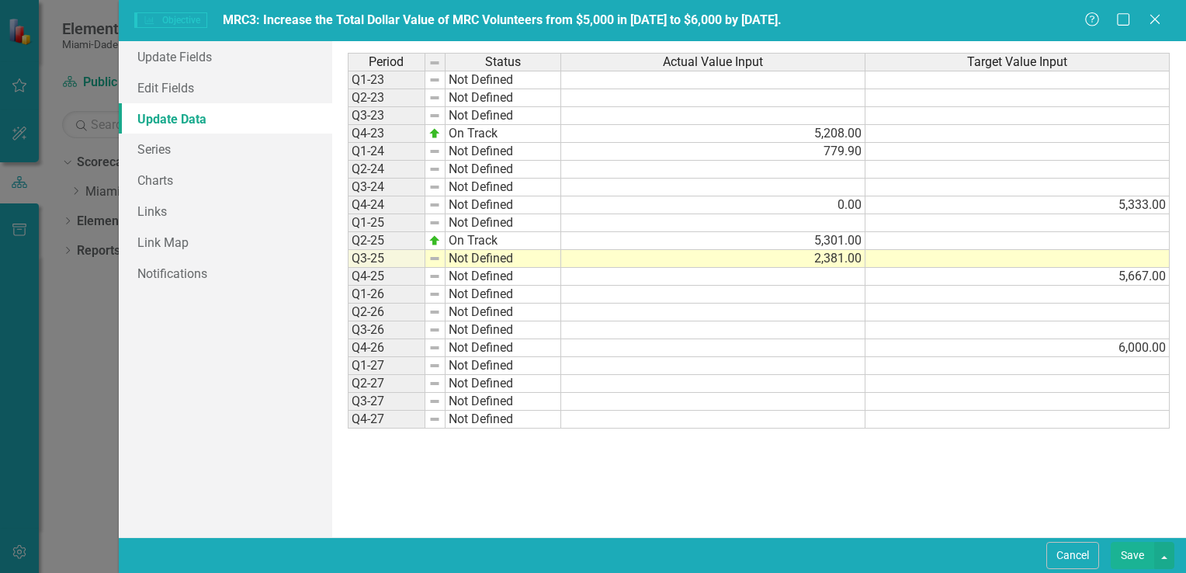
click at [459, 255] on td "Not Defined" at bounding box center [503, 259] width 116 height 18
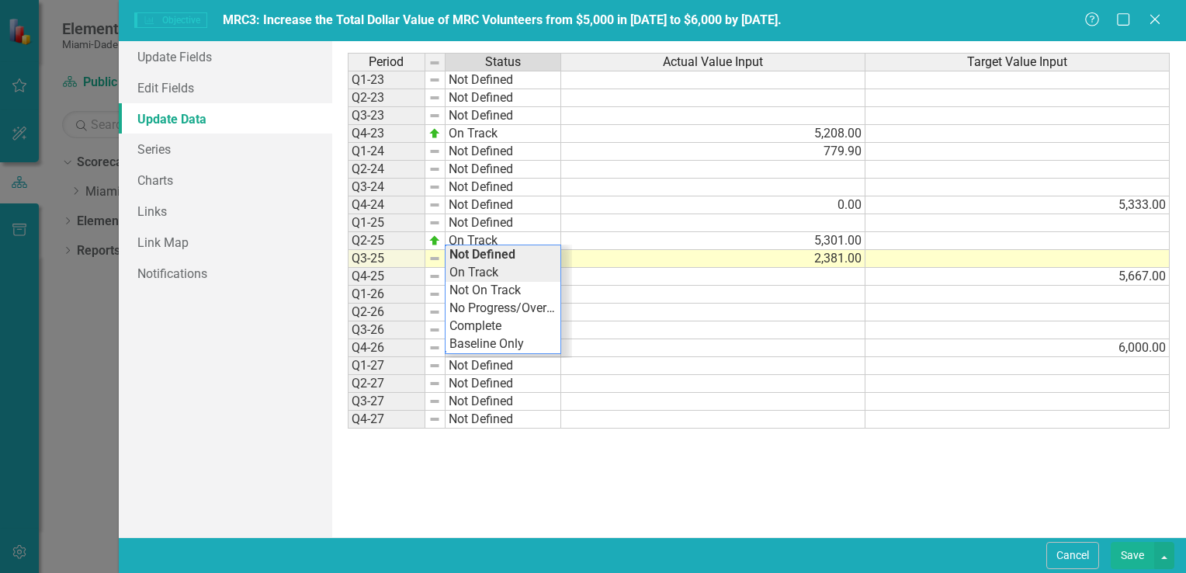
click at [490, 272] on div "Period Status Actual Value Input Target Value Input Q1-23 Not Defined Q2-23 Not…" at bounding box center [759, 289] width 823 height 473
click at [569, 379] on td at bounding box center [713, 384] width 304 height 18
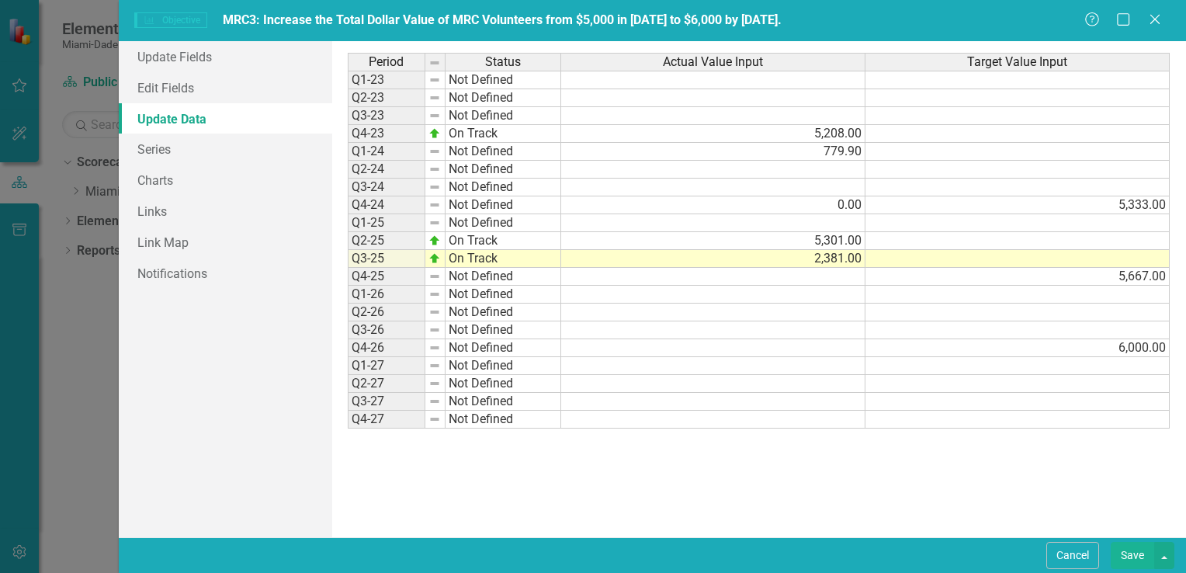
click at [1134, 551] on button "Save" at bounding box center [1131, 555] width 43 height 27
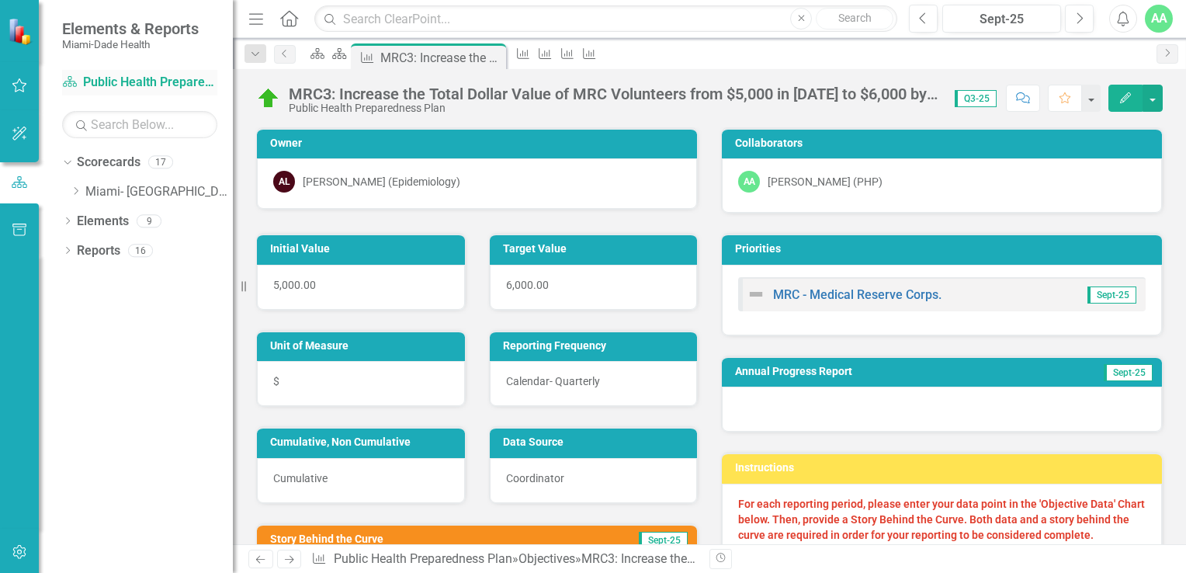
click at [130, 82] on link "Scorecard Public Health Preparedness Plan" at bounding box center [139, 83] width 155 height 18
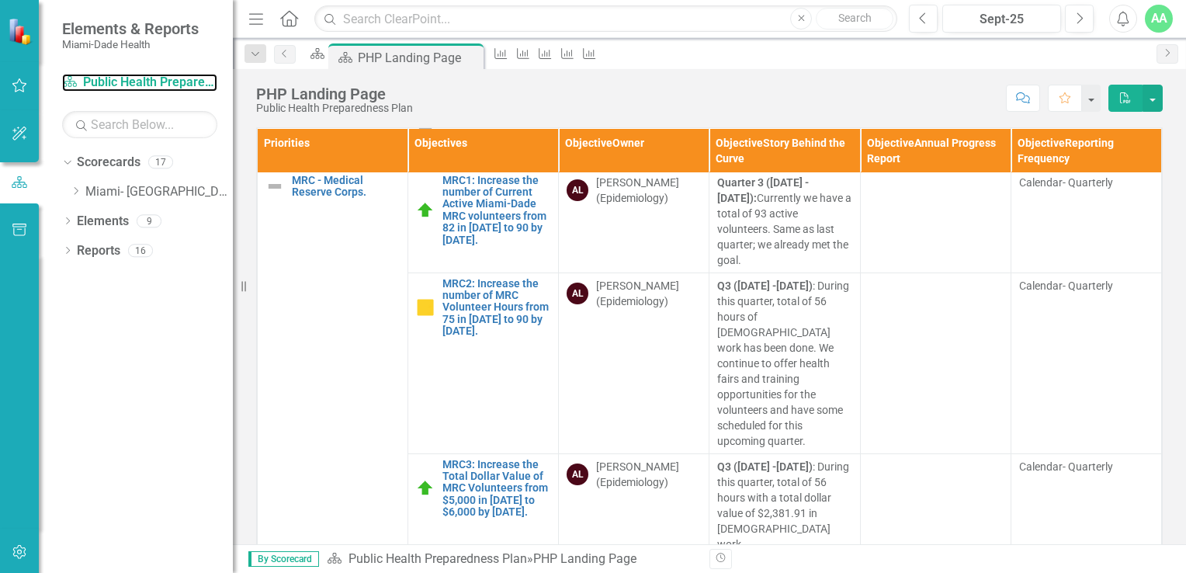
scroll to position [301, 0]
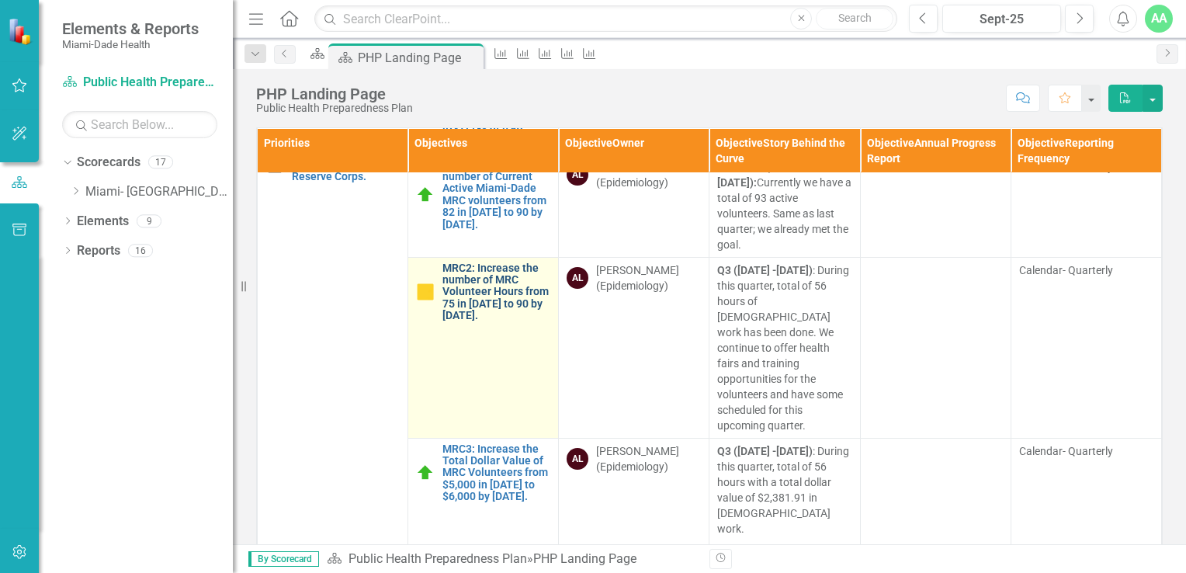
click at [483, 293] on link "MRC2: Increase the number of MRC Volunteer Hours from 75 in 2023 to 90 by Decem…" at bounding box center [496, 292] width 108 height 60
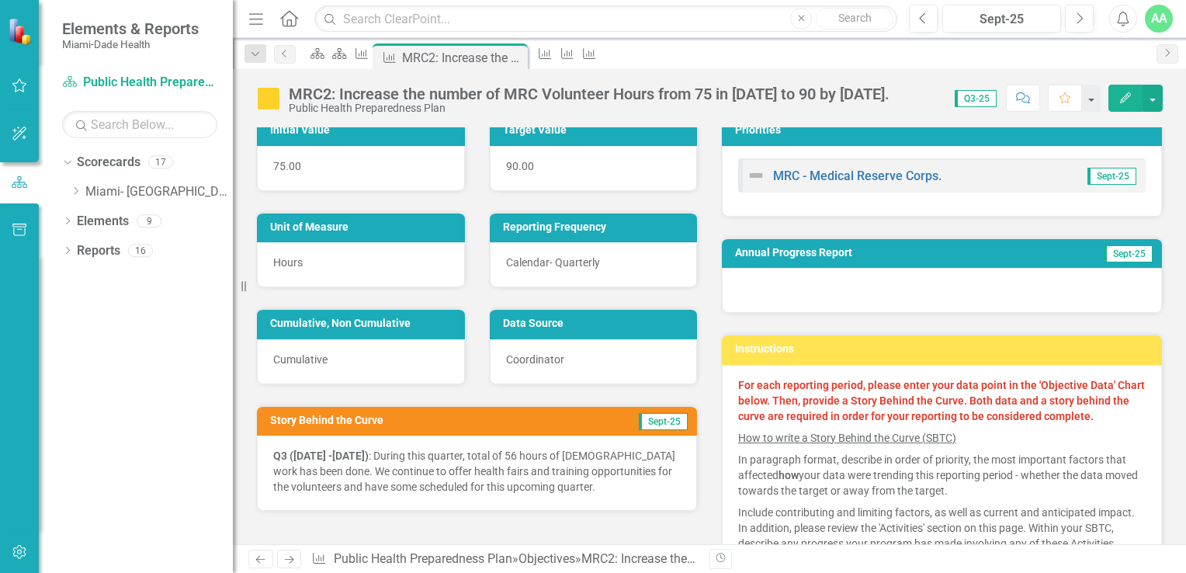
scroll to position [155, 0]
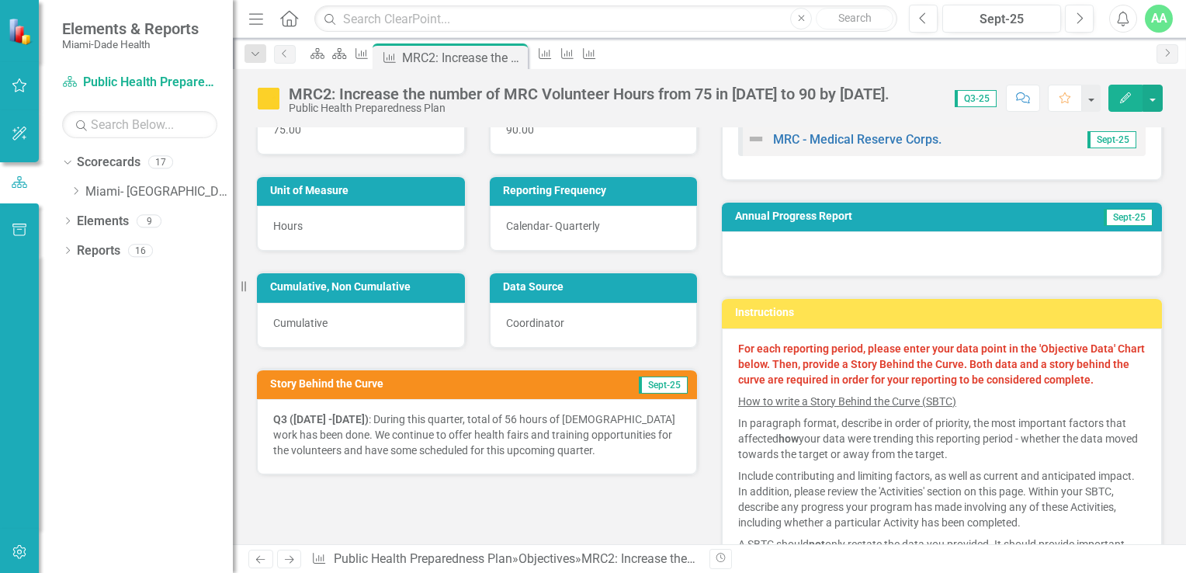
click at [1123, 98] on icon "button" at bounding box center [1125, 97] width 11 height 11
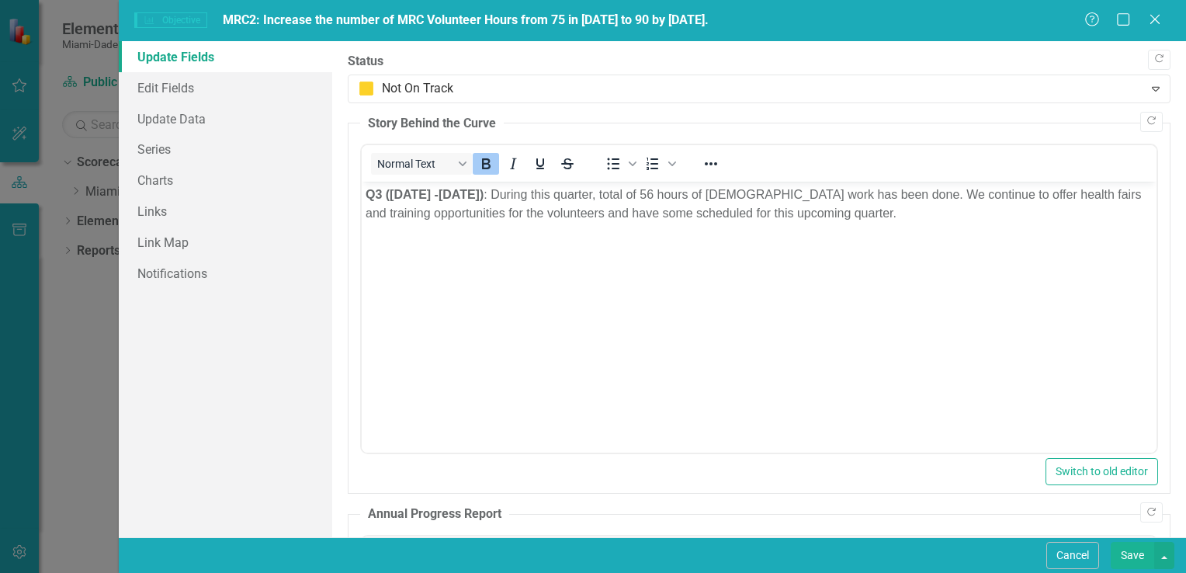
scroll to position [0, 0]
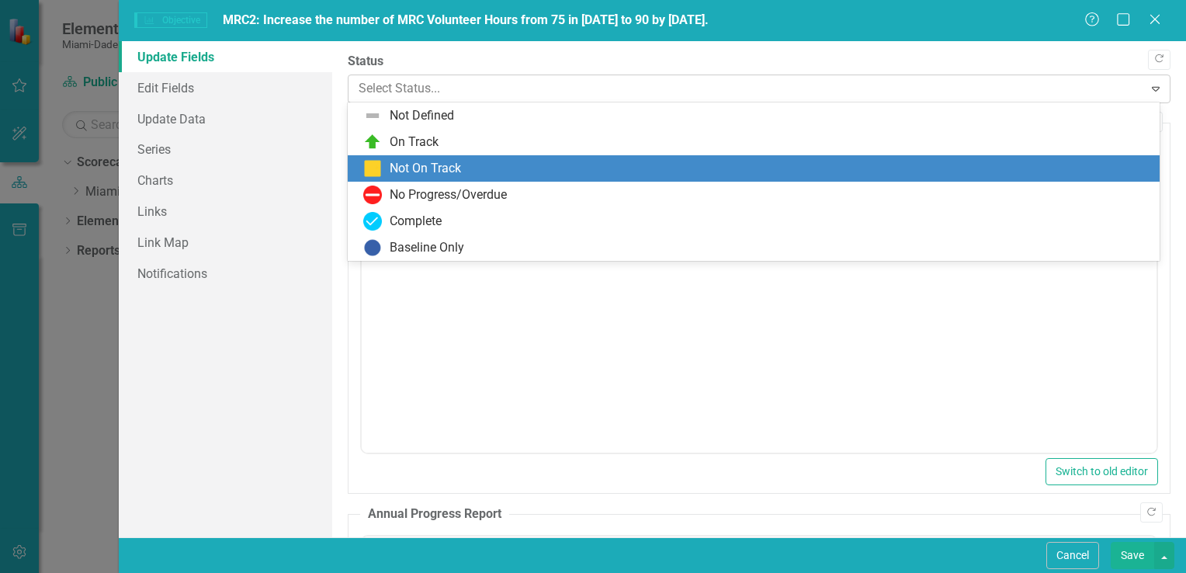
click at [429, 88] on div at bounding box center [746, 88] width 775 height 21
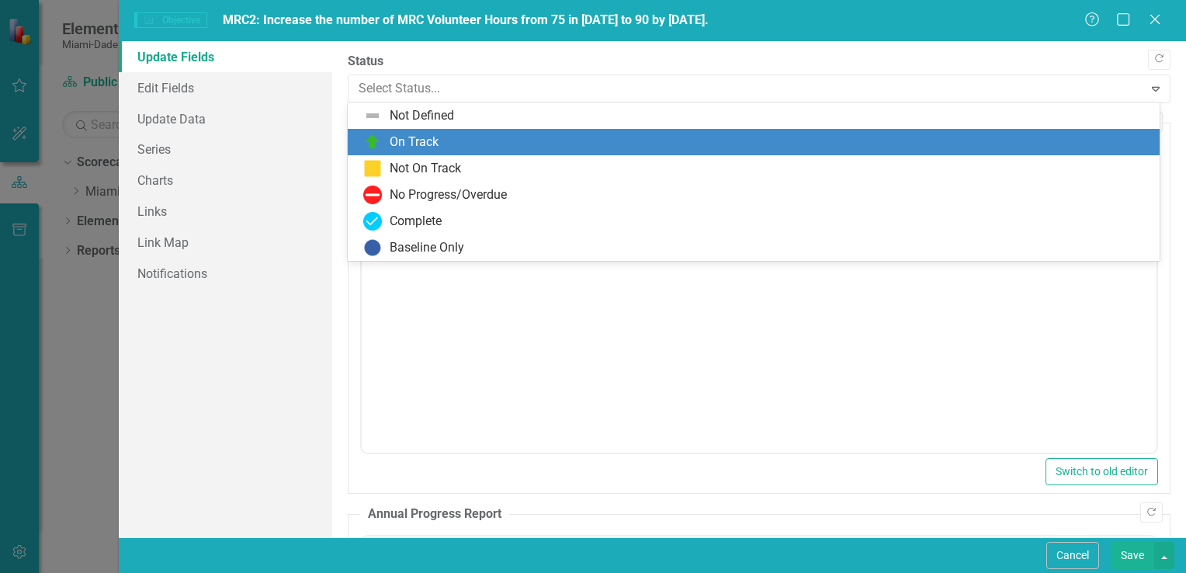
click at [434, 135] on div "On Track" at bounding box center [414, 142] width 49 height 18
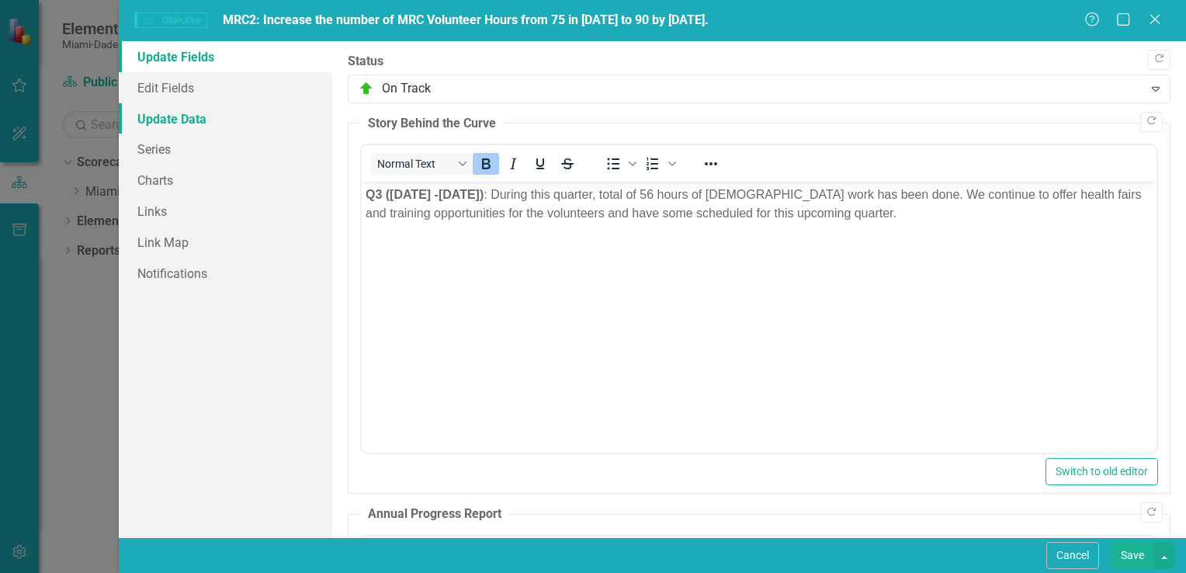
click at [158, 120] on link "Update Data" at bounding box center [225, 118] width 213 height 31
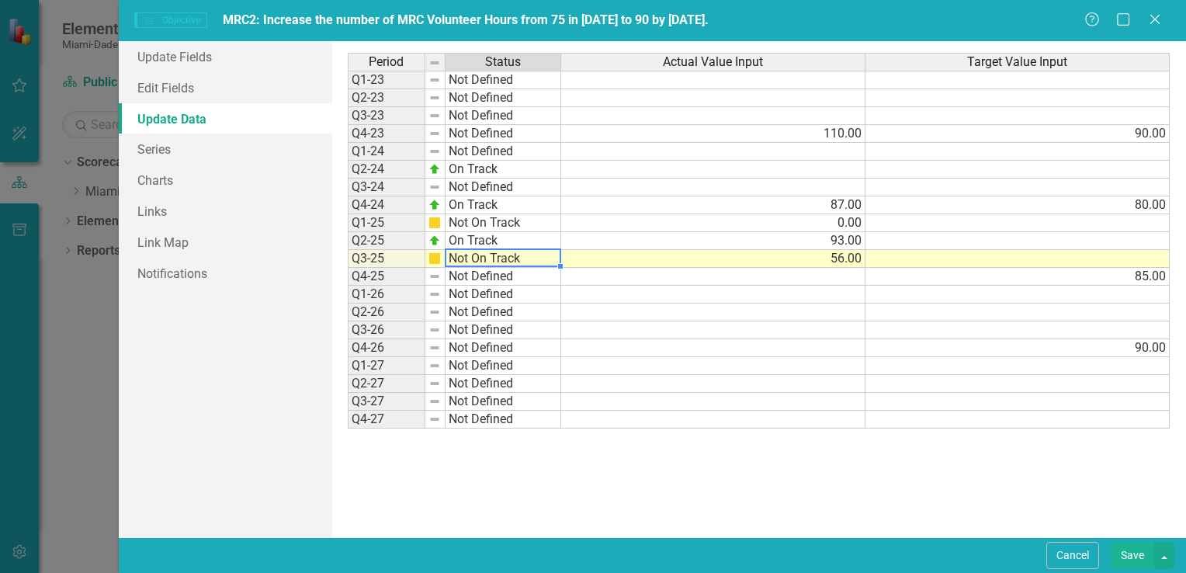
click at [506, 256] on td "Not On Track" at bounding box center [503, 259] width 116 height 18
click at [491, 279] on div "Period Status Actual Value Input Target Value Input Q1-23 Not Defined Q2-23 Not…" at bounding box center [759, 289] width 823 height 473
click at [1126, 547] on button "Save" at bounding box center [1131, 555] width 43 height 27
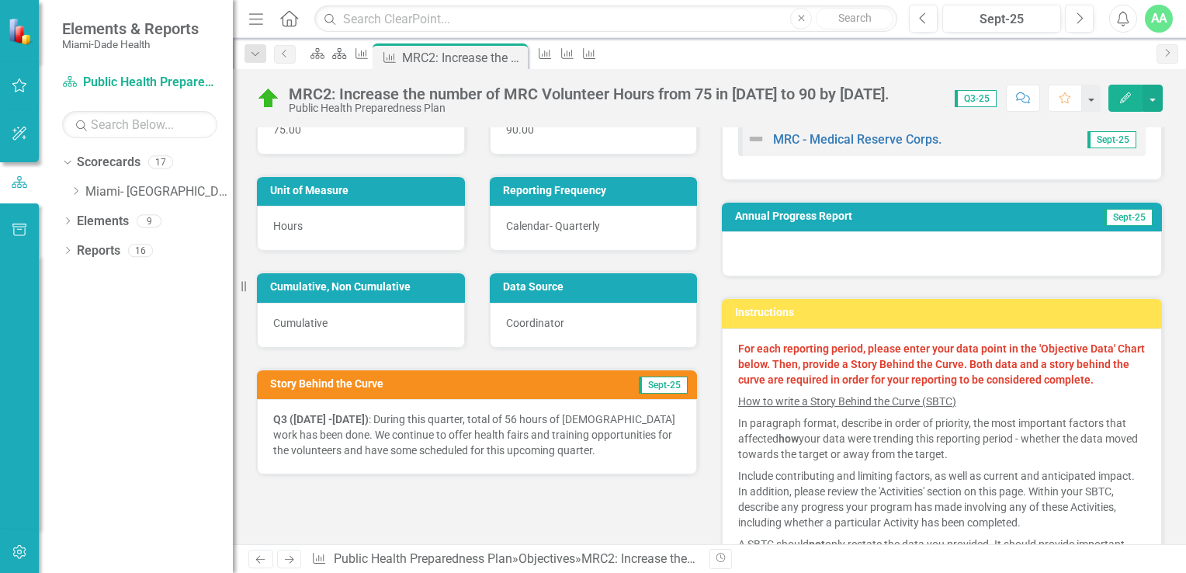
click at [1127, 95] on icon "button" at bounding box center [1125, 97] width 11 height 11
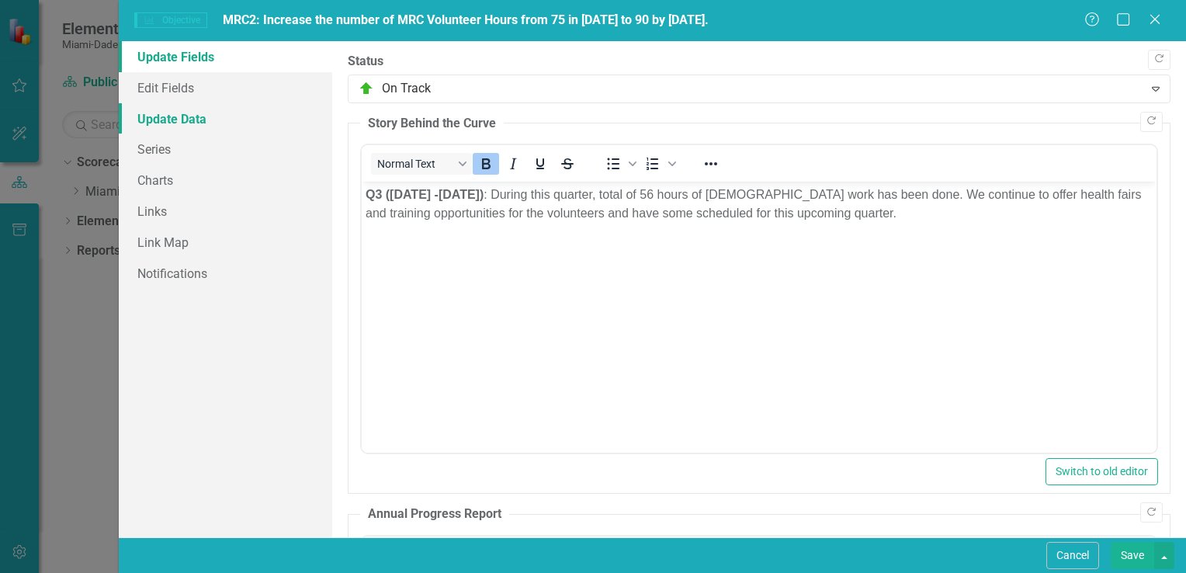
click at [188, 121] on link "Update Data" at bounding box center [225, 118] width 213 height 31
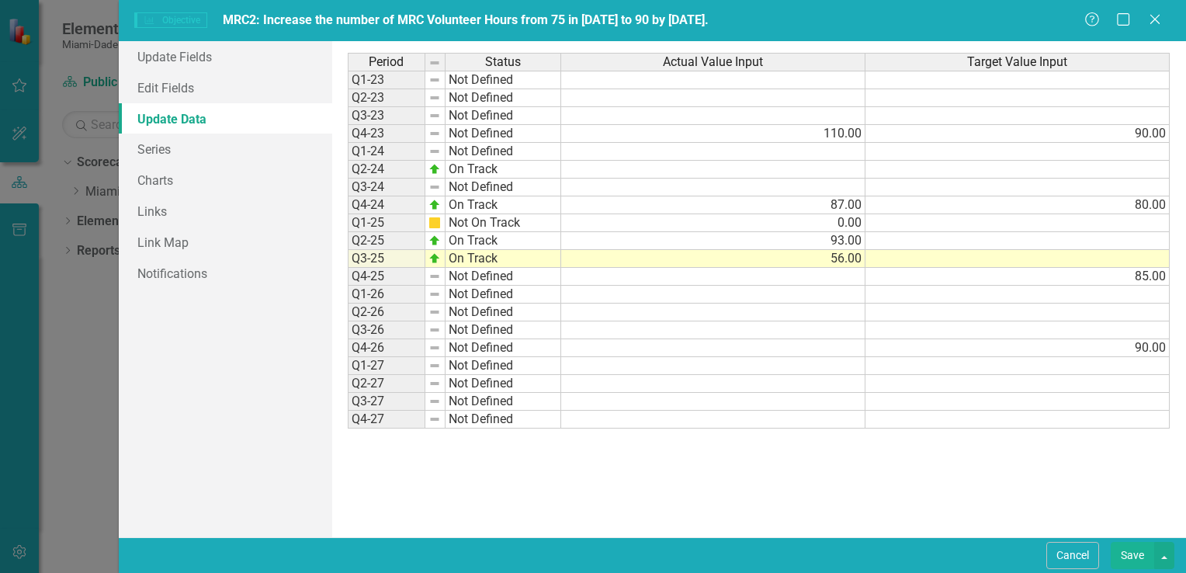
click at [1125, 551] on button "Save" at bounding box center [1131, 555] width 43 height 27
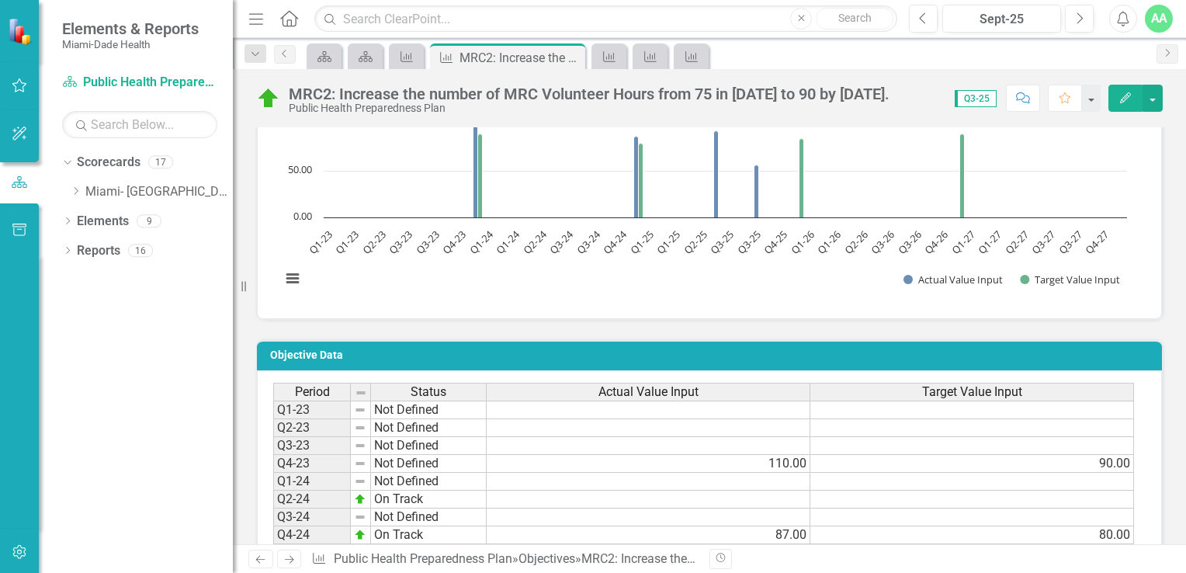
scroll to position [621, 0]
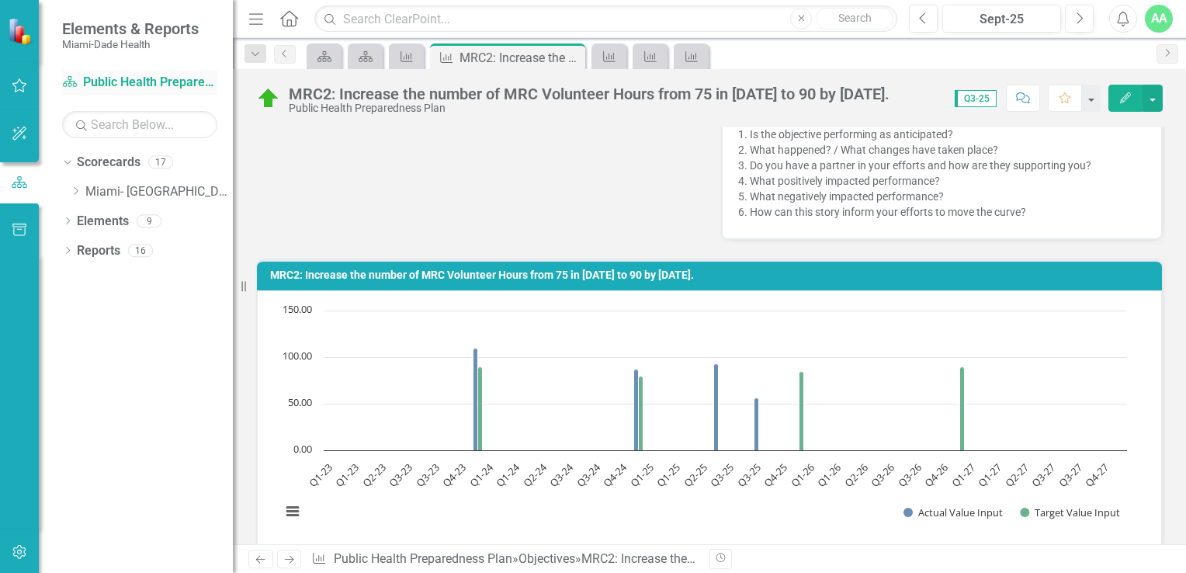
click at [112, 84] on link "Scorecard Public Health Preparedness Plan" at bounding box center [139, 83] width 155 height 18
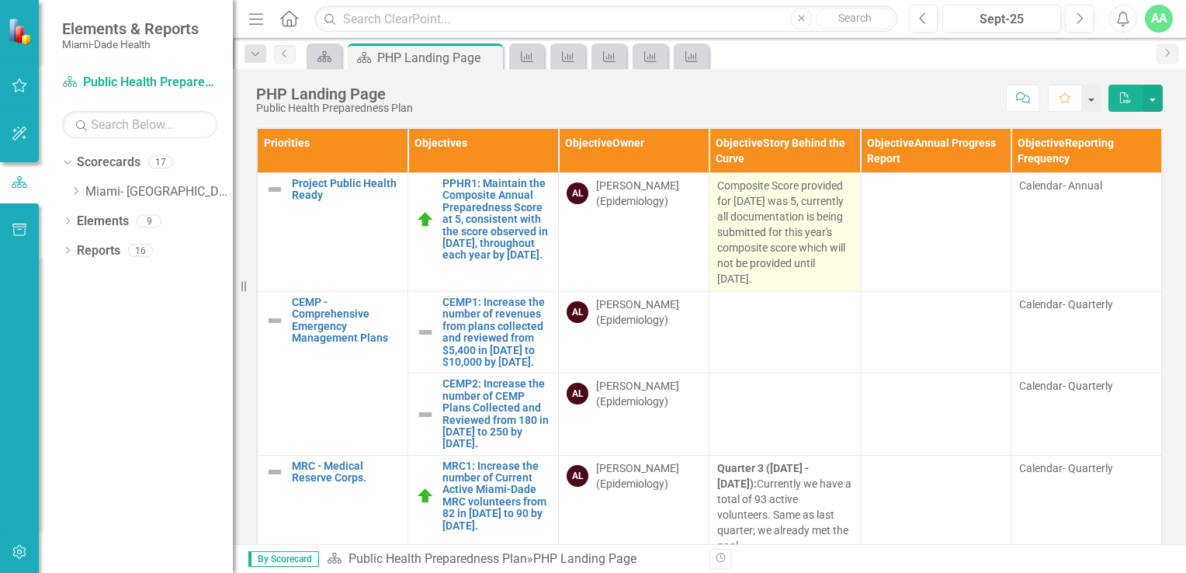
click at [757, 240] on p "Composite Score provided for December 2024 was 5, currently all documentation i…" at bounding box center [784, 232] width 134 height 109
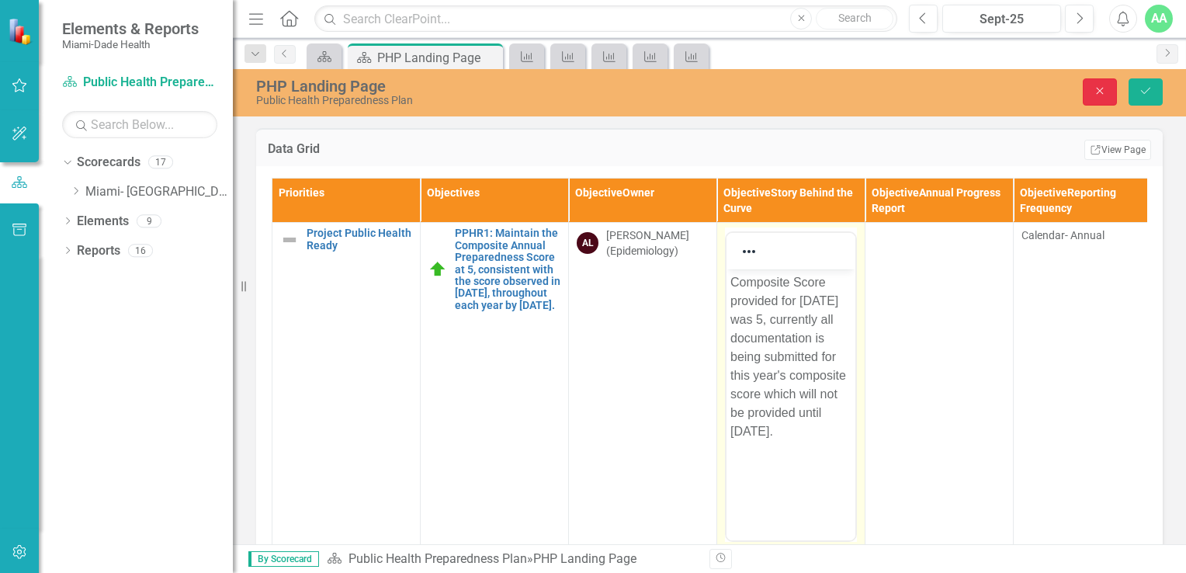
click at [1098, 92] on icon "Close" at bounding box center [1100, 90] width 14 height 11
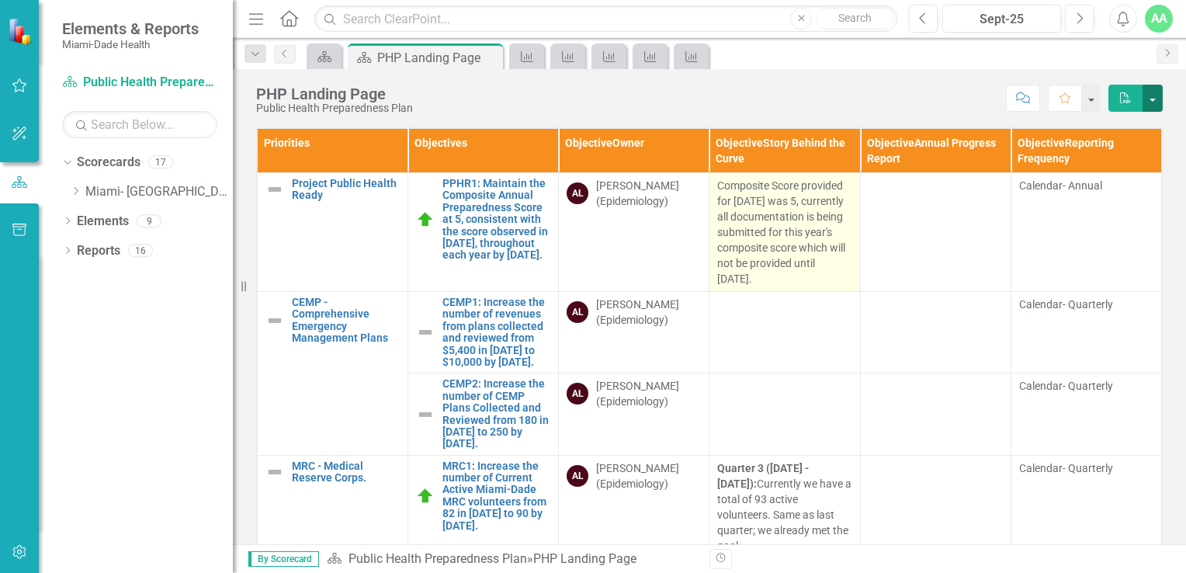
click at [1155, 101] on button "button" at bounding box center [1152, 98] width 20 height 27
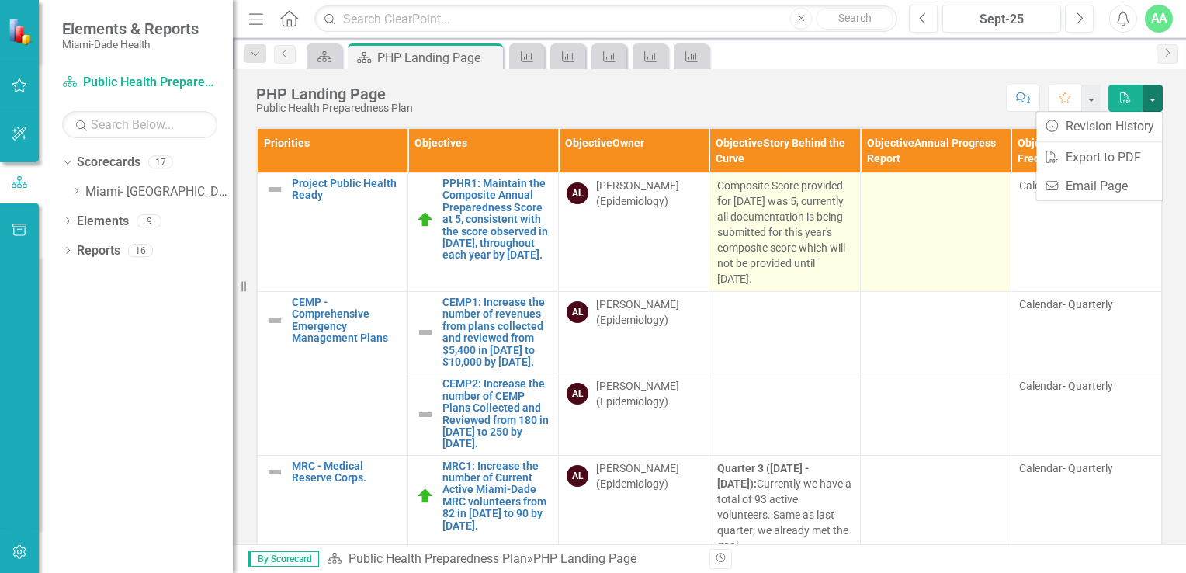
click at [937, 197] on td at bounding box center [935, 232] width 151 height 119
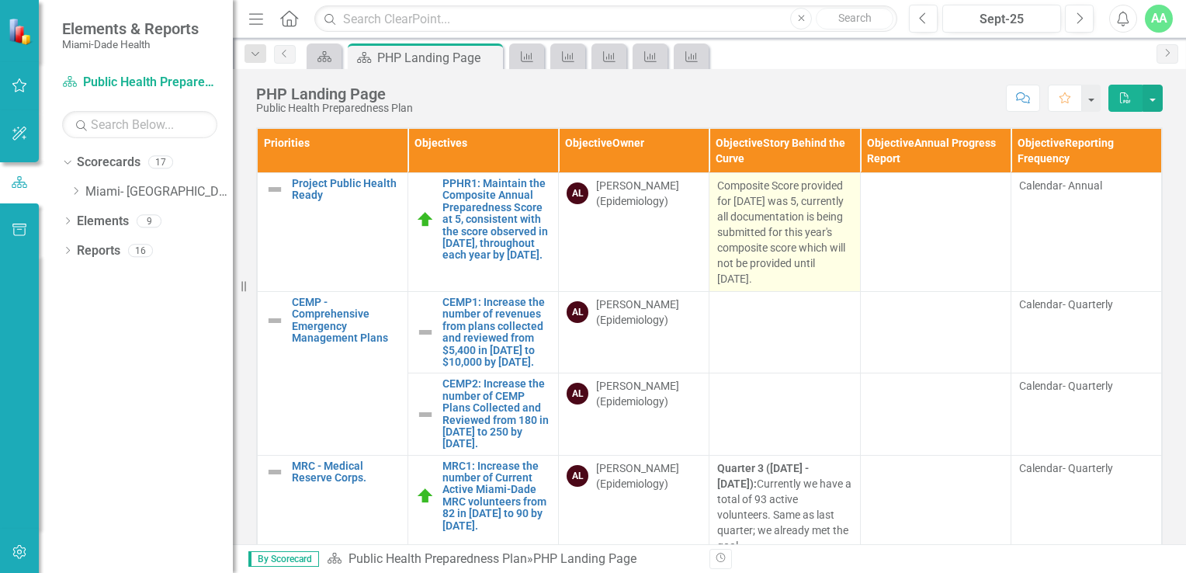
click at [766, 223] on p "Composite Score provided for December 2024 was 5, currently all documentation i…" at bounding box center [784, 232] width 134 height 109
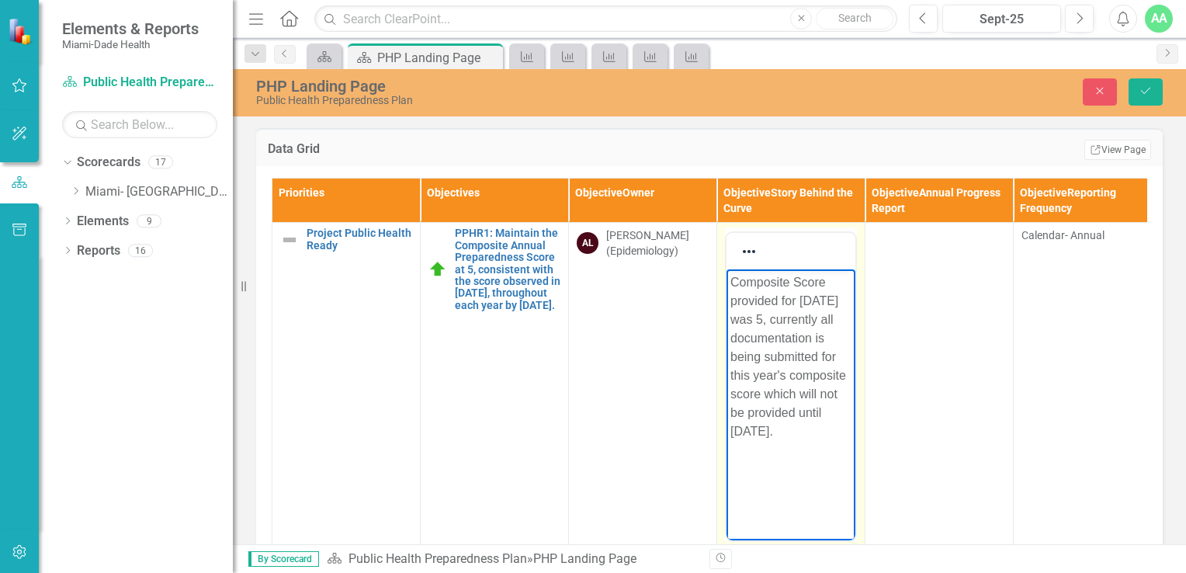
drag, startPoint x: 732, startPoint y: 279, endPoint x: 825, endPoint y: 455, distance: 198.6
click at [825, 441] on p "Composite Score provided for December 2024 was 5, currently all documentation i…" at bounding box center [790, 357] width 121 height 168
click at [772, 363] on p "Composite Score provided for December 2024 was 5, currently all documentation i…" at bounding box center [790, 357] width 121 height 168
drag, startPoint x: 732, startPoint y: 282, endPoint x: 808, endPoint y: 411, distance: 149.6
click at [826, 441] on p "Composite Score provided for December 2024 was 5, currently all documentation i…" at bounding box center [790, 357] width 121 height 168
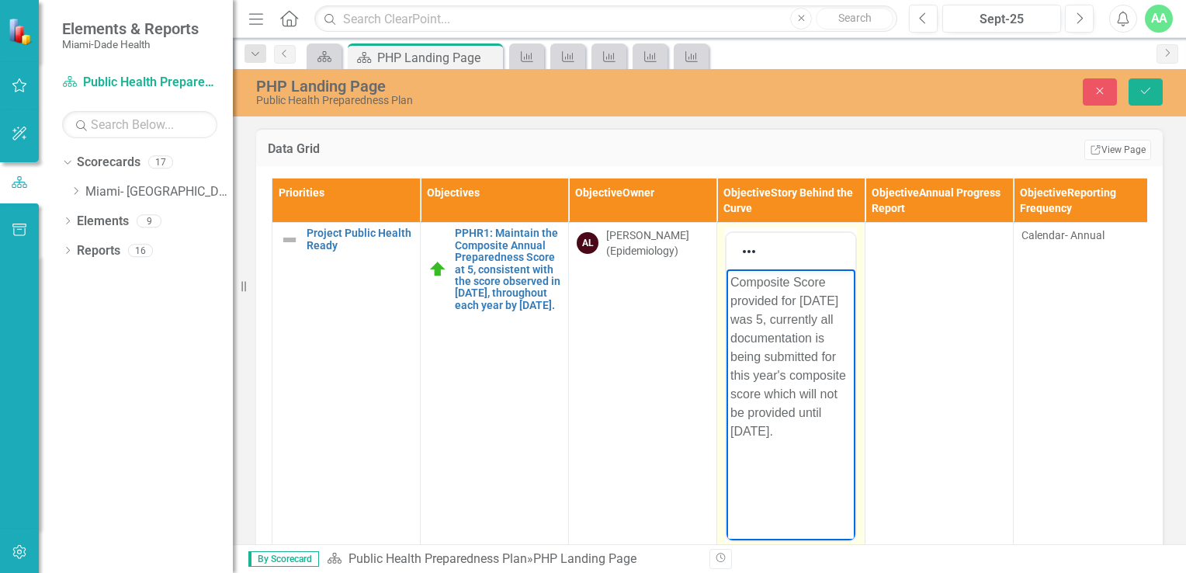
paste body "Rich Text Area. Press ALT-0 for help."
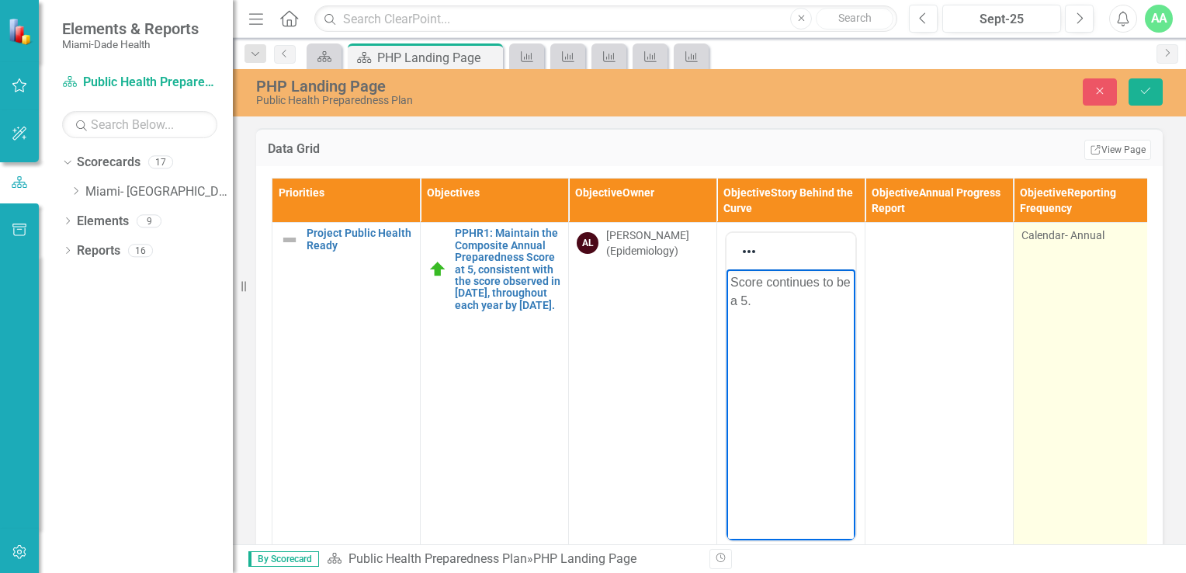
click at [1065, 393] on td "Calendar- Annual" at bounding box center [1087, 406] width 148 height 367
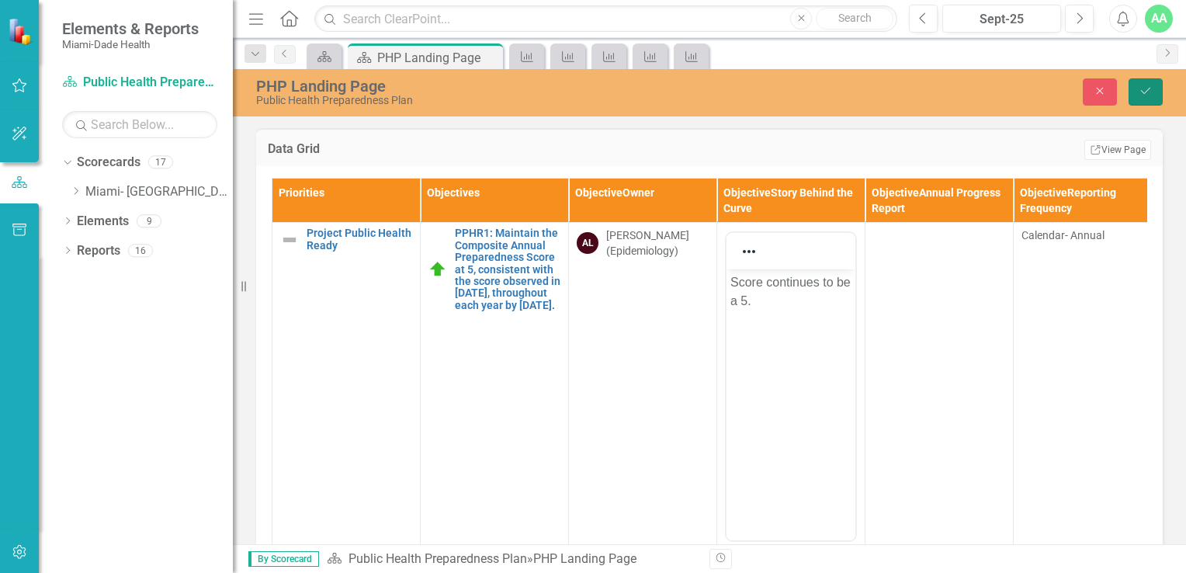
drag, startPoint x: 1150, startPoint y: 91, endPoint x: 1142, endPoint y: 98, distance: 10.4
click at [1149, 91] on icon "Save" at bounding box center [1145, 90] width 14 height 11
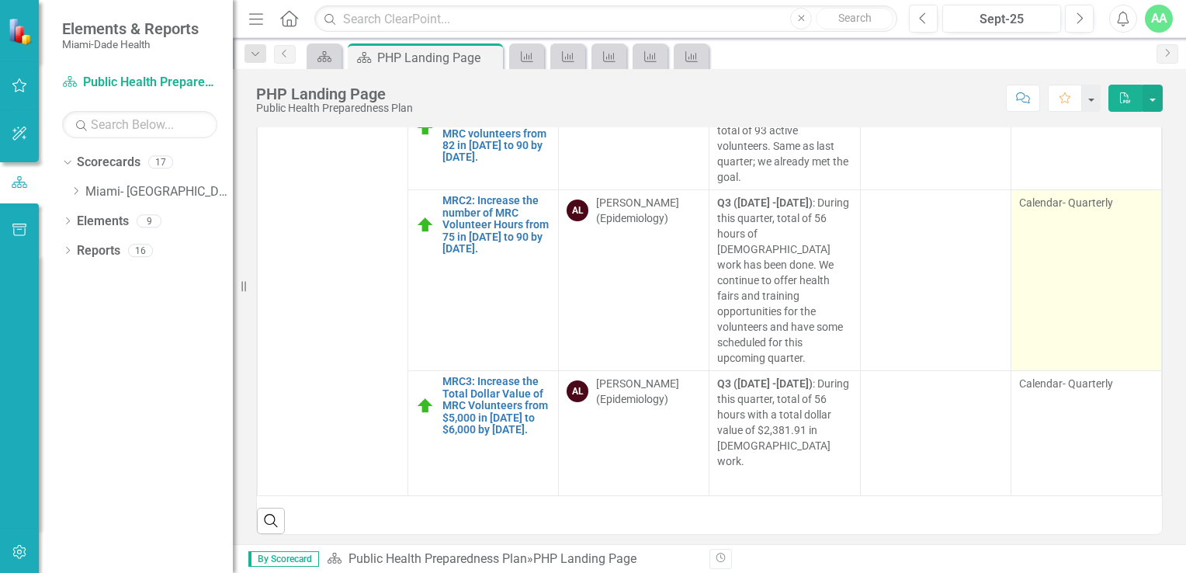
scroll to position [155, 0]
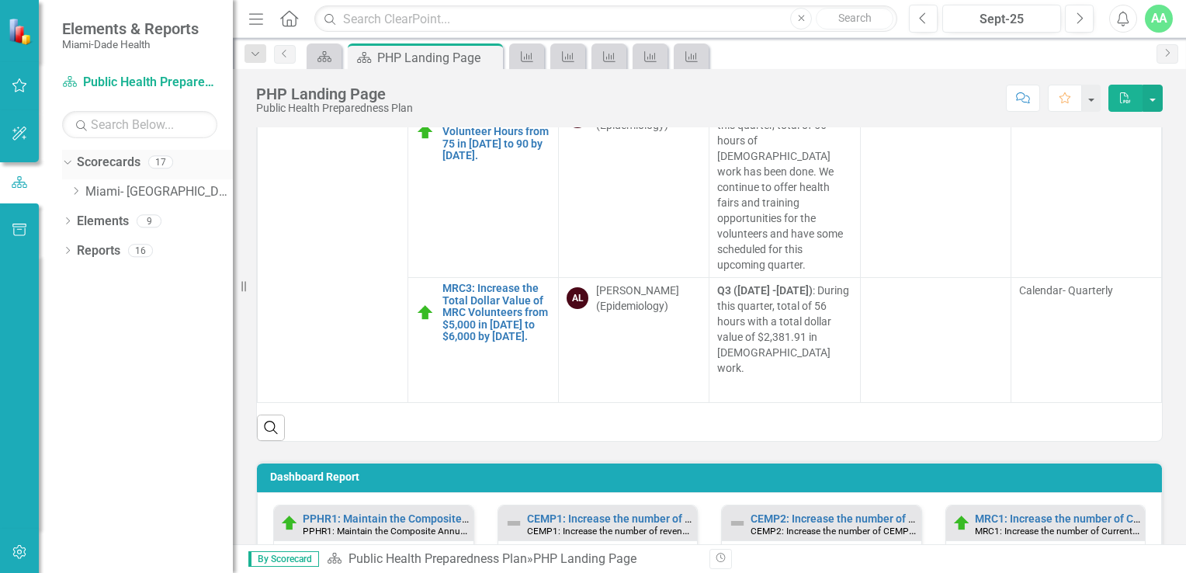
click at [71, 163] on div "Dropdown" at bounding box center [64, 161] width 13 height 11
click at [71, 165] on icon "Dropdown" at bounding box center [67, 164] width 11 height 9
click at [77, 189] on icon "Dropdown" at bounding box center [76, 190] width 12 height 9
click at [90, 221] on icon "Dropdown" at bounding box center [91, 220] width 12 height 9
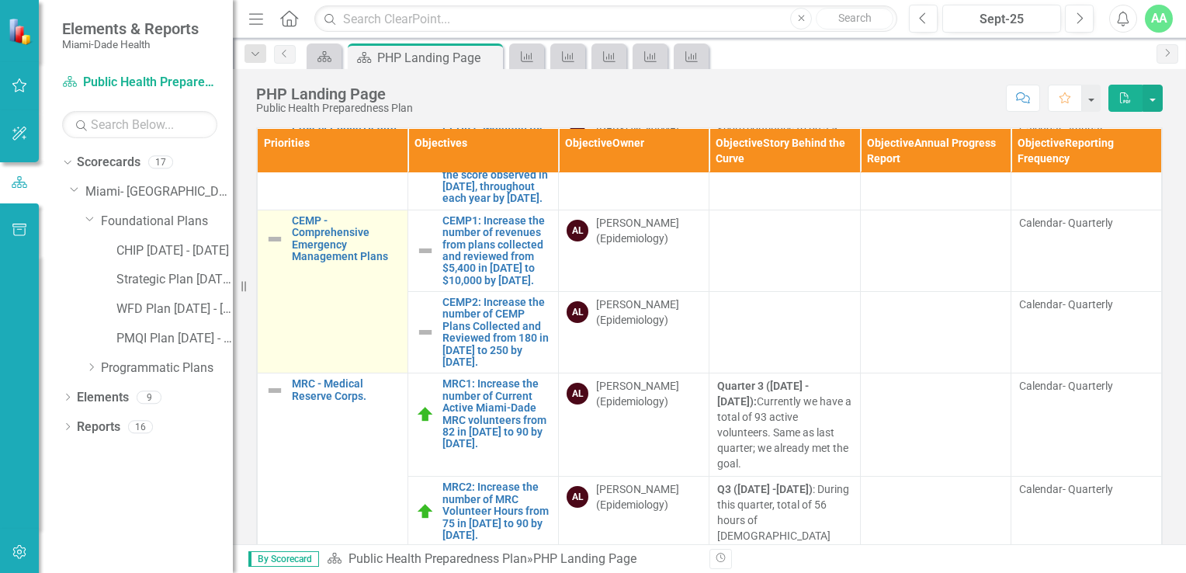
scroll to position [78, 0]
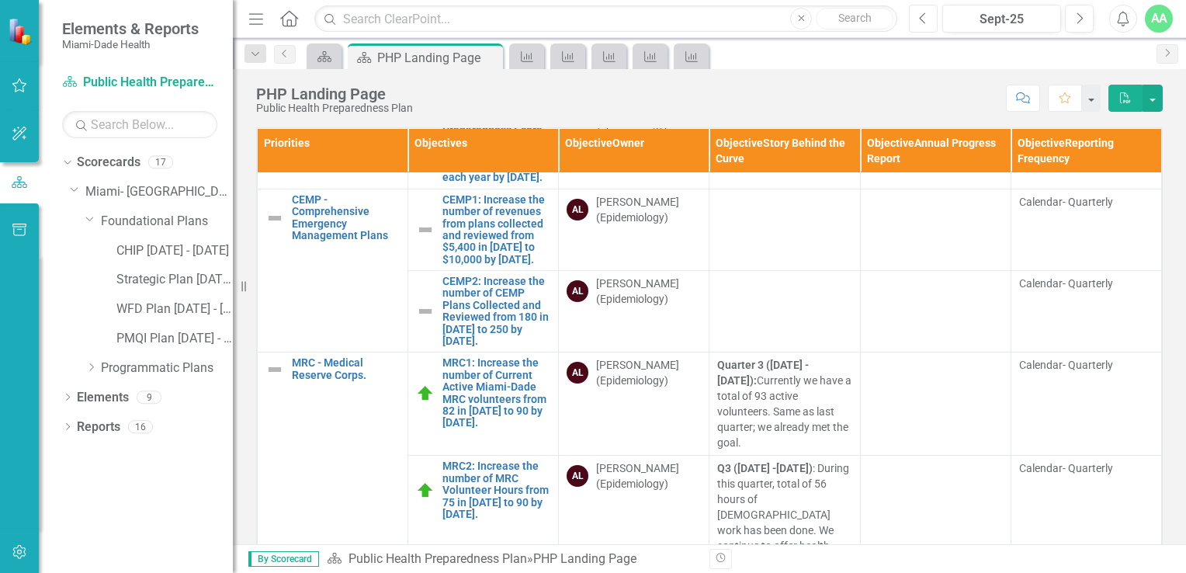
click at [922, 14] on icon "Previous" at bounding box center [923, 19] width 9 height 14
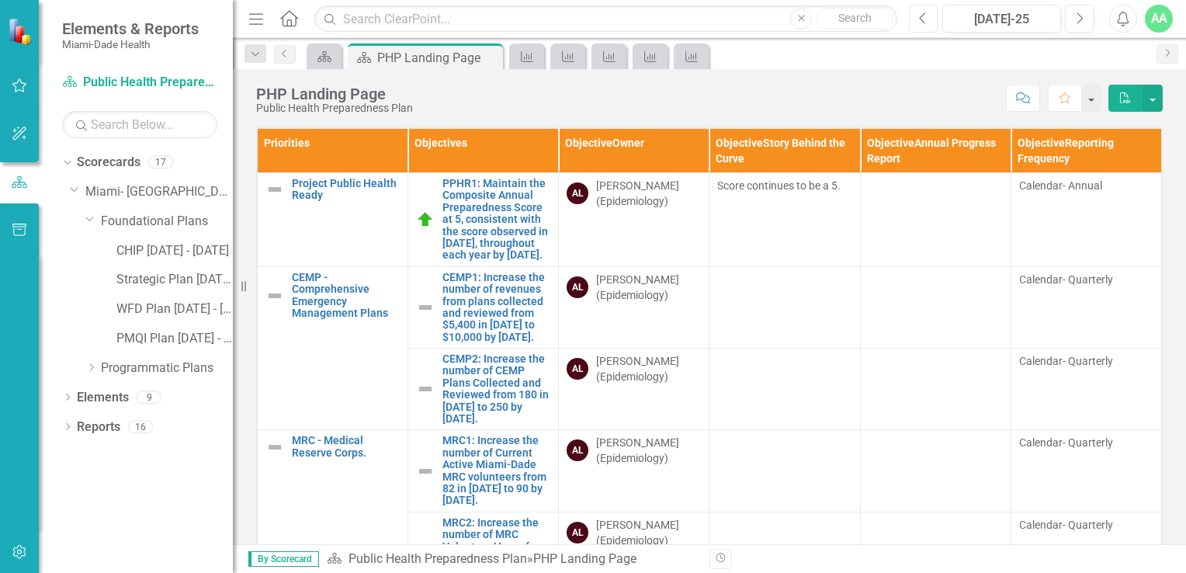
click at [924, 21] on icon "Previous" at bounding box center [923, 19] width 9 height 14
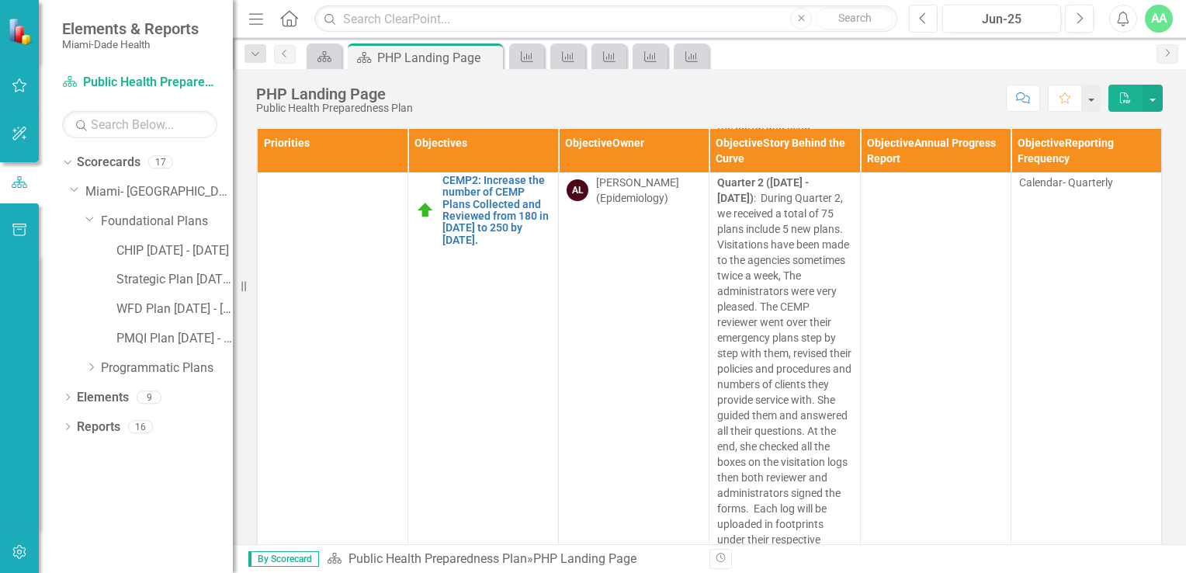
scroll to position [466, 0]
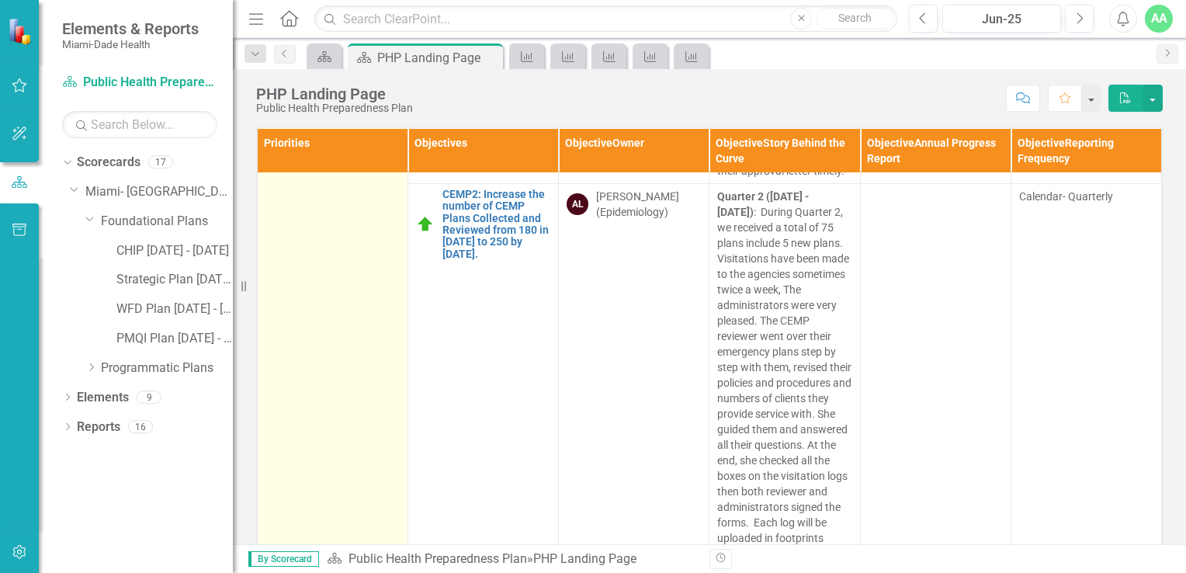
click at [379, 456] on td "CEMP - Comprehensive Emergency Management Plans Edit Edit Priority Link Open El…" at bounding box center [333, 191] width 151 height 781
